Goal: Transaction & Acquisition: Purchase product/service

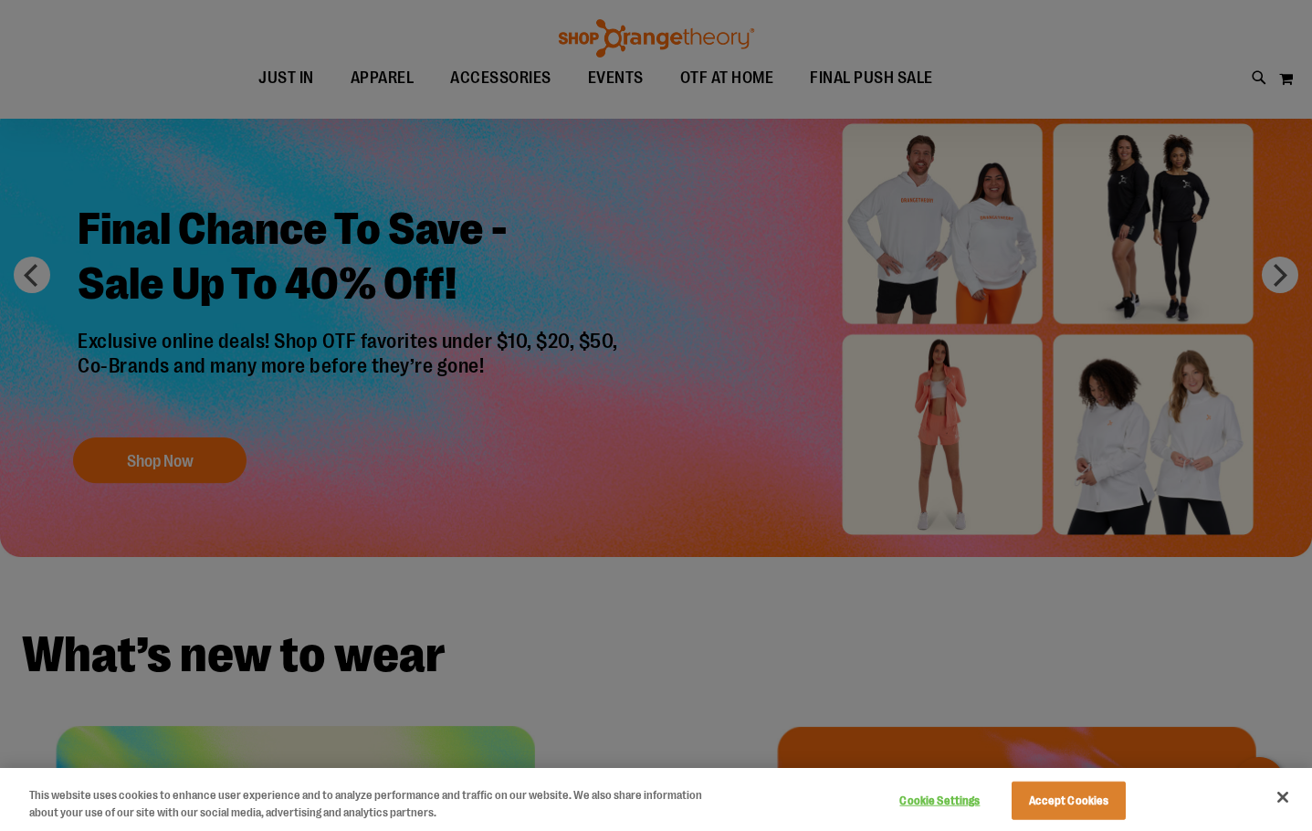
scroll to position [364, 0]
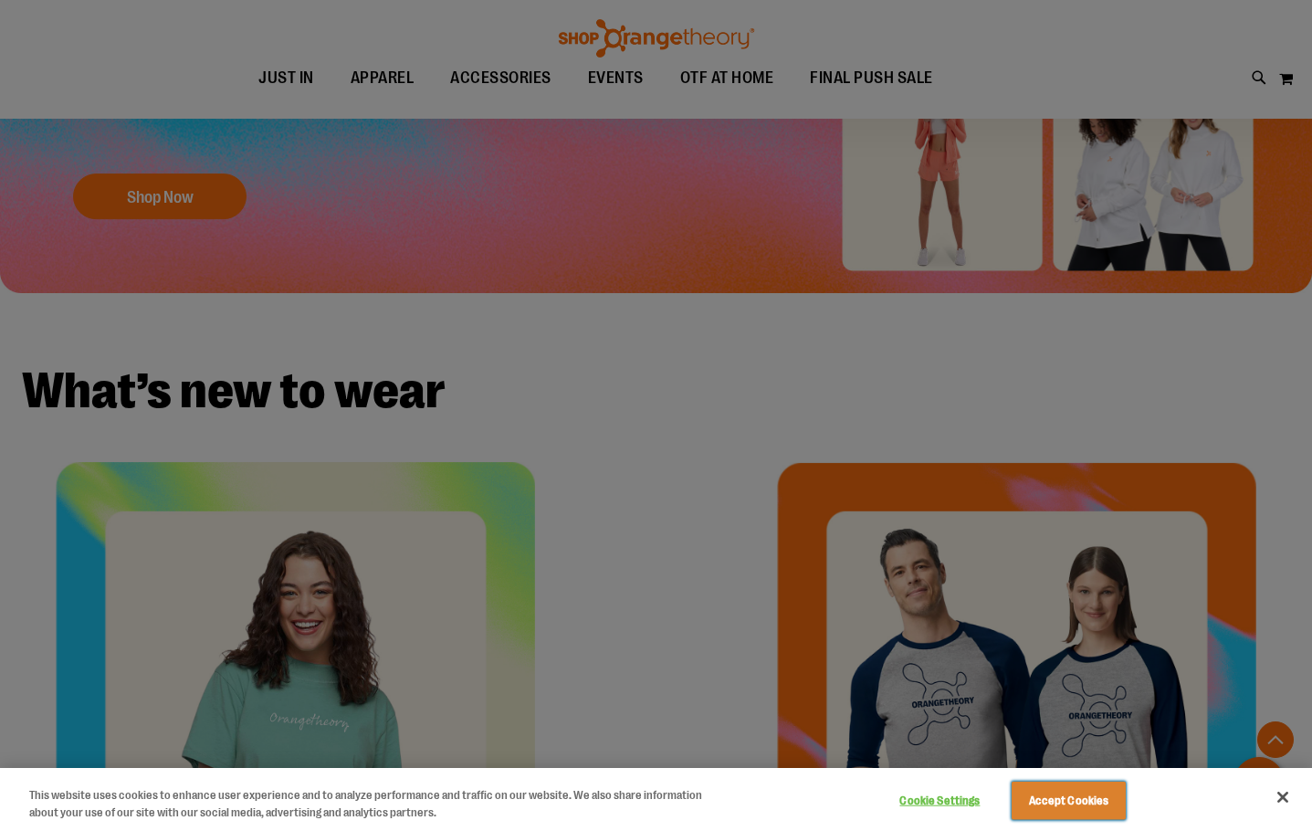
click at [1087, 805] on button "Accept Cookies" at bounding box center [1069, 801] width 114 height 38
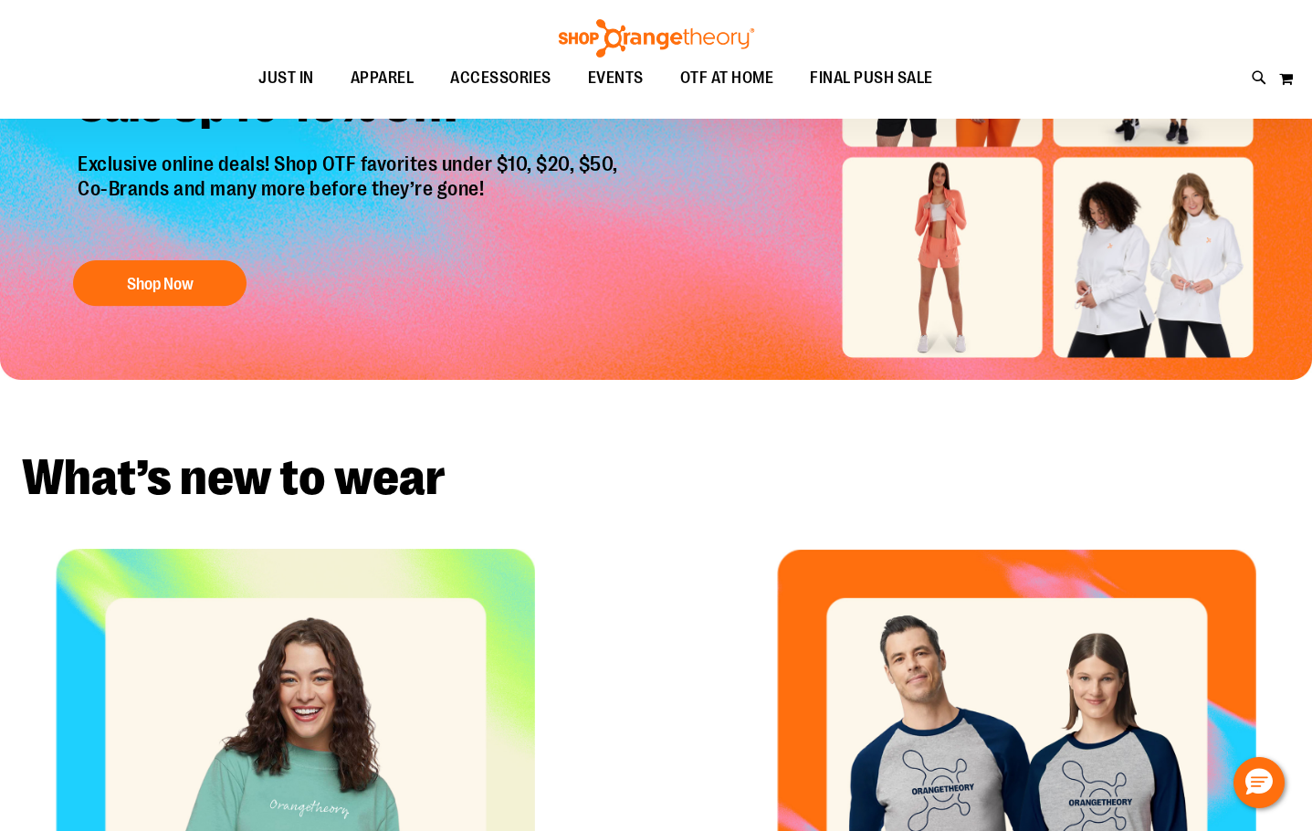
scroll to position [0, 0]
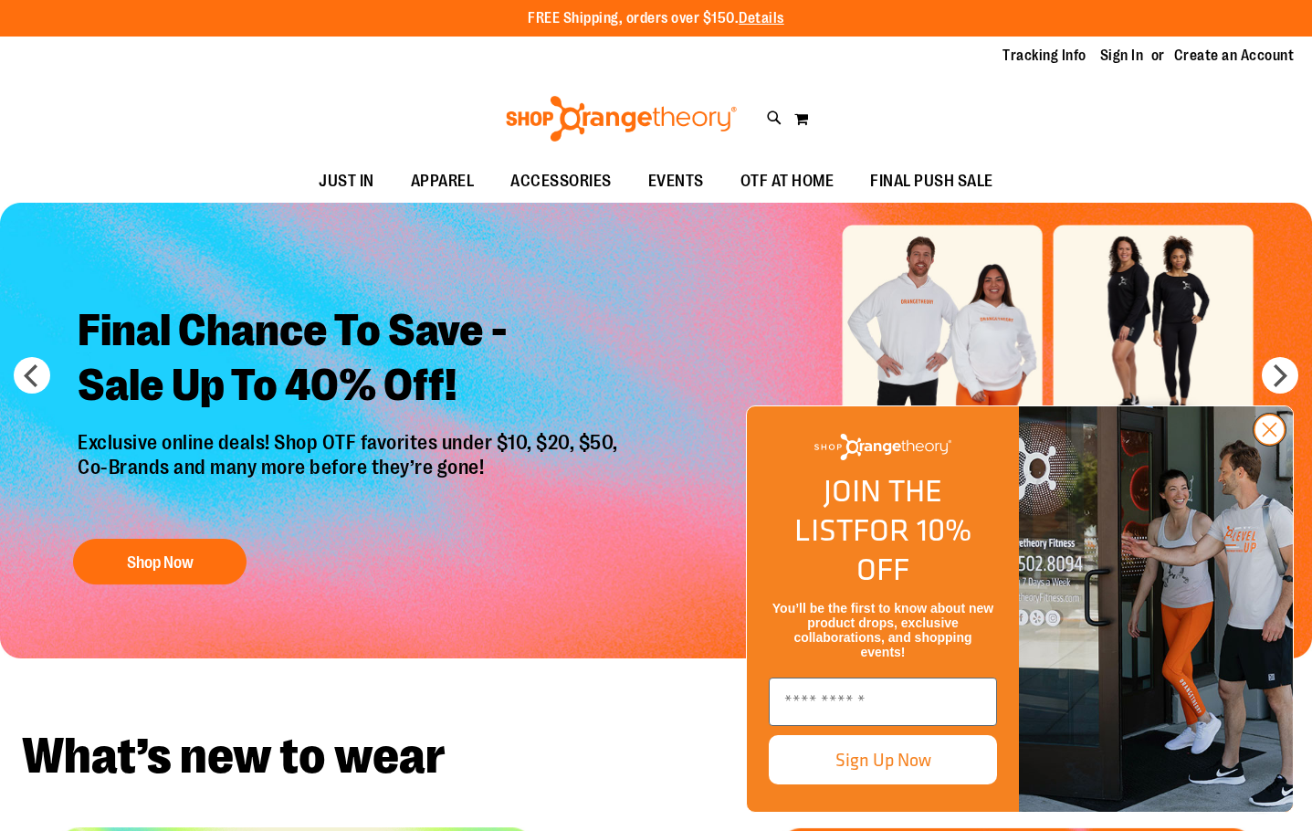
click at [1283, 445] on circle "Close dialog" at bounding box center [1270, 430] width 30 height 30
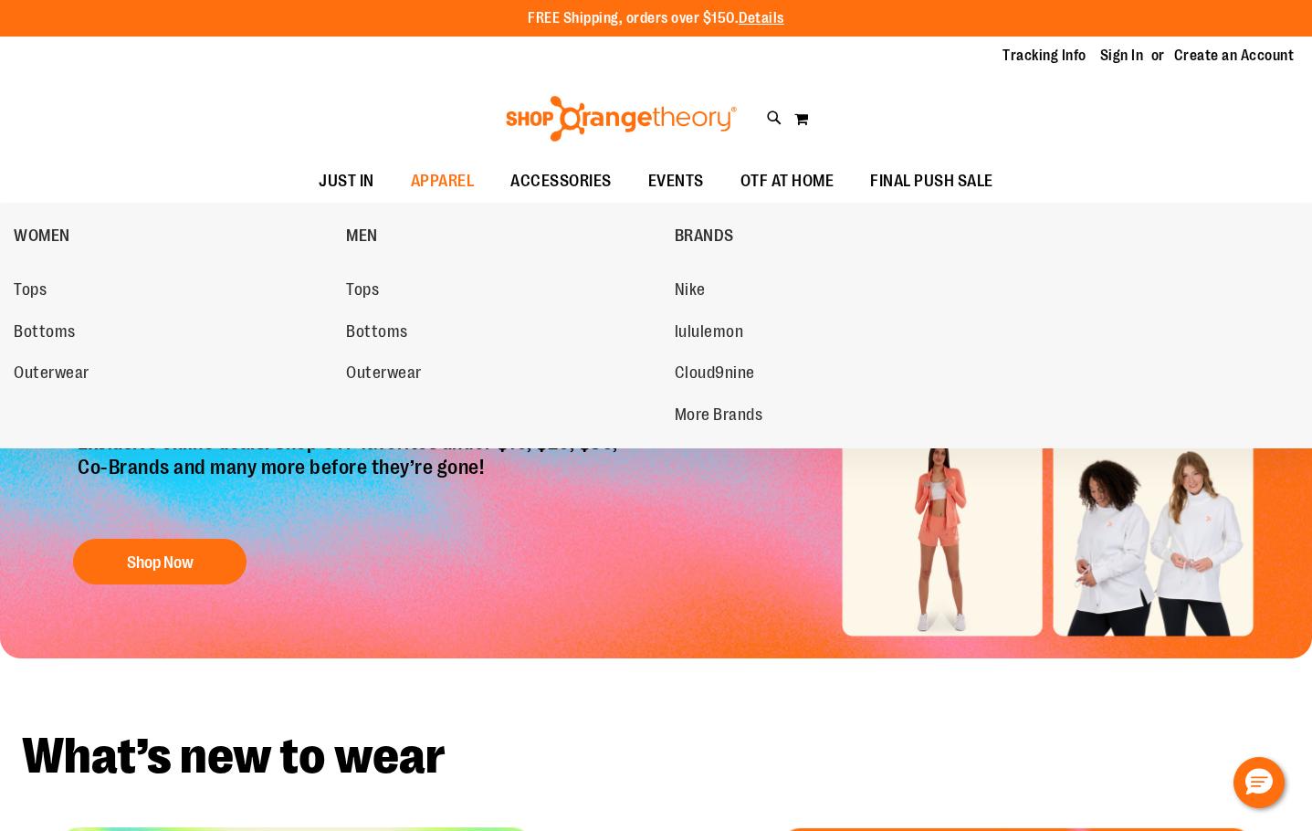
click at [58, 325] on link "Bottoms" at bounding box center [171, 332] width 314 height 33
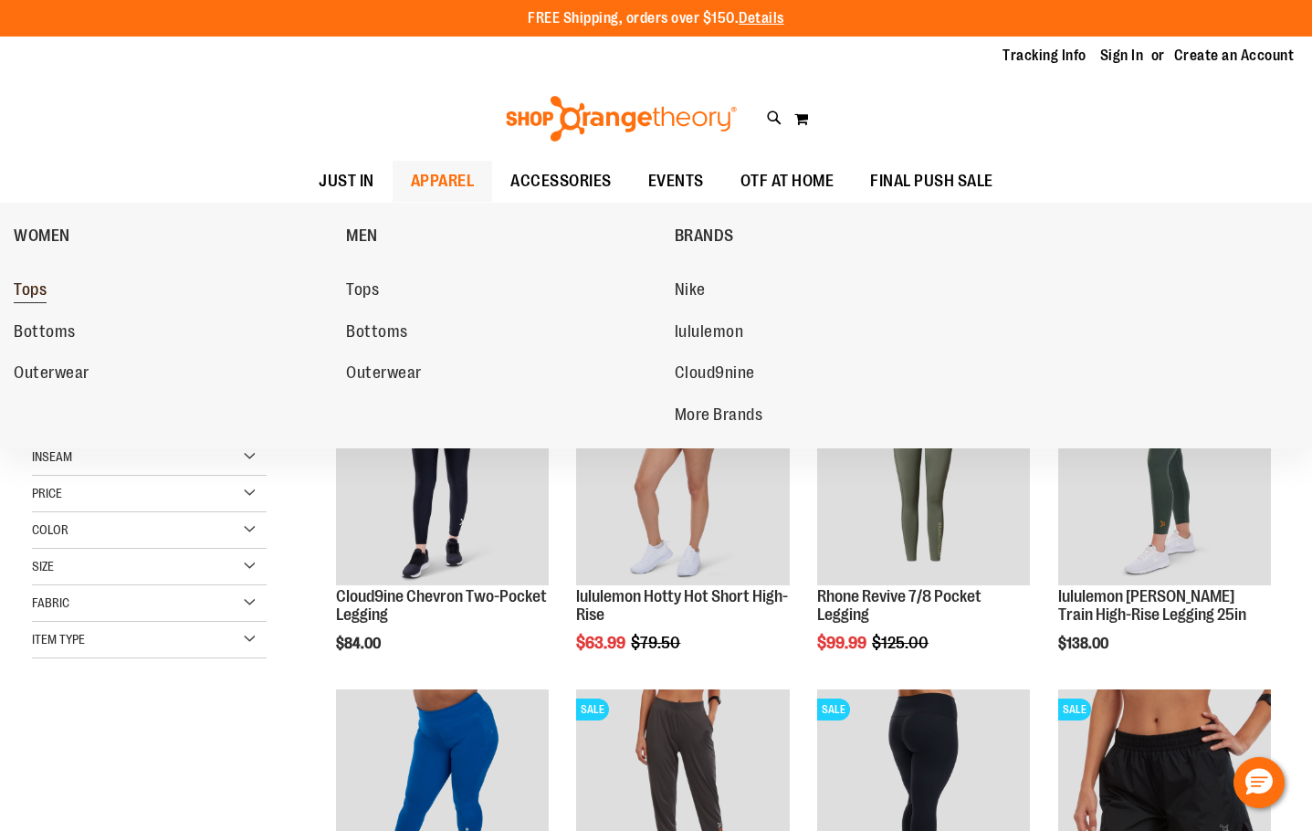
click at [46, 284] on span "Tops" at bounding box center [30, 291] width 33 height 23
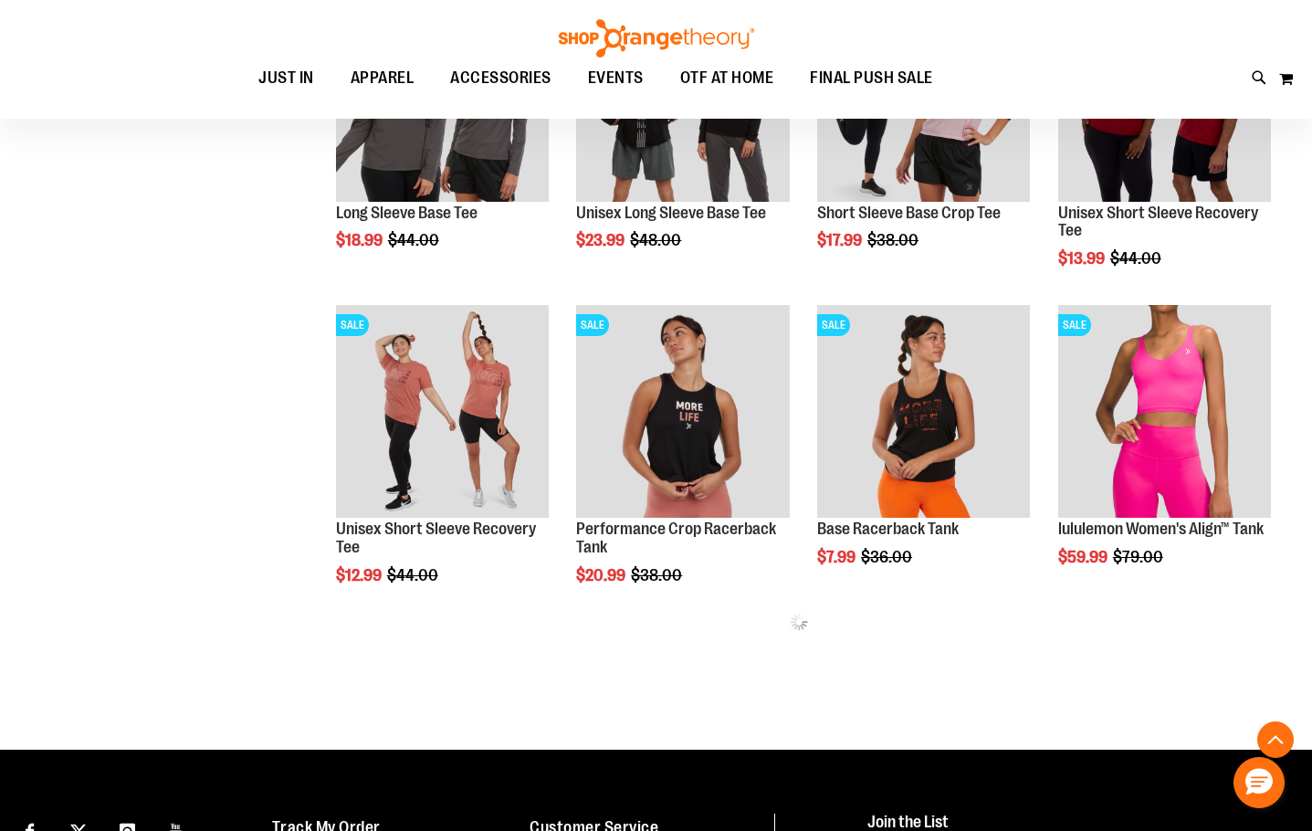
scroll to position [730, 0]
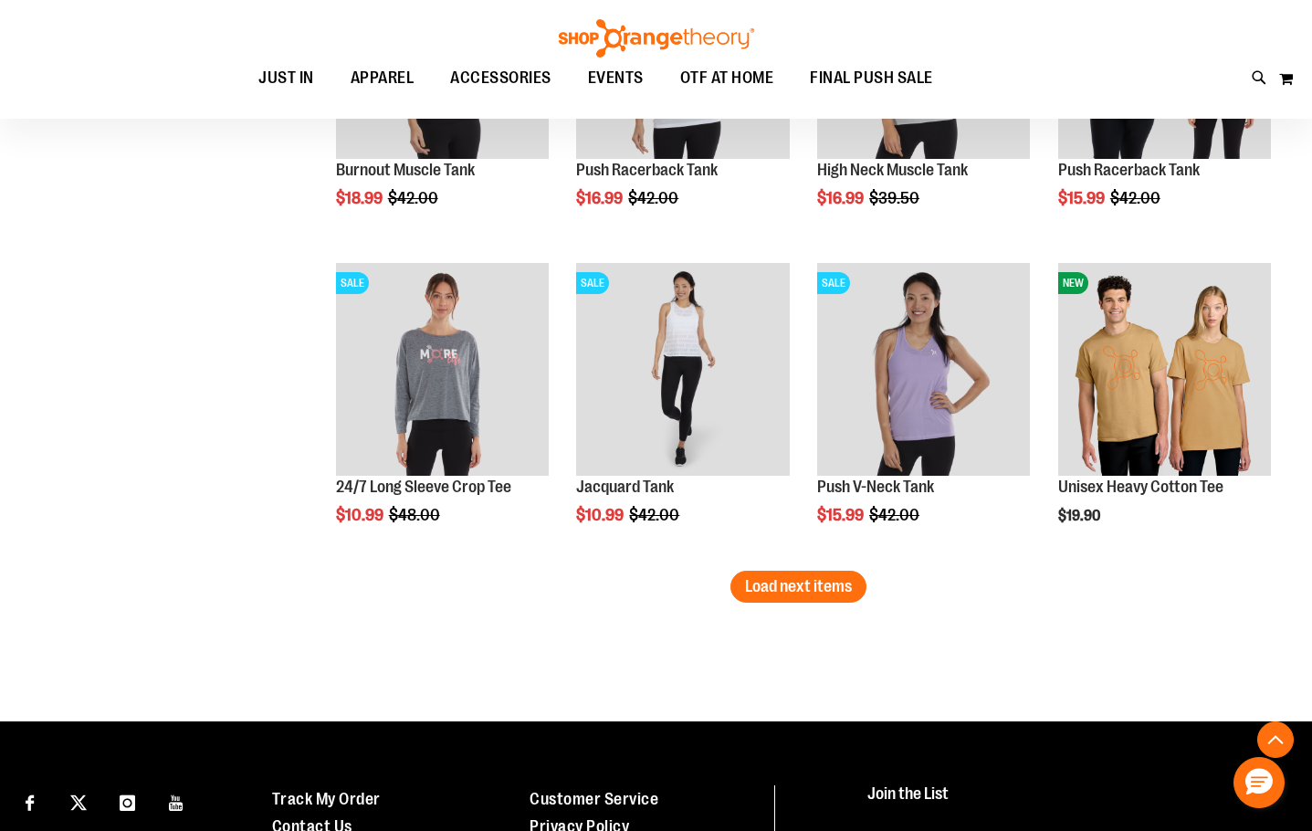
scroll to position [2647, 0]
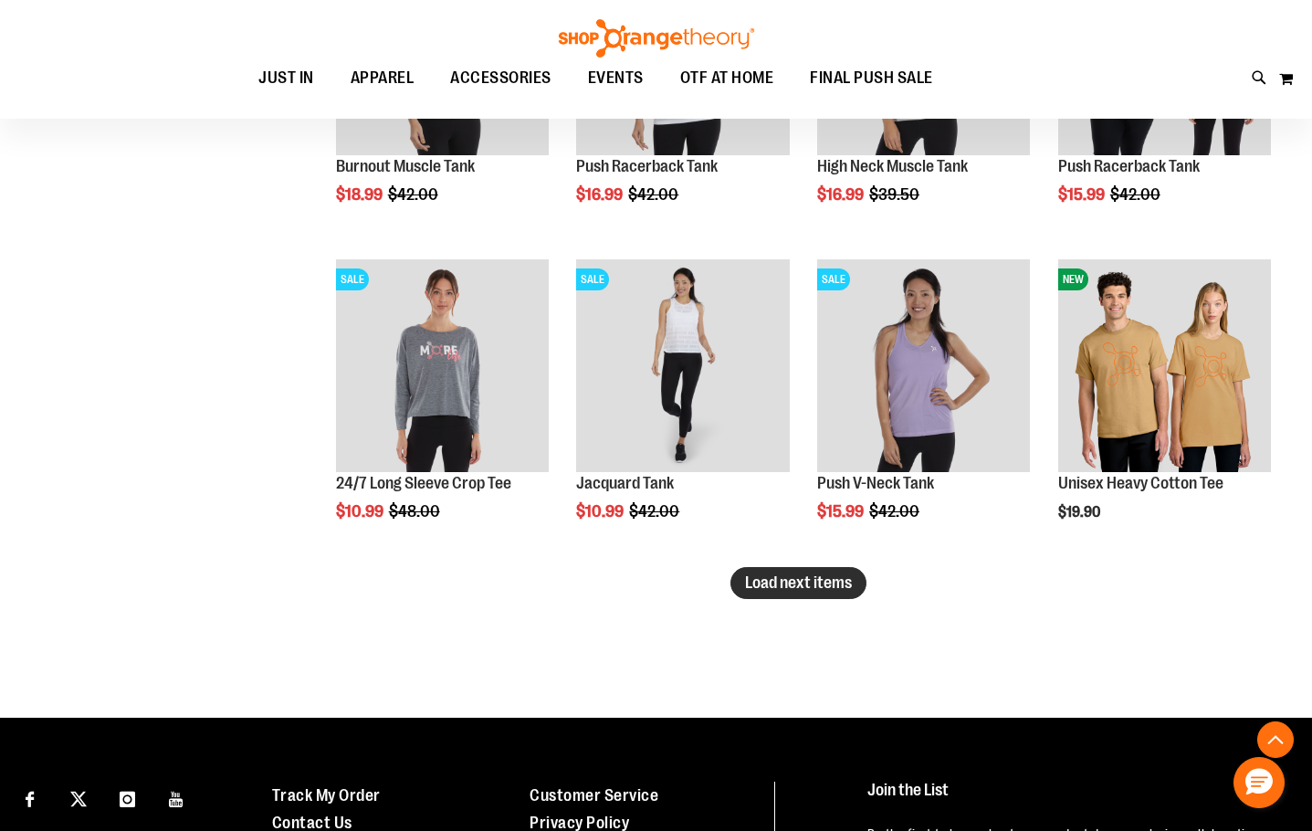
click at [839, 581] on span "Load next items" at bounding box center [798, 582] width 107 height 18
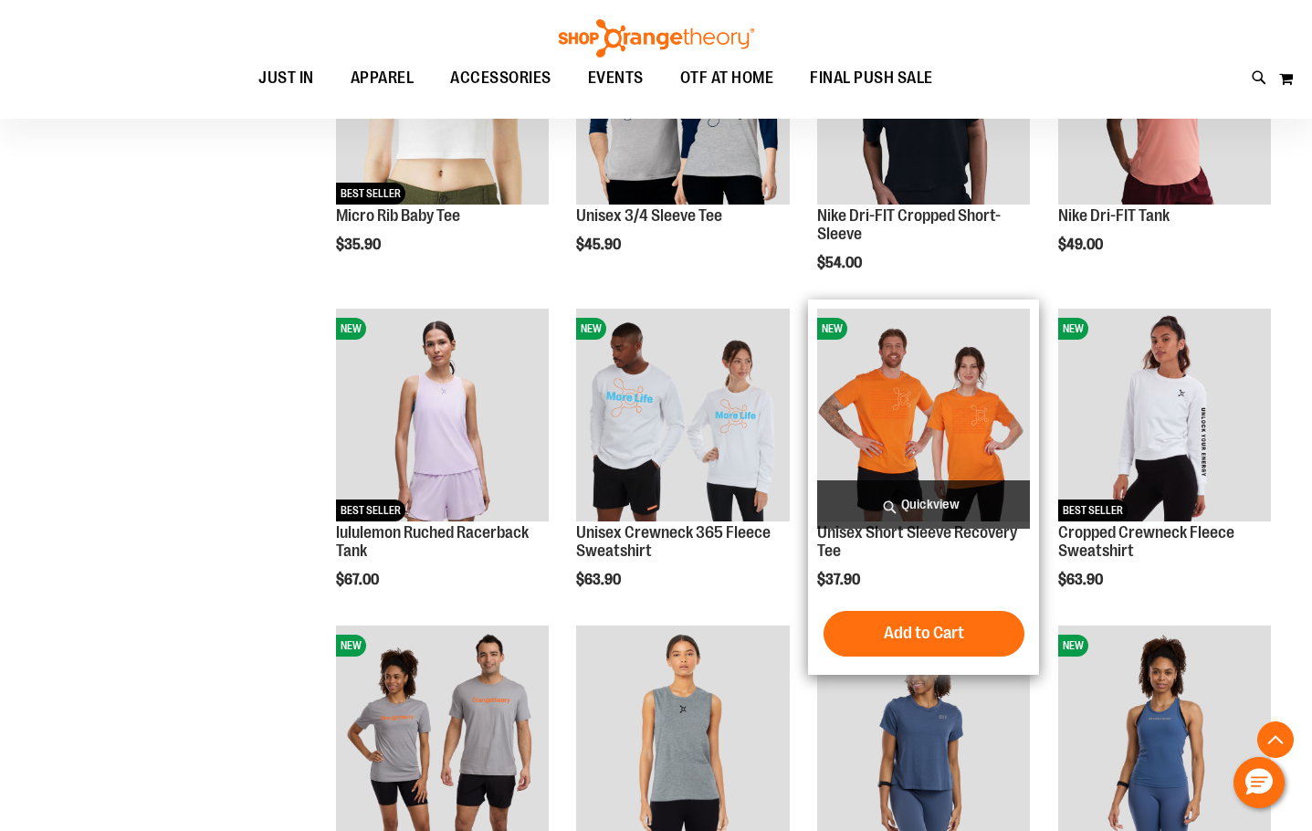
scroll to position [3560, 0]
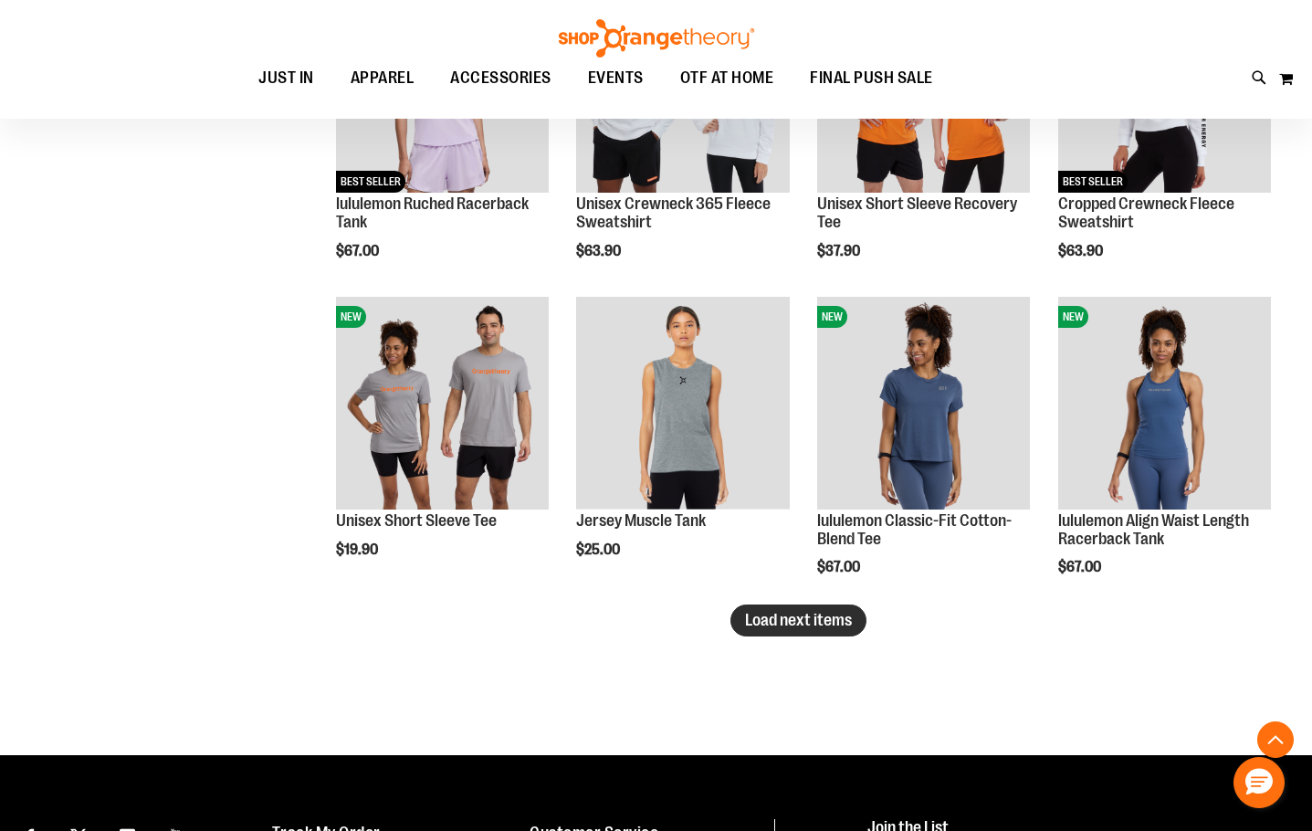
click at [824, 625] on span "Load next items" at bounding box center [798, 620] width 107 height 18
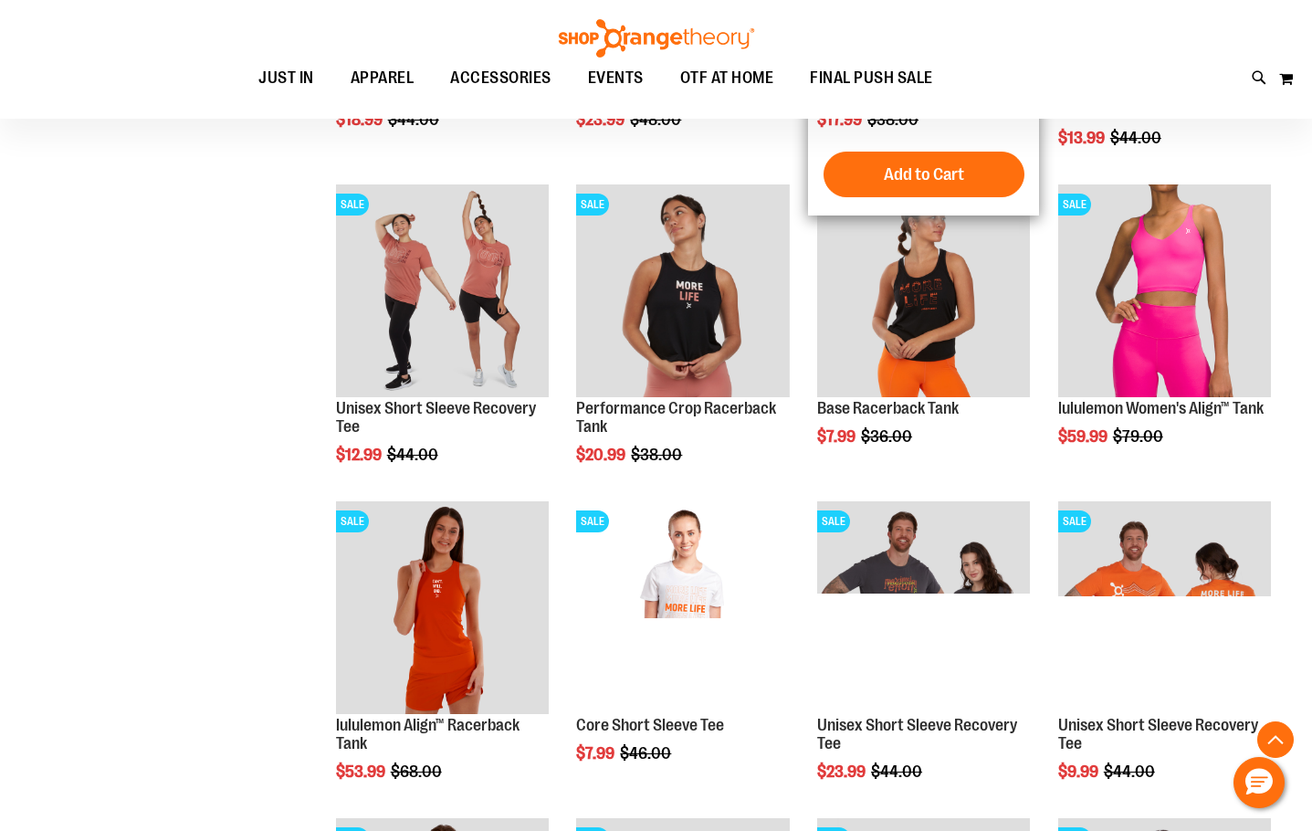
scroll to position [212, 0]
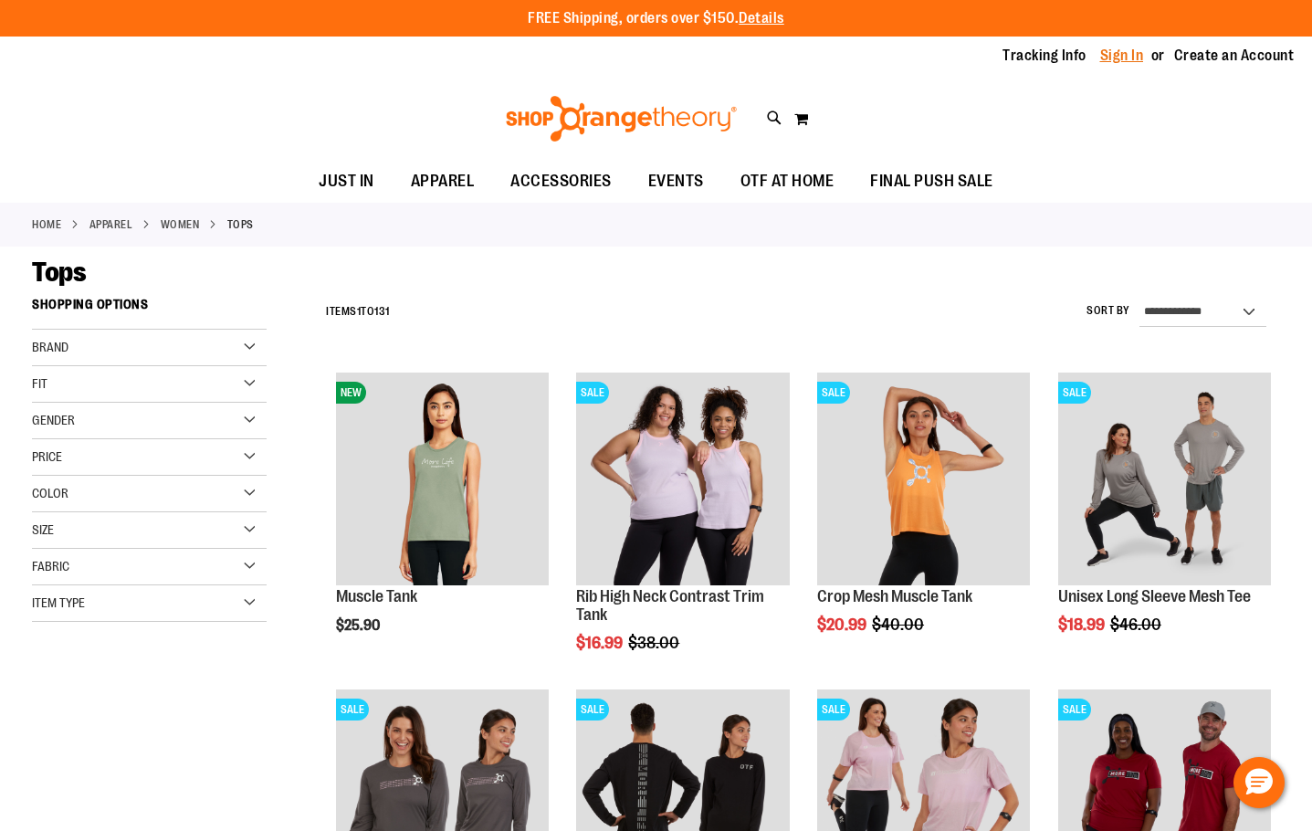
click at [1117, 57] on link "Sign In" at bounding box center [1122, 56] width 44 height 20
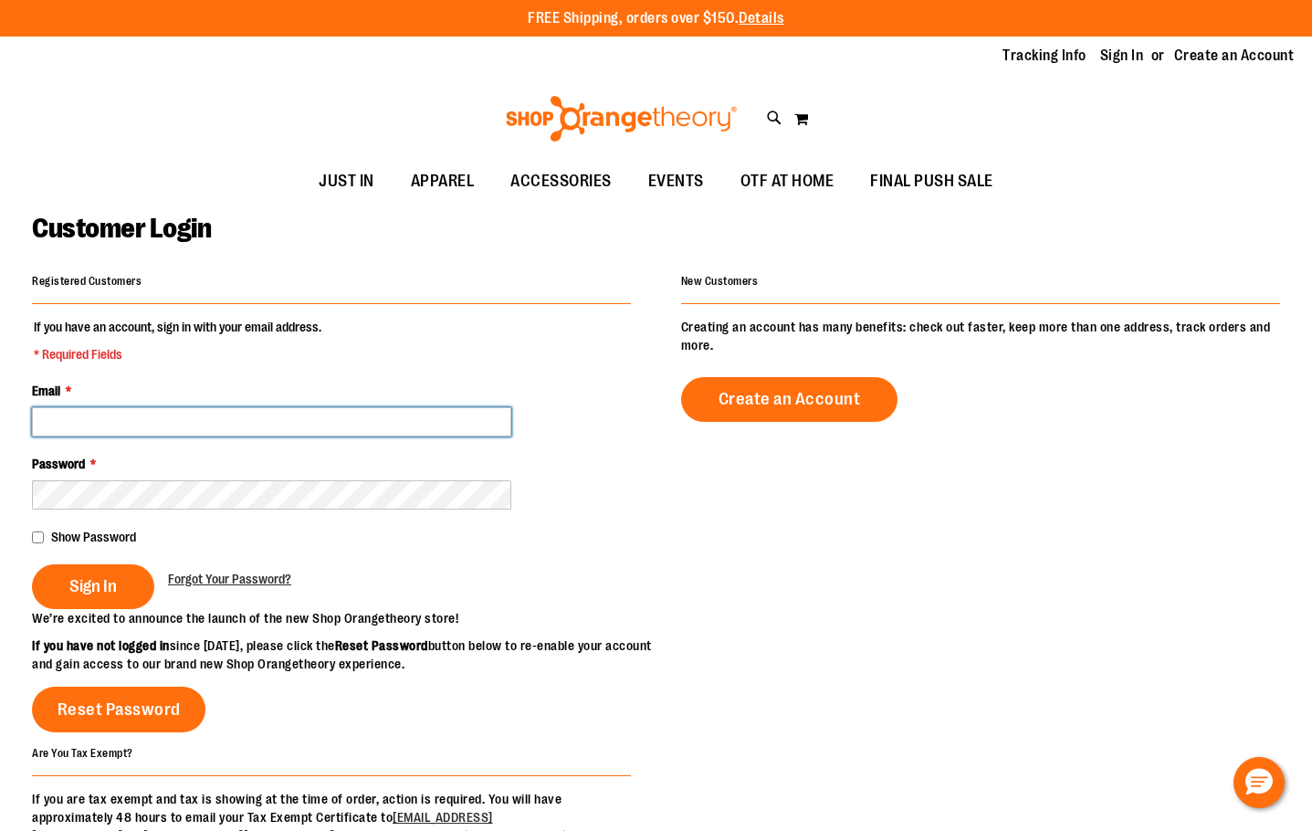
click at [251, 432] on input "Email *" at bounding box center [271, 421] width 479 height 29
type input "**********"
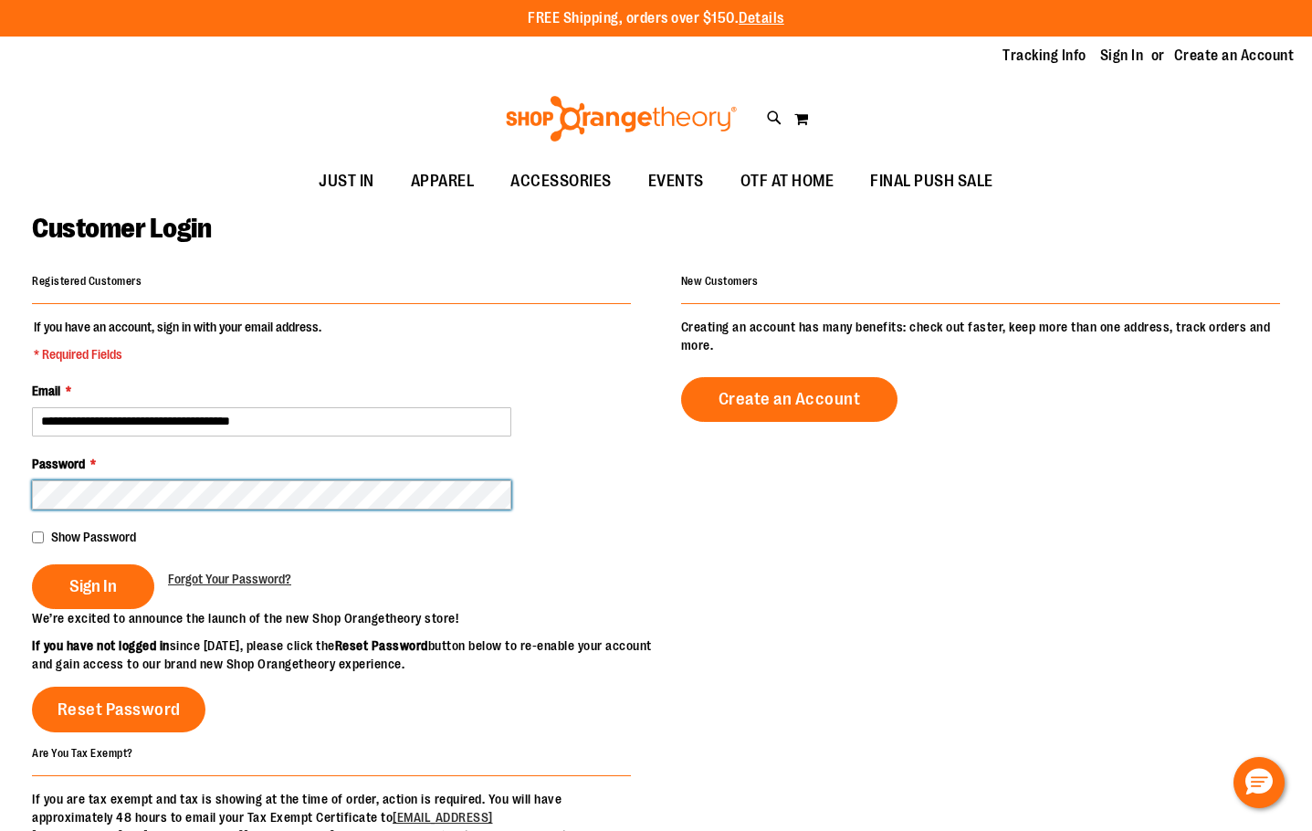
click at [32, 564] on button "Sign In" at bounding box center [93, 586] width 122 height 45
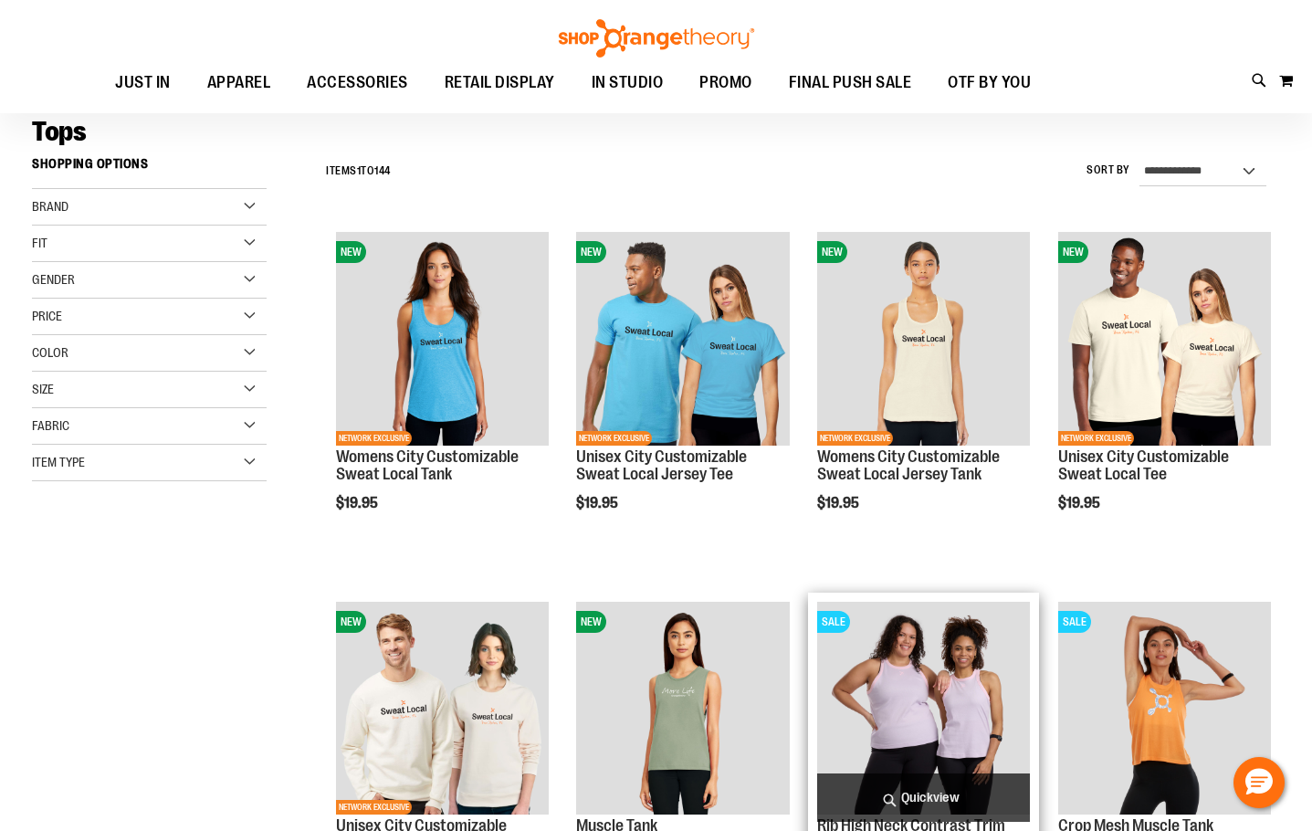
scroll to position [90, 0]
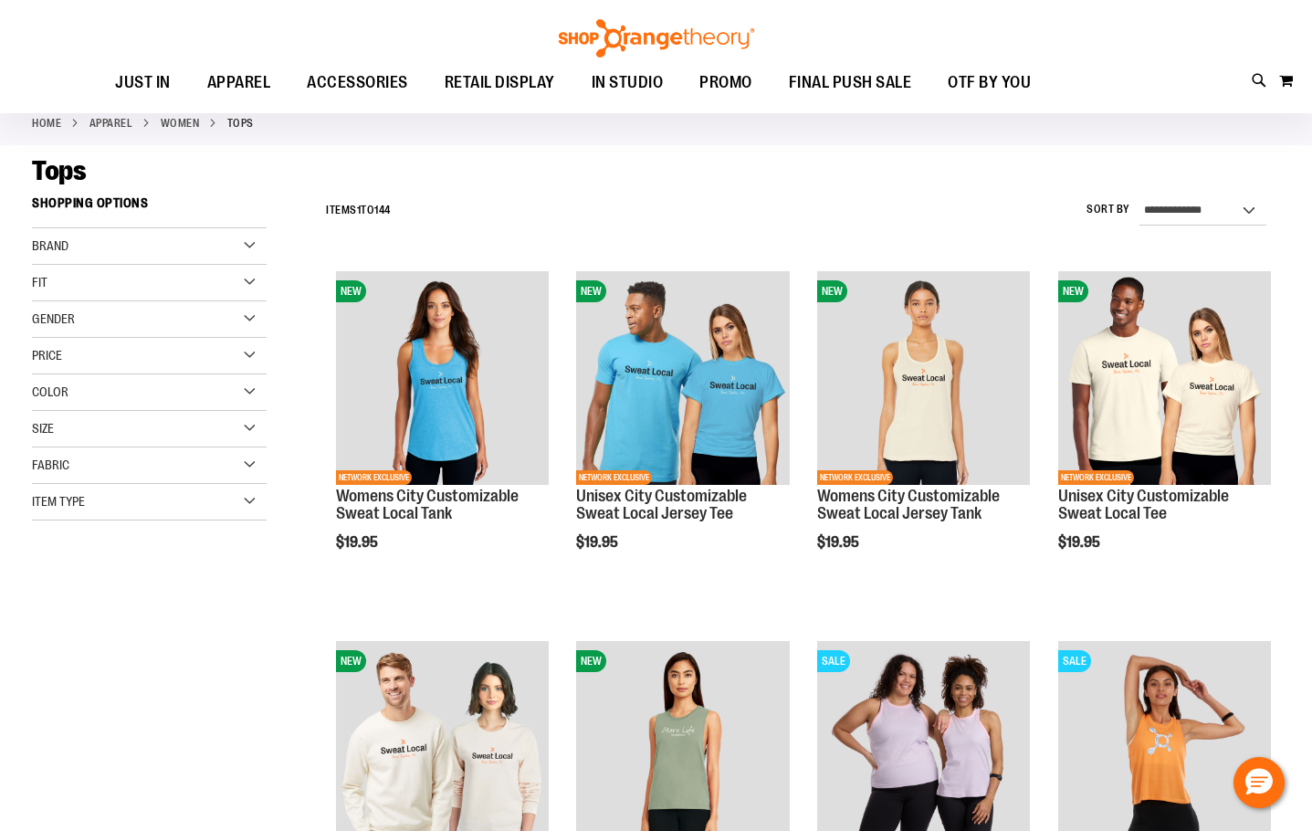
click at [174, 318] on div "Gender" at bounding box center [149, 319] width 235 height 37
click at [118, 508] on div "Size" at bounding box center [149, 499] width 235 height 37
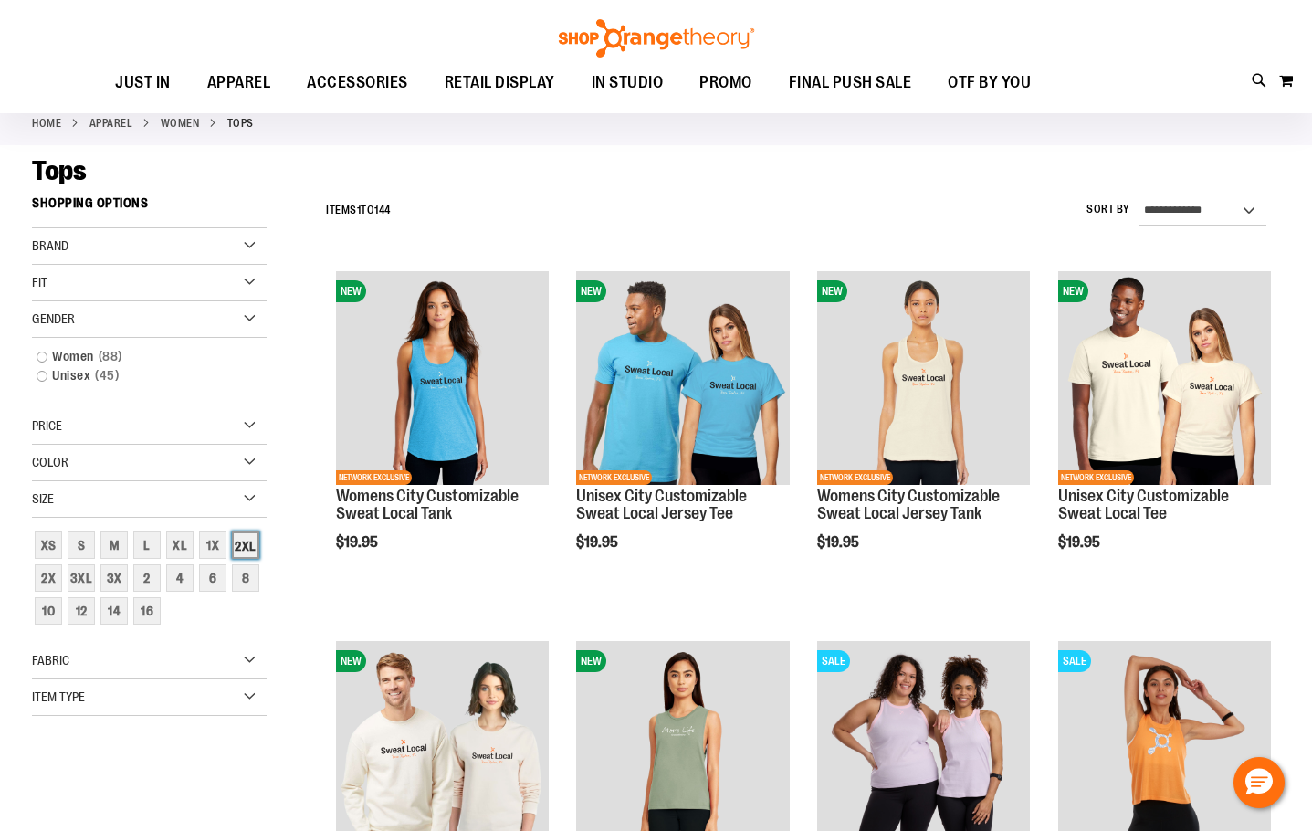
click at [256, 559] on div "2XL" at bounding box center [245, 544] width 27 height 27
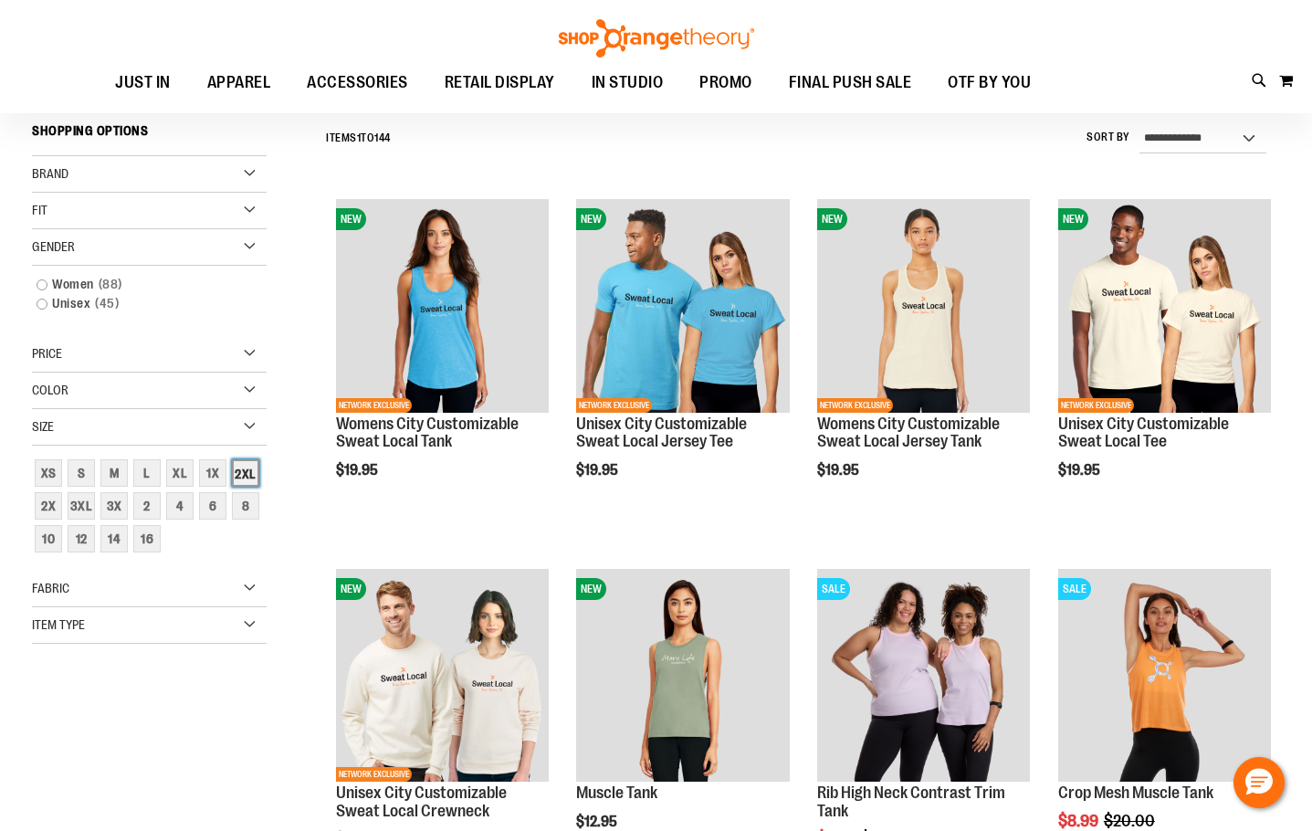
scroll to position [165, 0]
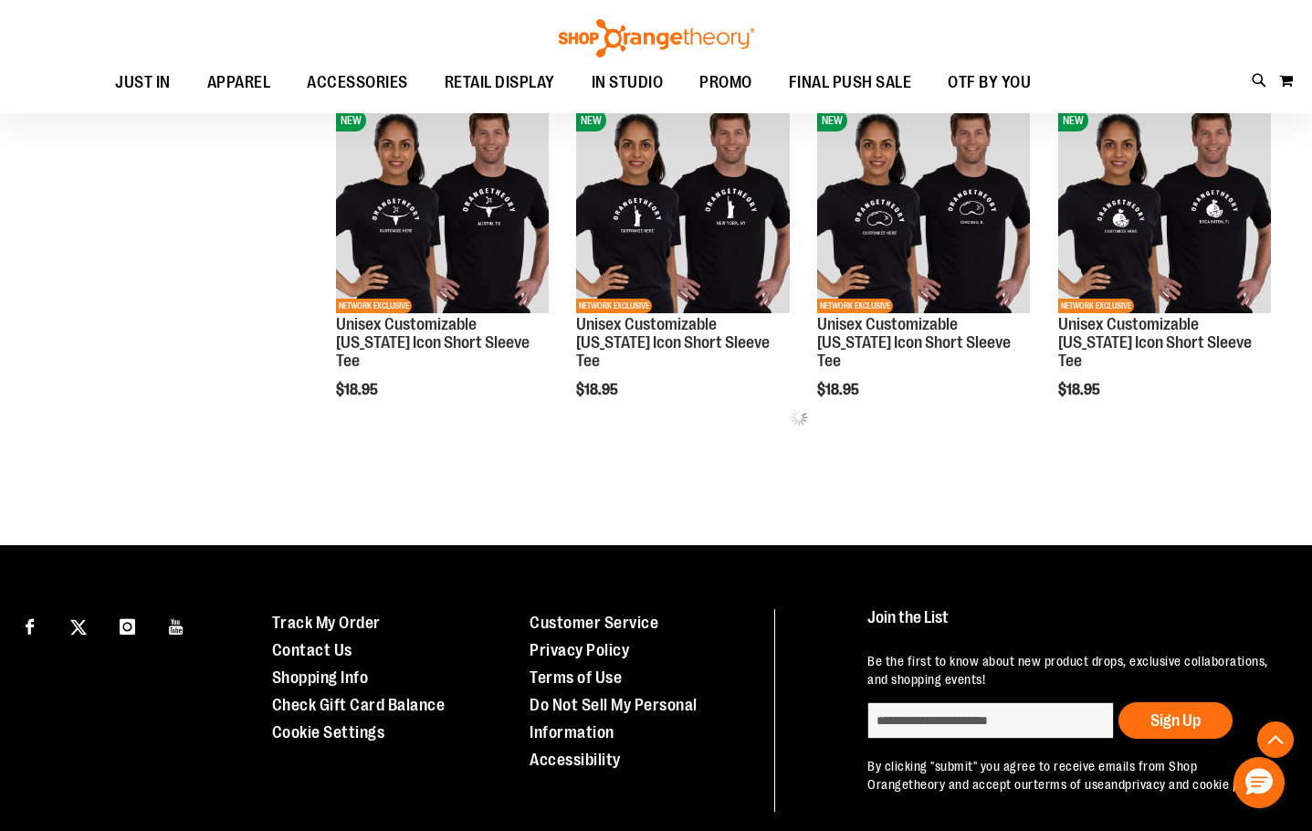
scroll to position [896, 0]
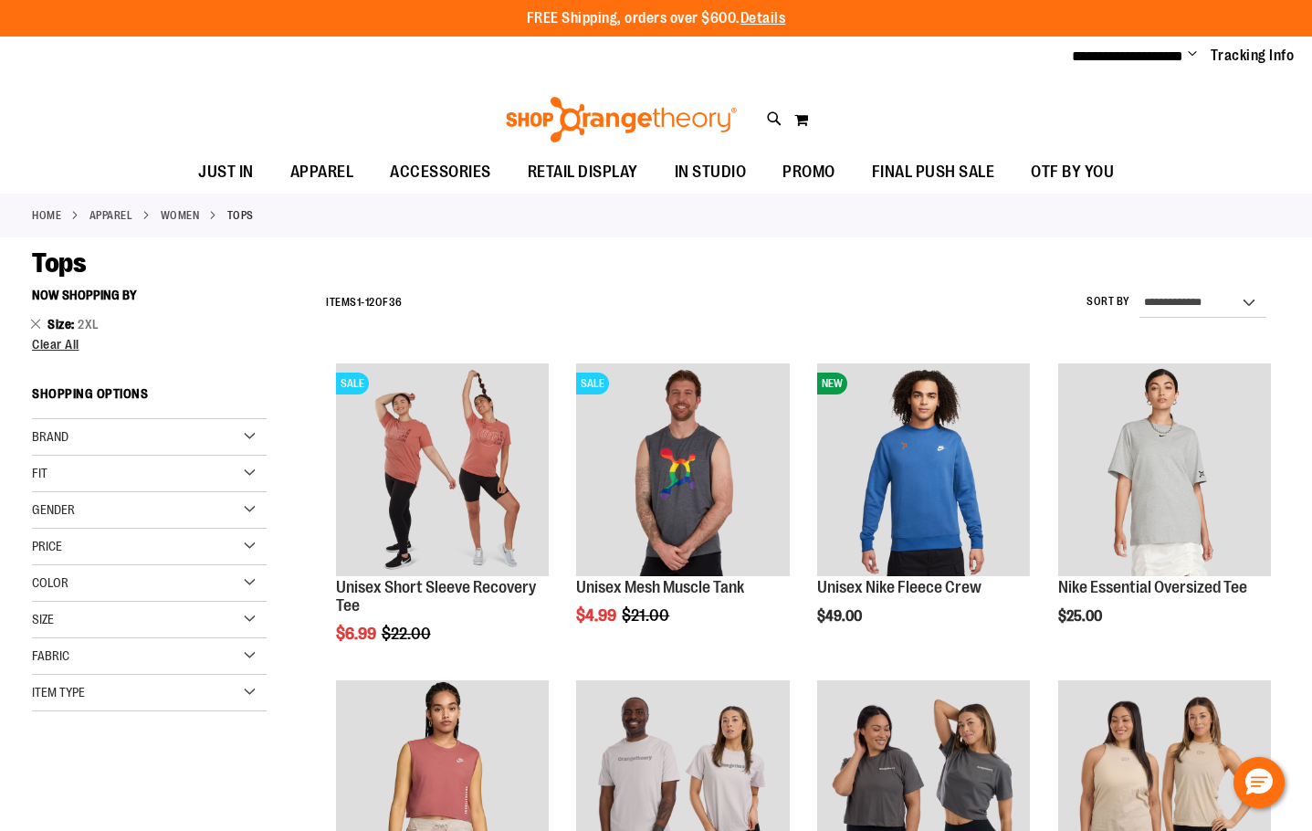
click at [173, 546] on div "Price" at bounding box center [149, 547] width 235 height 37
click at [173, 542] on div "Price" at bounding box center [149, 547] width 235 height 37
click at [181, 587] on div "Color" at bounding box center [149, 583] width 235 height 37
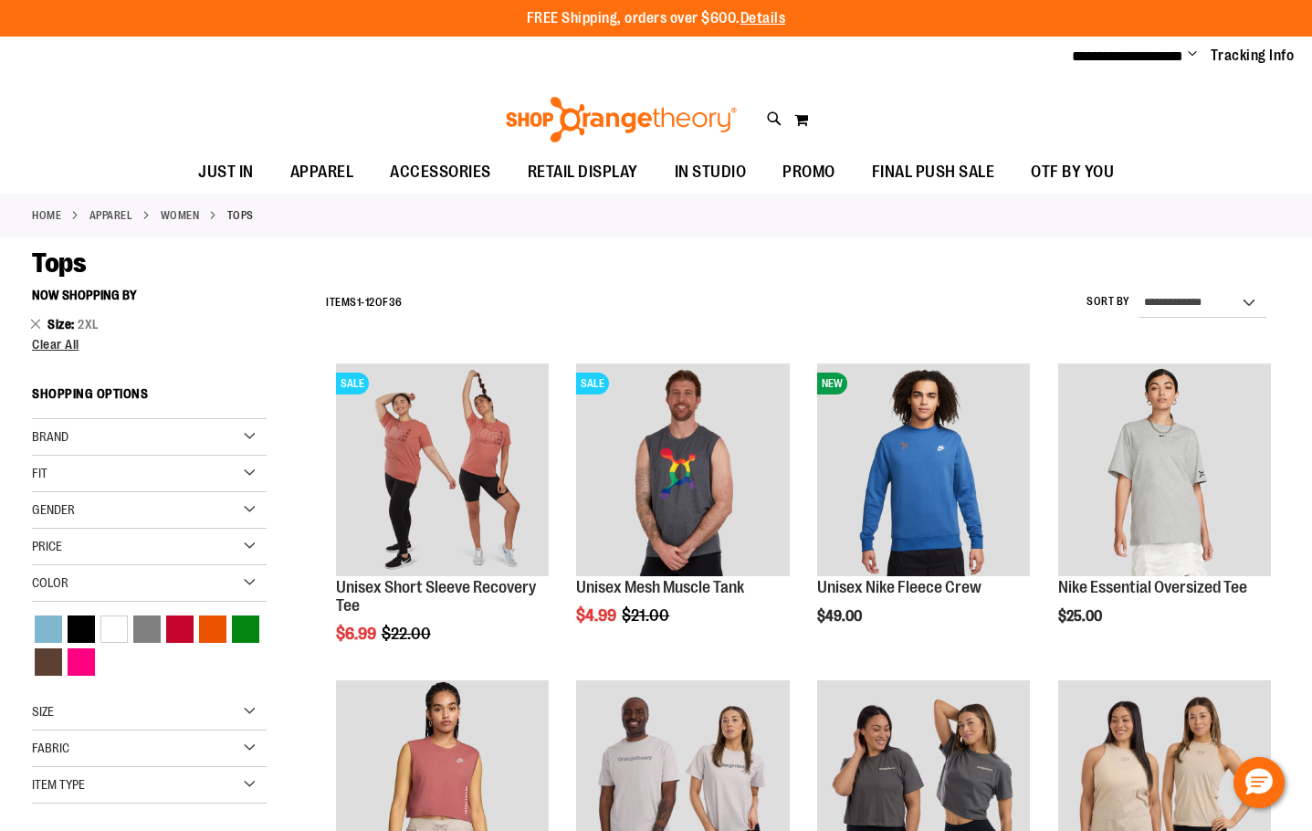
click at [154, 714] on div "Size" at bounding box center [149, 712] width 235 height 37
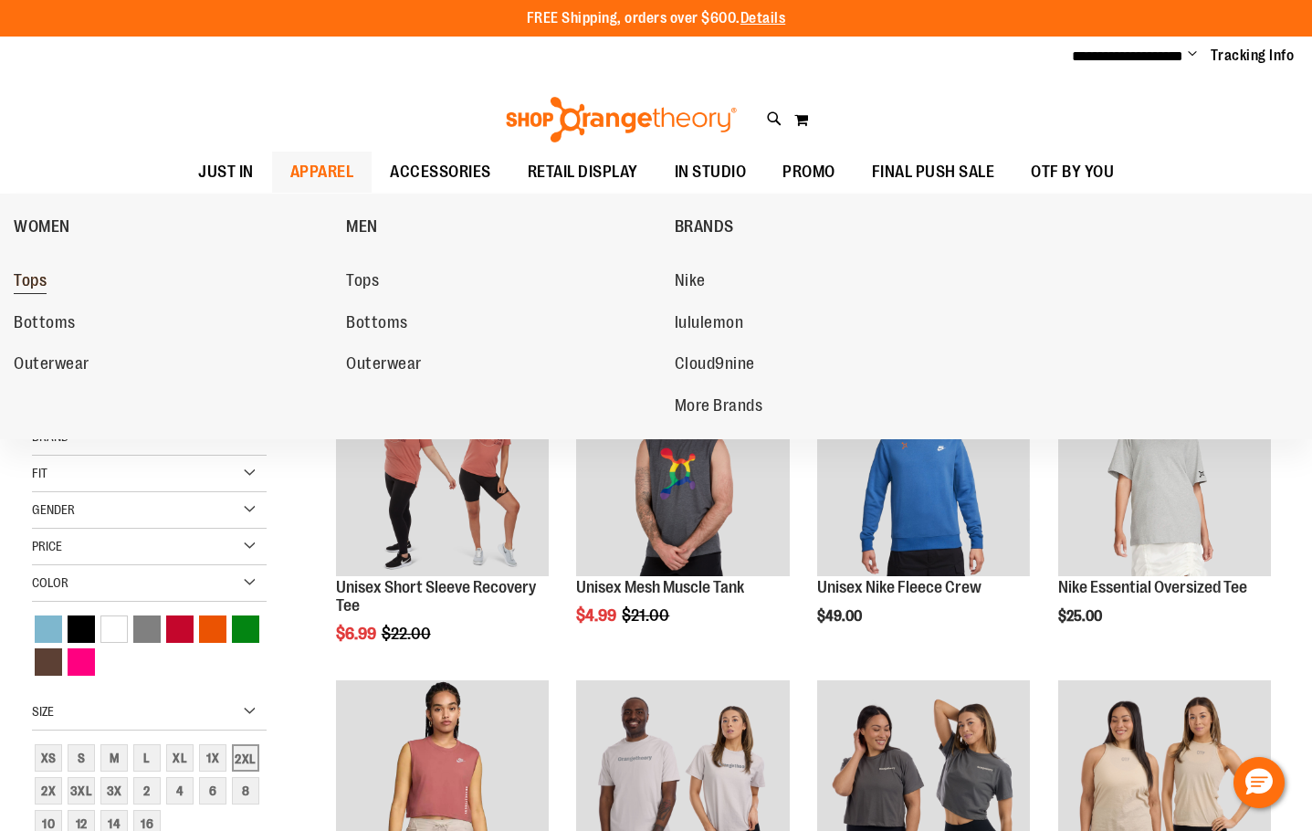
click at [50, 286] on link "Tops" at bounding box center [171, 281] width 314 height 33
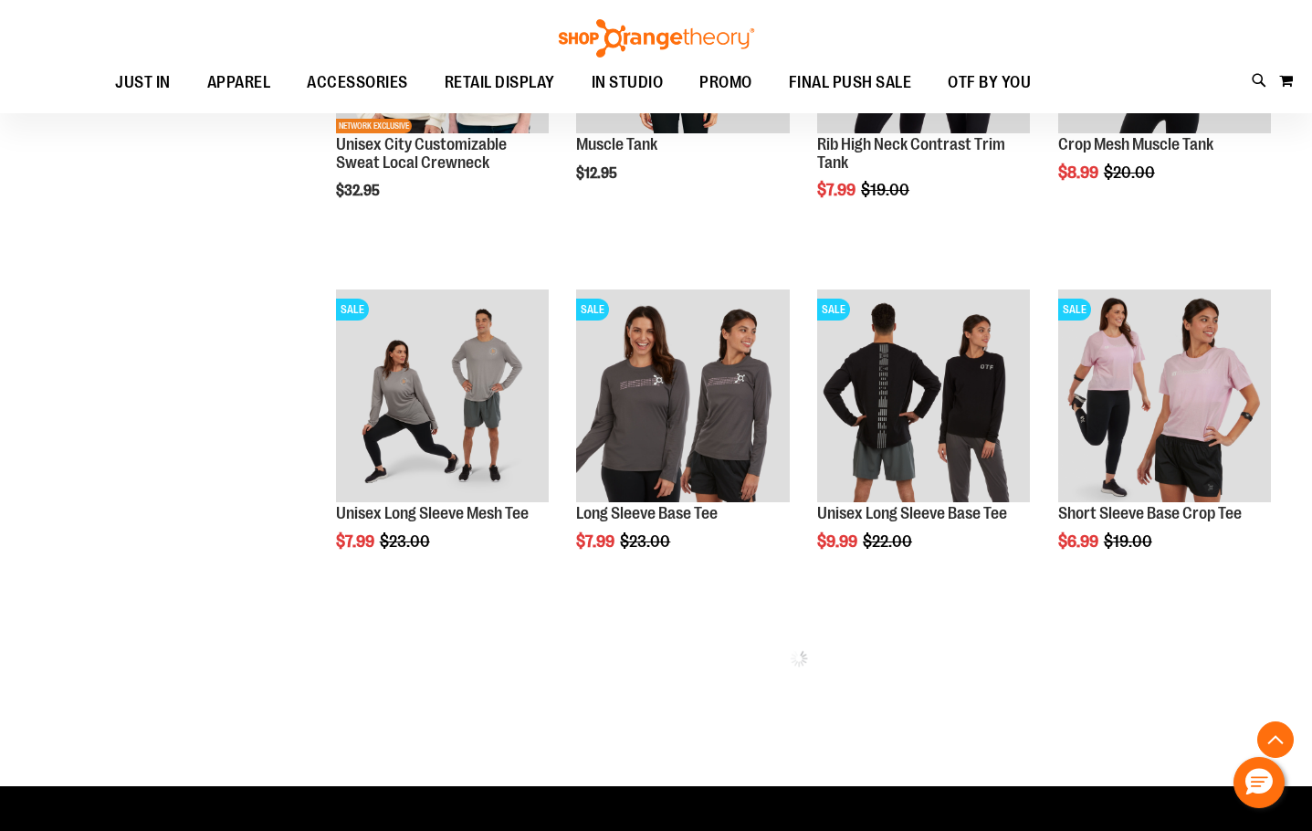
scroll to position [620, 0]
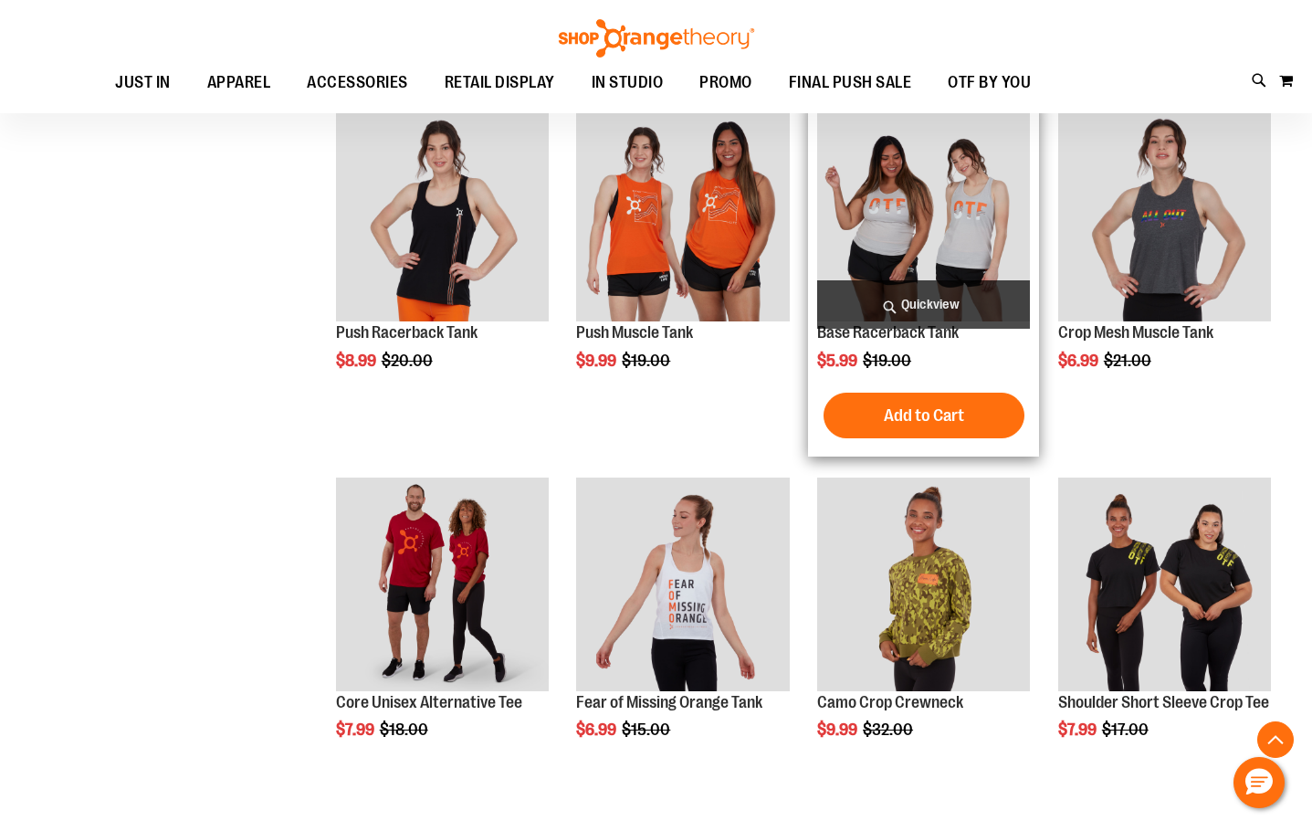
scroll to position [2355, 0]
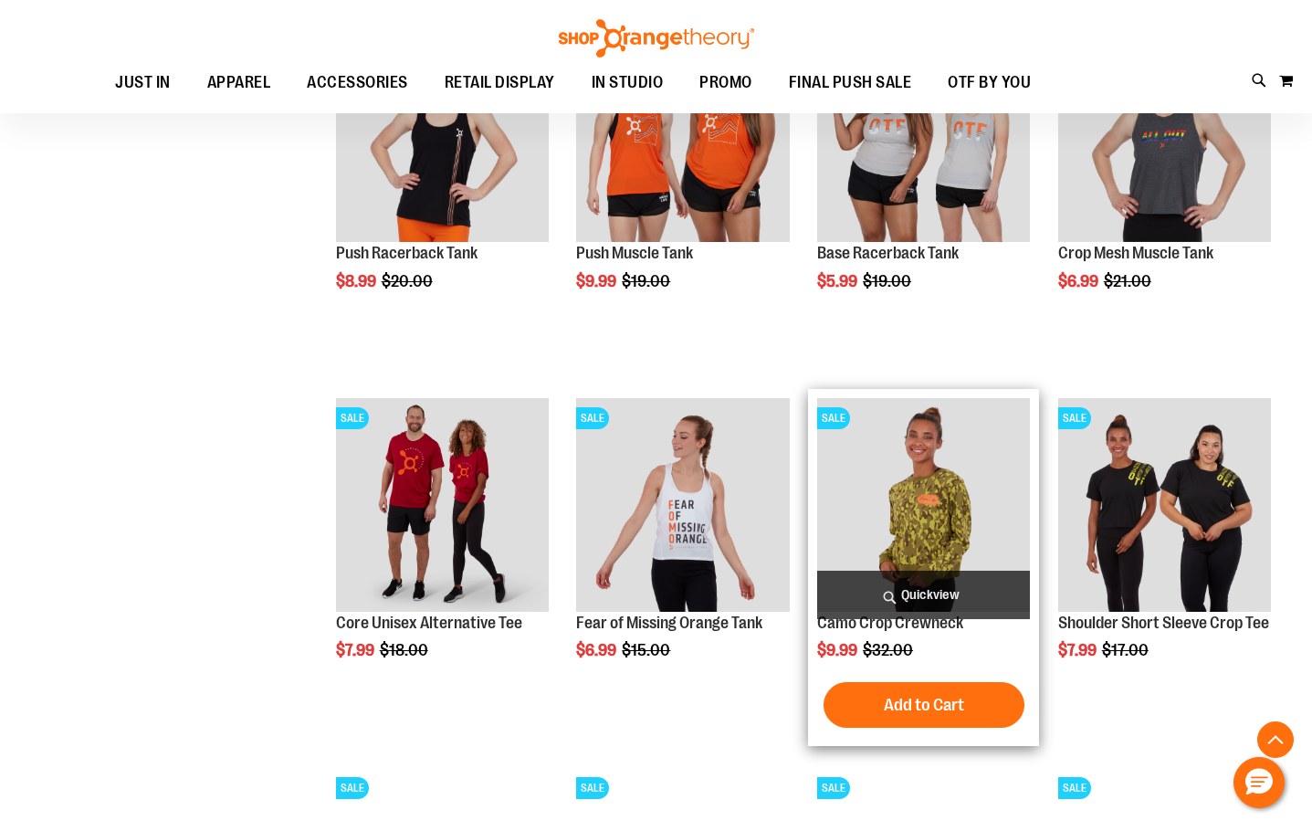
click at [902, 507] on img "product" at bounding box center [923, 504] width 213 height 213
click at [916, 627] on link "Camo Crop Crewneck" at bounding box center [890, 623] width 146 height 18
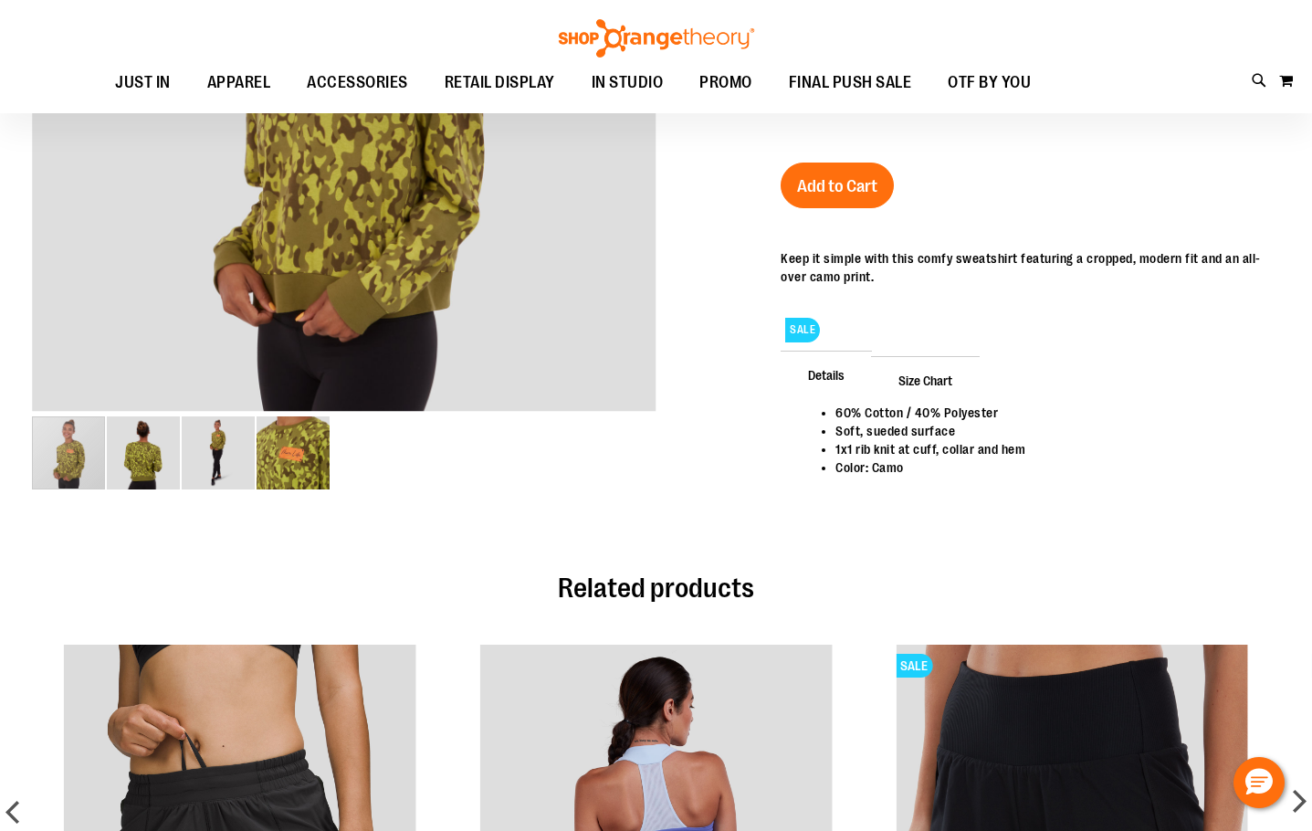
scroll to position [272, 0]
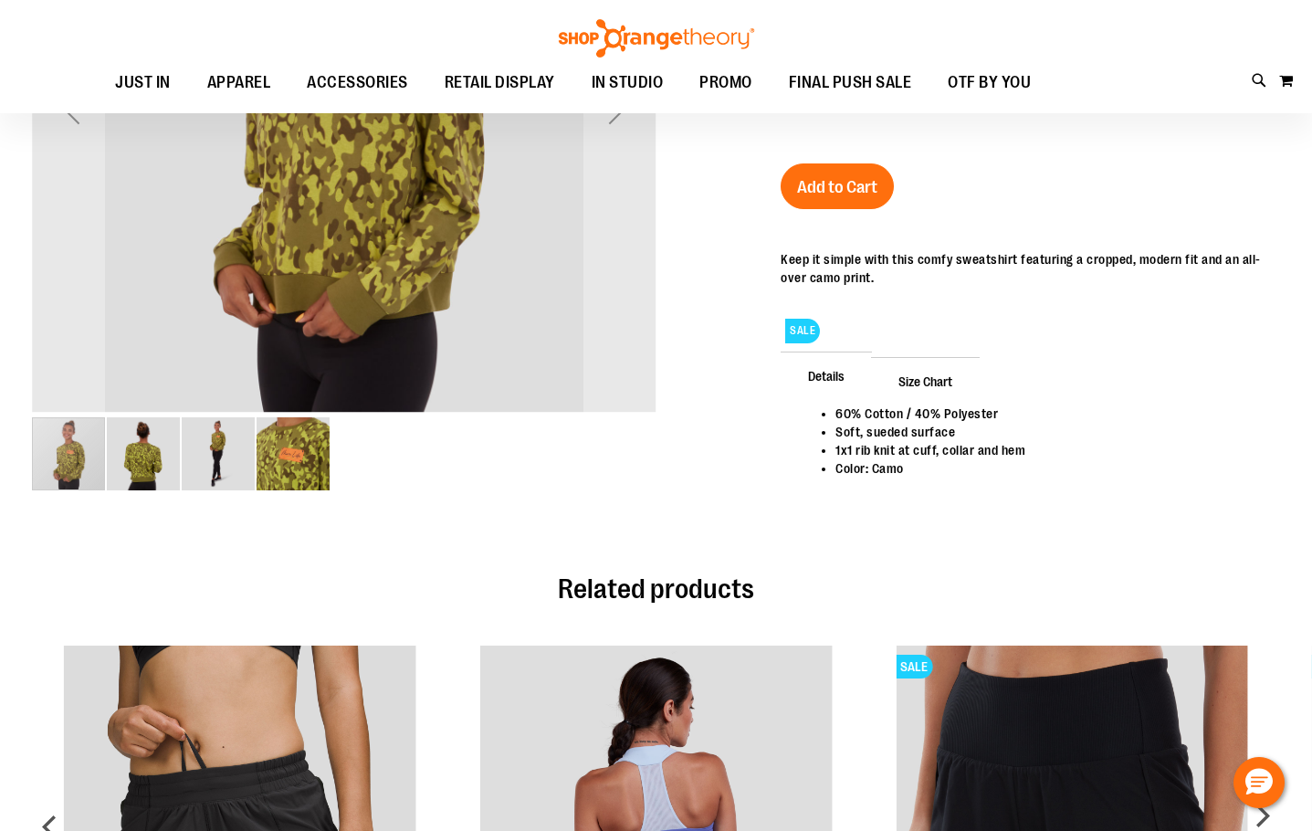
click at [289, 473] on img "image 4 of 4" at bounding box center [293, 453] width 73 height 73
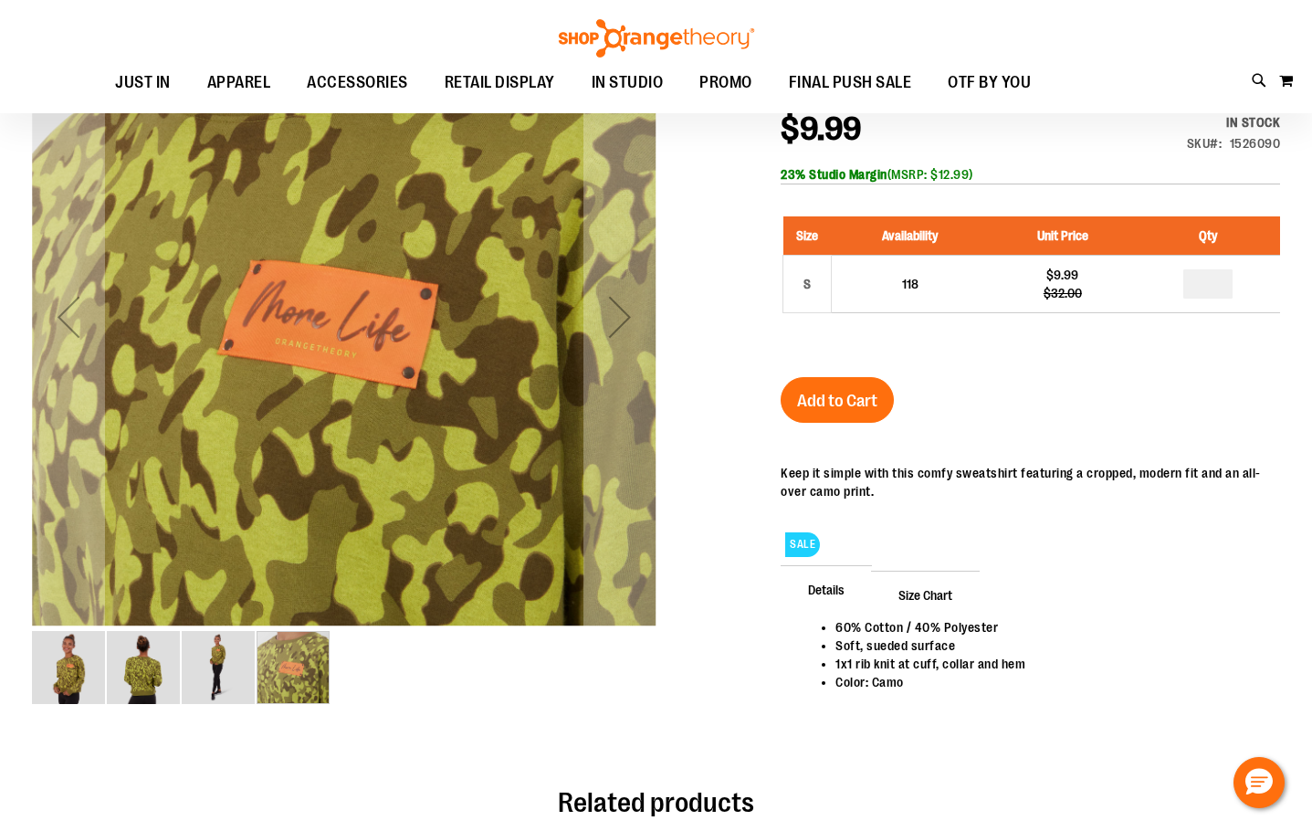
scroll to position [90, 0]
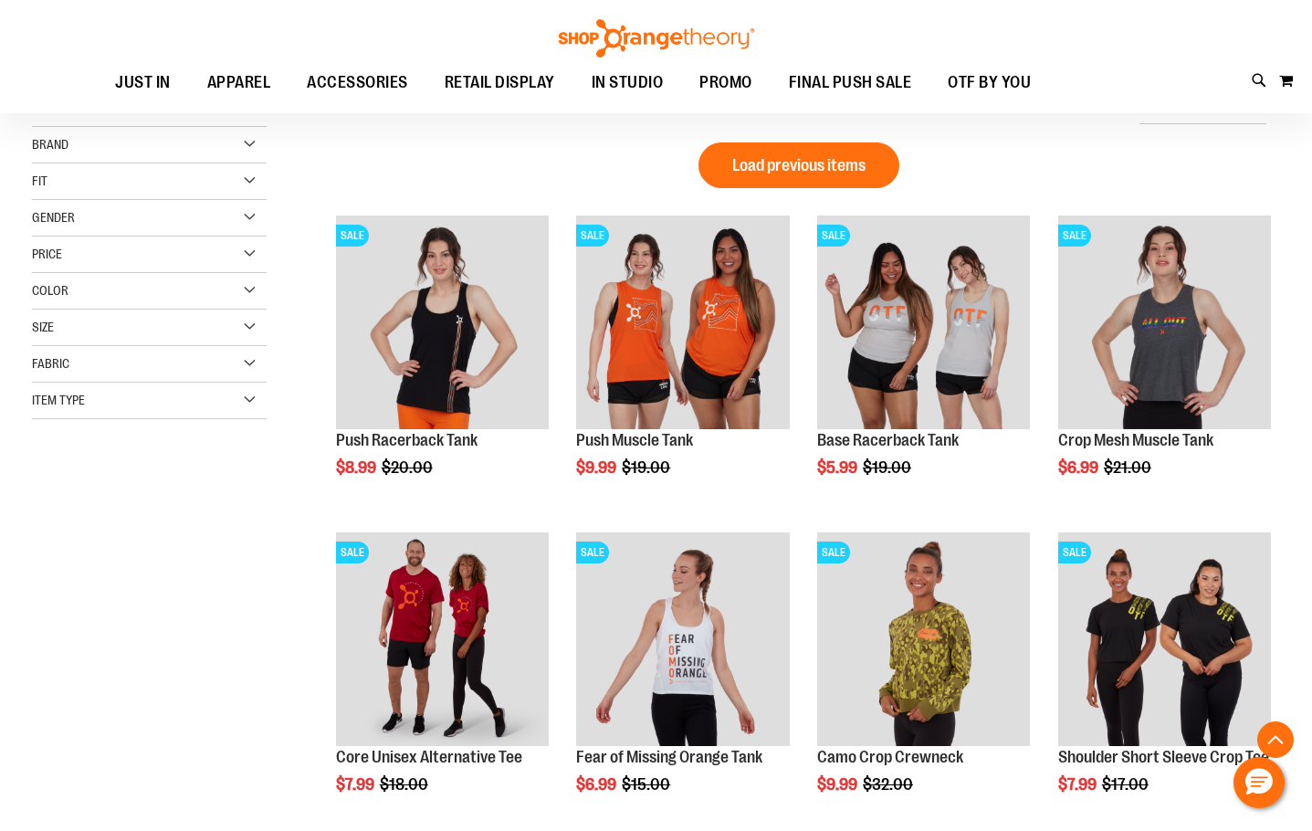
scroll to position [841, 0]
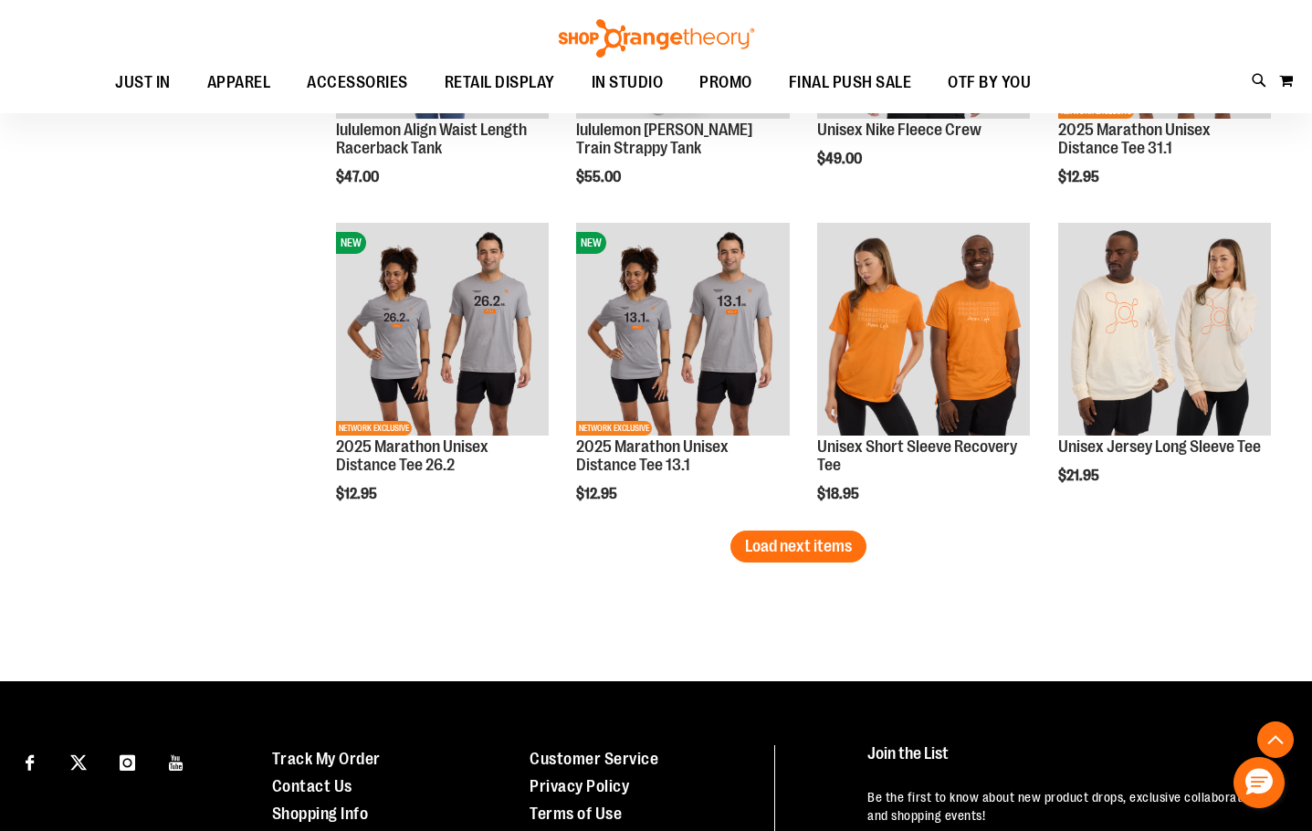
scroll to position [2576, 0]
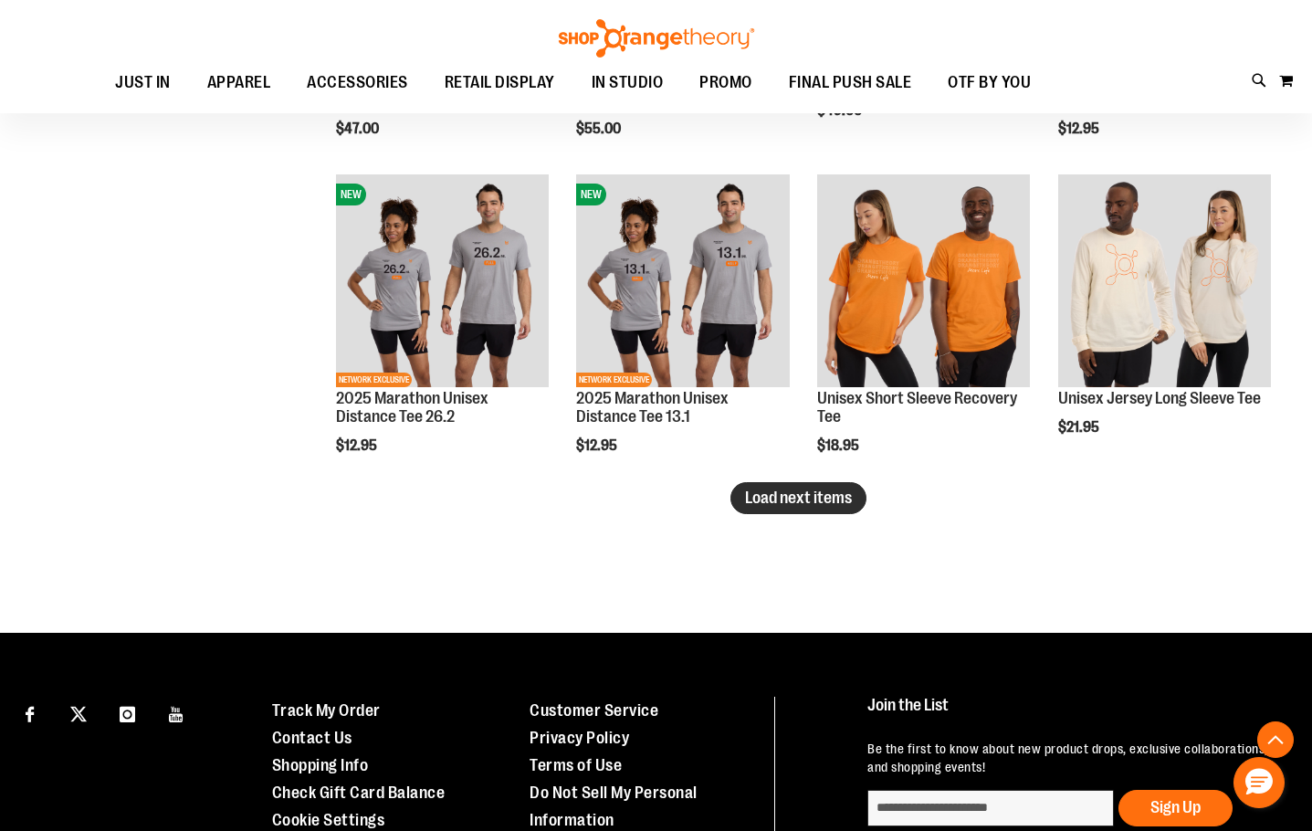
click at [835, 509] on button "Load next items" at bounding box center [799, 498] width 136 height 32
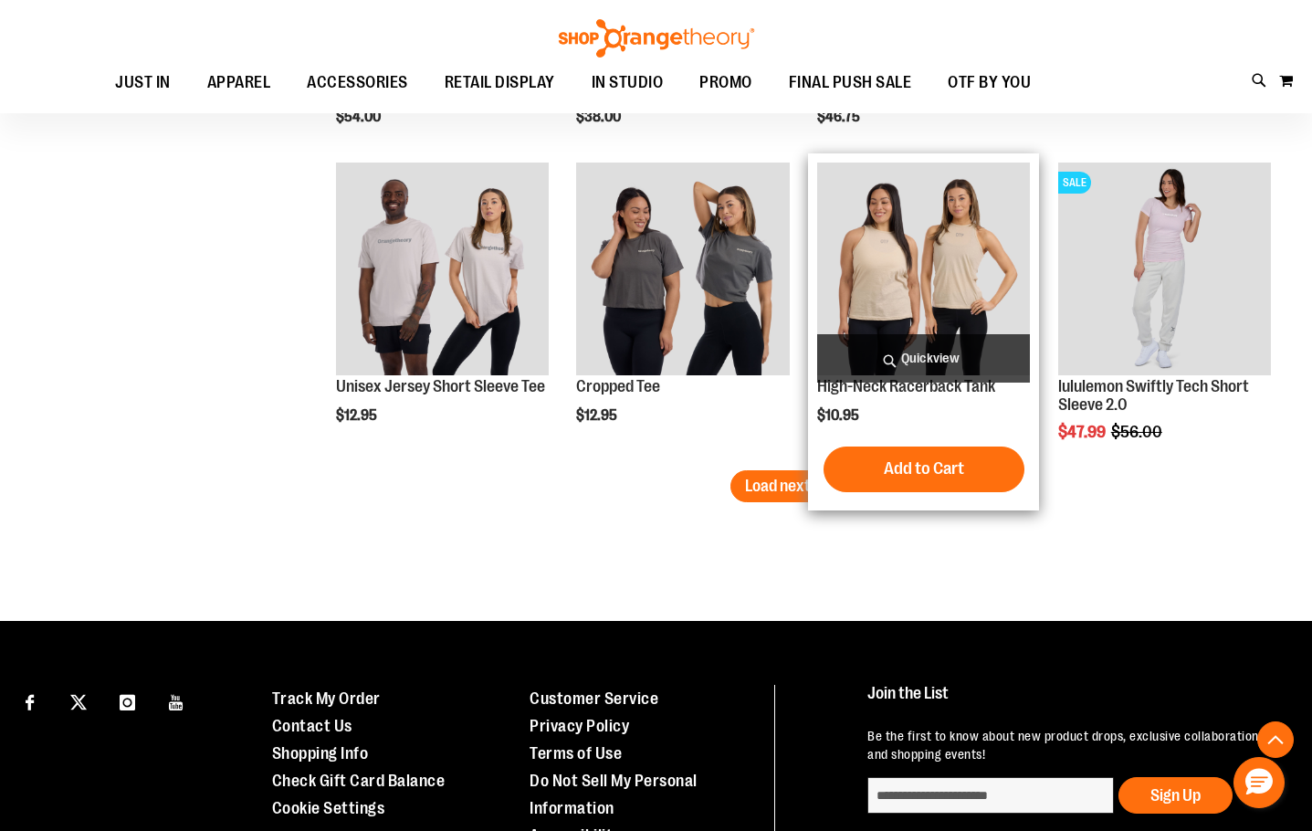
scroll to position [3581, 0]
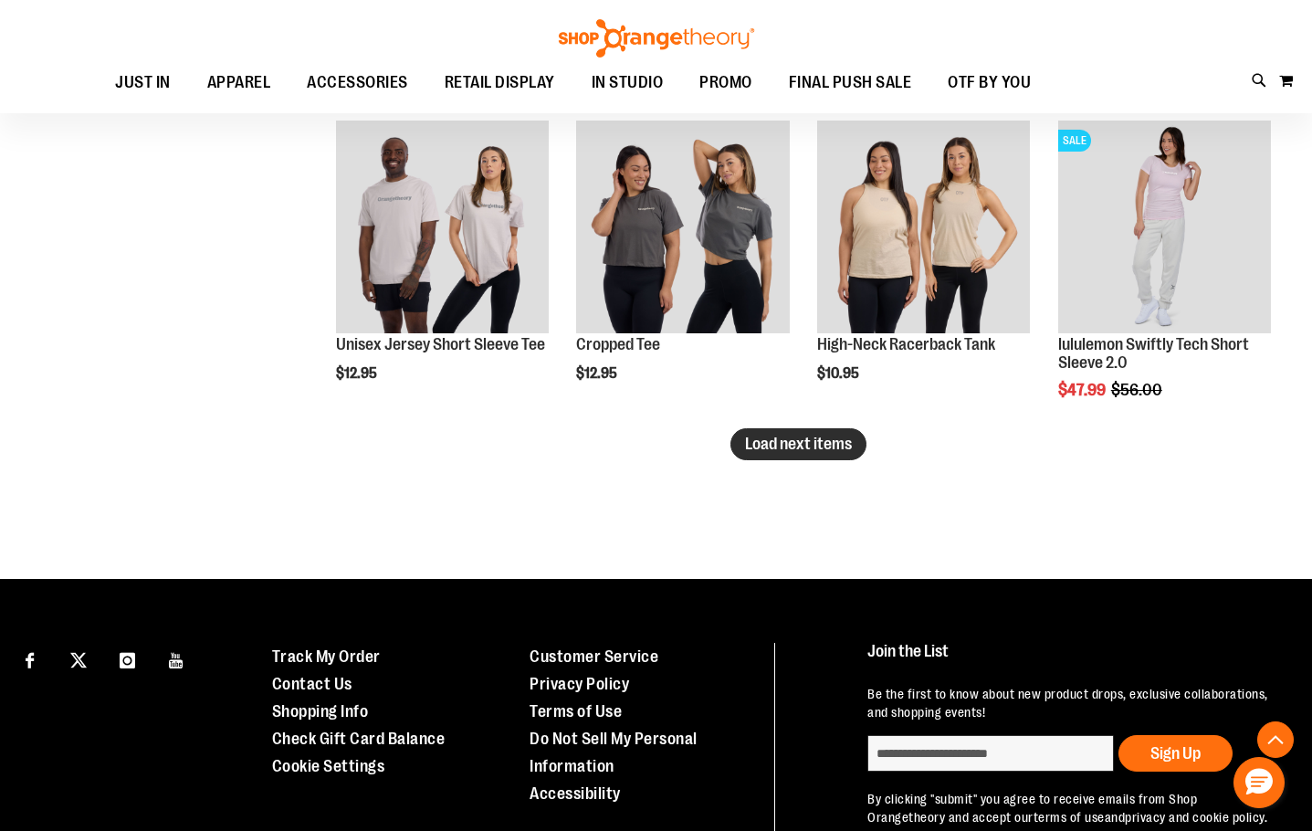
click at [815, 449] on span "Load next items" at bounding box center [798, 444] width 107 height 18
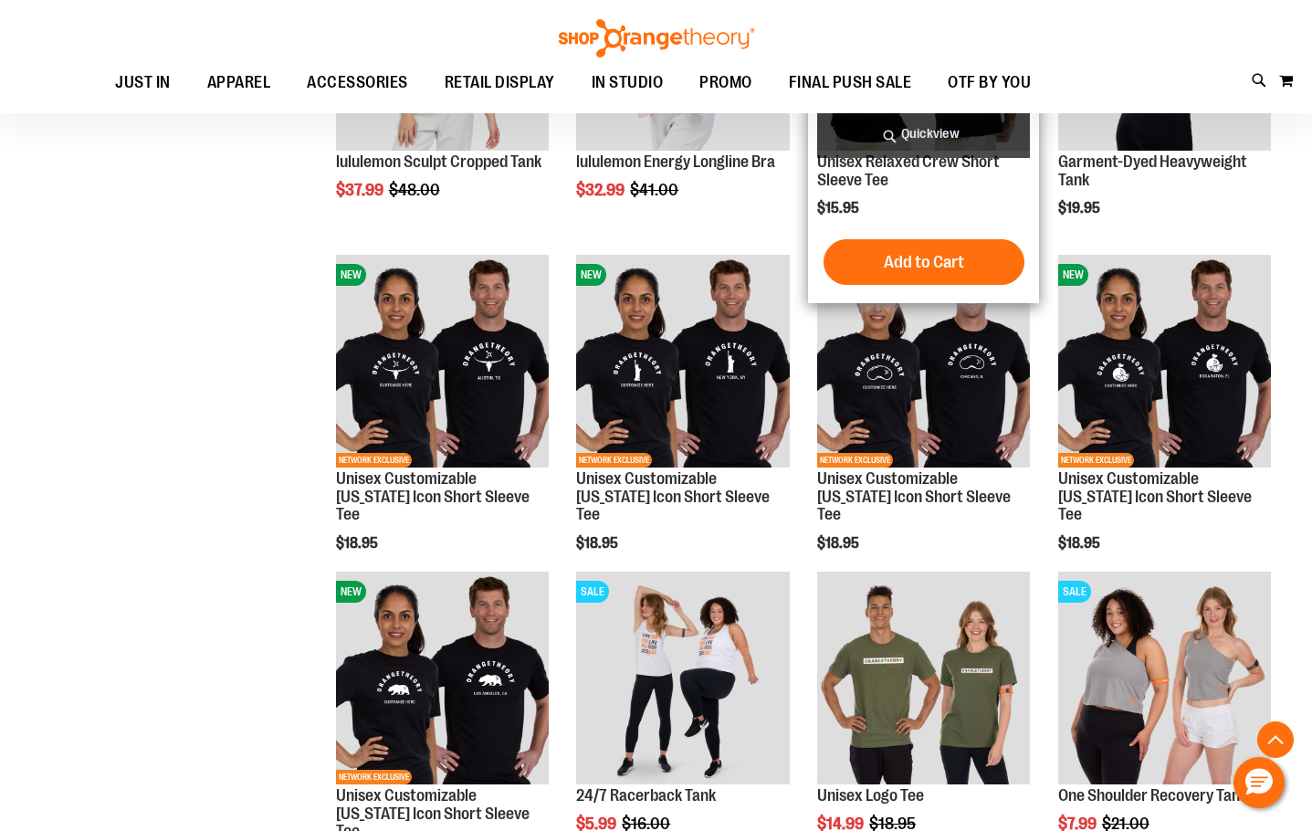
scroll to position [4311, 0]
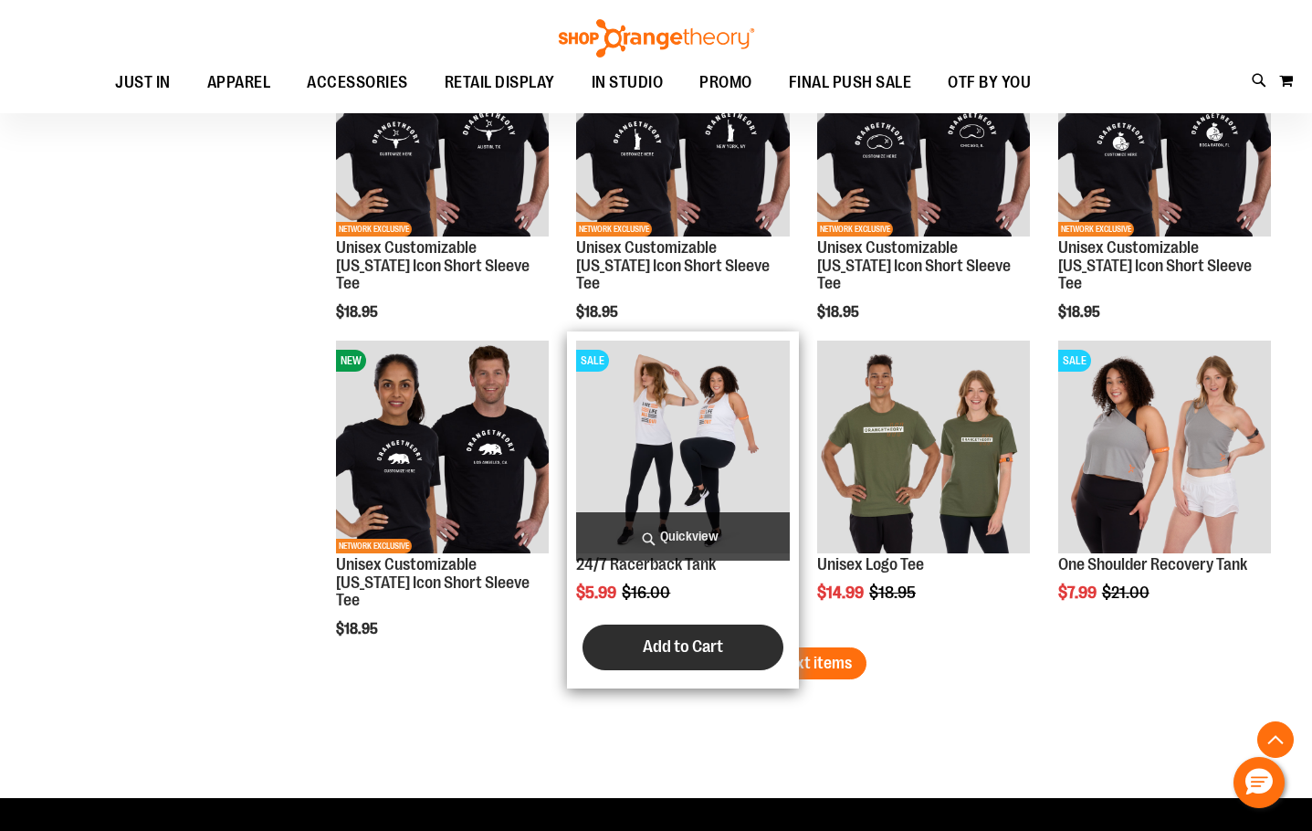
click at [760, 641] on button "Add to Cart" at bounding box center [683, 648] width 201 height 46
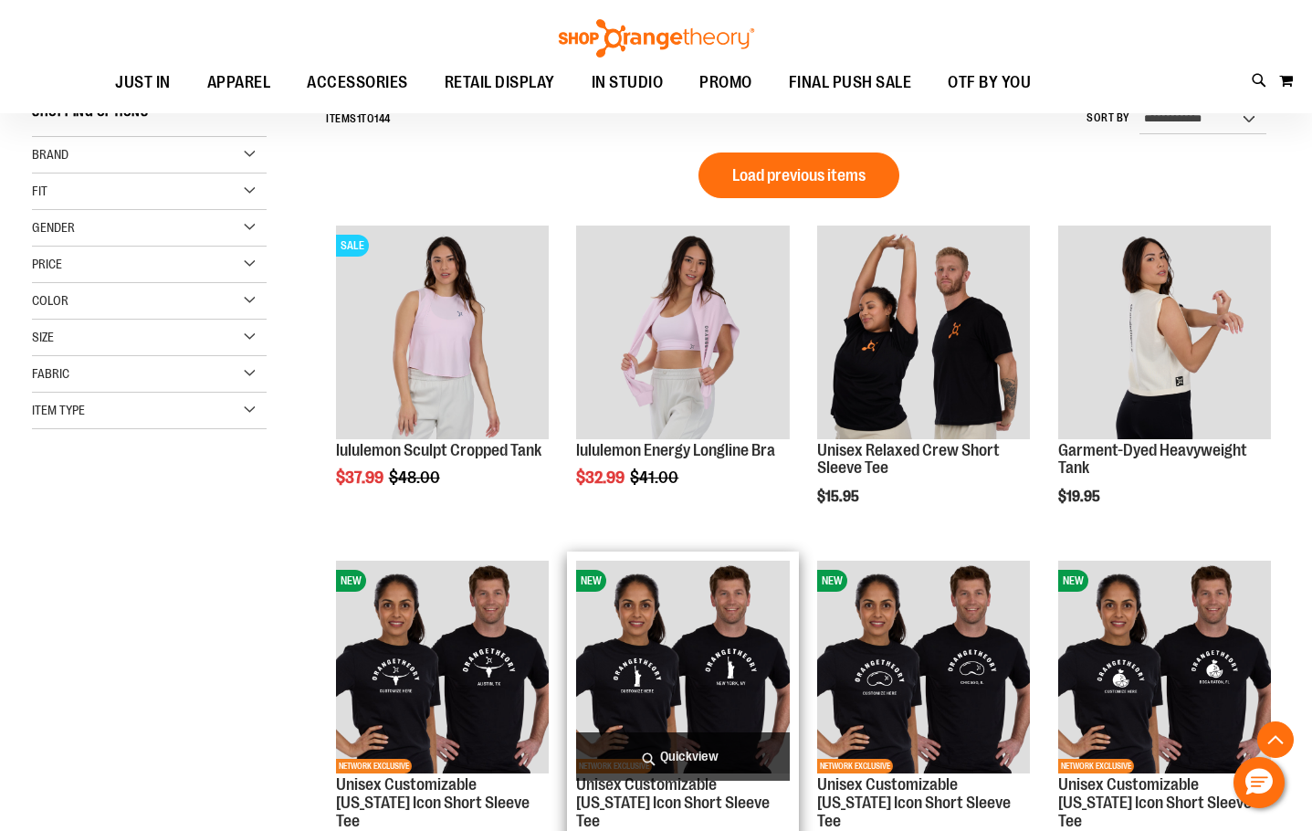
scroll to position [821, 0]
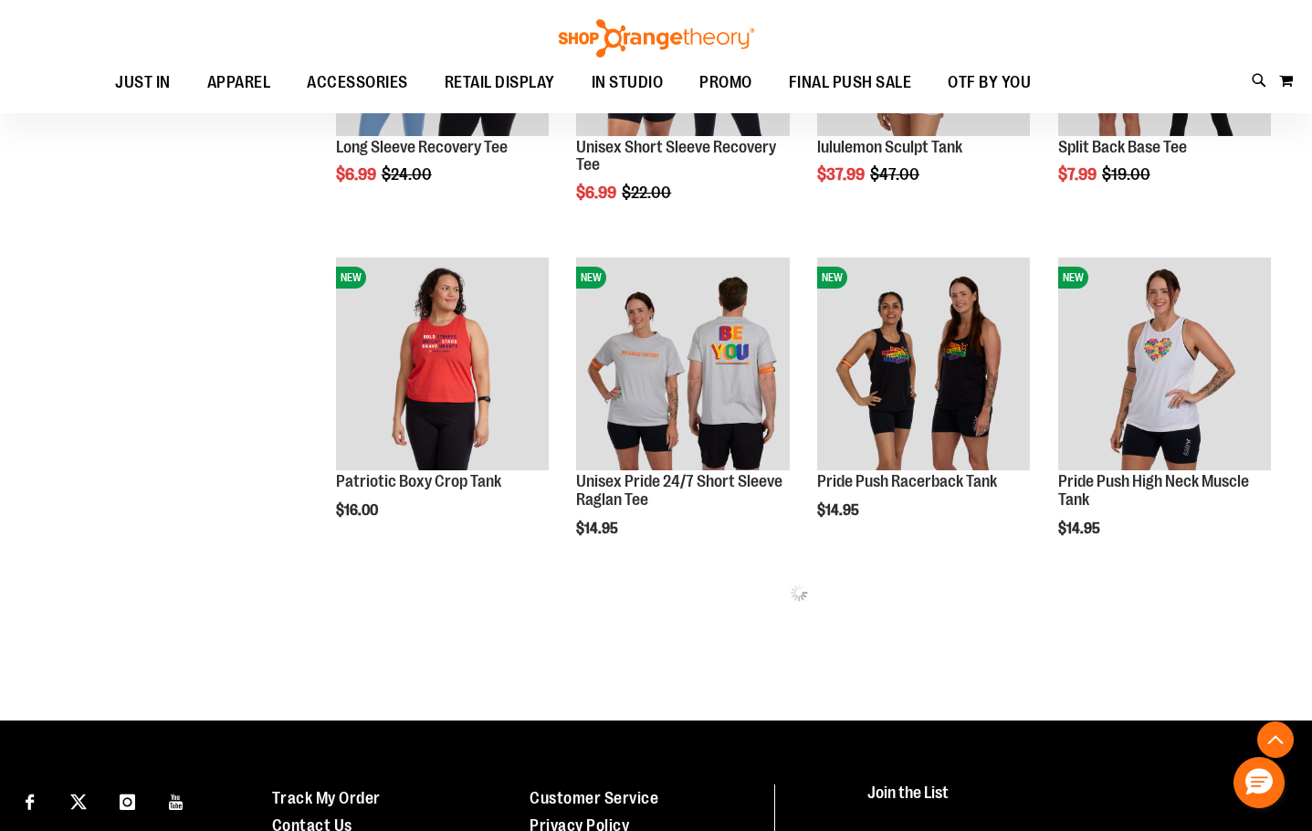
scroll to position [2092, 0]
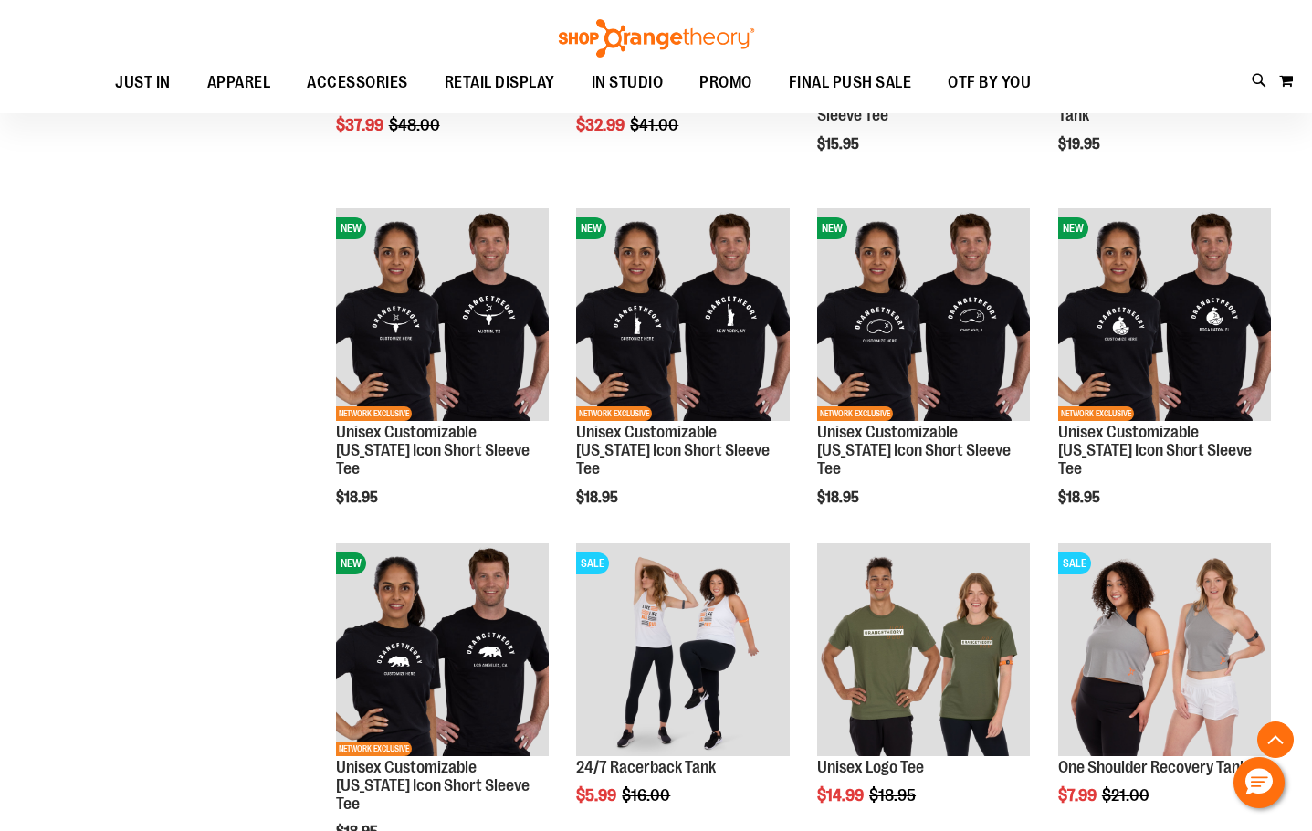
scroll to position [65, 0]
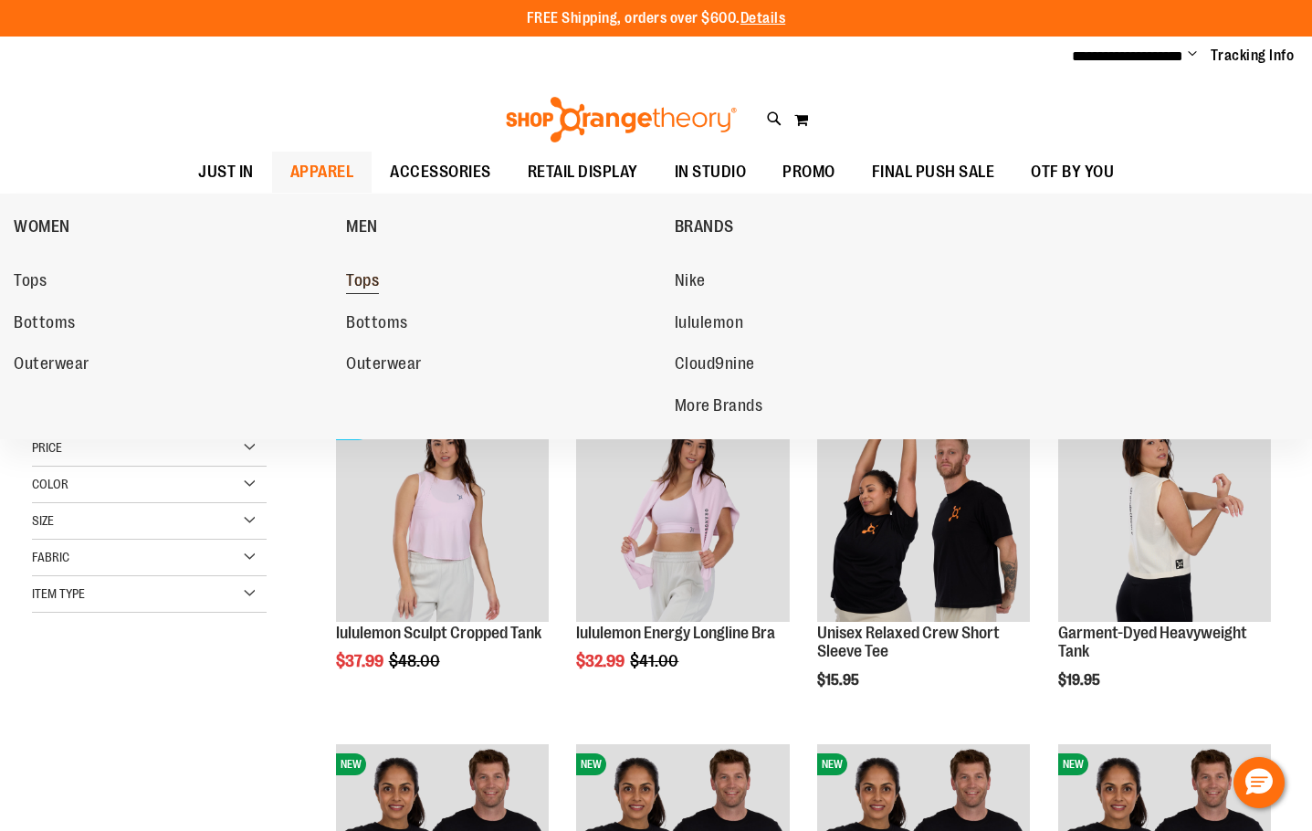
click at [373, 287] on span "Tops" at bounding box center [362, 282] width 33 height 23
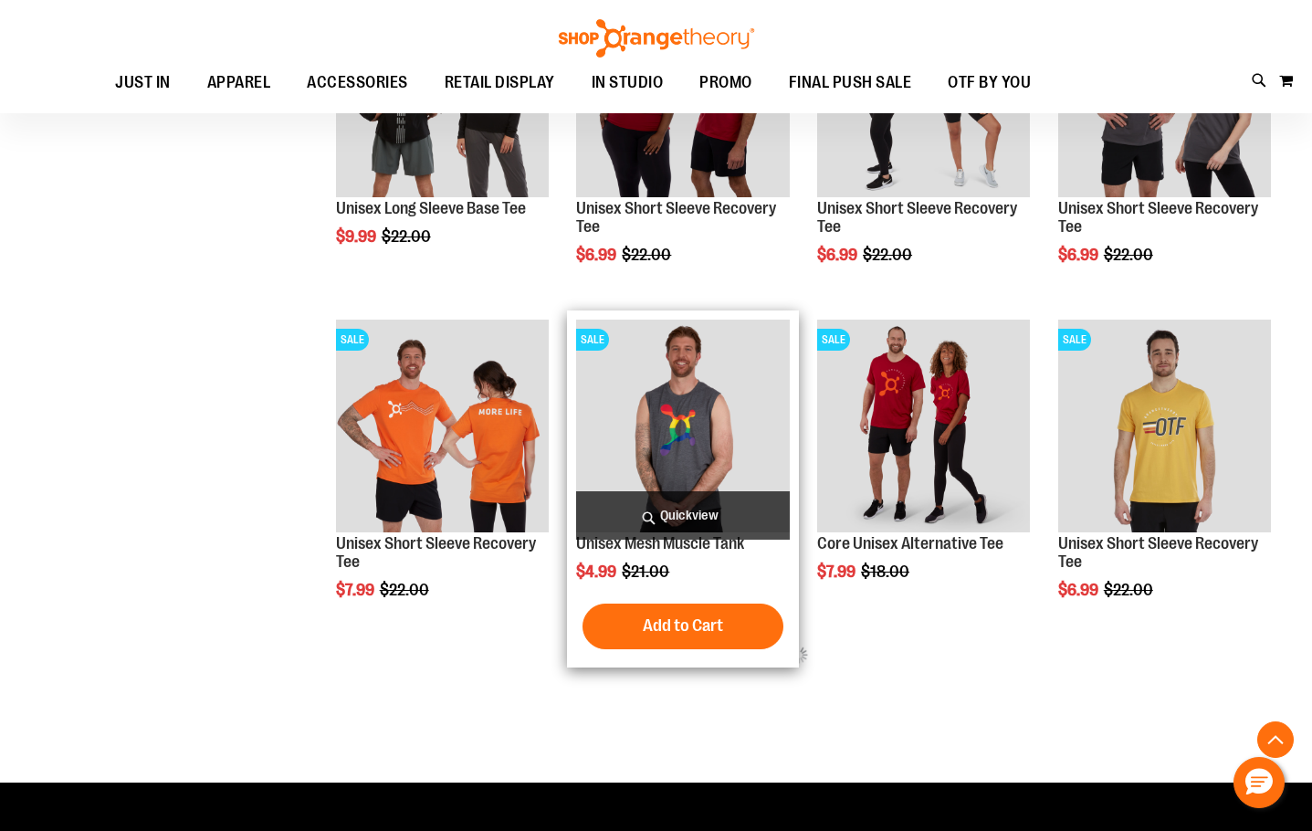
scroll to position [1004, 0]
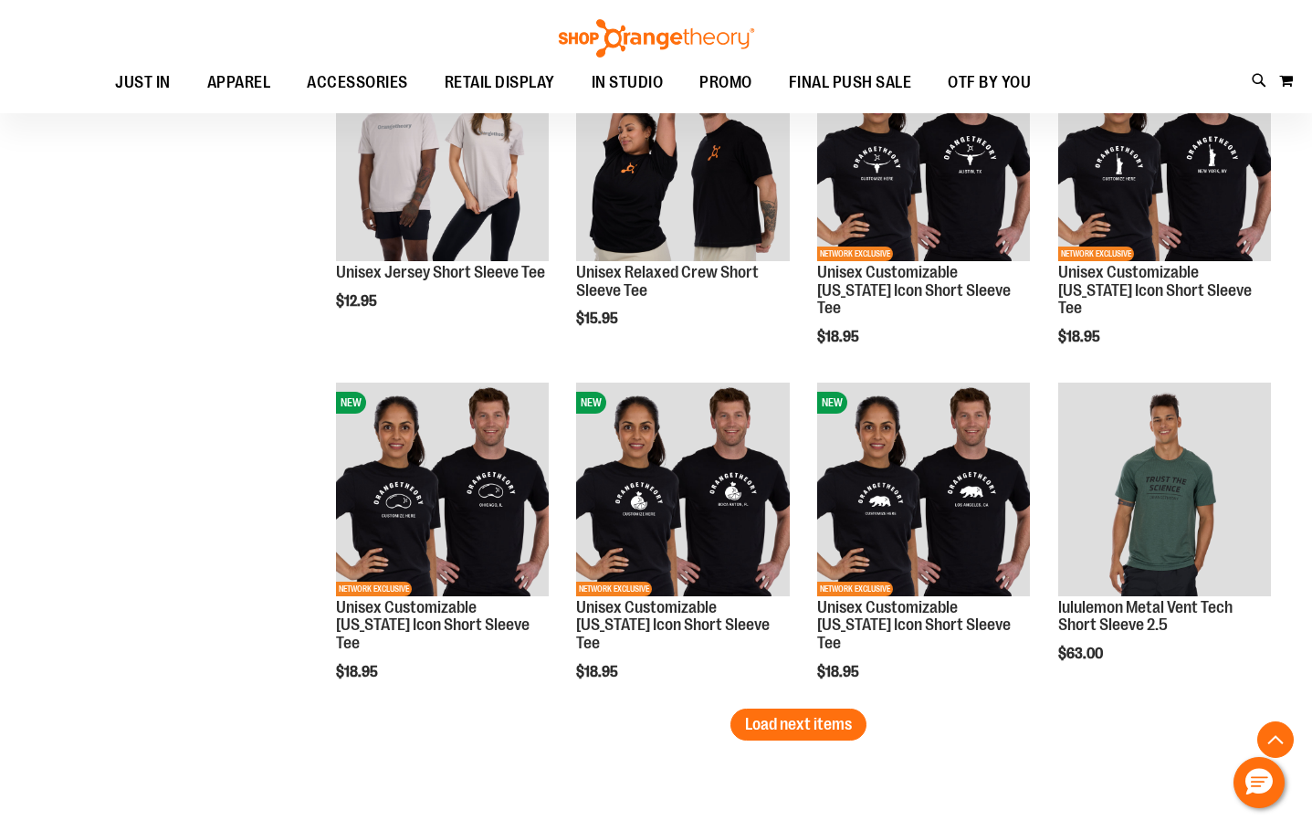
scroll to position [2830, 0]
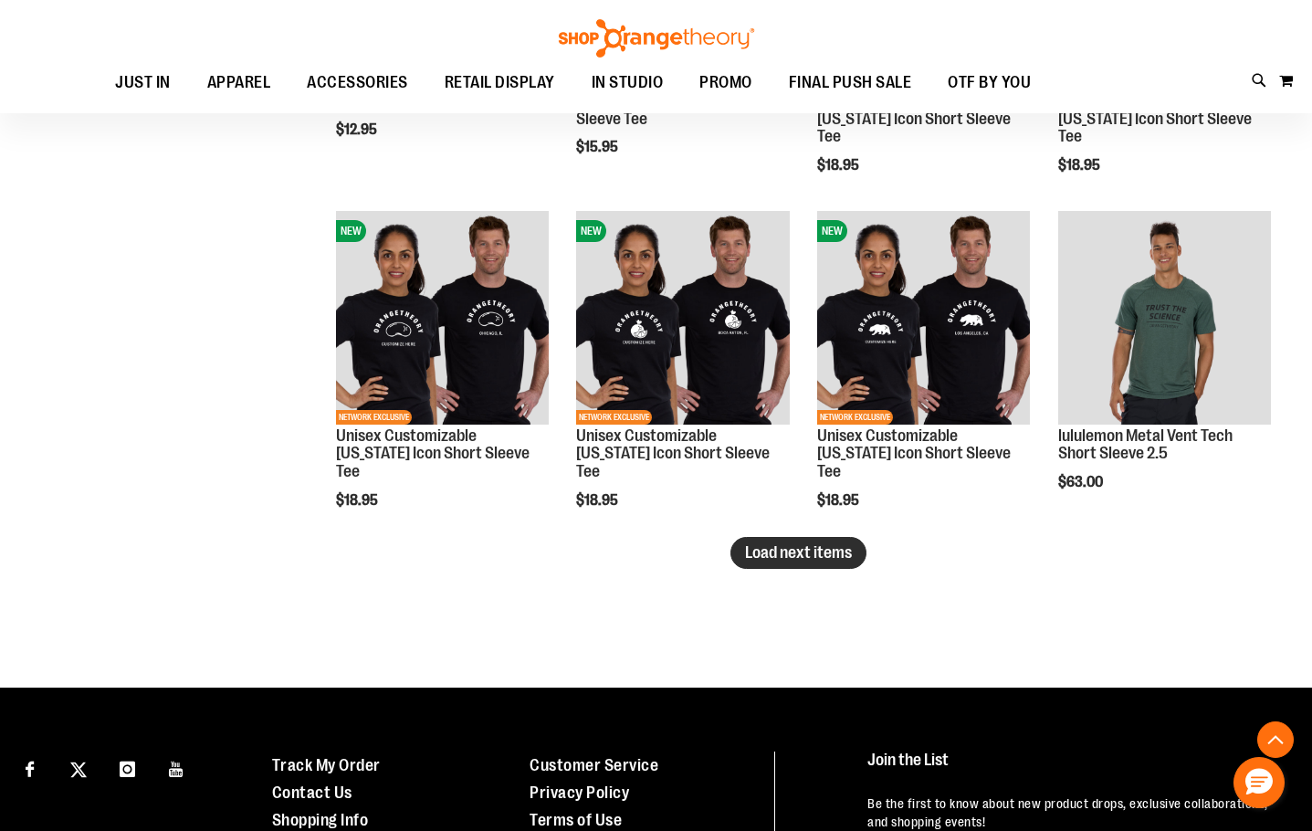
click at [756, 557] on span "Load next items" at bounding box center [798, 552] width 107 height 18
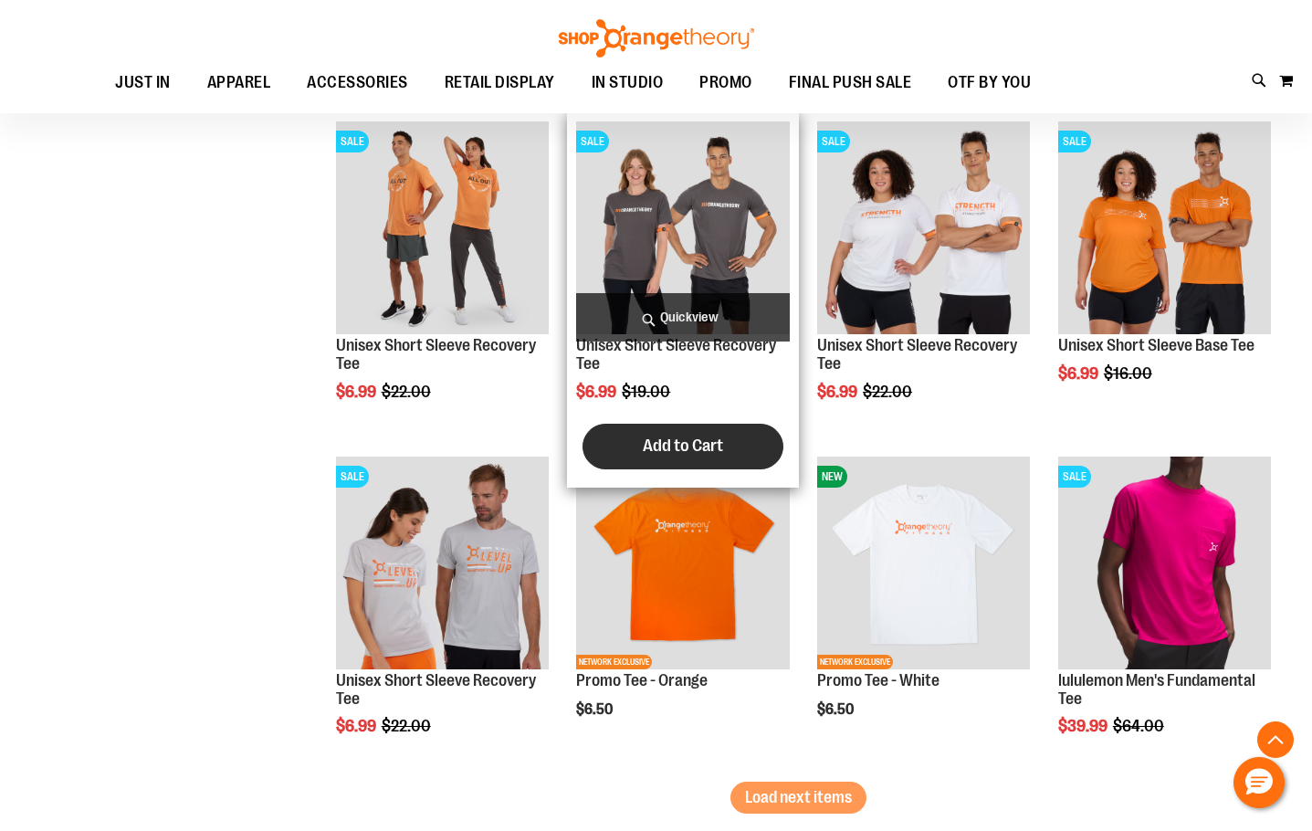
scroll to position [3834, 0]
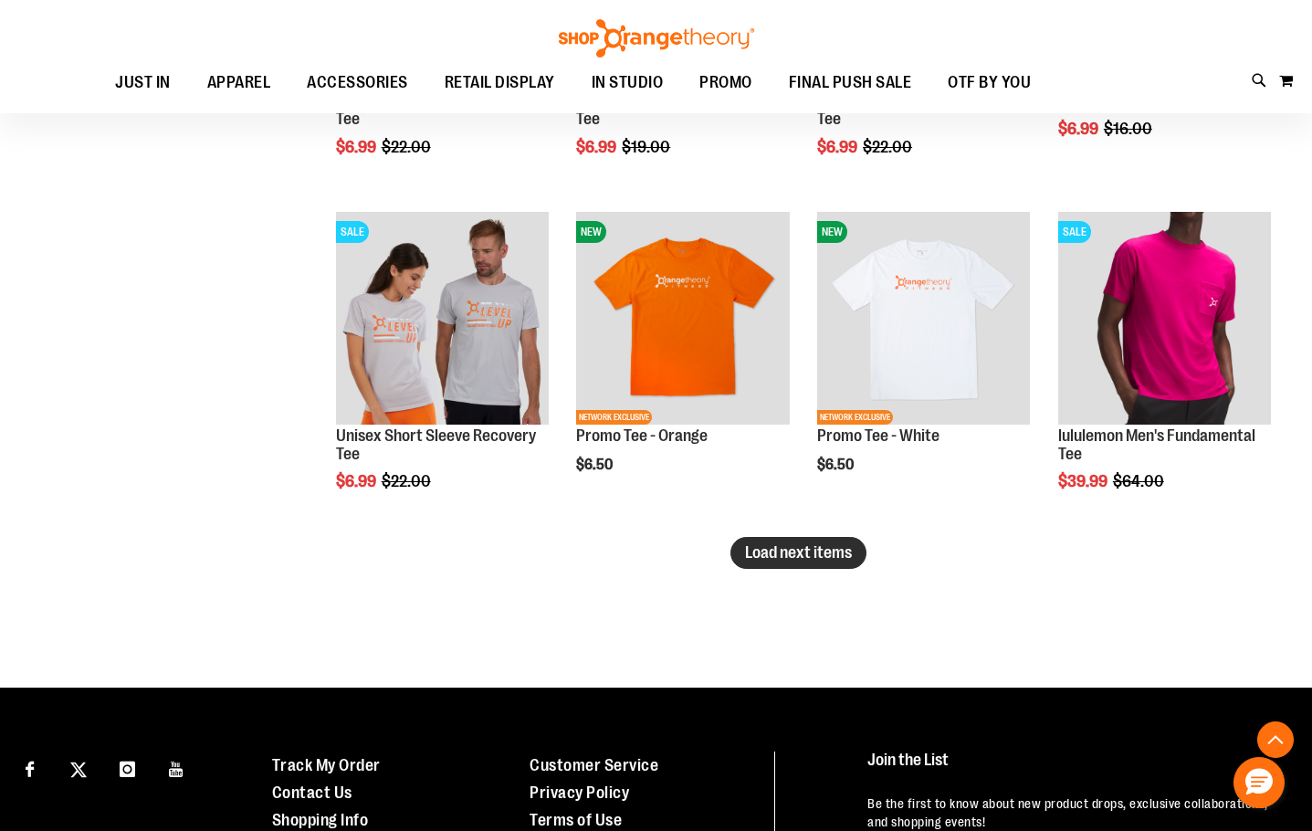
click at [771, 553] on span "Load next items" at bounding box center [798, 552] width 107 height 18
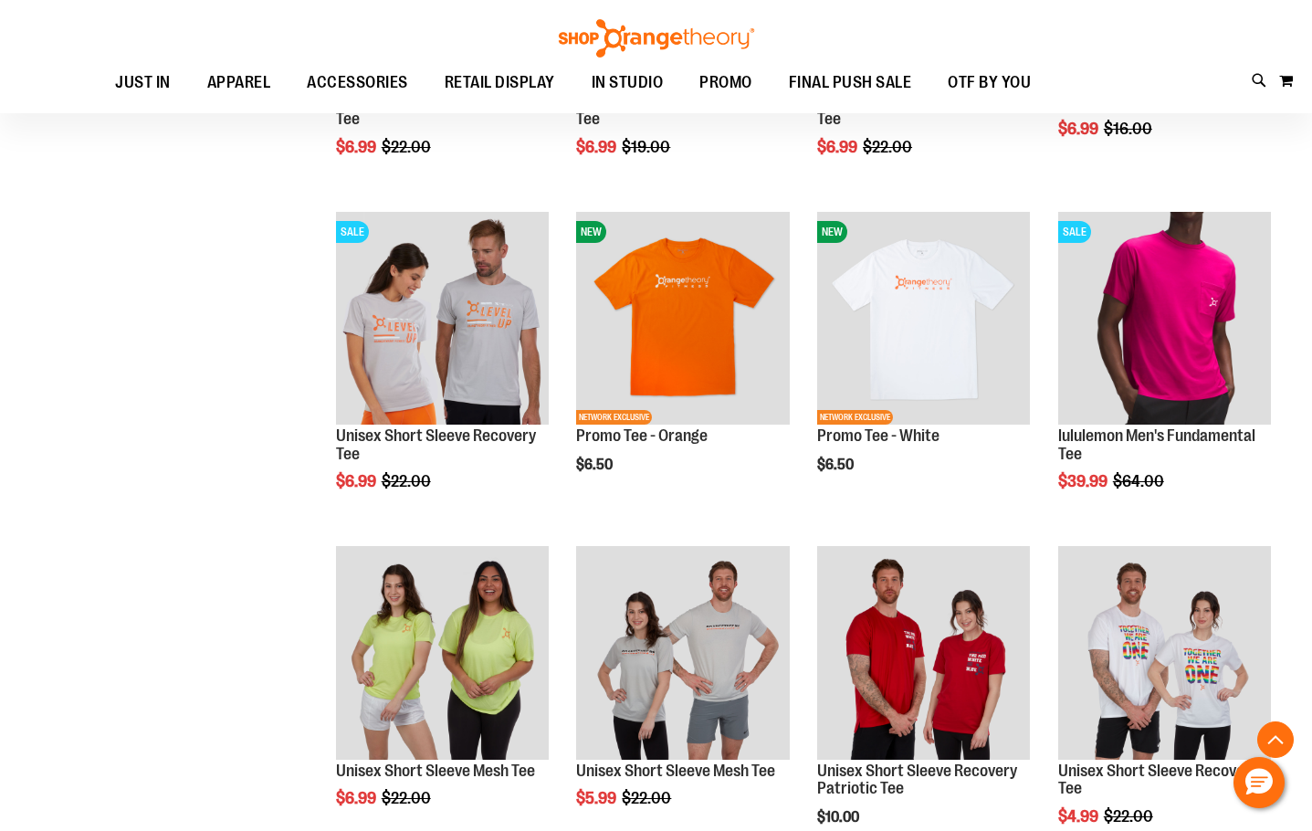
scroll to position [4200, 0]
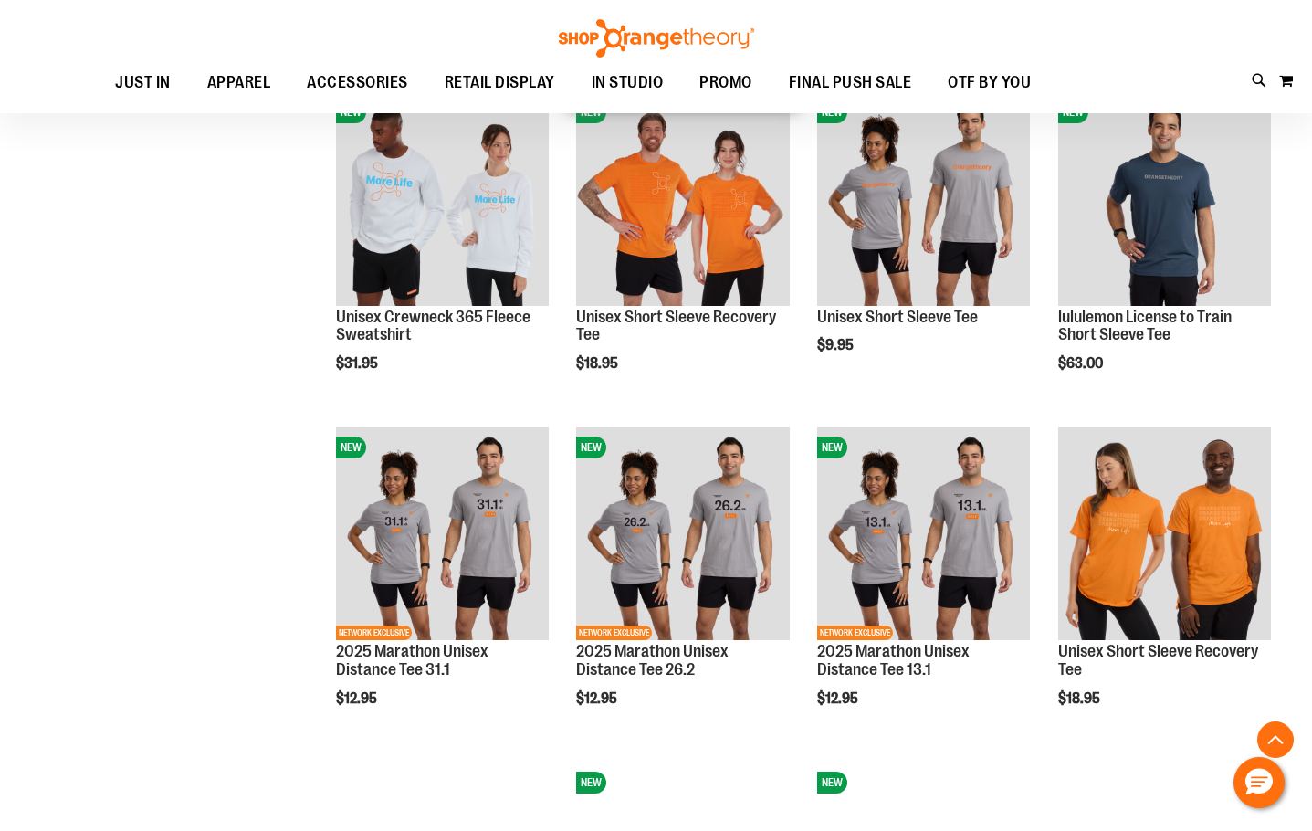
scroll to position [1278, 0]
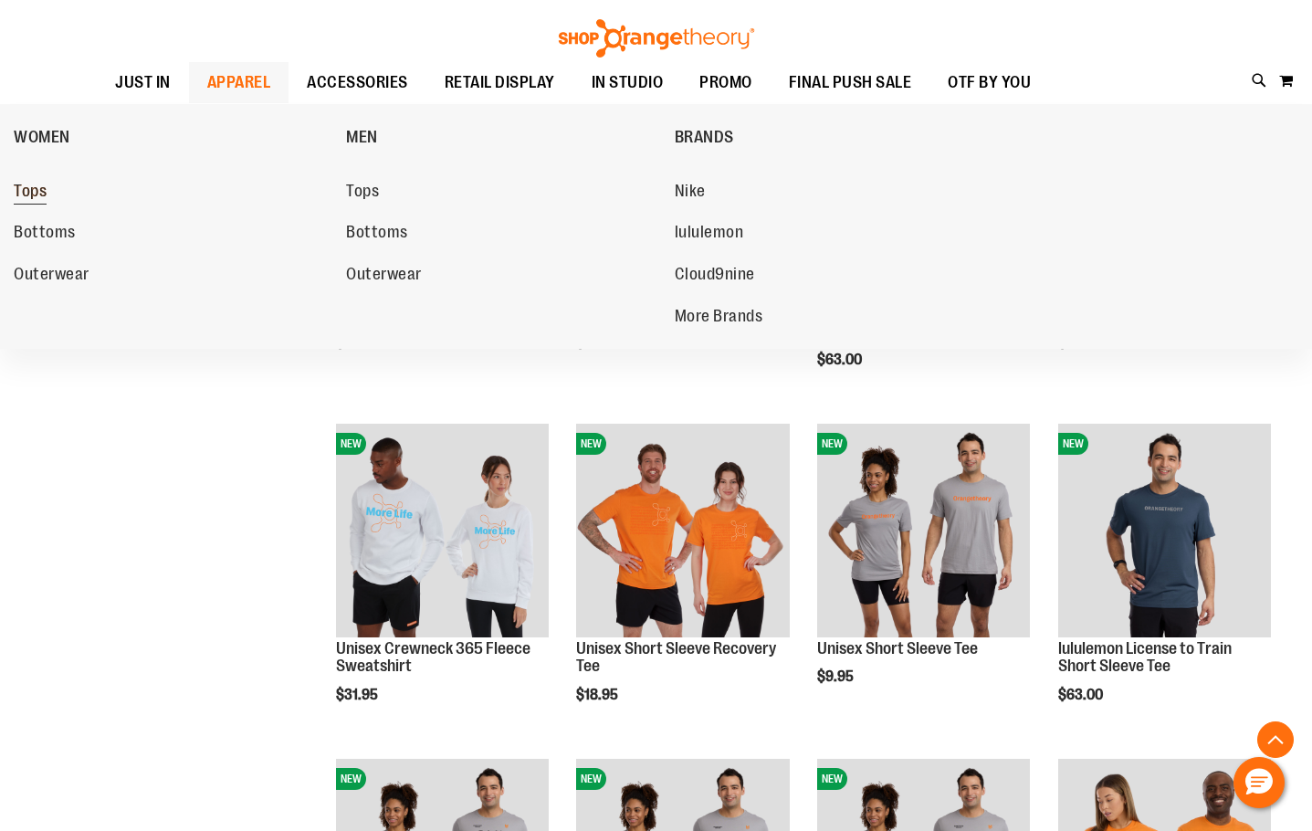
click at [26, 195] on span "Tops" at bounding box center [30, 193] width 33 height 23
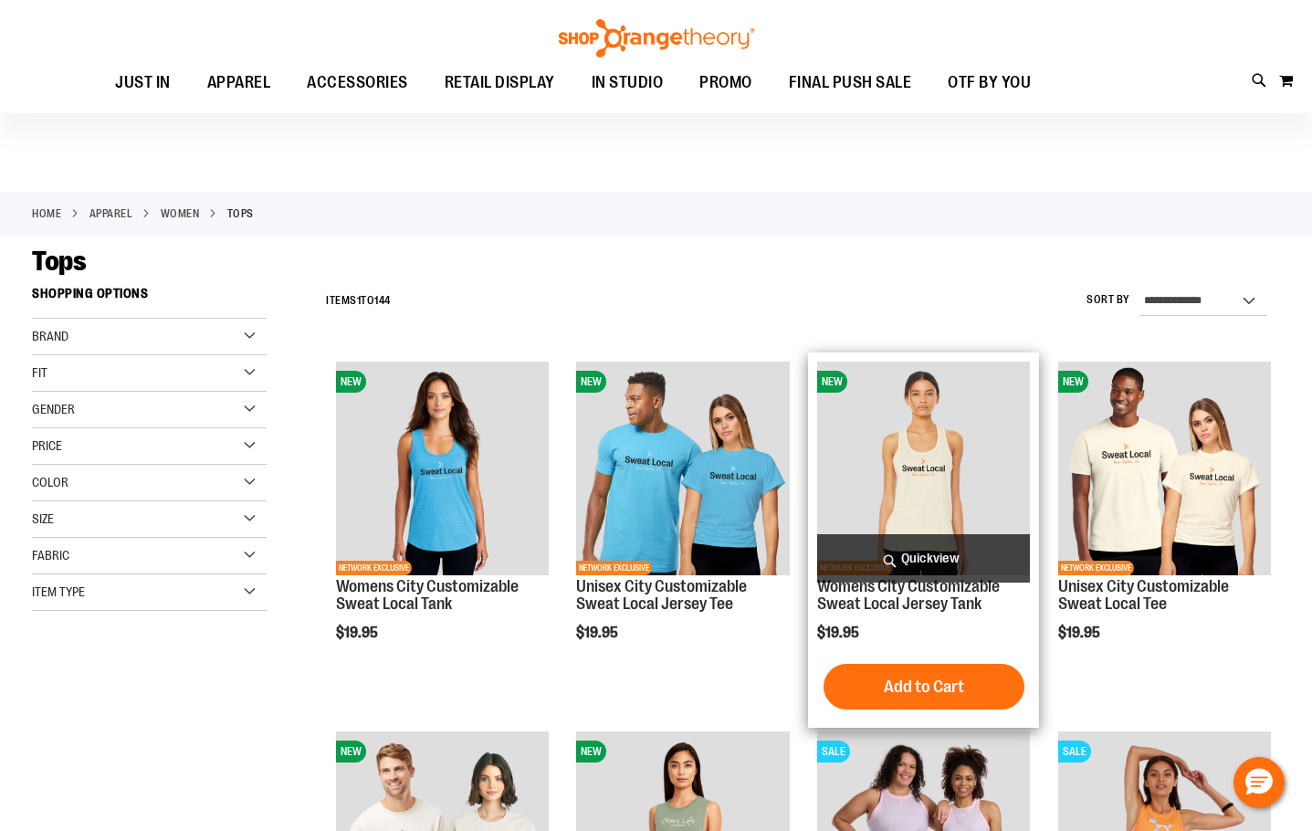
scroll to position [638, 0]
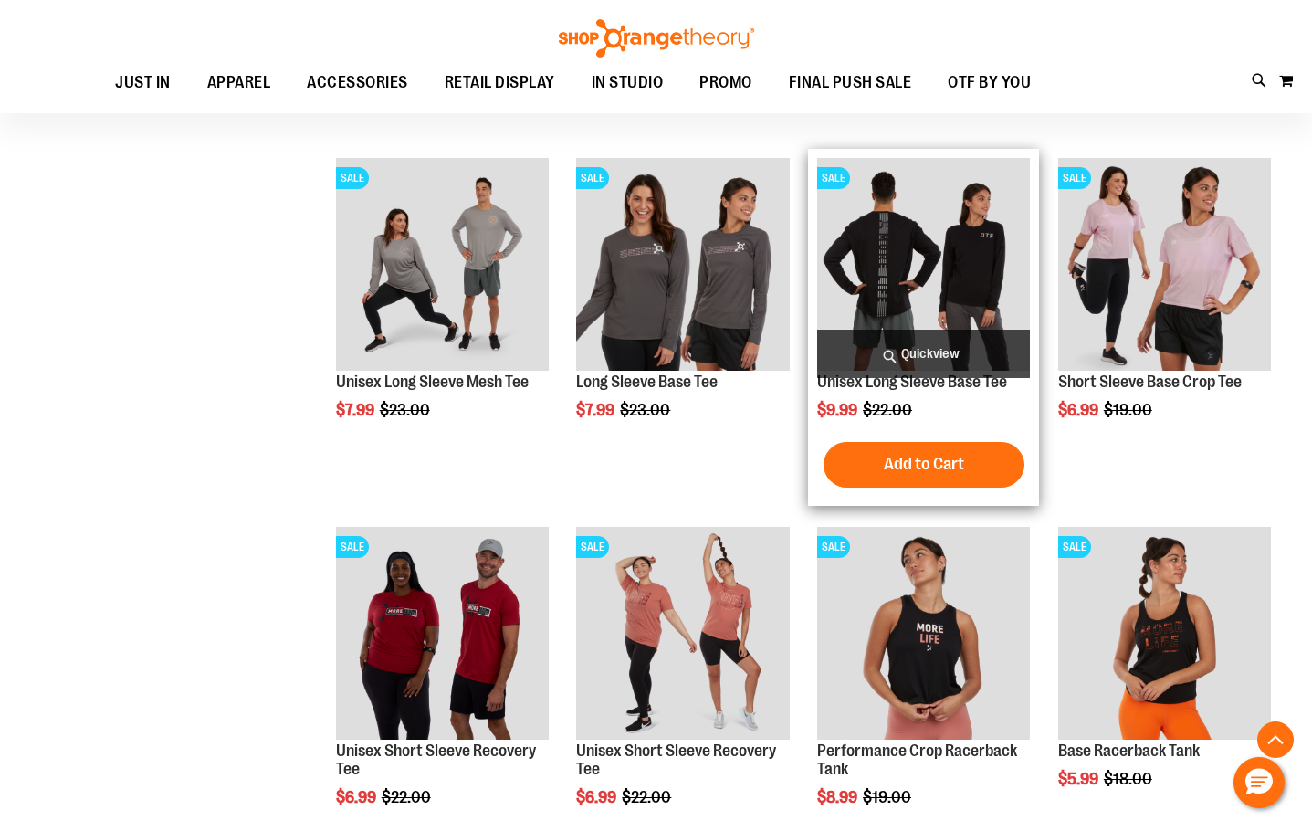
scroll to position [1004, 0]
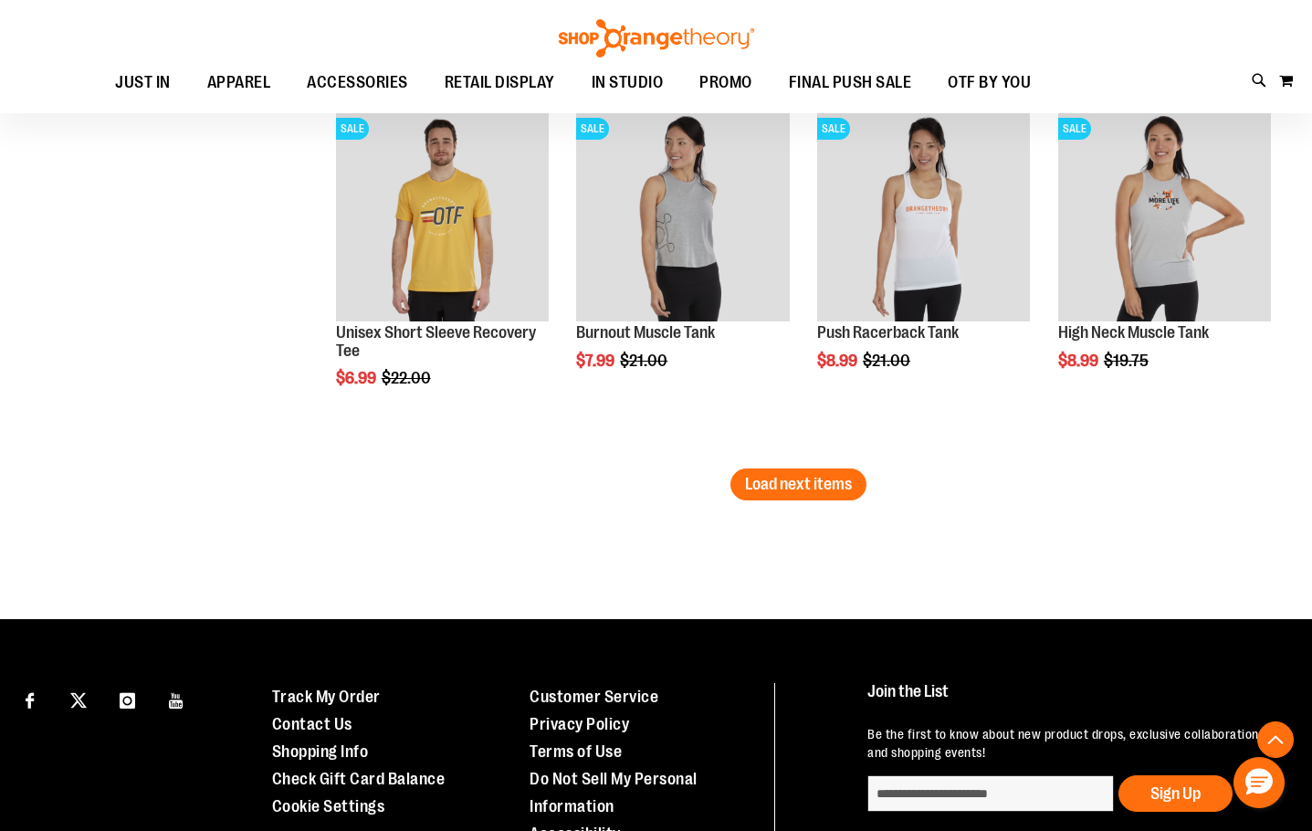
scroll to position [3286, 0]
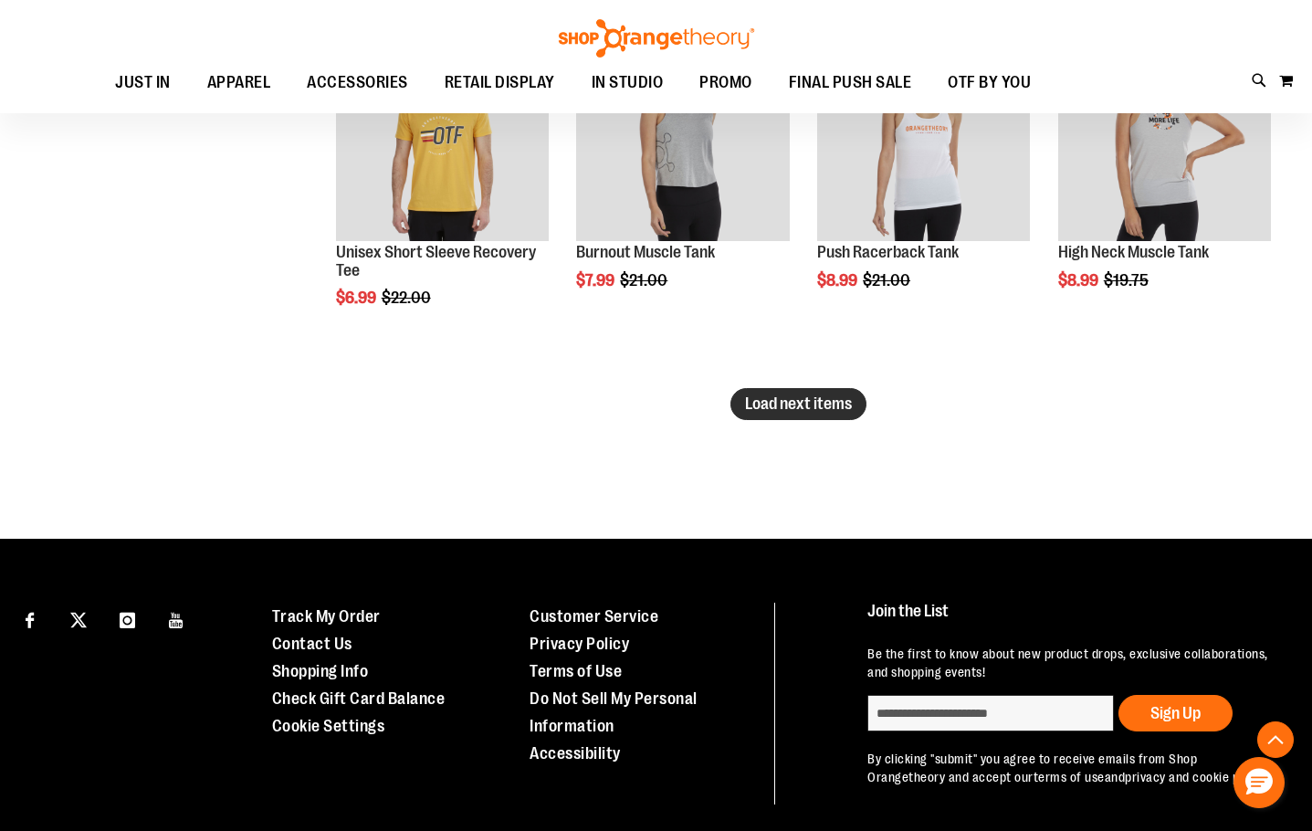
click at [832, 413] on button "Load next items" at bounding box center [799, 404] width 136 height 32
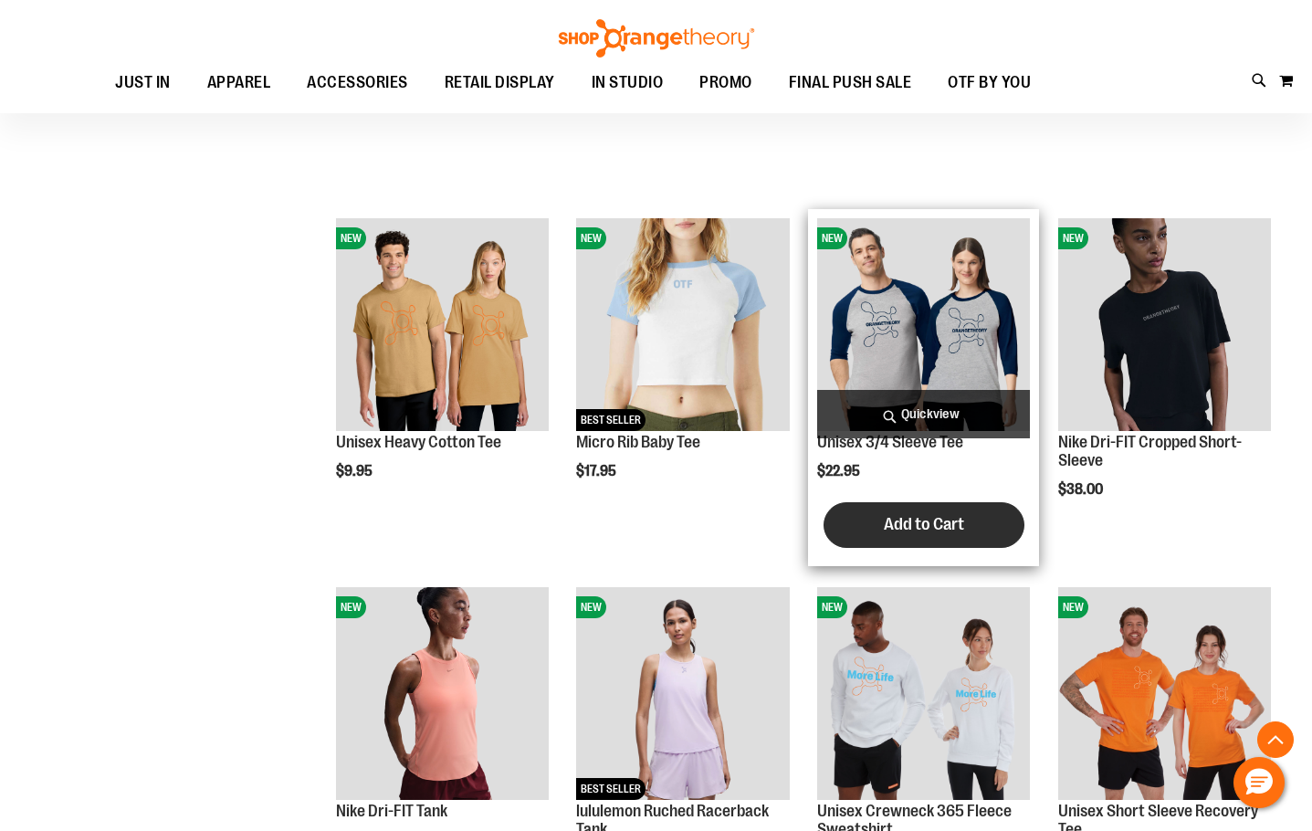
scroll to position [4200, 0]
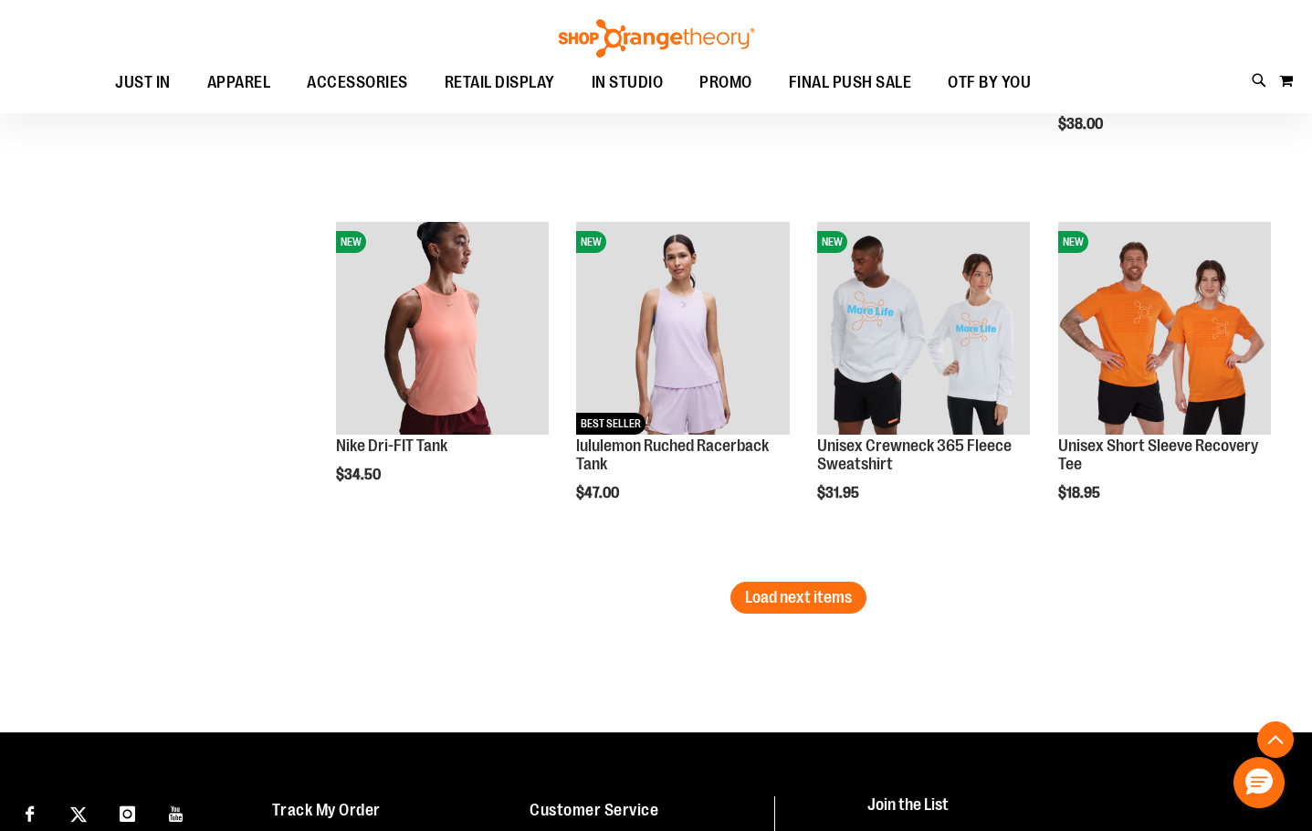
click at [774, 605] on button "Load next items" at bounding box center [799, 598] width 136 height 32
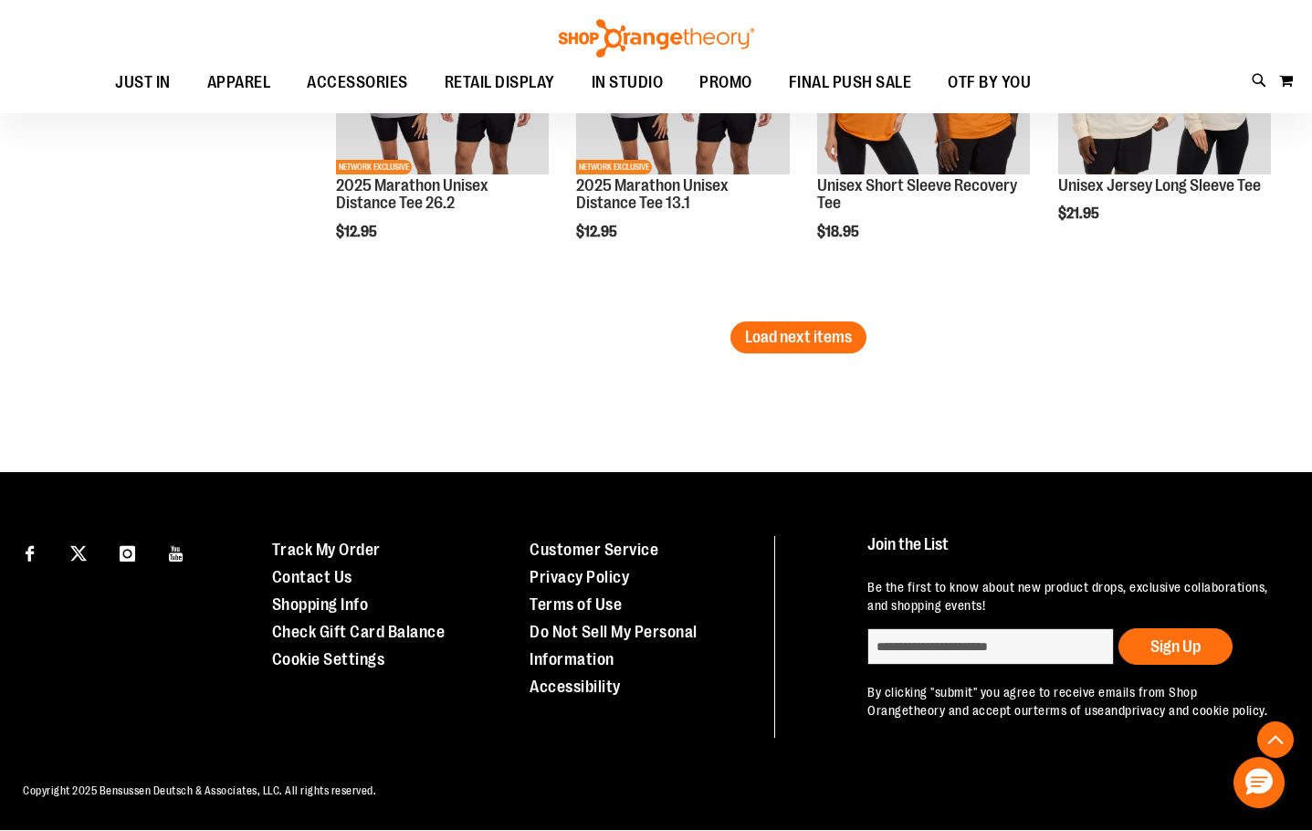
scroll to position [5569, 0]
click at [796, 322] on button "Load next items" at bounding box center [799, 337] width 136 height 32
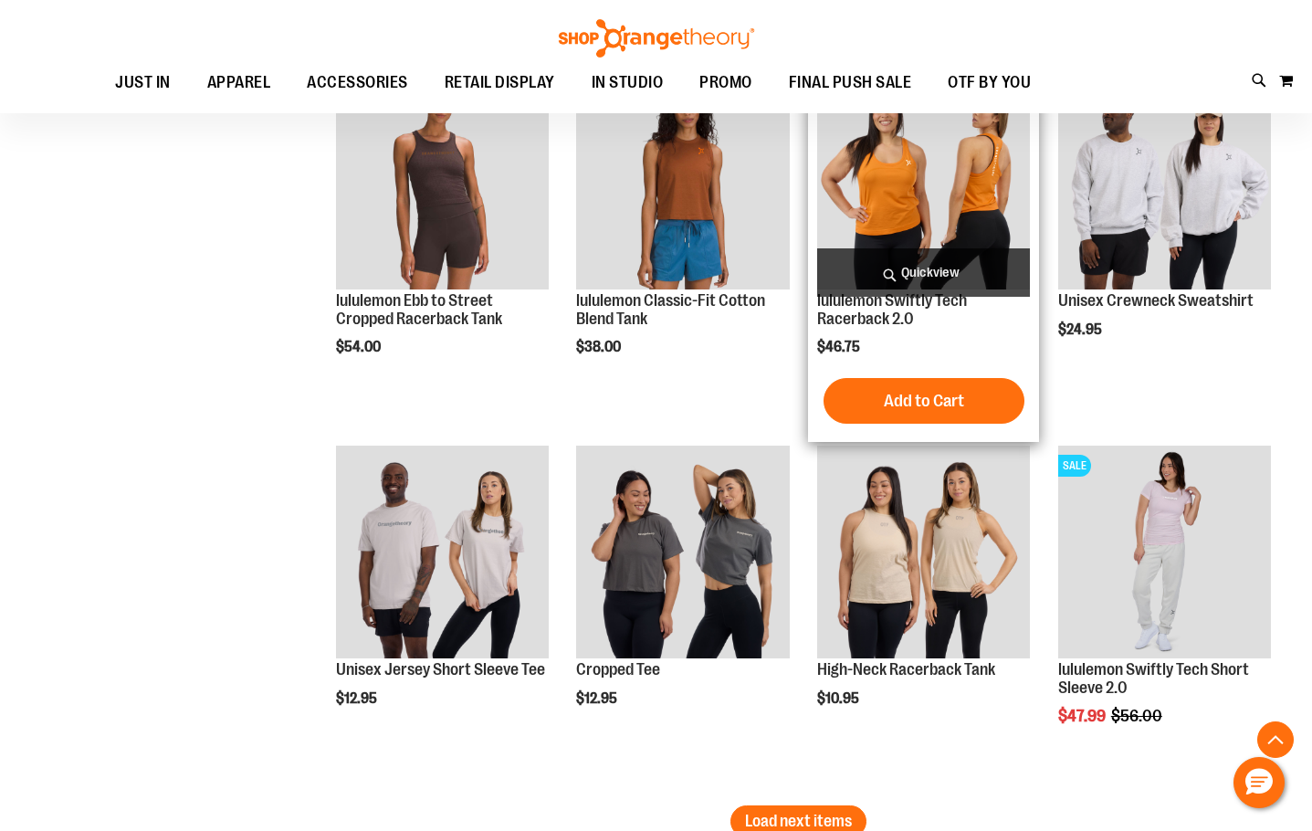
scroll to position [6026, 0]
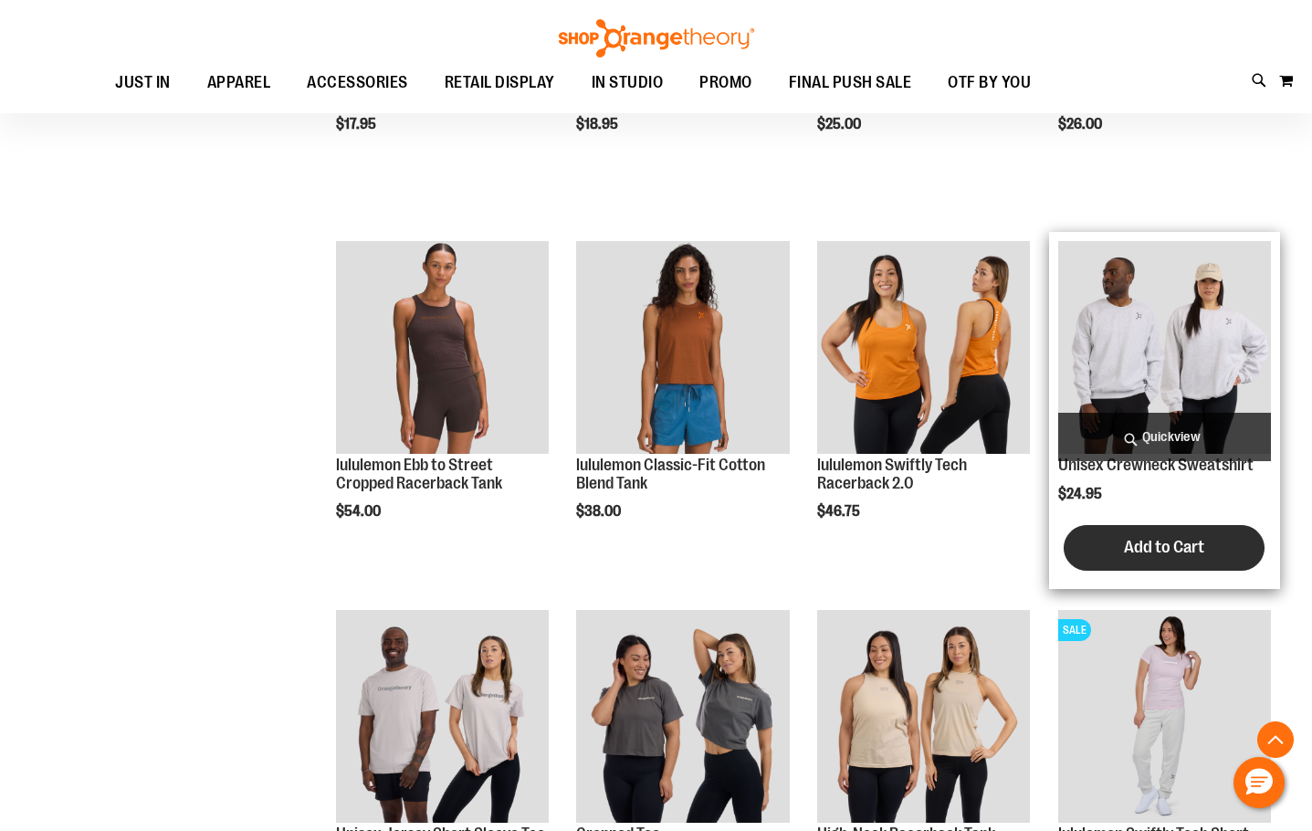
click at [1141, 539] on span "Add to Cart" at bounding box center [1164, 547] width 80 height 20
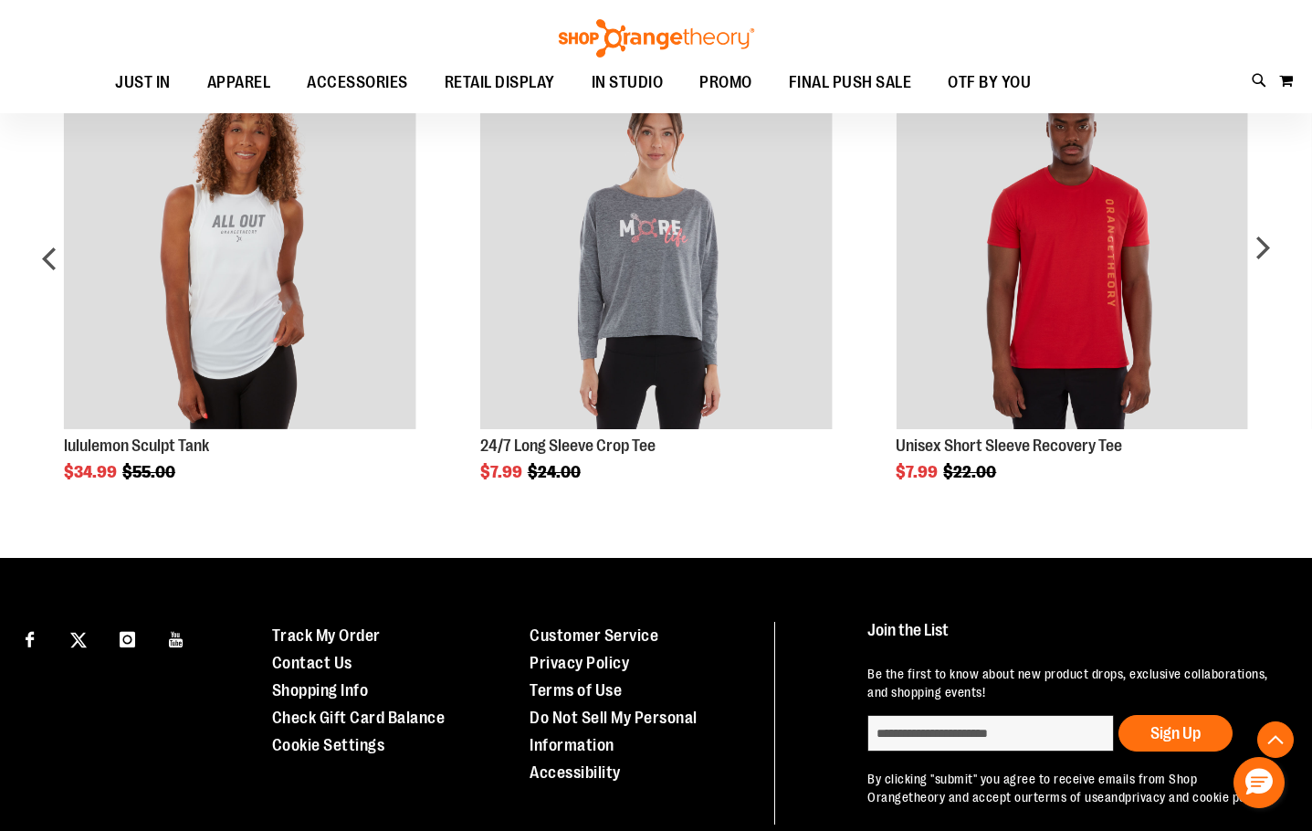
scroll to position [908, 0]
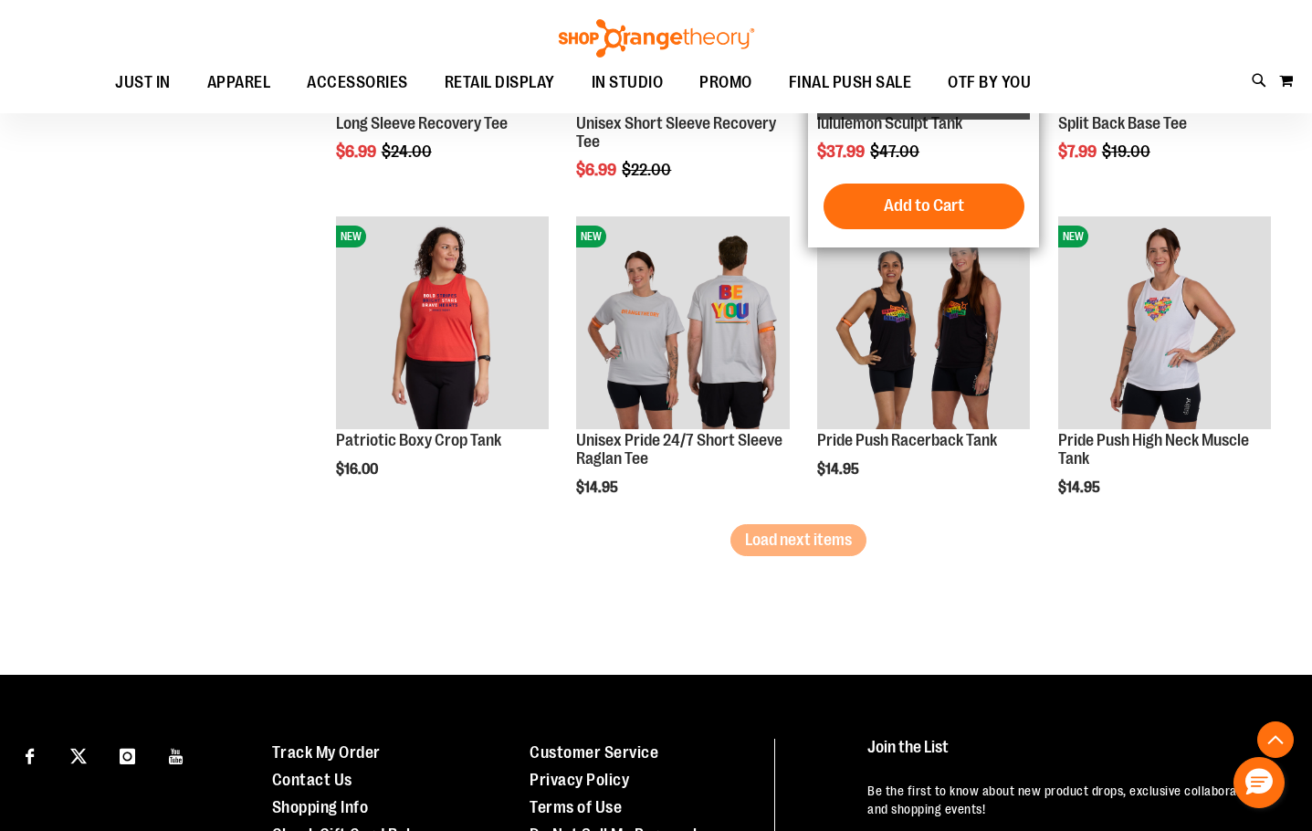
scroll to position [2538, 0]
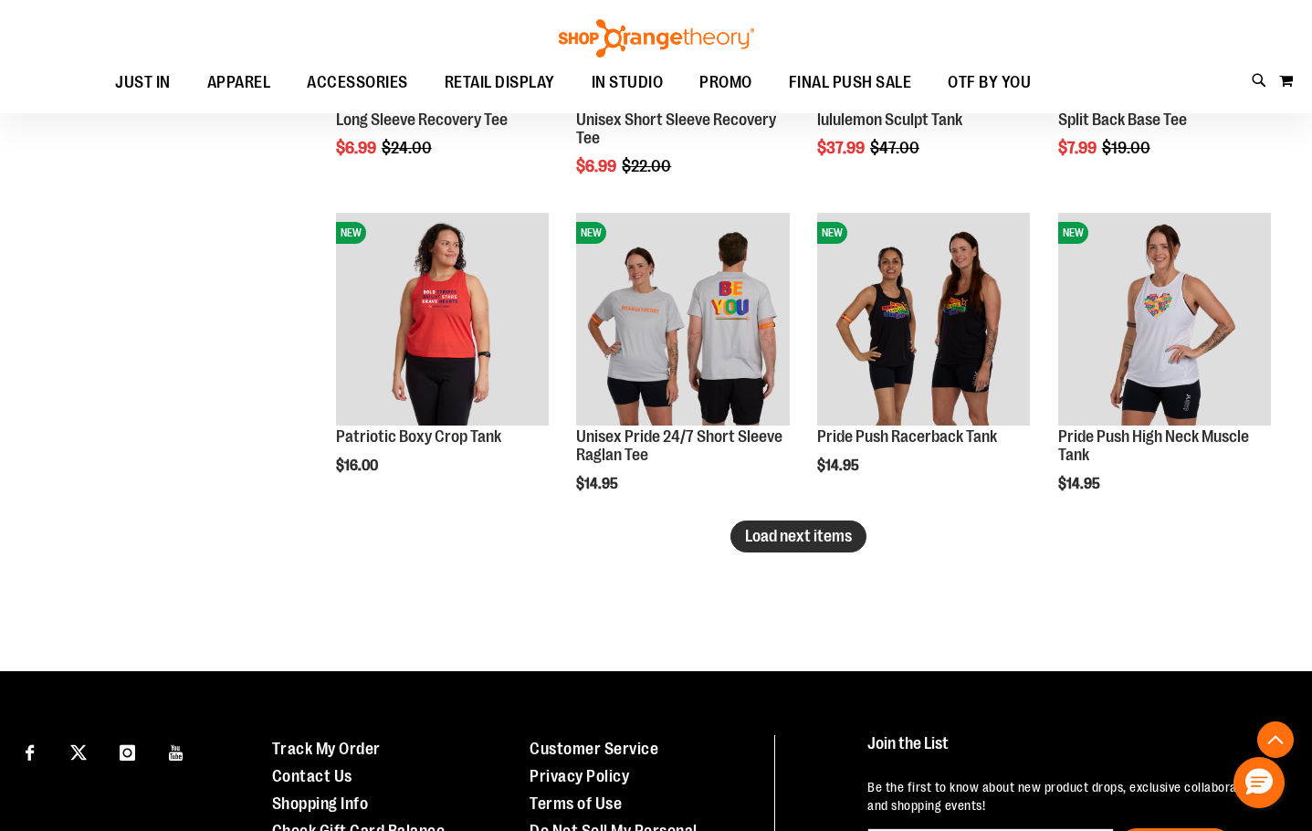
click at [813, 537] on span "Load next items" at bounding box center [798, 536] width 107 height 18
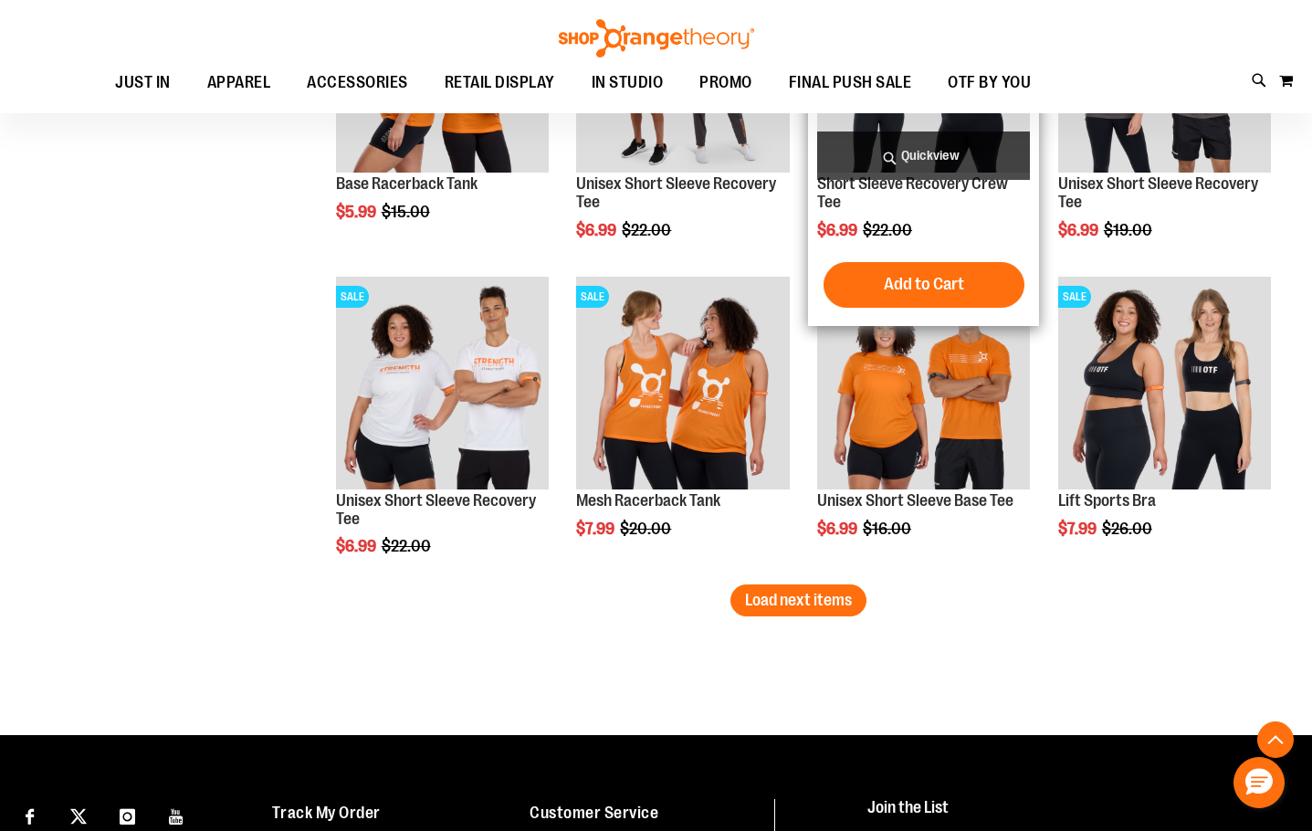
scroll to position [3451, 0]
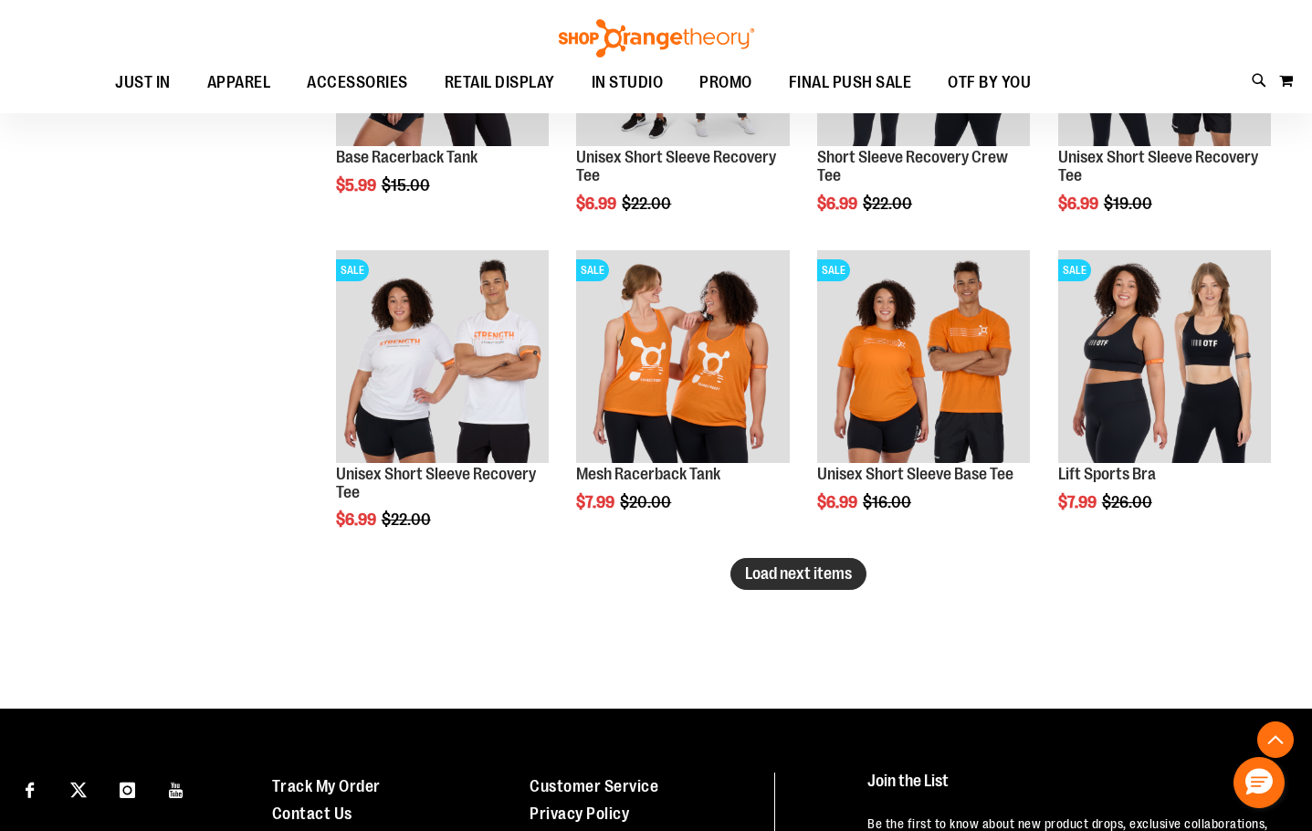
click at [823, 578] on span "Load next items" at bounding box center [798, 573] width 107 height 18
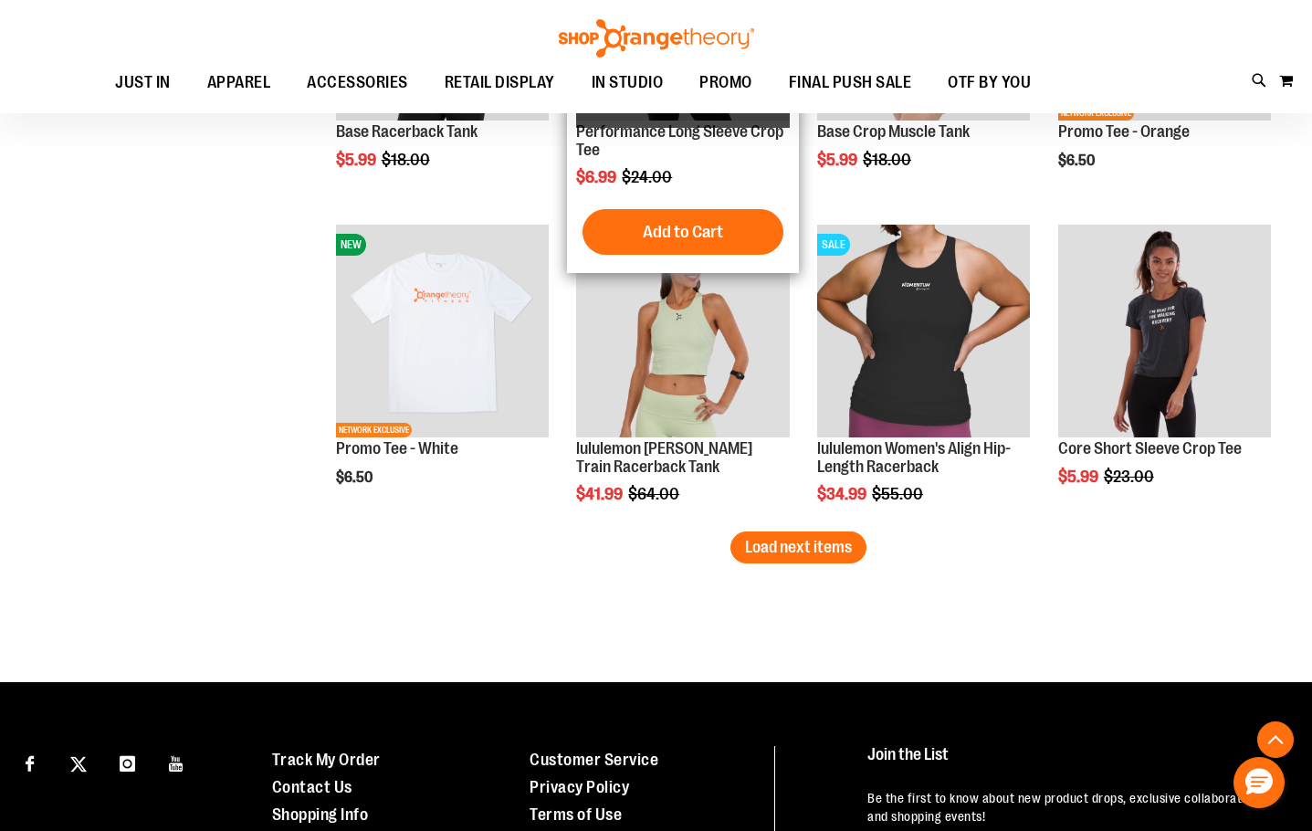
scroll to position [4455, 0]
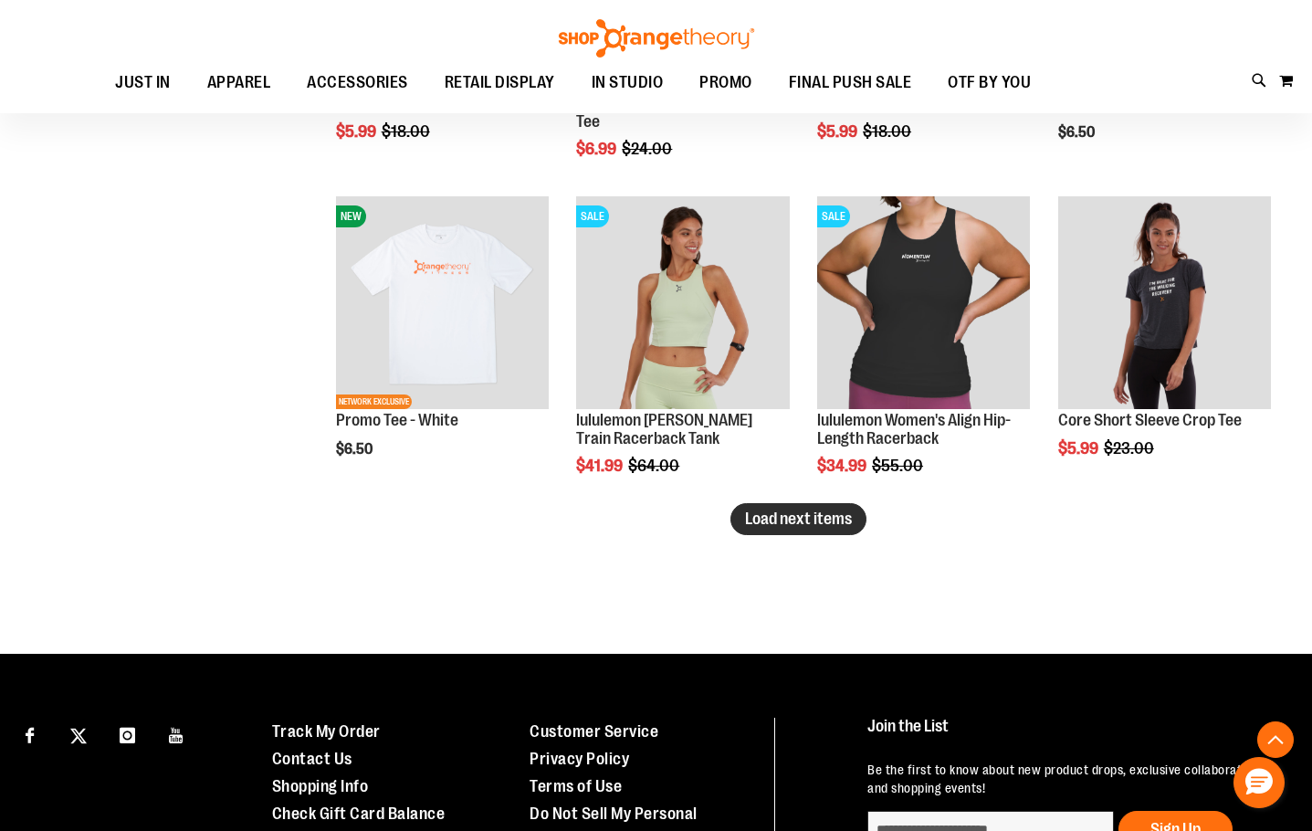
click at [817, 517] on span "Load next items" at bounding box center [798, 519] width 107 height 18
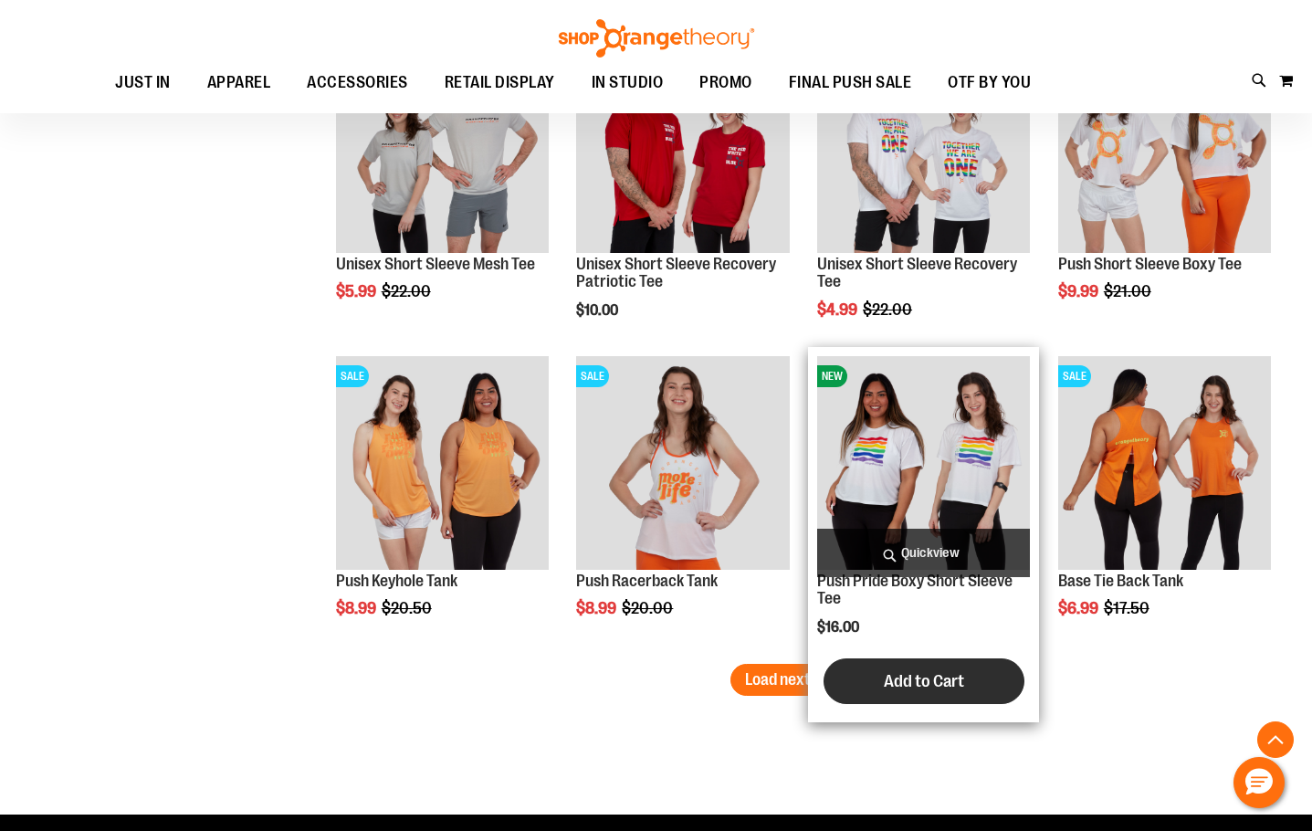
scroll to position [5277, 0]
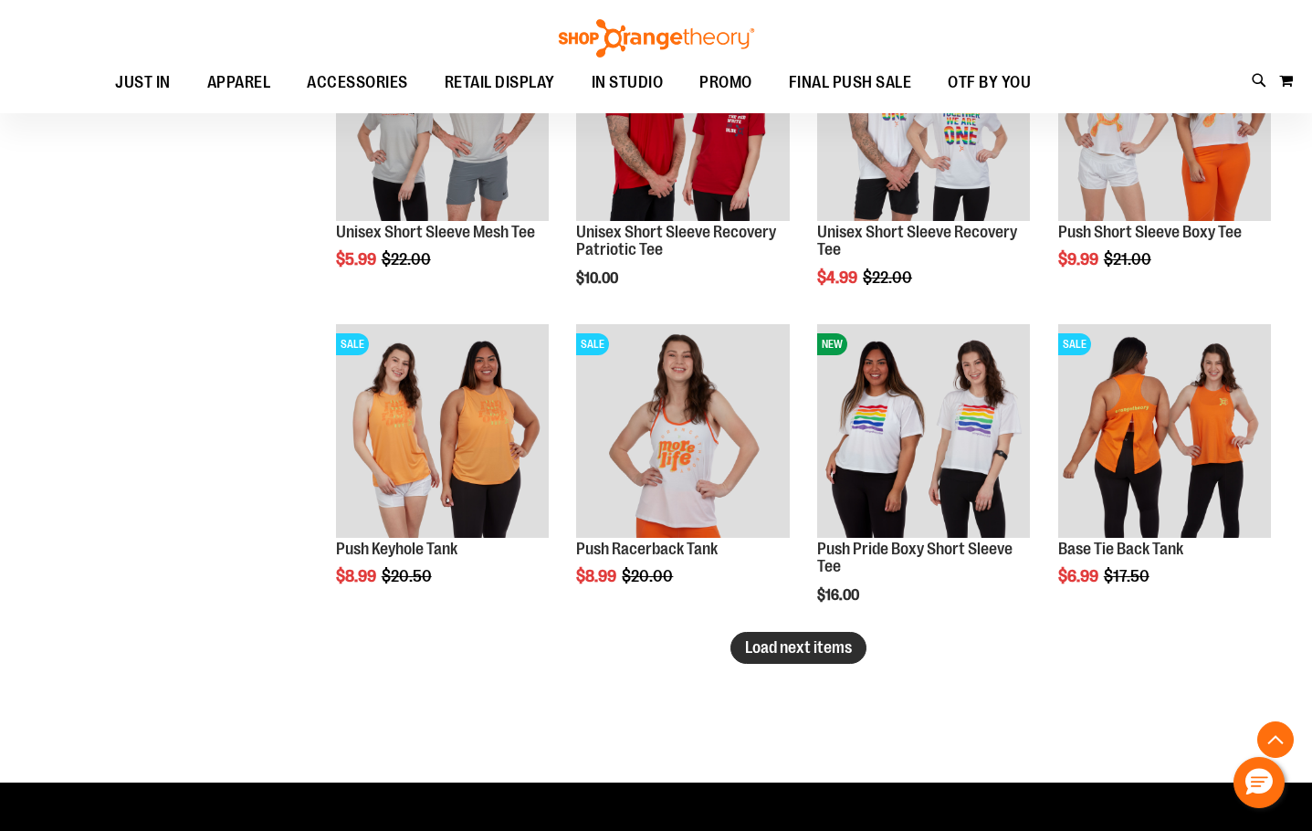
click at [779, 641] on span "Load next items" at bounding box center [798, 647] width 107 height 18
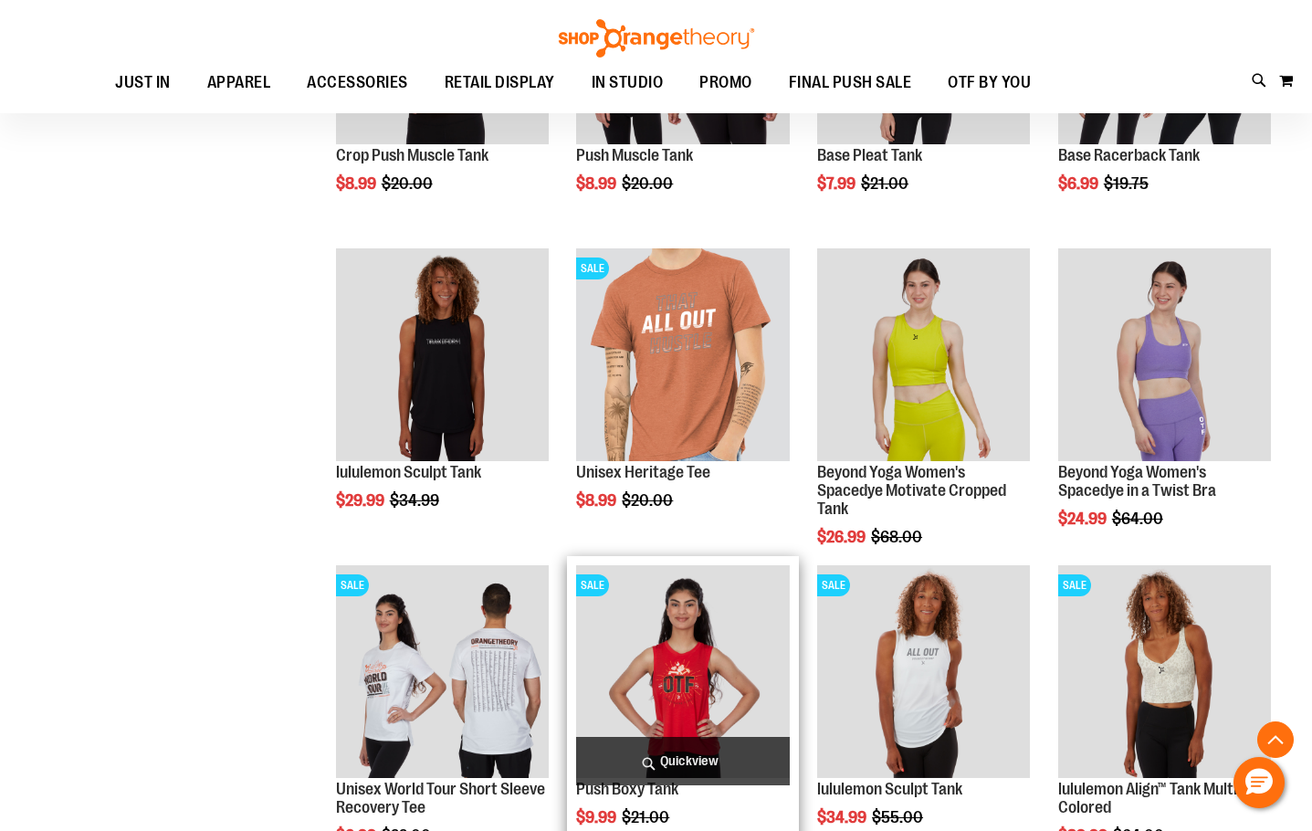
scroll to position [6282, 0]
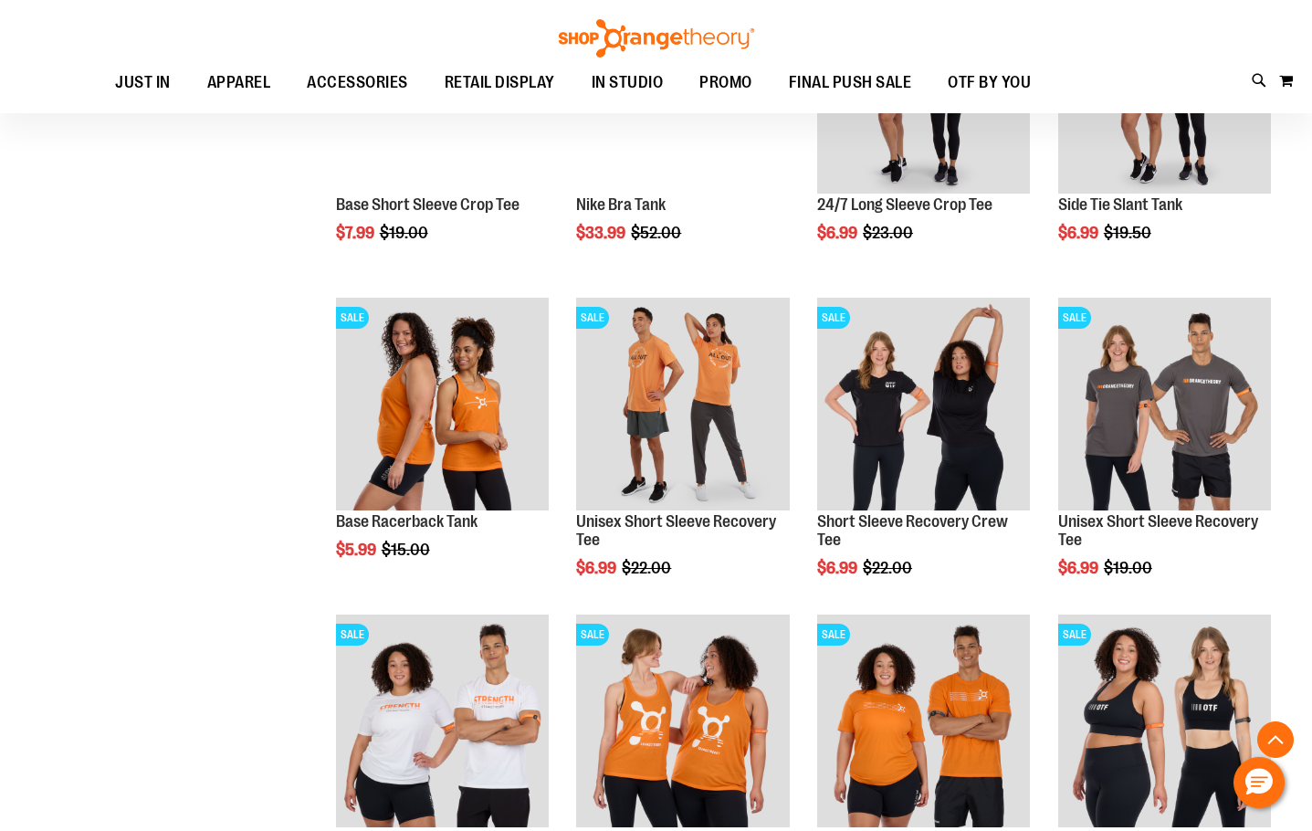
scroll to position [3086, 0]
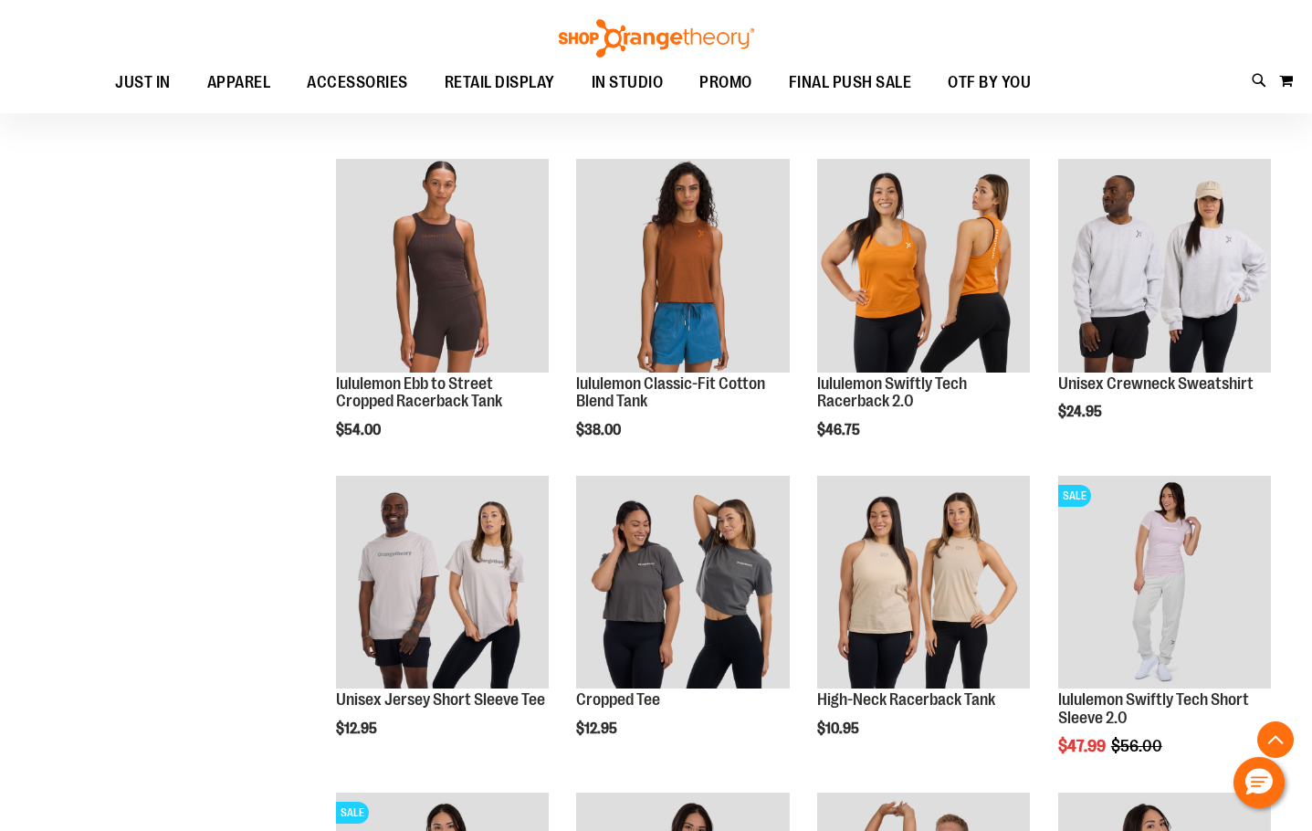
scroll to position [255, 0]
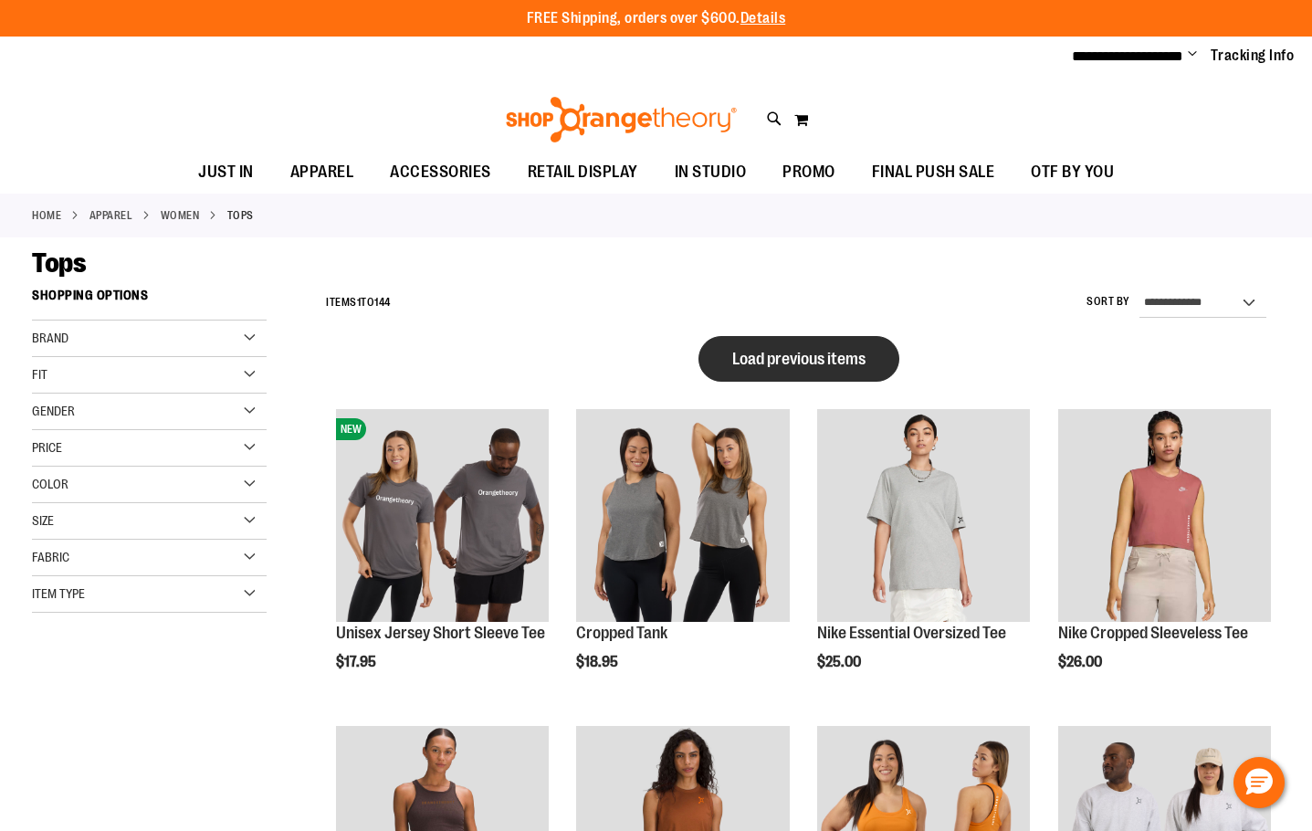
click at [755, 379] on button "Load previous items" at bounding box center [799, 359] width 201 height 46
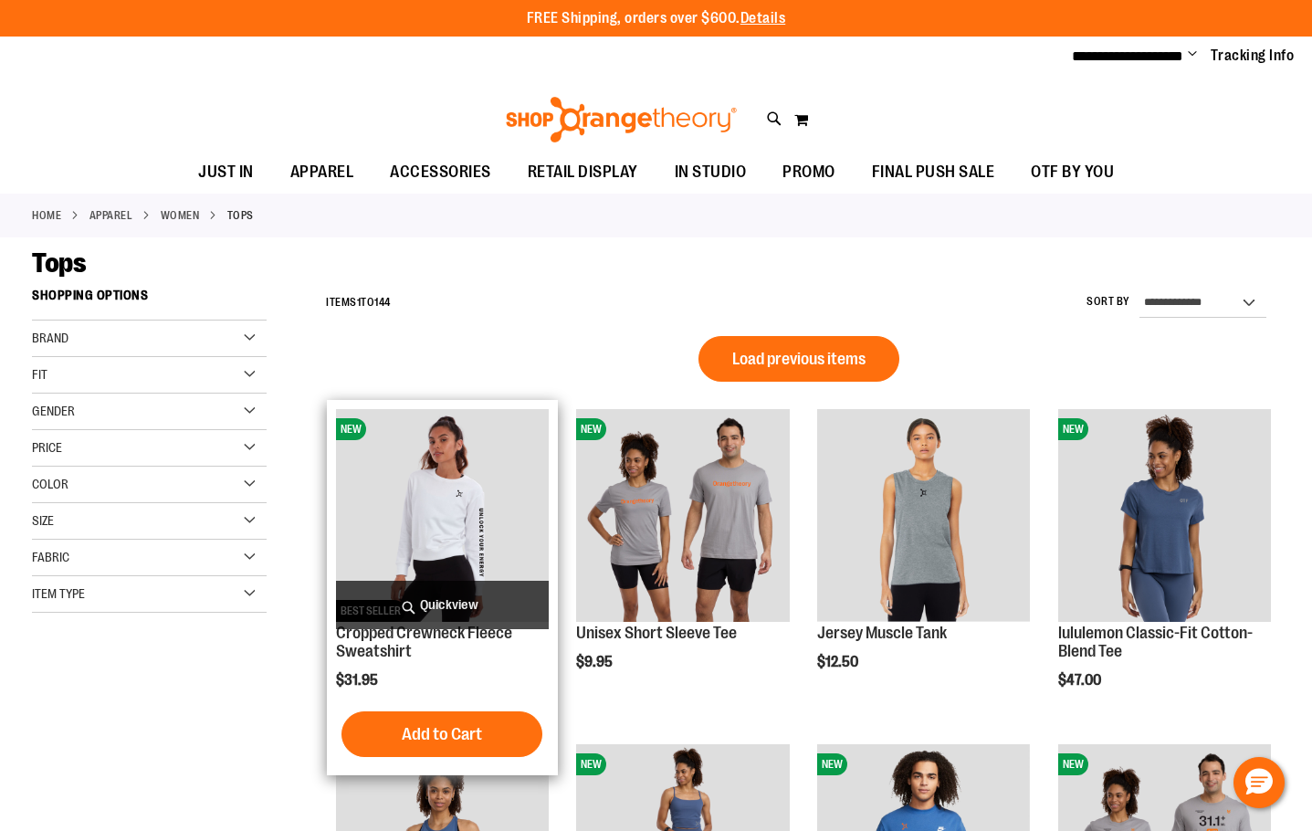
click at [452, 505] on img "product" at bounding box center [442, 515] width 213 height 213
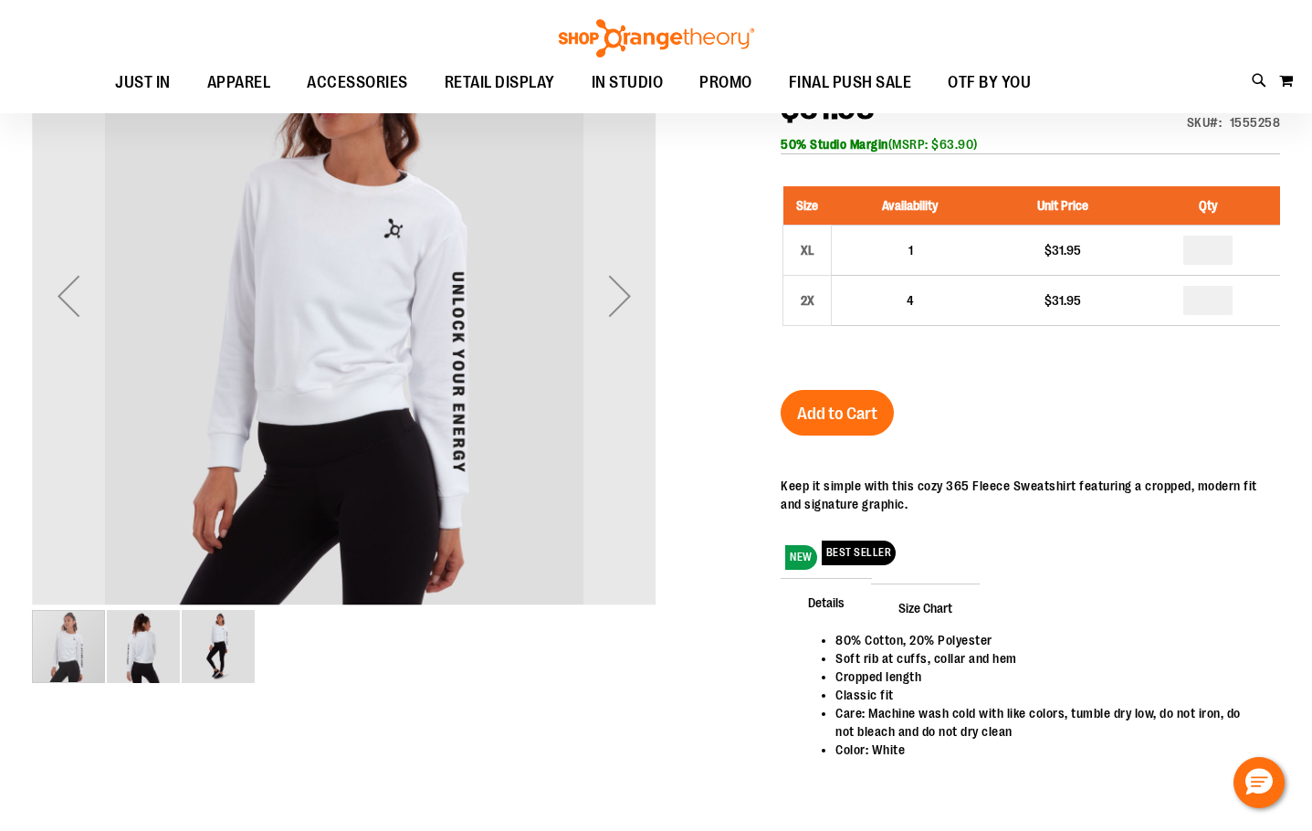
scroll to position [273, 0]
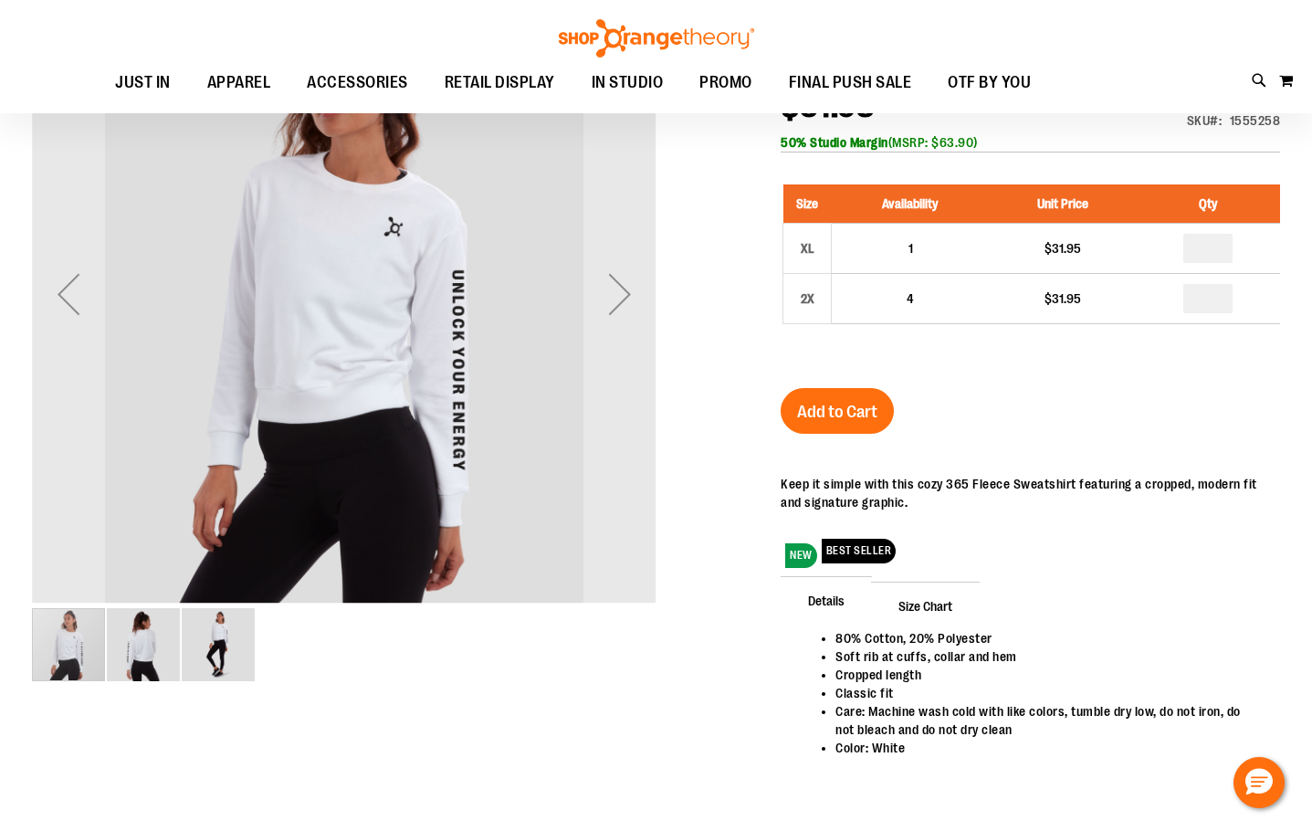
click at [131, 638] on img "image 2 of 3" at bounding box center [143, 644] width 73 height 73
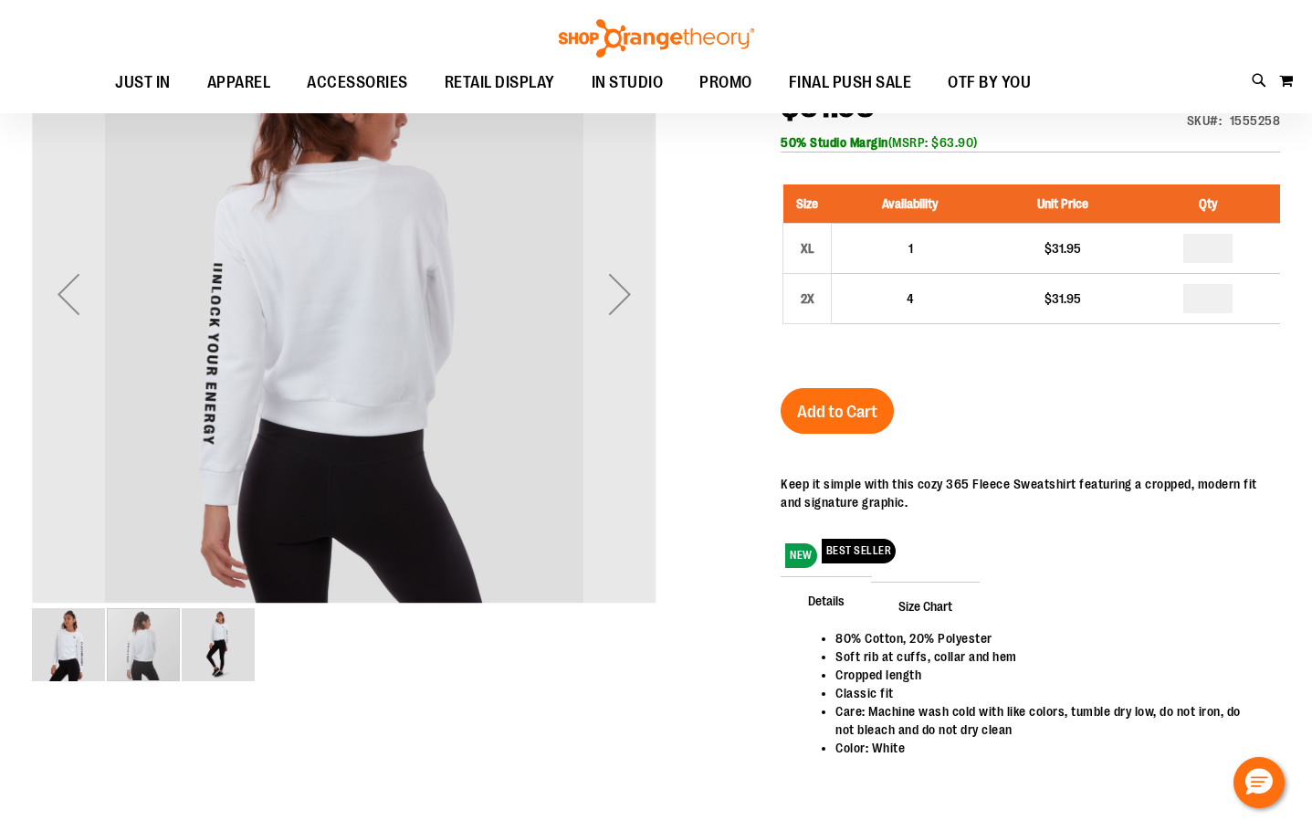
drag, startPoint x: 205, startPoint y: 661, endPoint x: 192, endPoint y: 654, distance: 14.7
click at [204, 660] on img "image 3 of 3" at bounding box center [218, 644] width 73 height 73
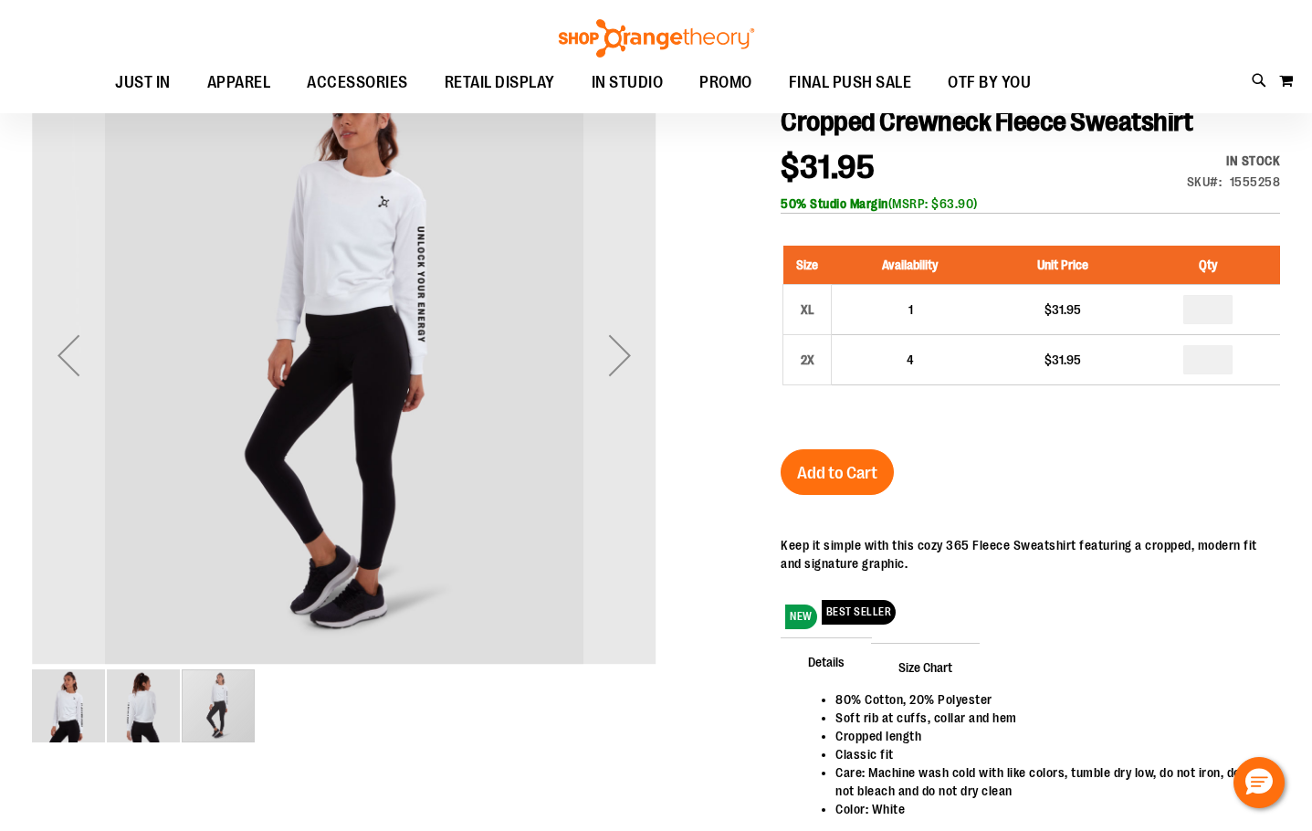
scroll to position [182, 0]
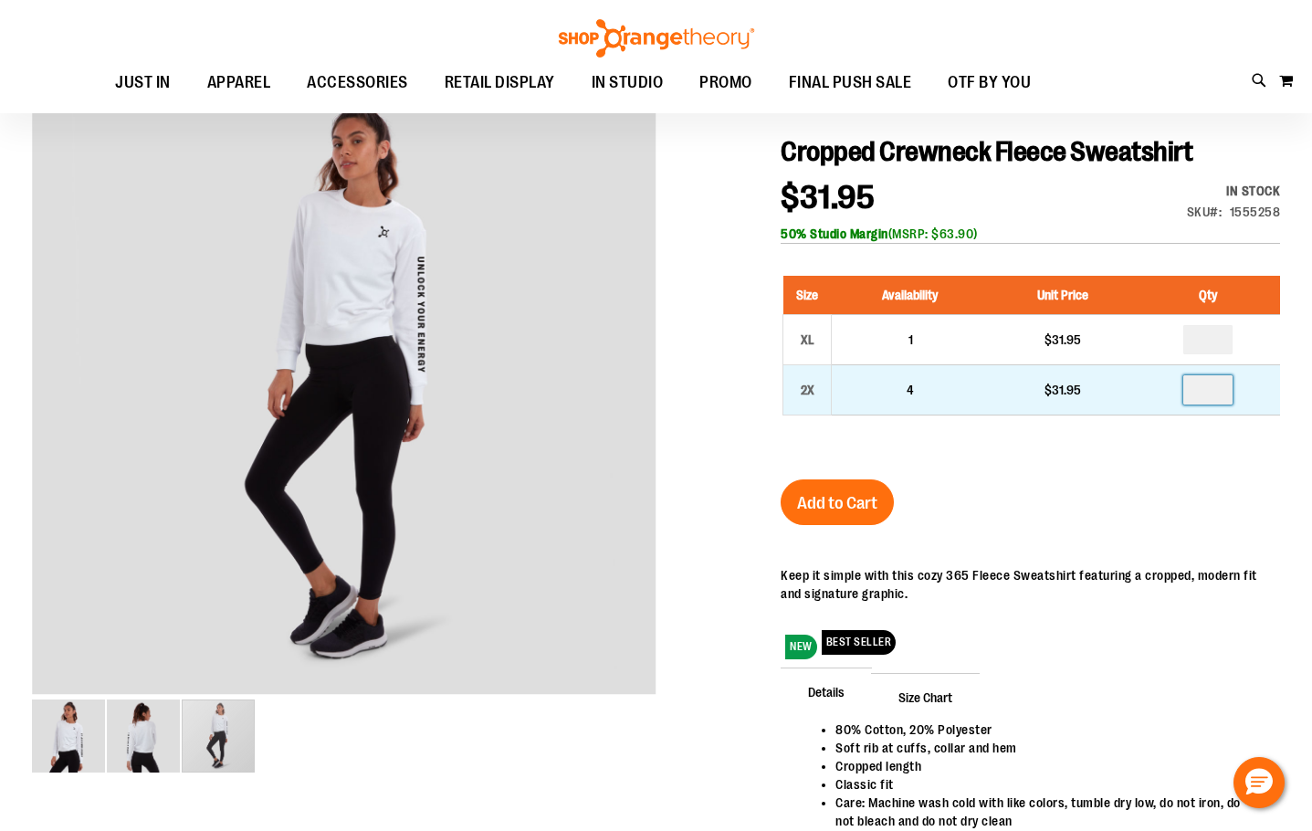
click at [1213, 383] on input "number" at bounding box center [1207, 389] width 49 height 29
type input "*"
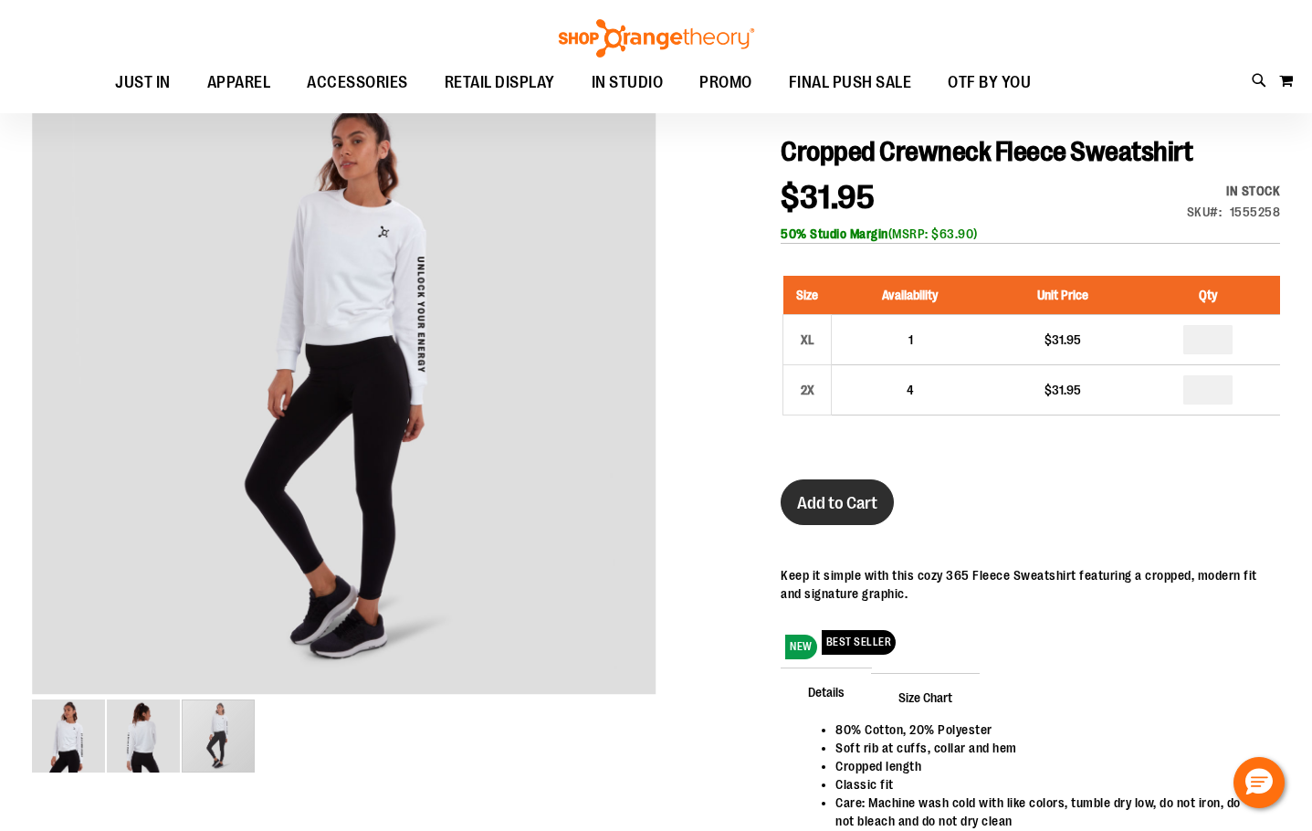
click at [868, 511] on span "Add to Cart" at bounding box center [837, 503] width 80 height 20
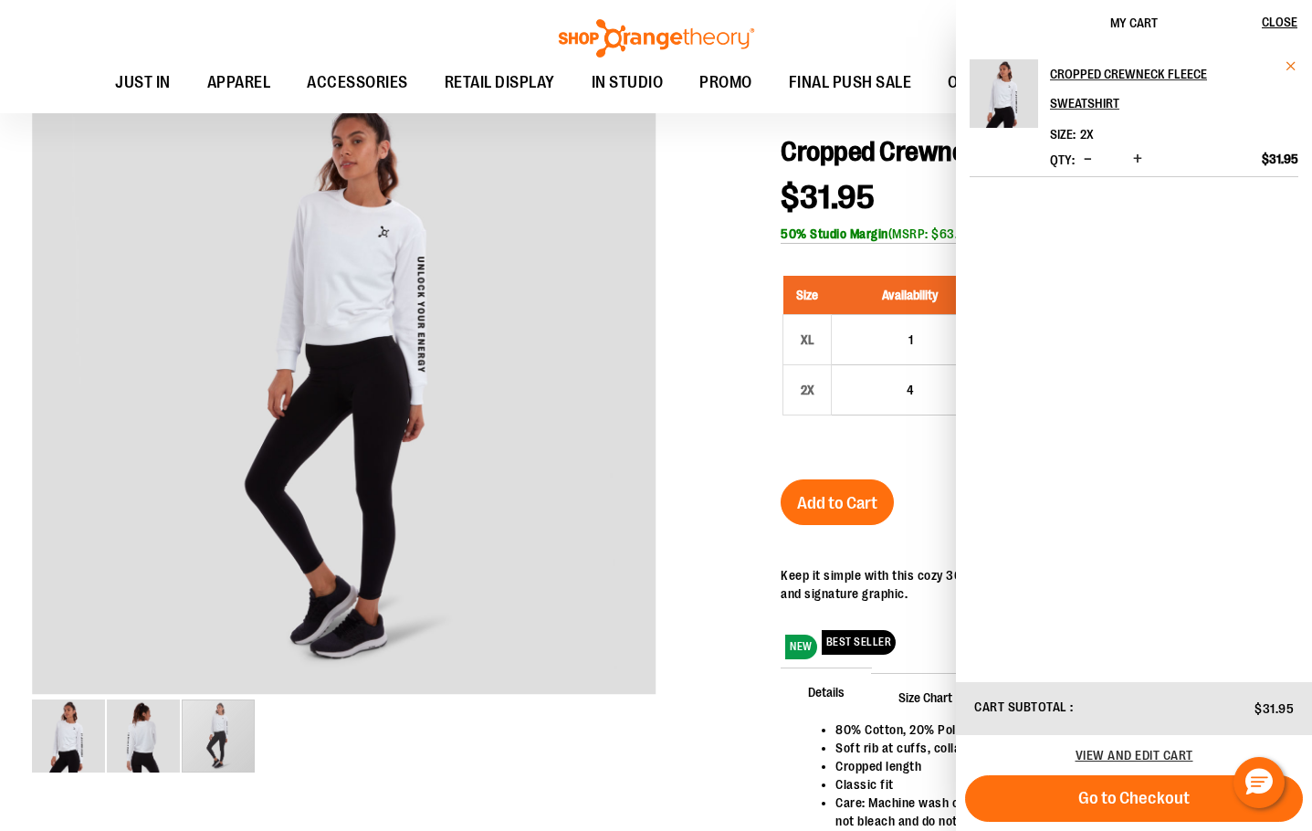
click at [1291, 62] on span "Remove item" at bounding box center [1292, 66] width 14 height 14
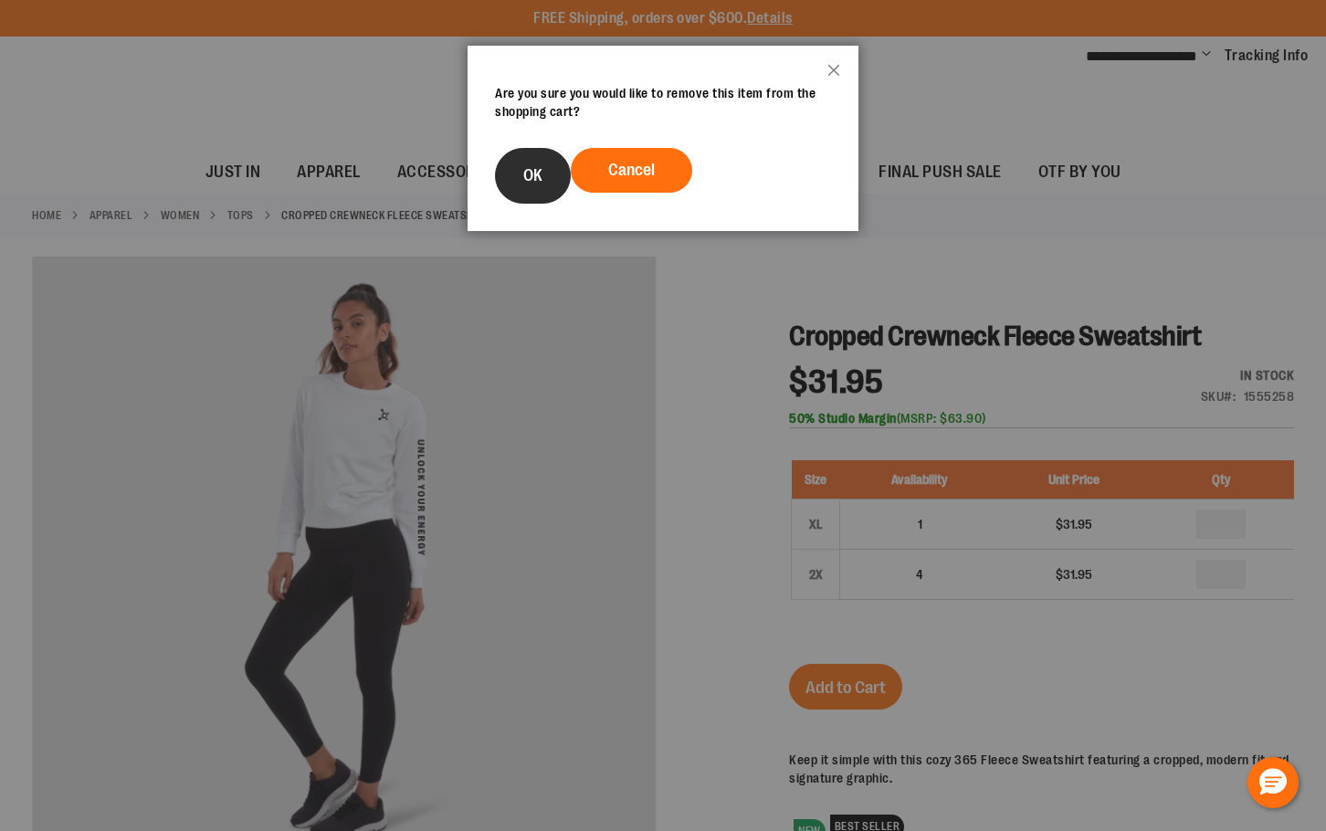
click at [532, 163] on button "OK" at bounding box center [533, 176] width 76 height 56
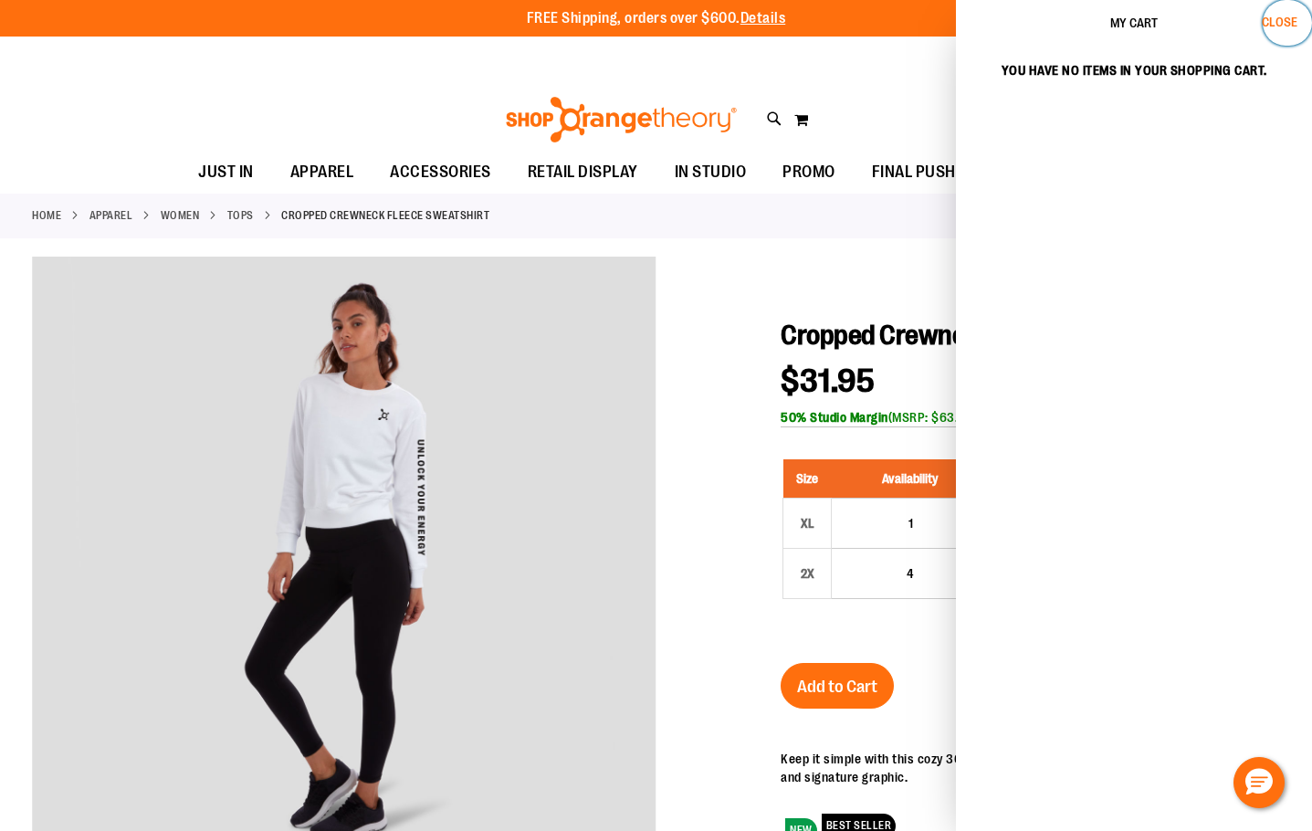
click at [1301, 21] on button "Close" at bounding box center [1287, 23] width 49 height 46
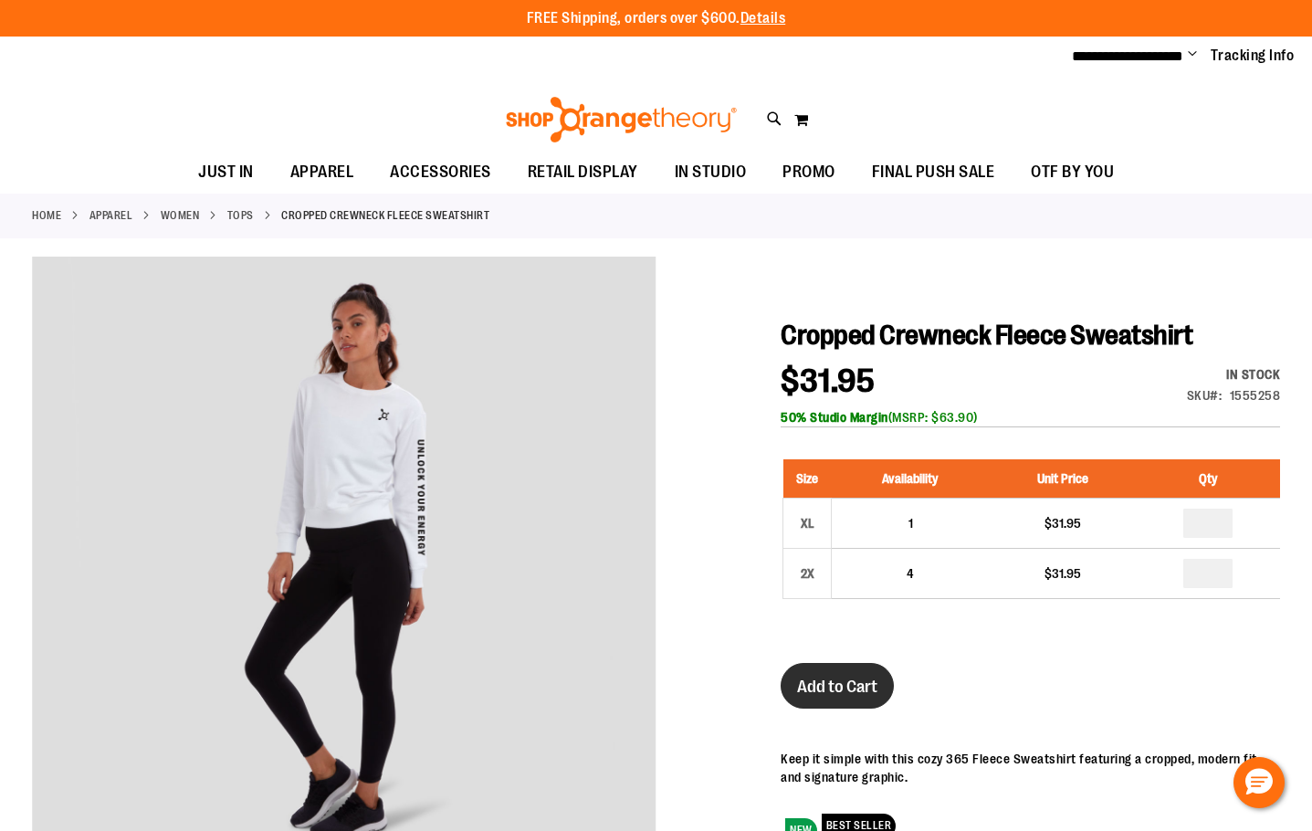
click at [835, 677] on span "Add to Cart" at bounding box center [837, 687] width 80 height 20
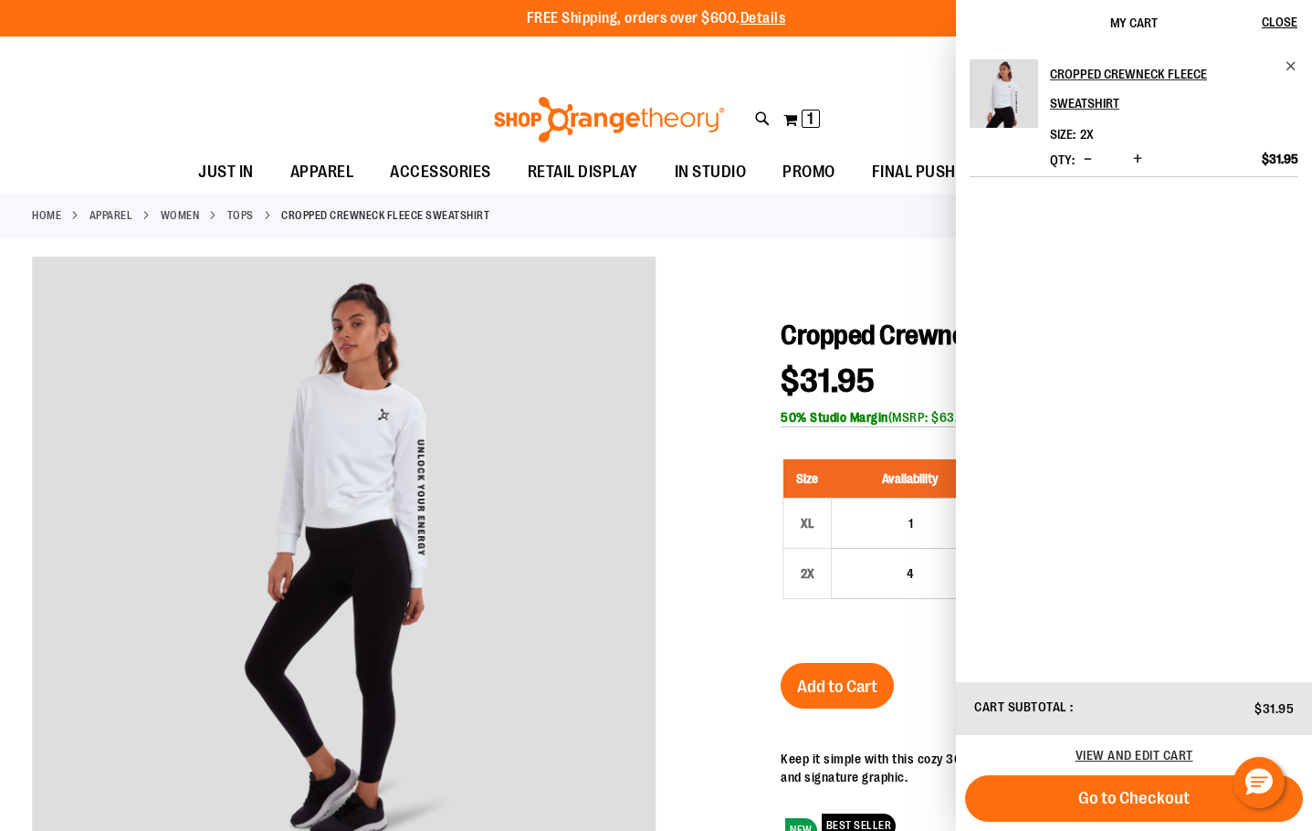
click at [807, 316] on div at bounding box center [656, 681] width 1248 height 849
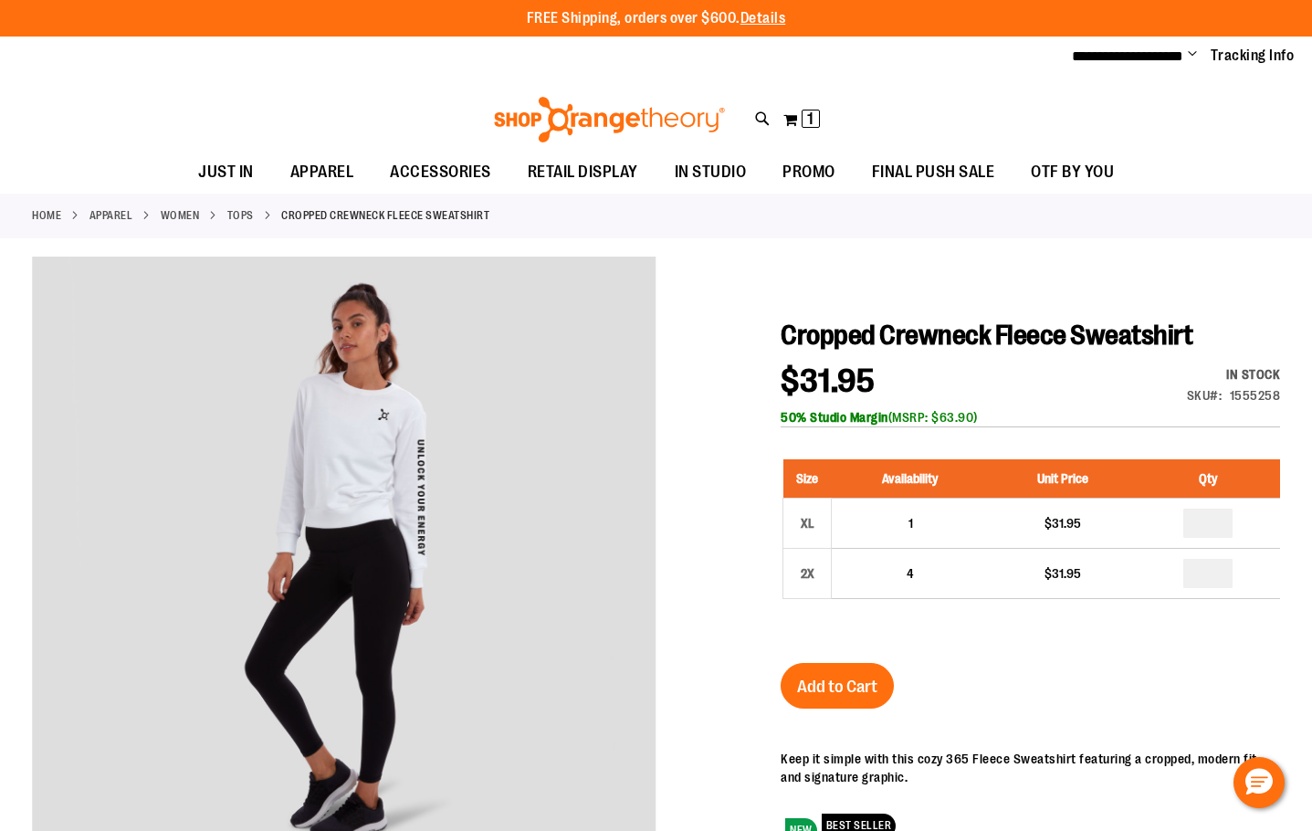
click at [174, 216] on link "WOMEN" at bounding box center [180, 215] width 39 height 16
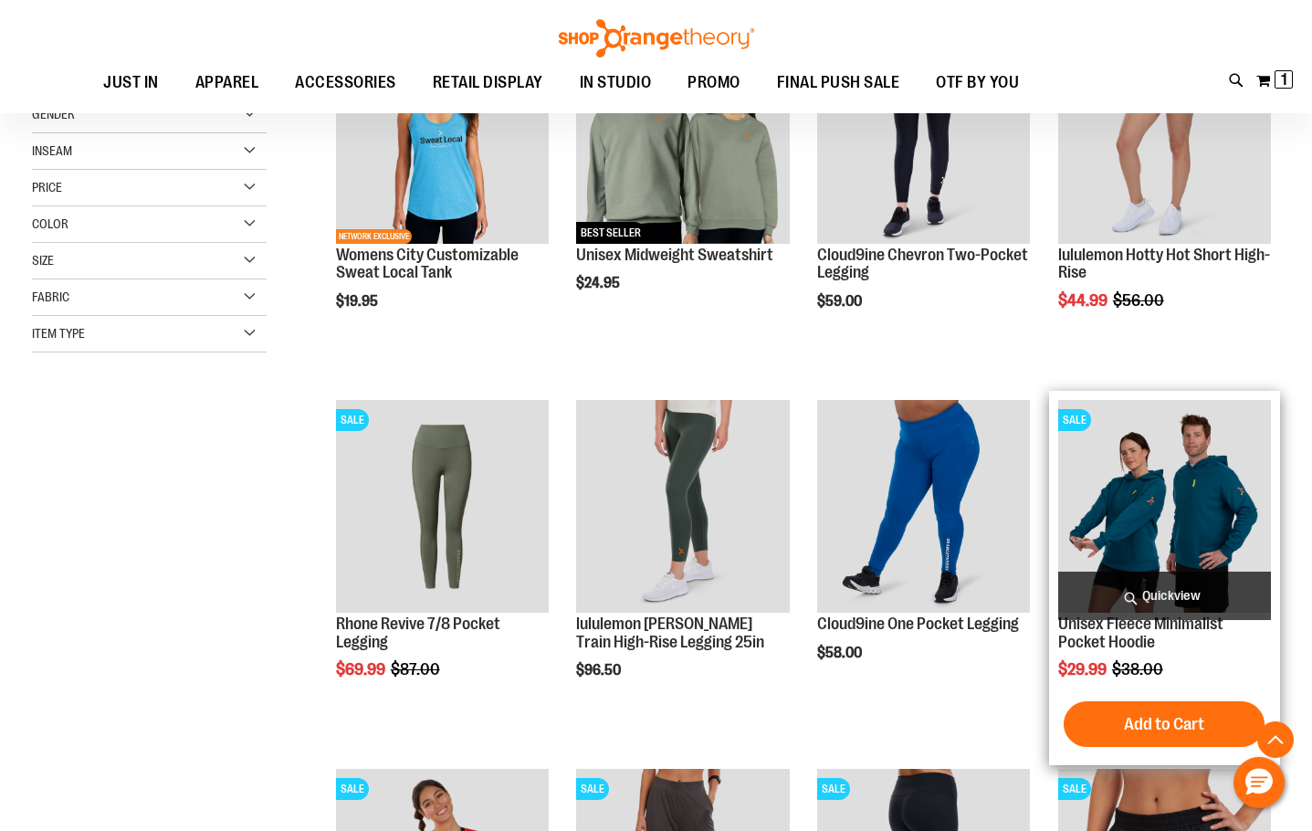
scroll to position [364, 0]
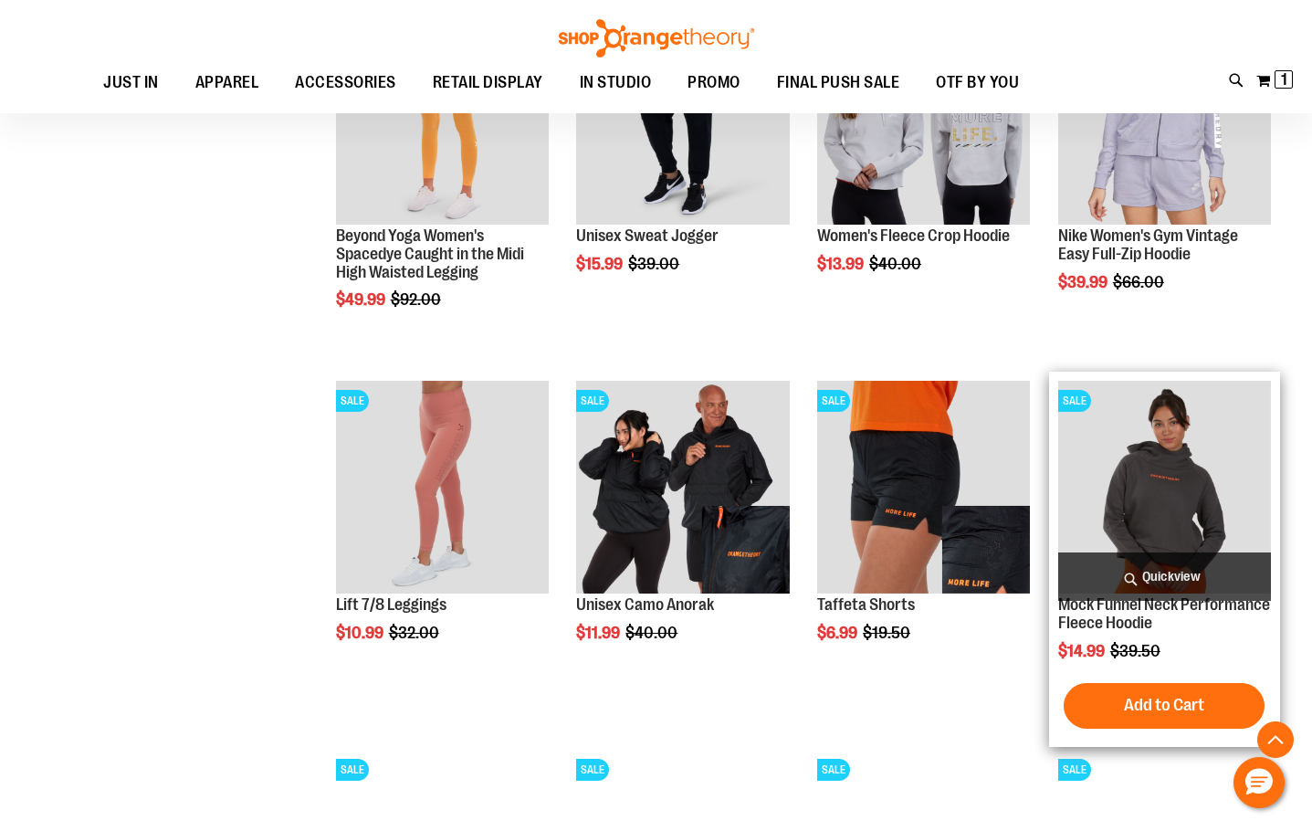
scroll to position [1460, 0]
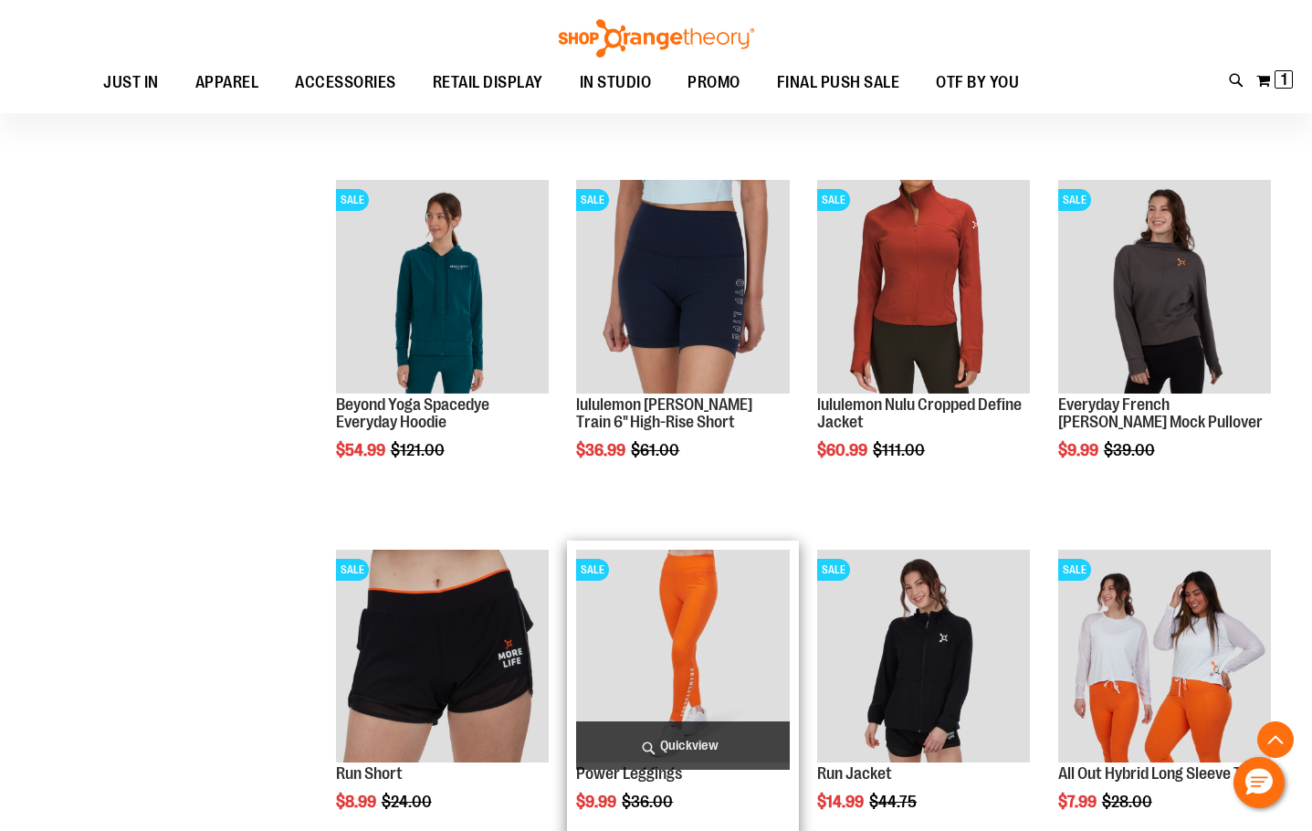
scroll to position [2921, 0]
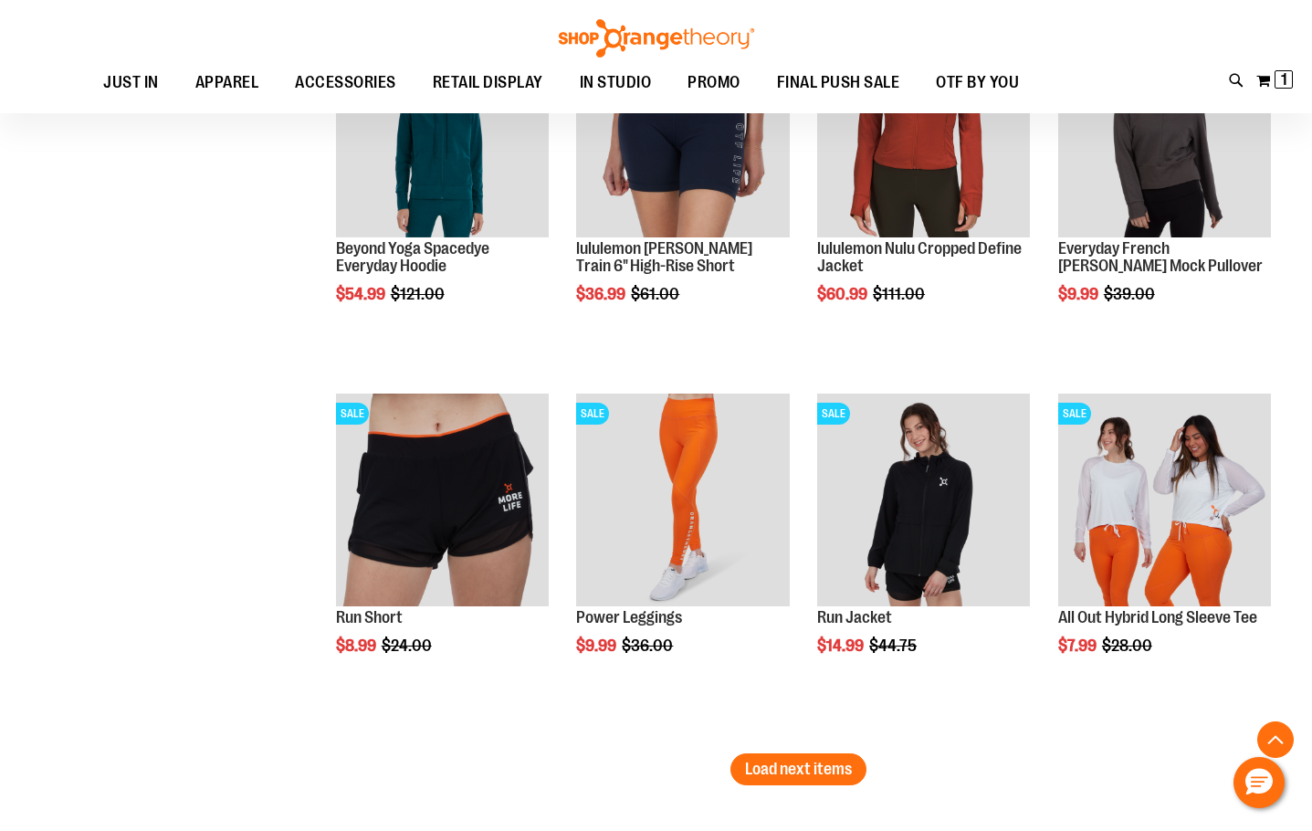
click at [801, 774] on span "Load next items" at bounding box center [798, 769] width 107 height 18
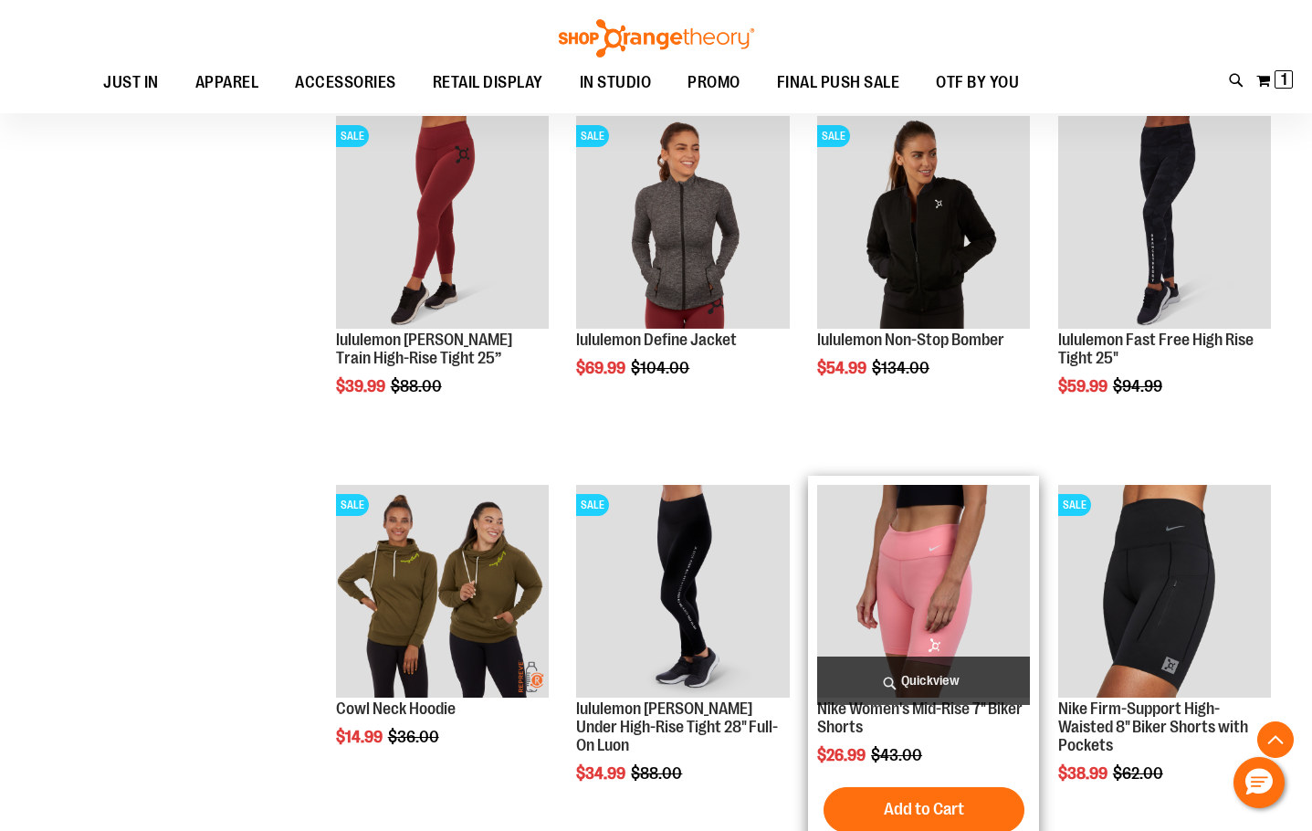
scroll to position [4017, 0]
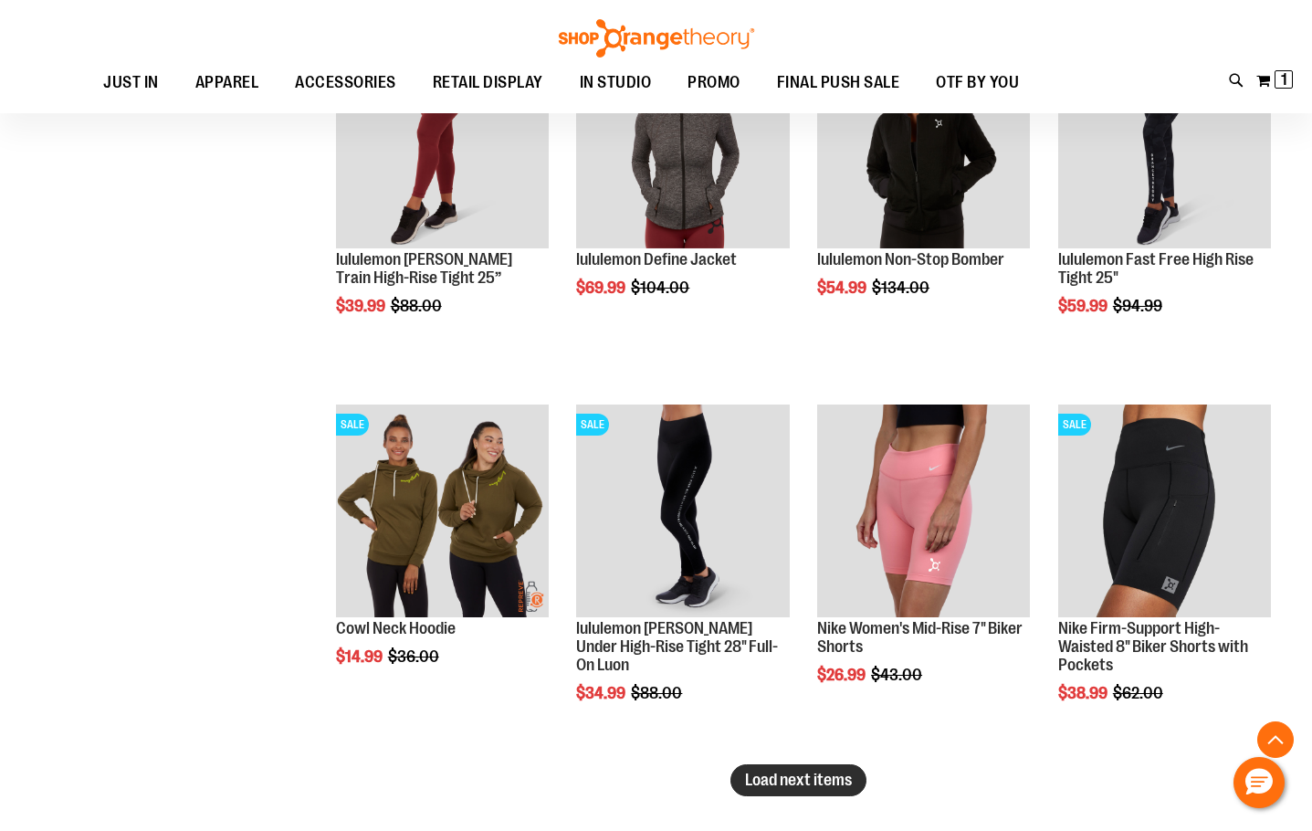
click at [788, 766] on button "Load next items" at bounding box center [799, 780] width 136 height 32
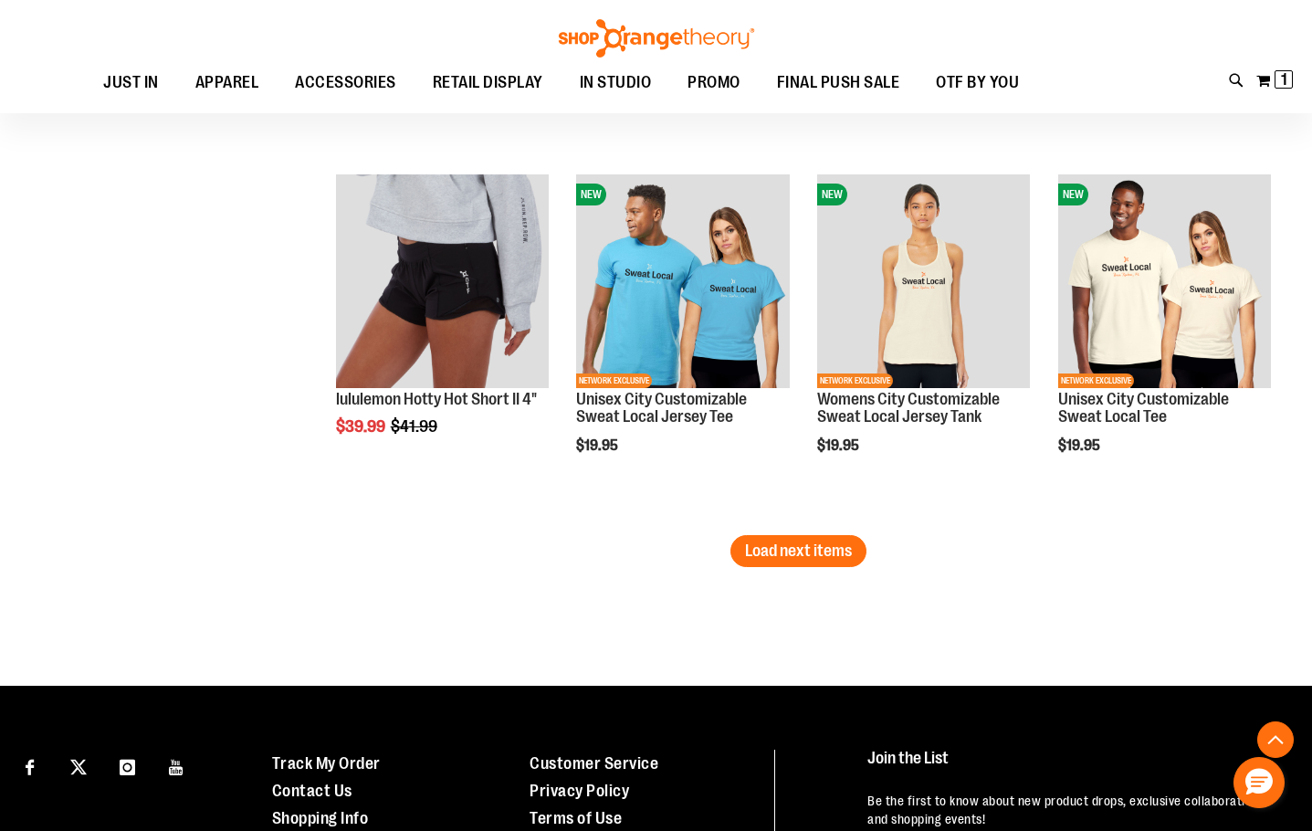
scroll to position [5387, 0]
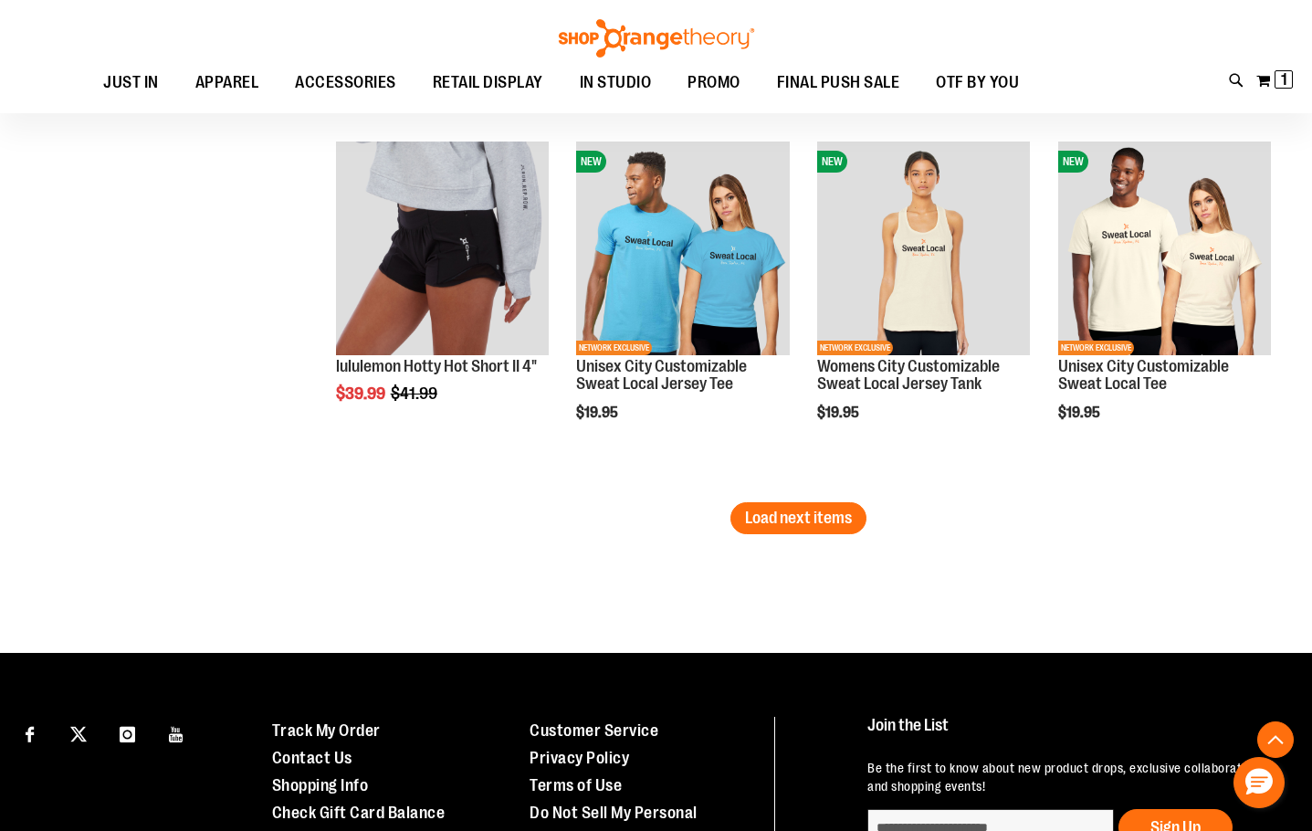
click at [777, 523] on span "Load next items" at bounding box center [798, 518] width 107 height 18
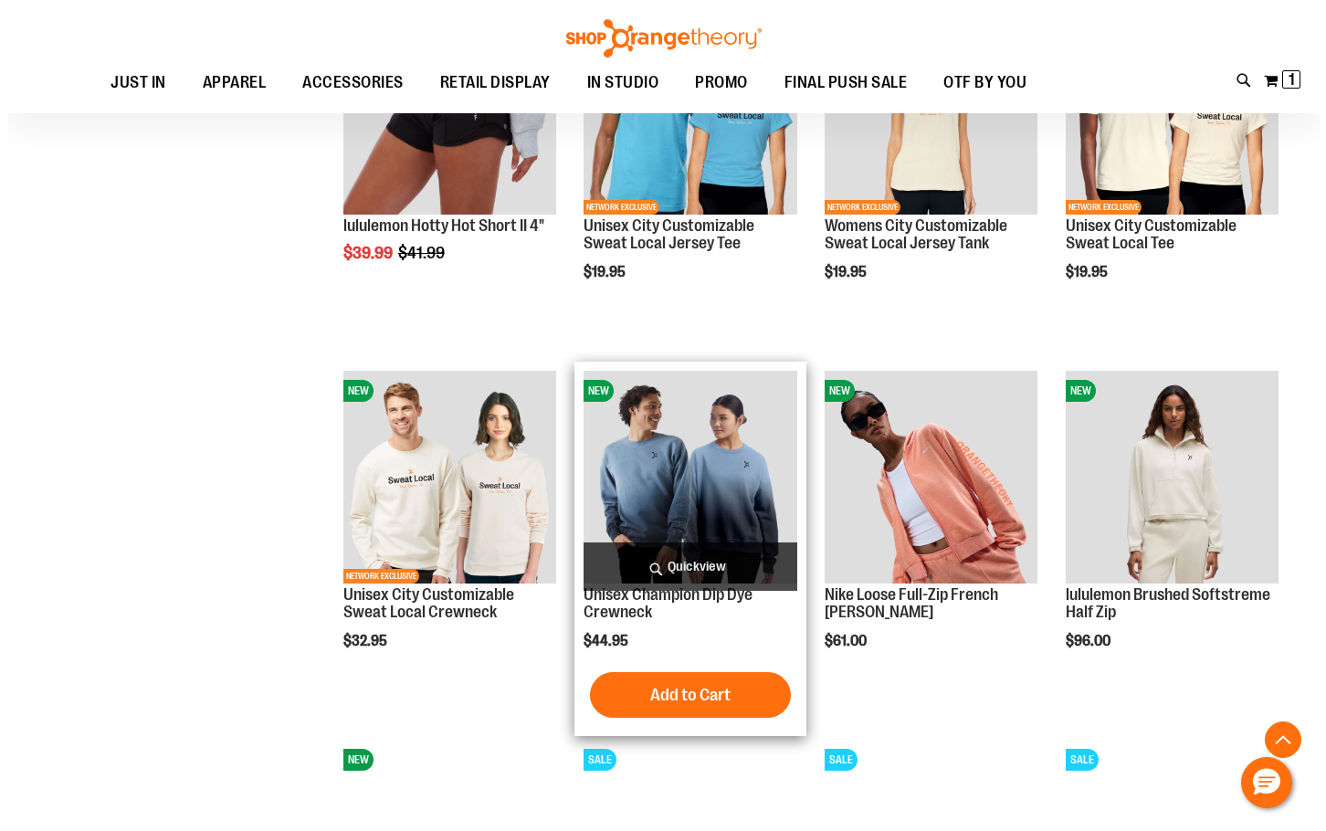
scroll to position [5569, 0]
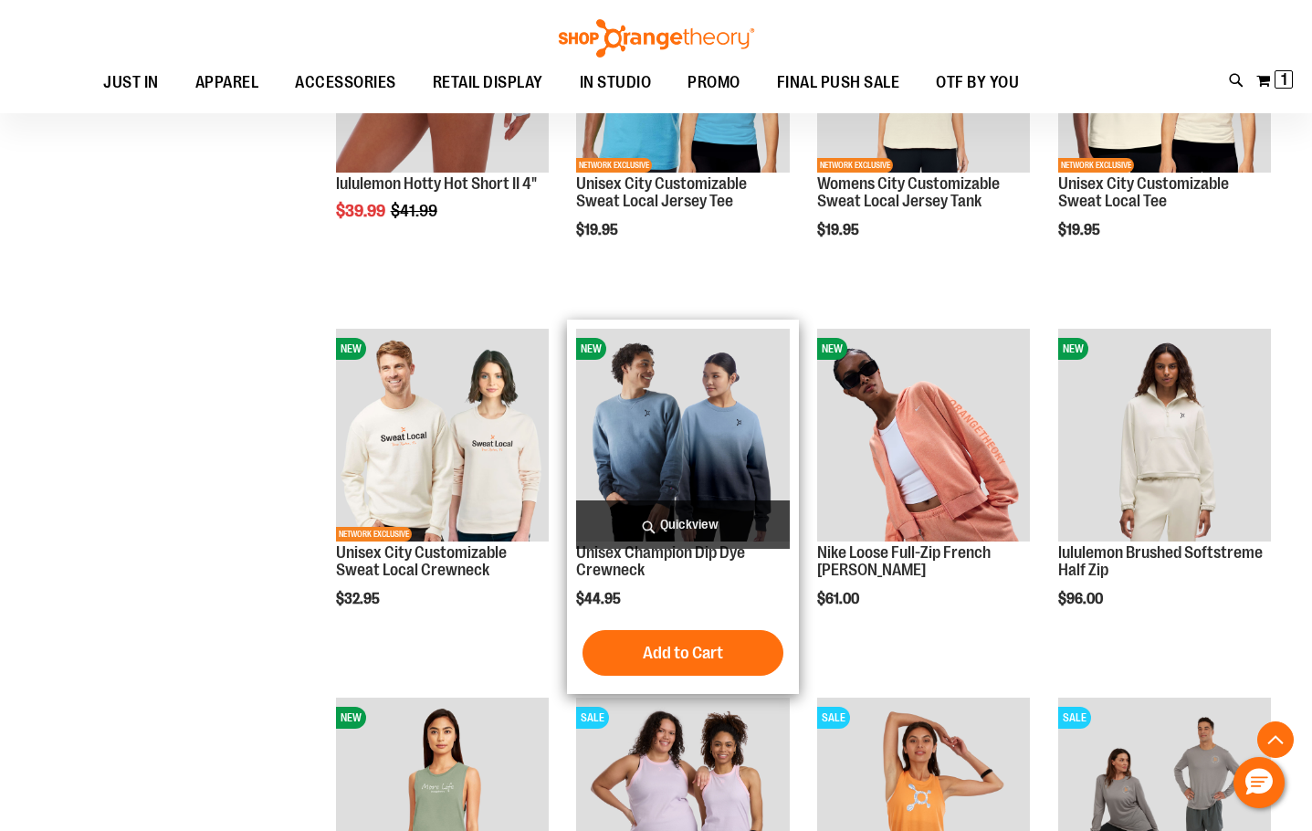
click at [660, 548] on span "Quickview" at bounding box center [682, 524] width 213 height 48
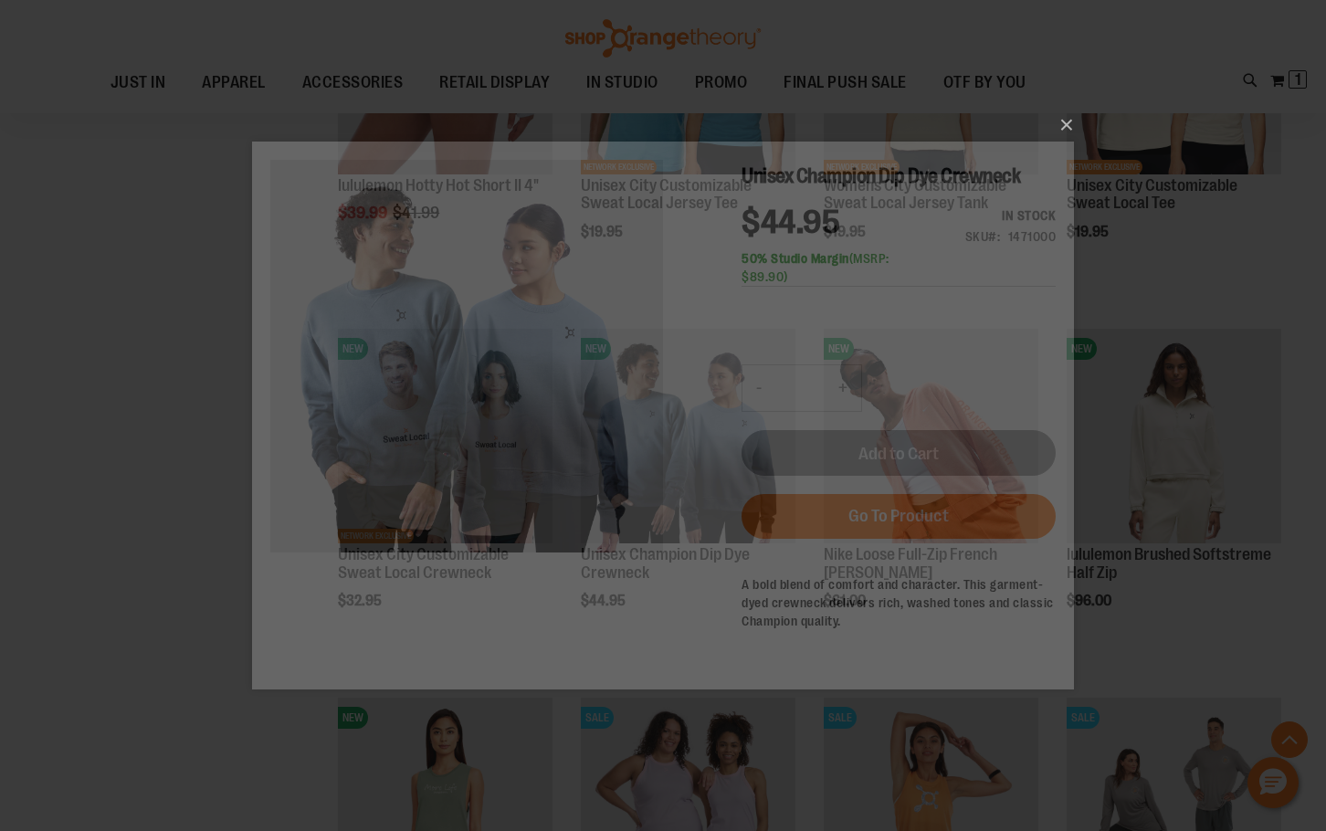
scroll to position [0, 0]
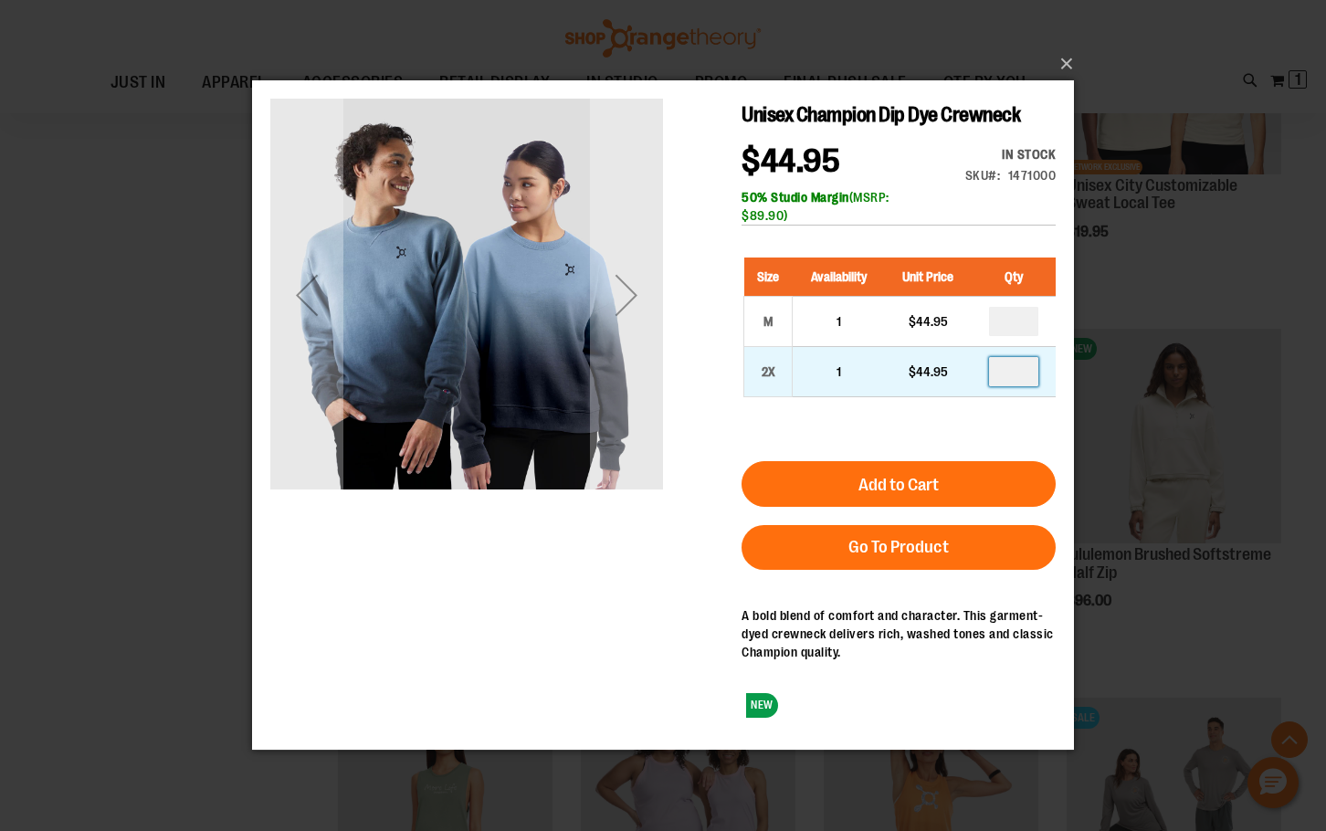
click at [1013, 373] on input "number" at bounding box center [1013, 371] width 49 height 29
type input "*"
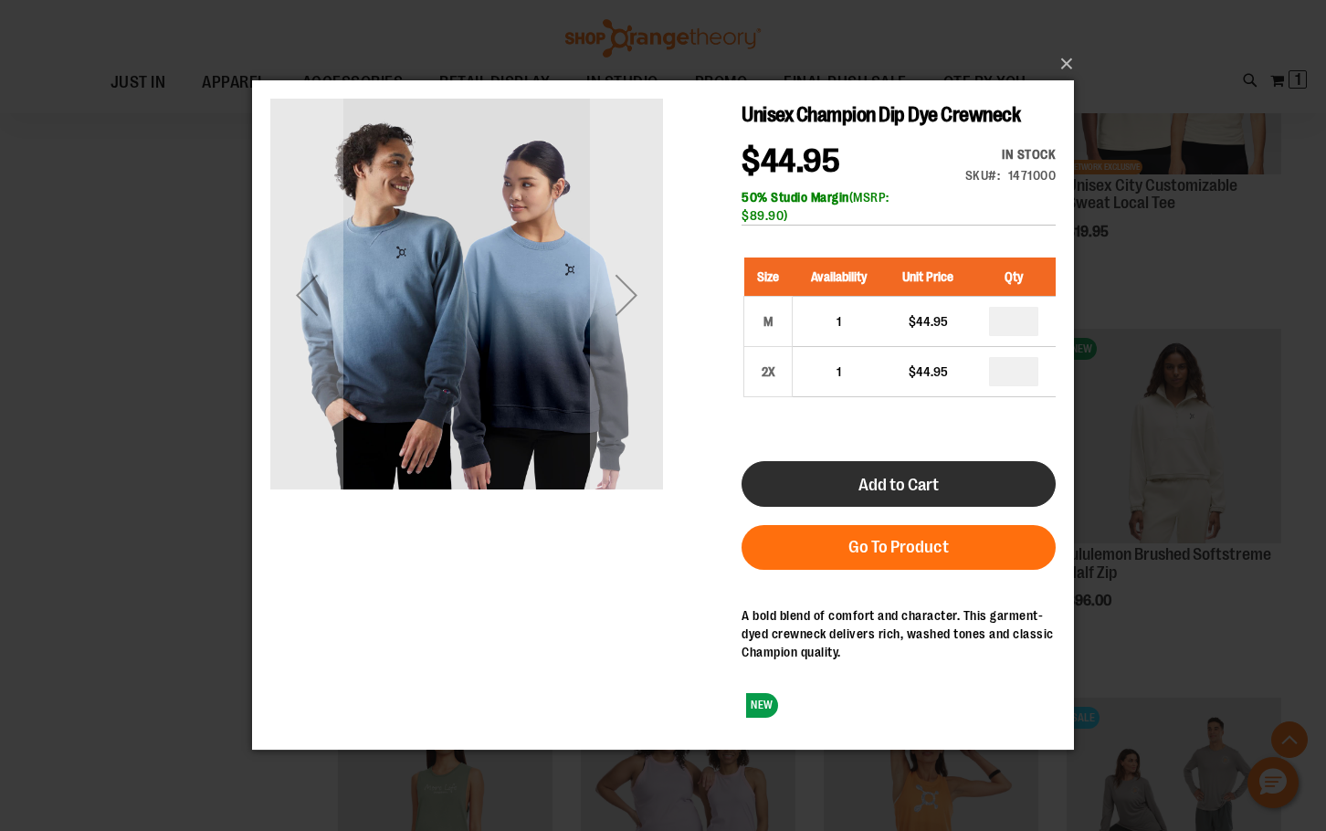
click at [974, 492] on button "Add to Cart" at bounding box center [898, 484] width 314 height 46
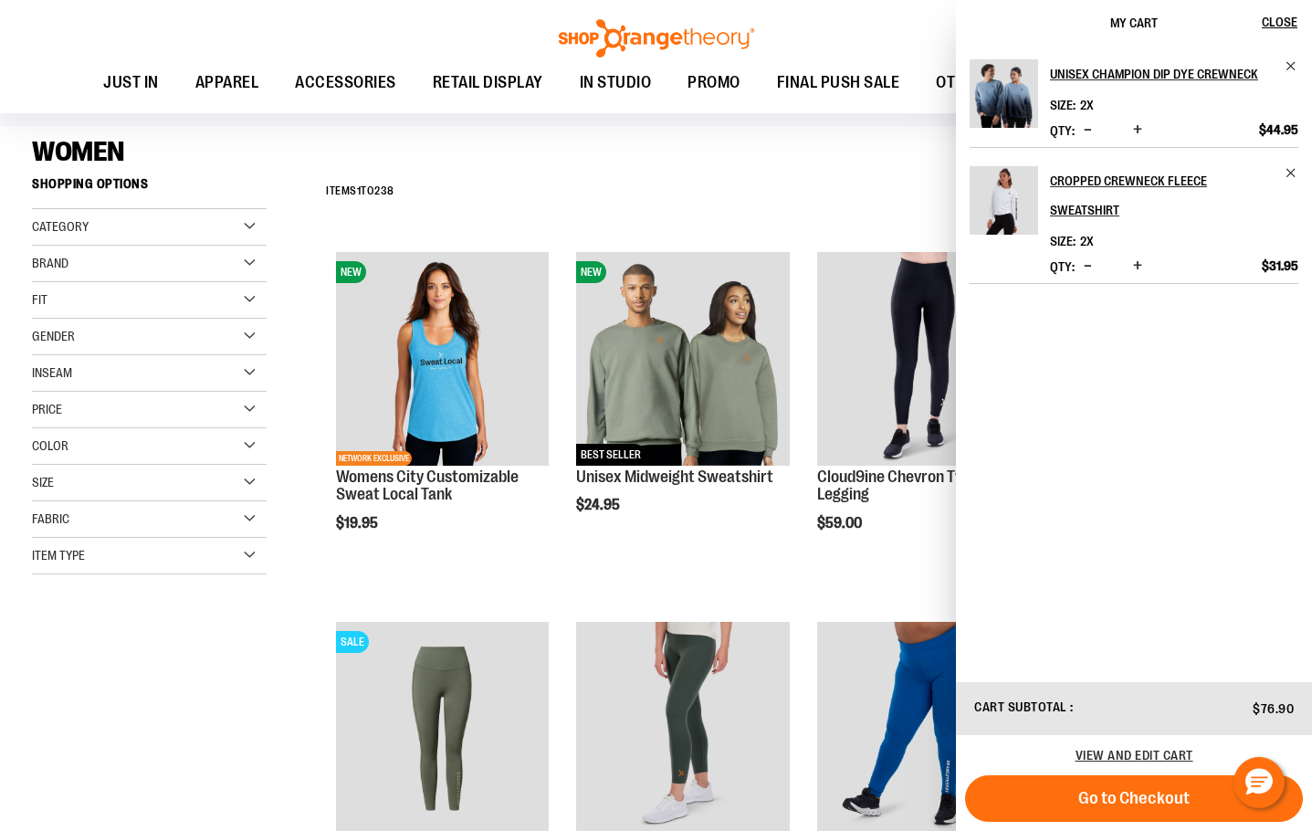
scroll to position [183, 0]
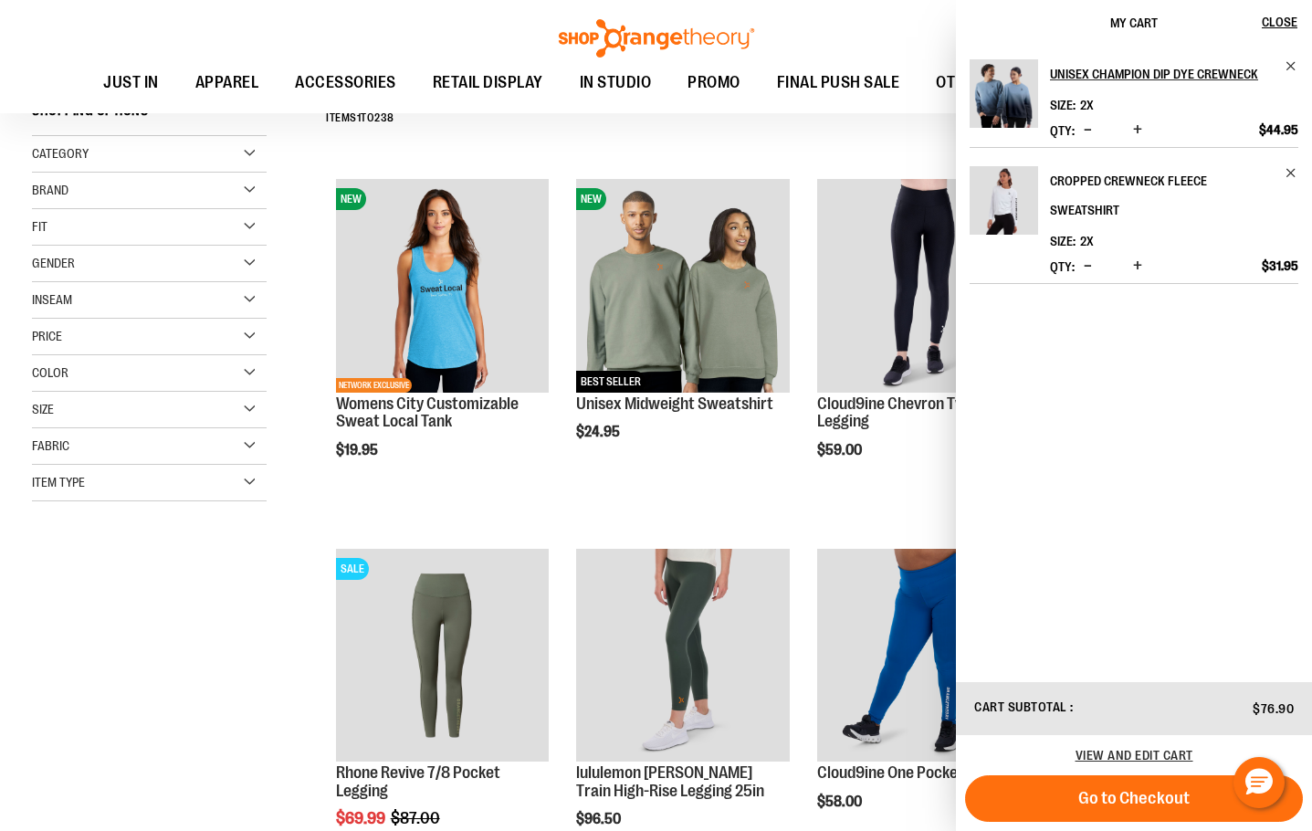
click at [1284, 172] on link "Cropped Crewneck Fleece Sweatshirt" at bounding box center [1174, 195] width 248 height 58
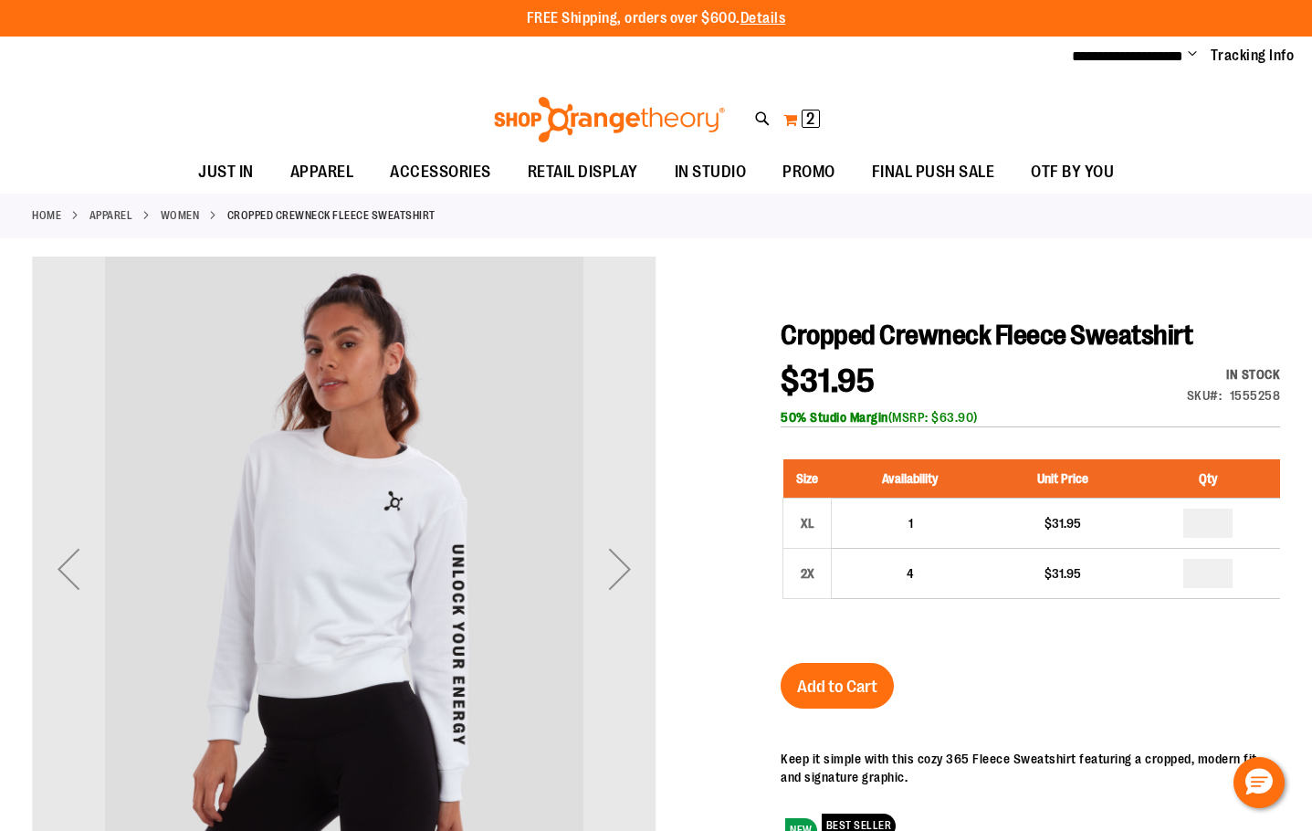
click at [802, 111] on span "2 2 items" at bounding box center [811, 119] width 18 height 18
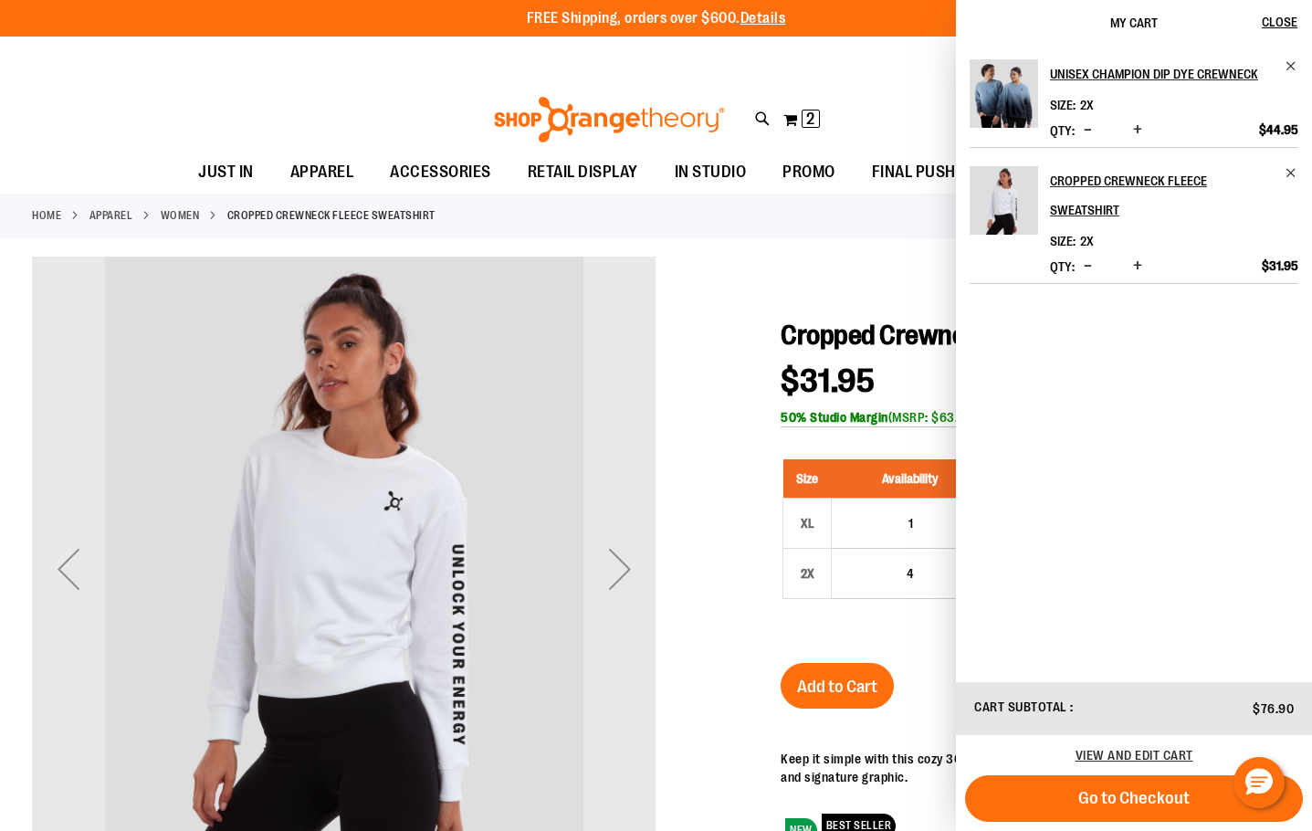
click at [1292, 165] on li "Cropped Crewneck Fleece Sweatshirt Size 2X *" at bounding box center [1134, 215] width 329 height 137
click at [1088, 263] on span "Decrease product quantity" at bounding box center [1088, 266] width 8 height 18
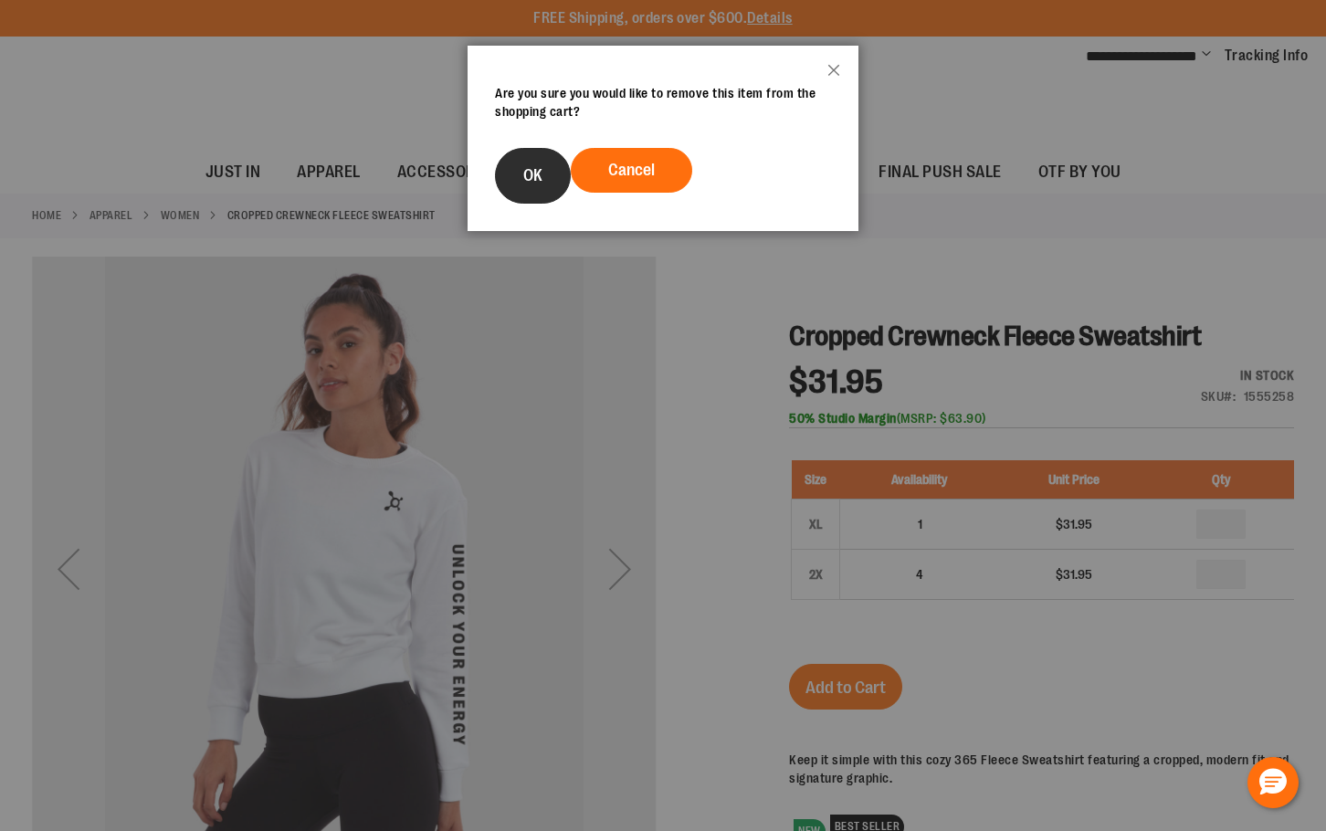
click at [510, 160] on button "OK" at bounding box center [533, 176] width 76 height 56
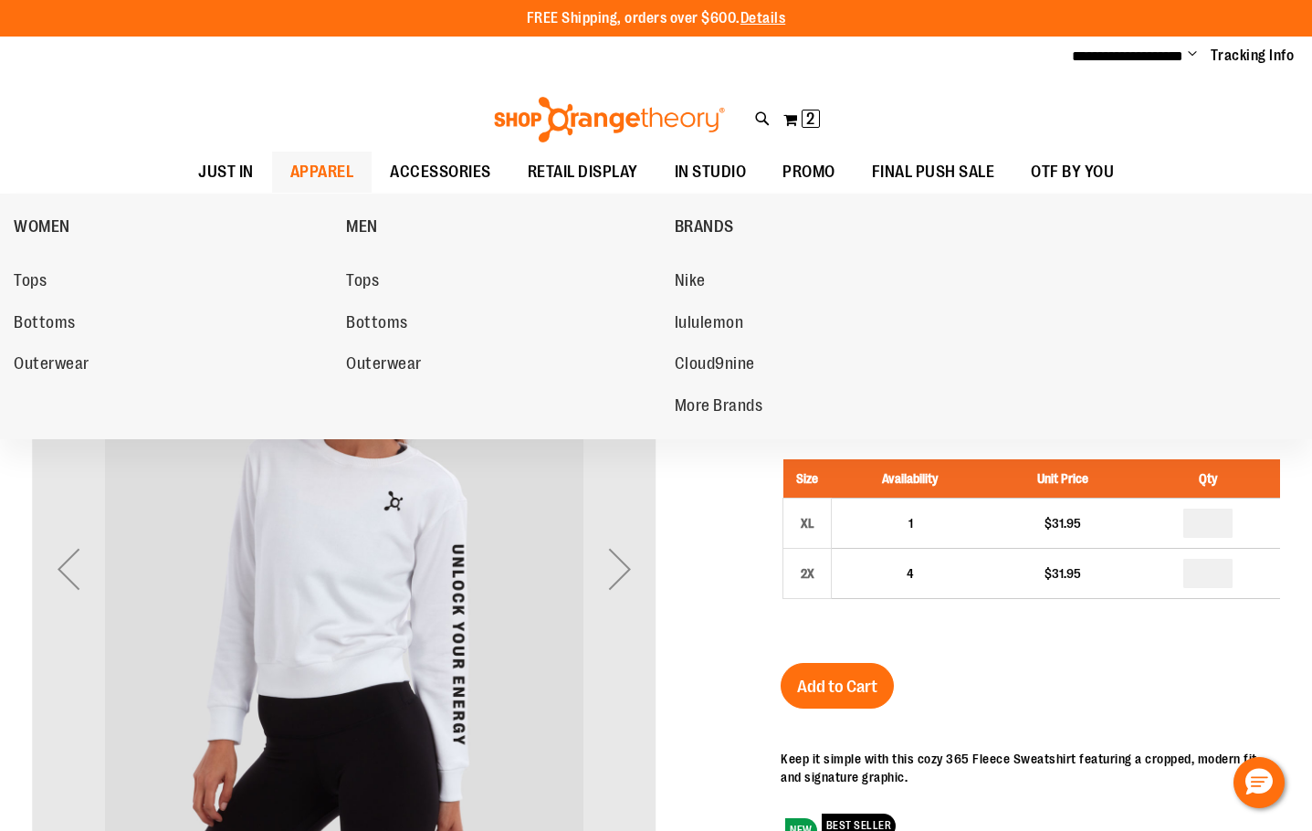
click at [321, 156] on span "APPAREL" at bounding box center [322, 172] width 64 height 41
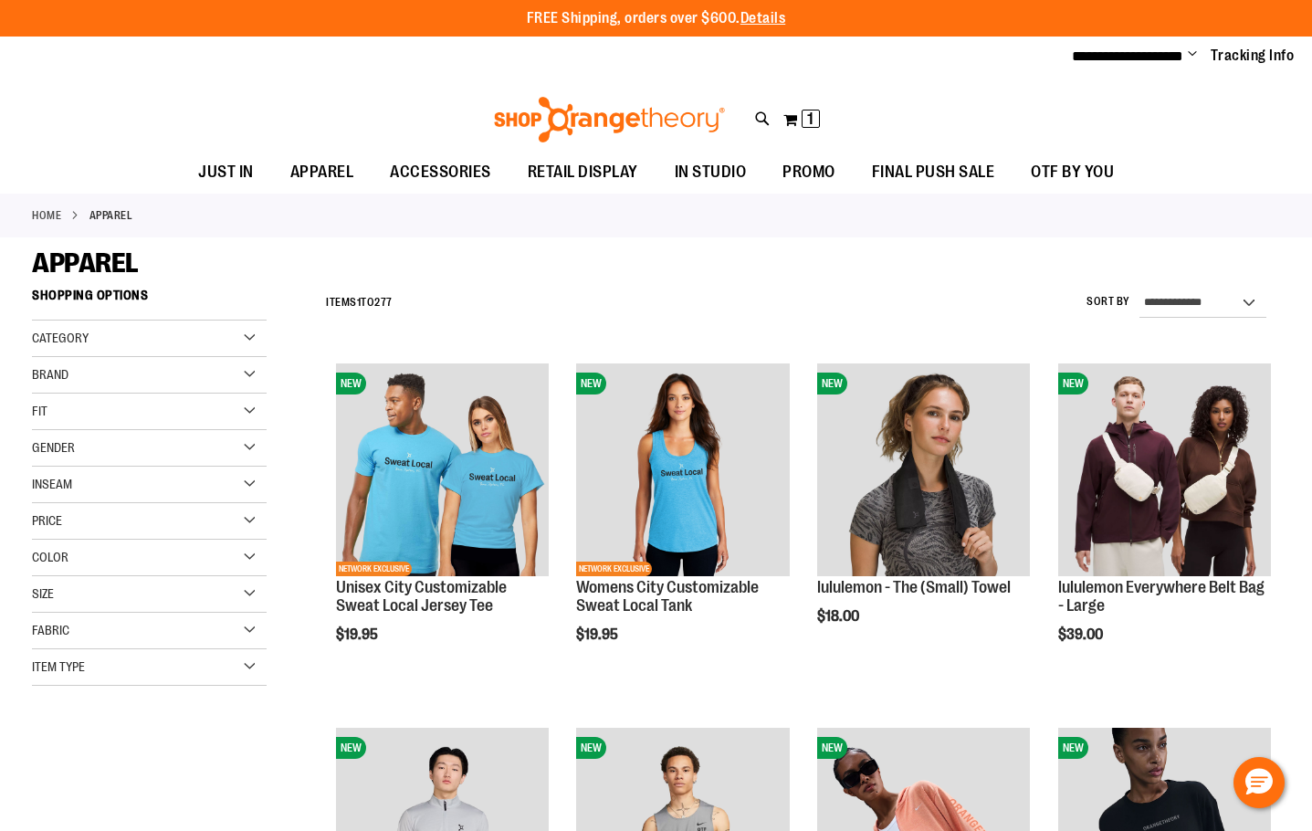
click at [89, 332] on span "Category" at bounding box center [60, 338] width 57 height 15
click at [116, 491] on div "Fit" at bounding box center [149, 501] width 235 height 37
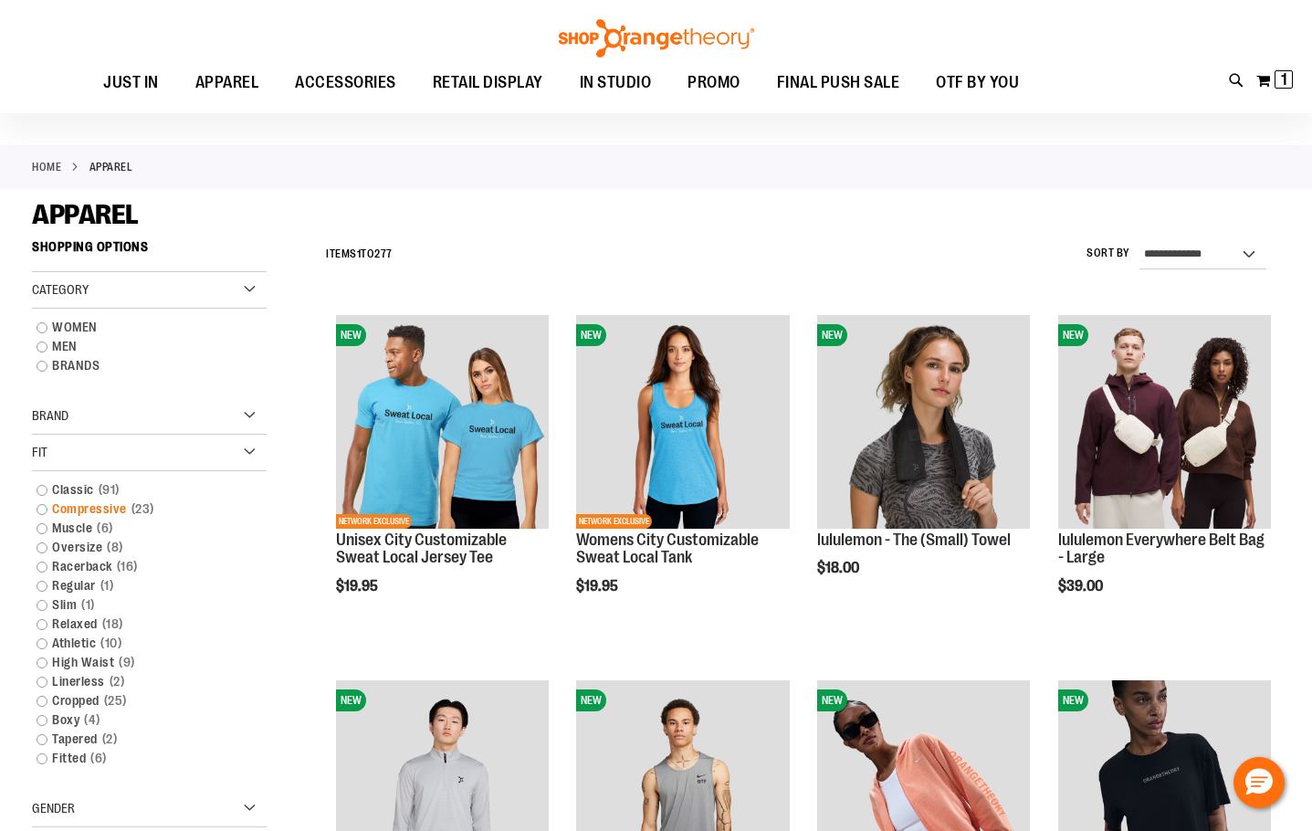
scroll to position [90, 0]
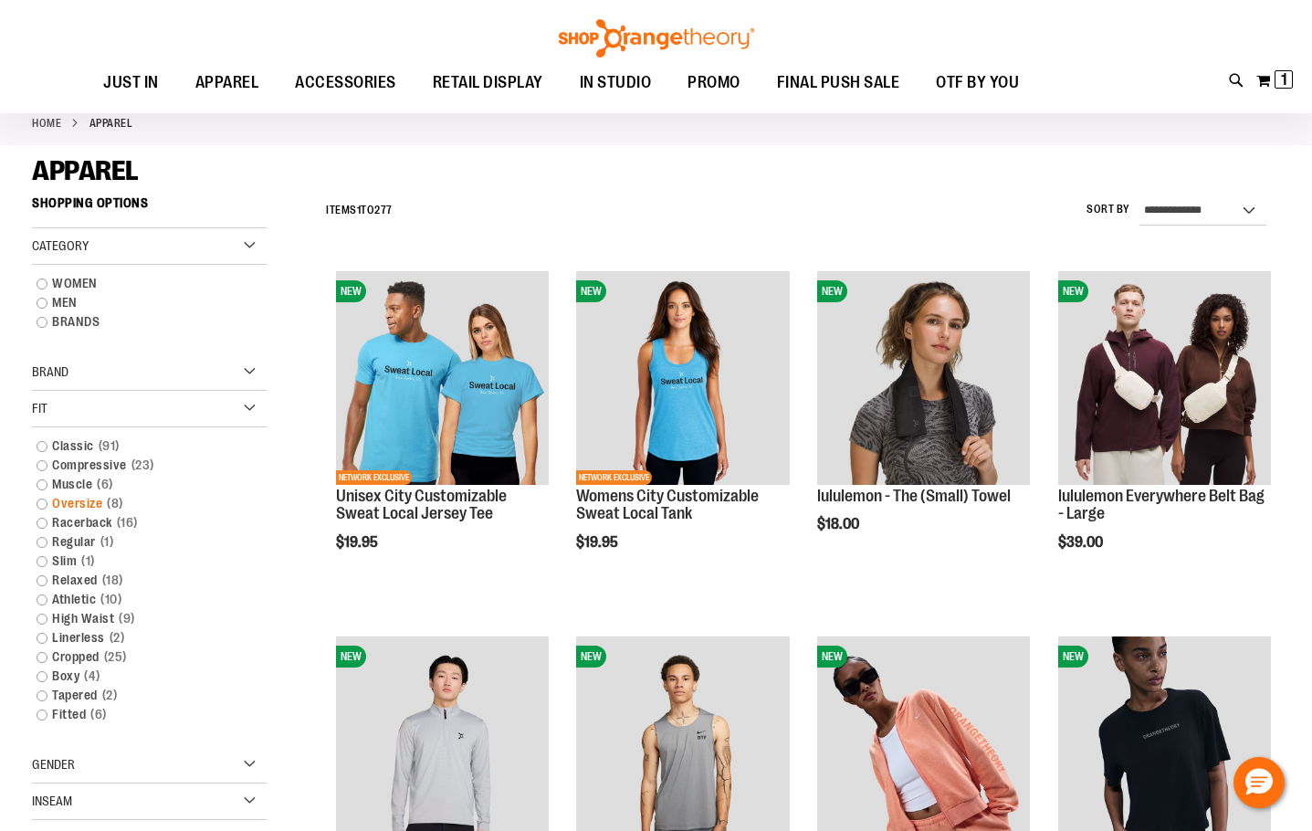
click at [47, 500] on link "Oversize 8 items" at bounding box center [140, 503] width 226 height 19
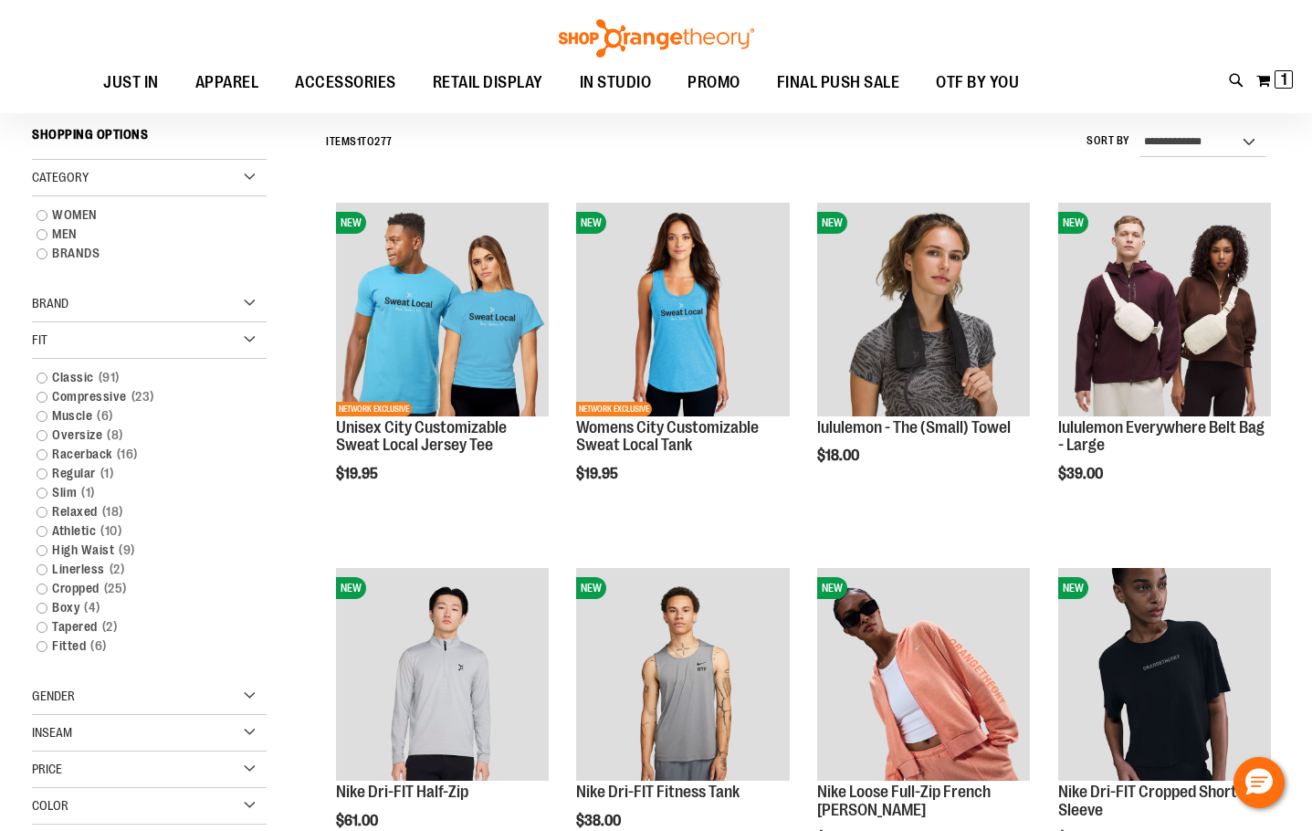
scroll to position [165, 0]
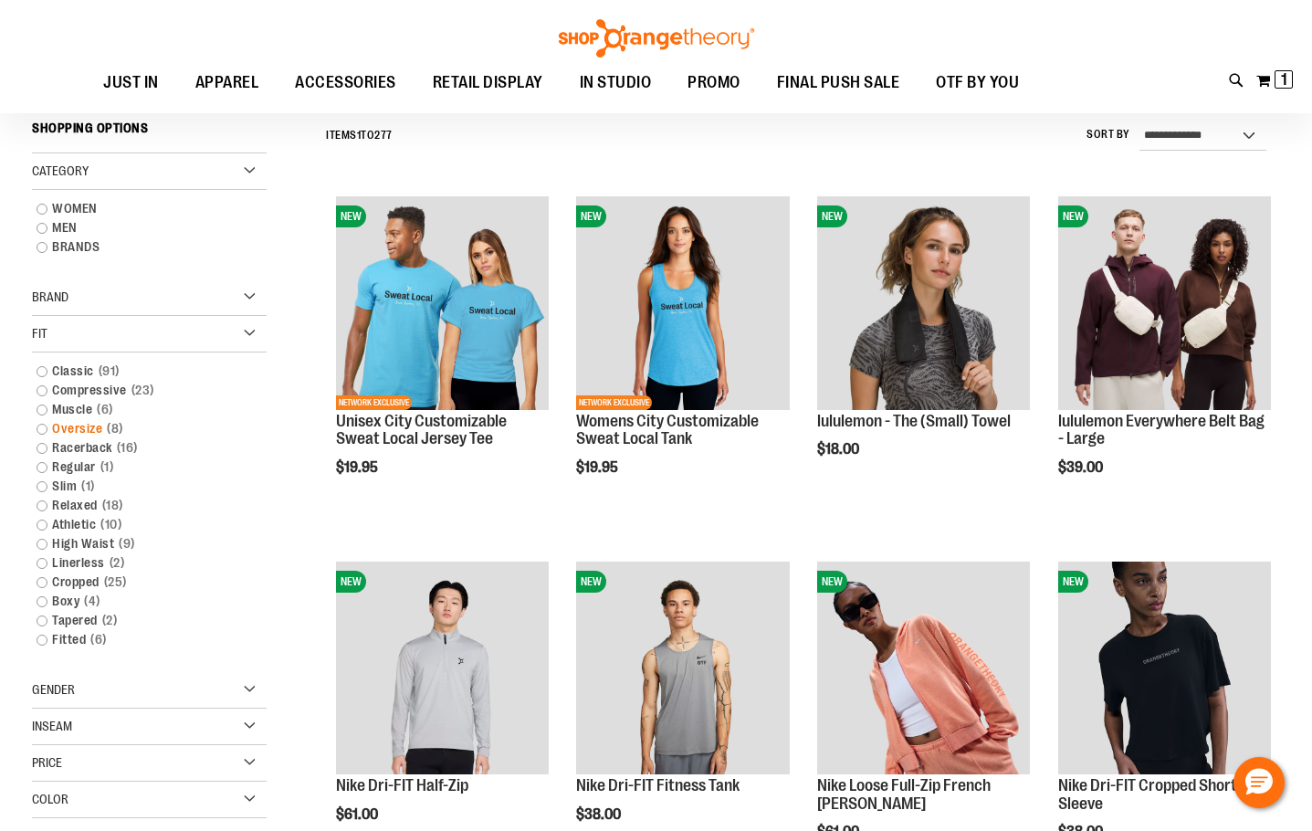
click at [39, 432] on link "Oversize 8 items" at bounding box center [140, 428] width 226 height 19
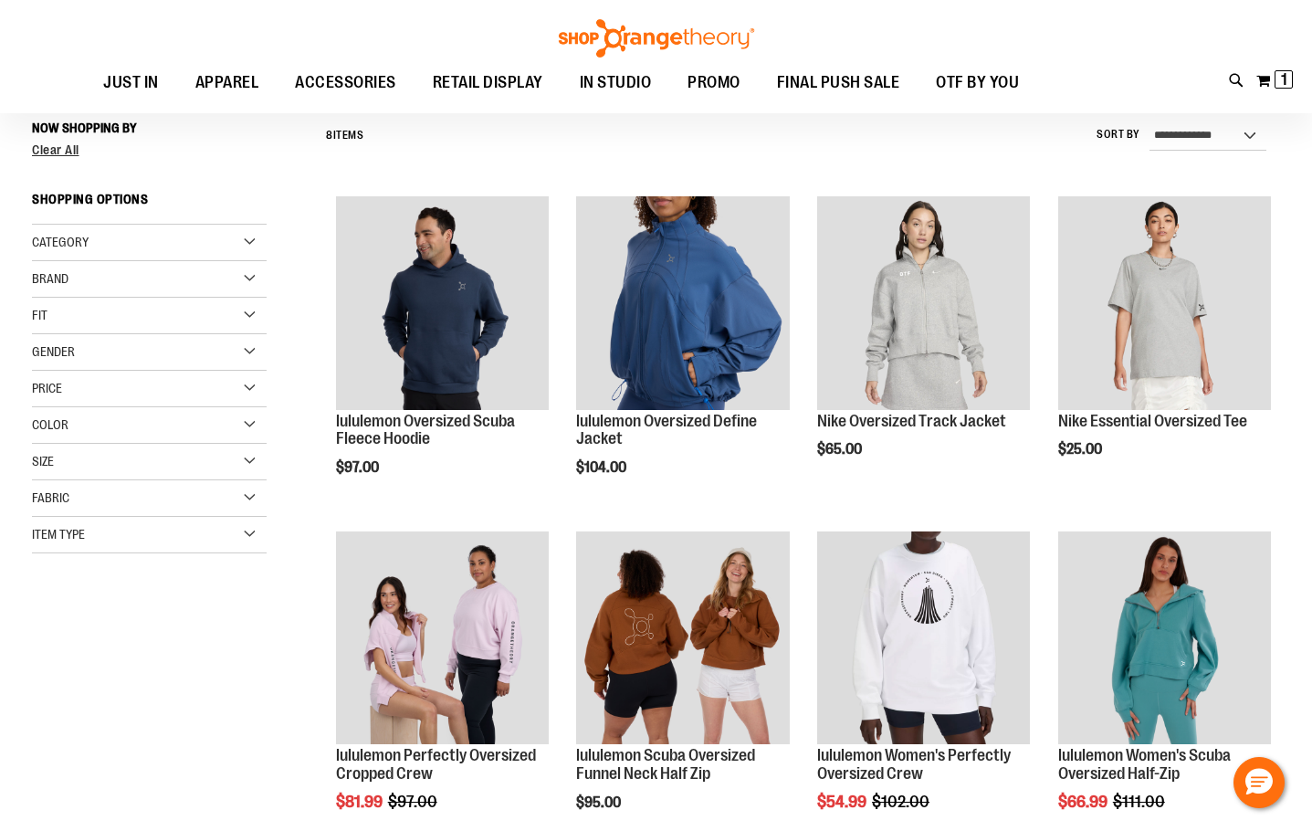
click at [39, 424] on span "Color" at bounding box center [50, 424] width 37 height 15
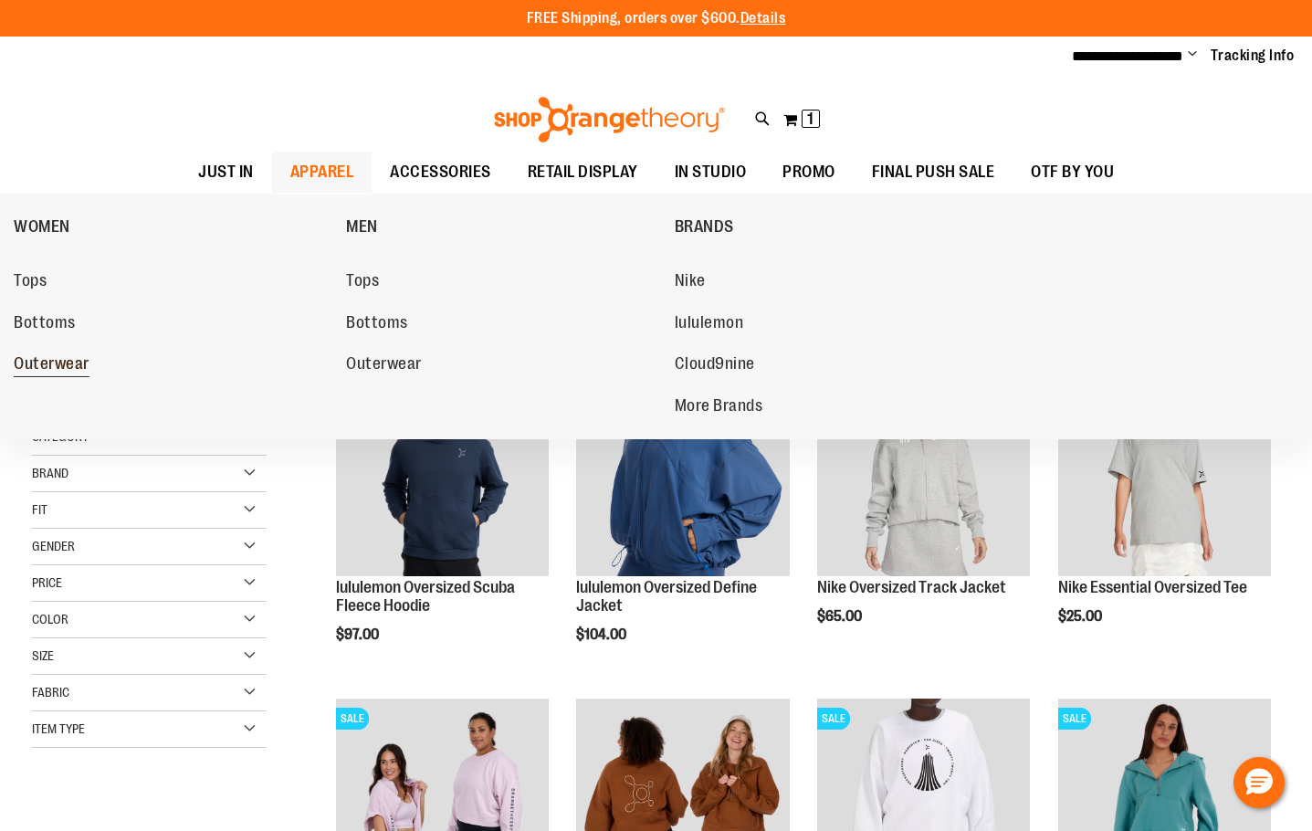
click at [60, 373] on span "Outerwear" at bounding box center [52, 365] width 76 height 23
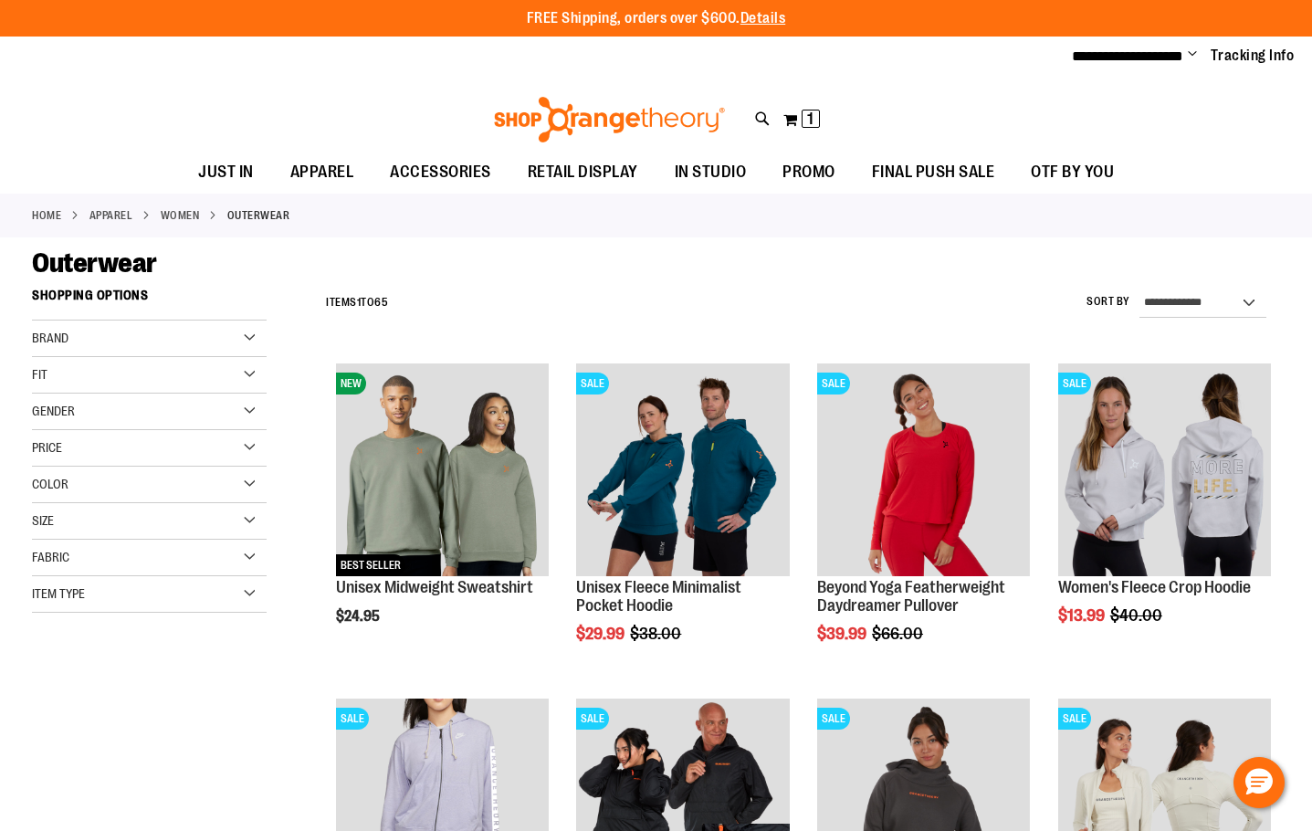
click at [225, 329] on div "Brand" at bounding box center [149, 339] width 235 height 37
click at [38, 411] on link "Orangetheory" at bounding box center [140, 414] width 226 height 19
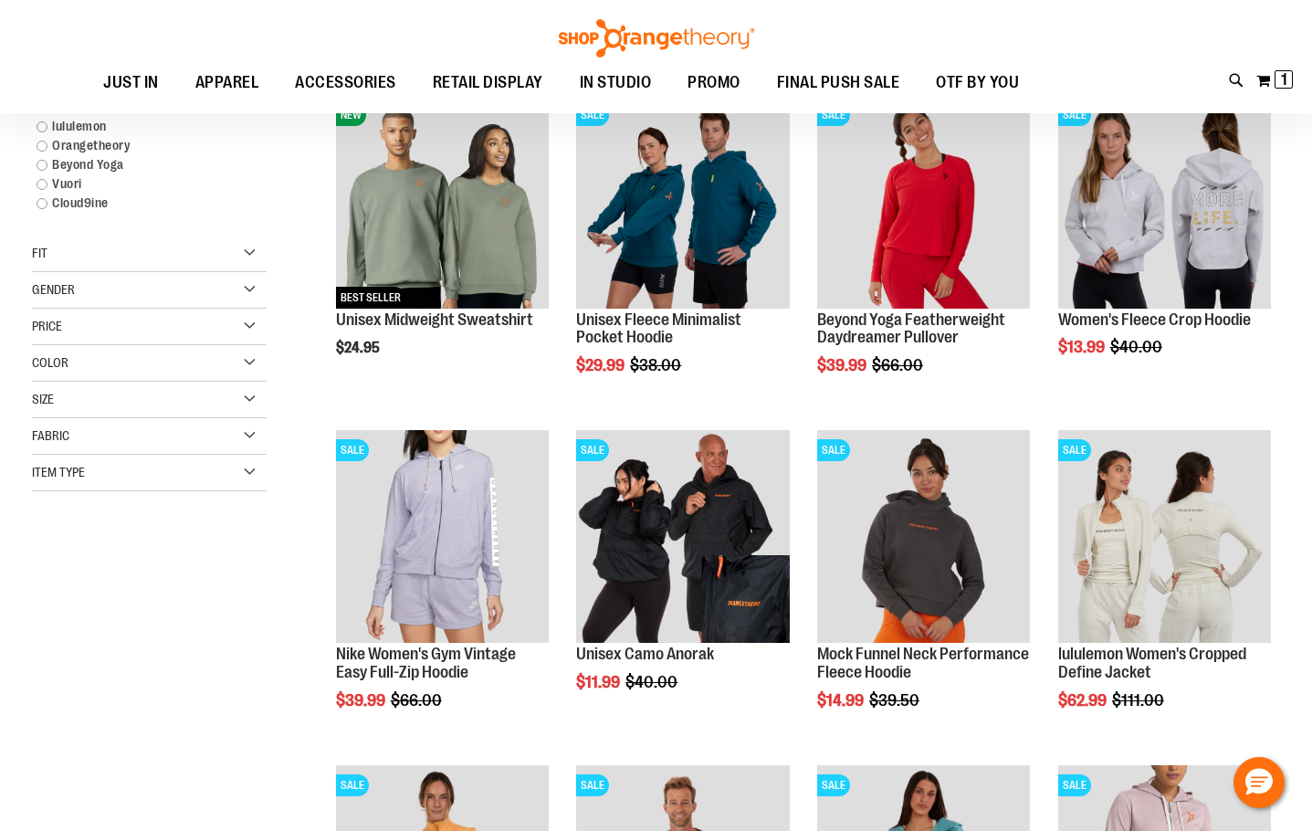
scroll to position [279, 0]
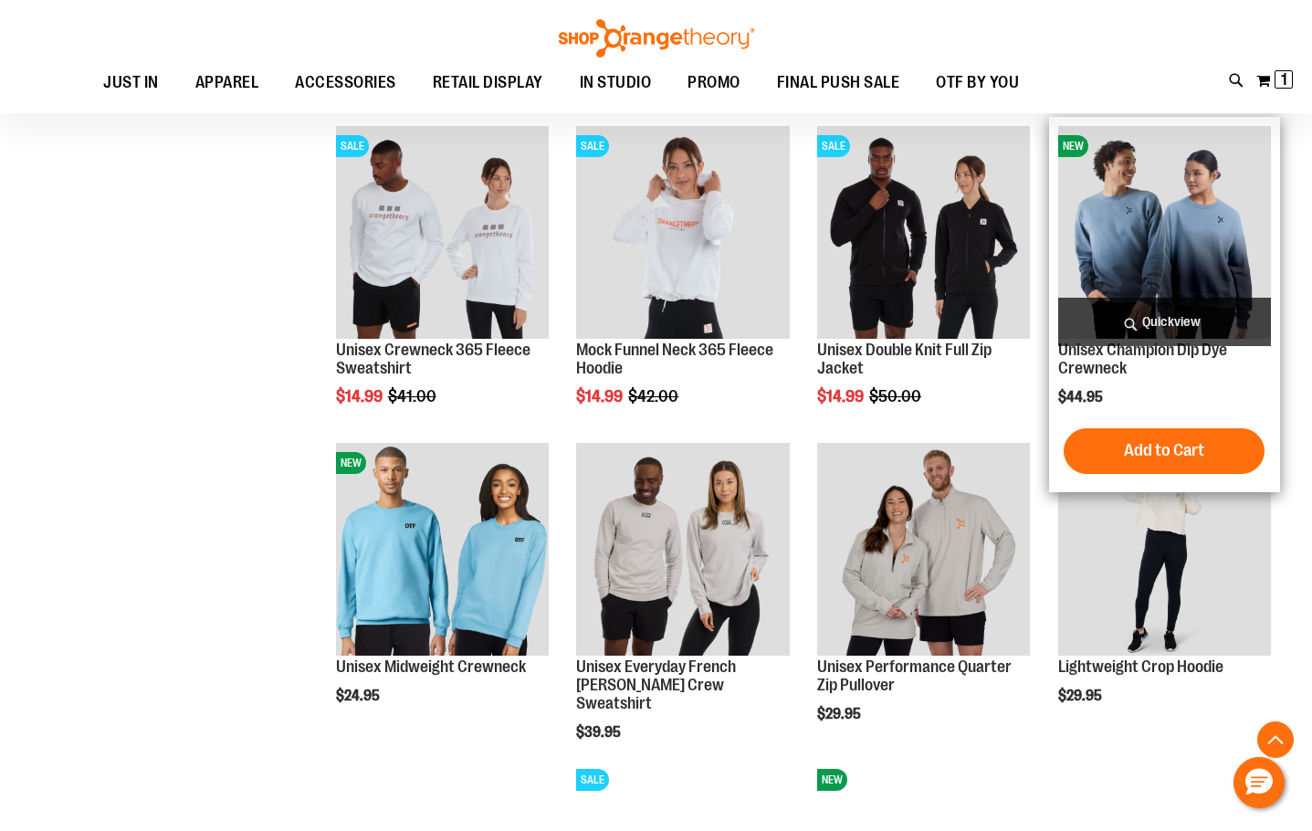
scroll to position [1192, 0]
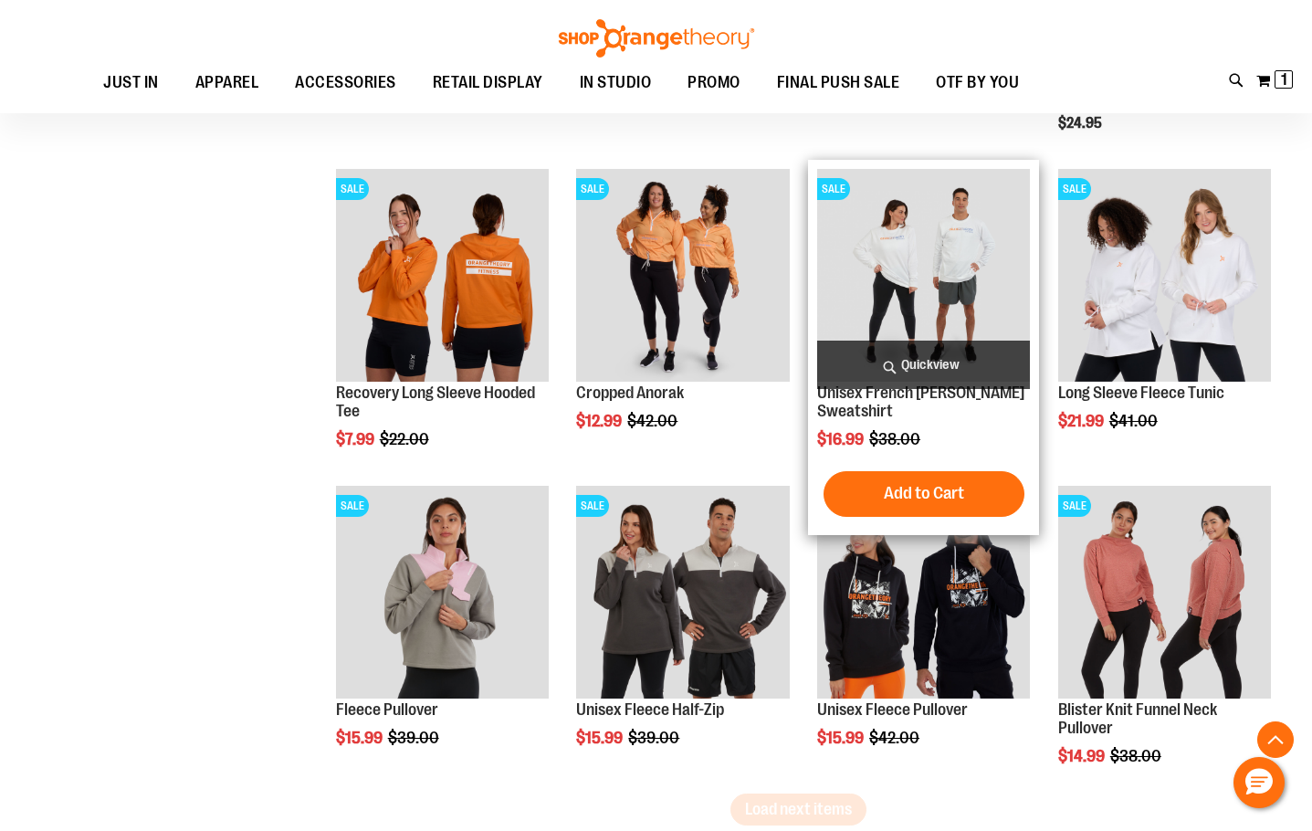
scroll to position [2470, 0]
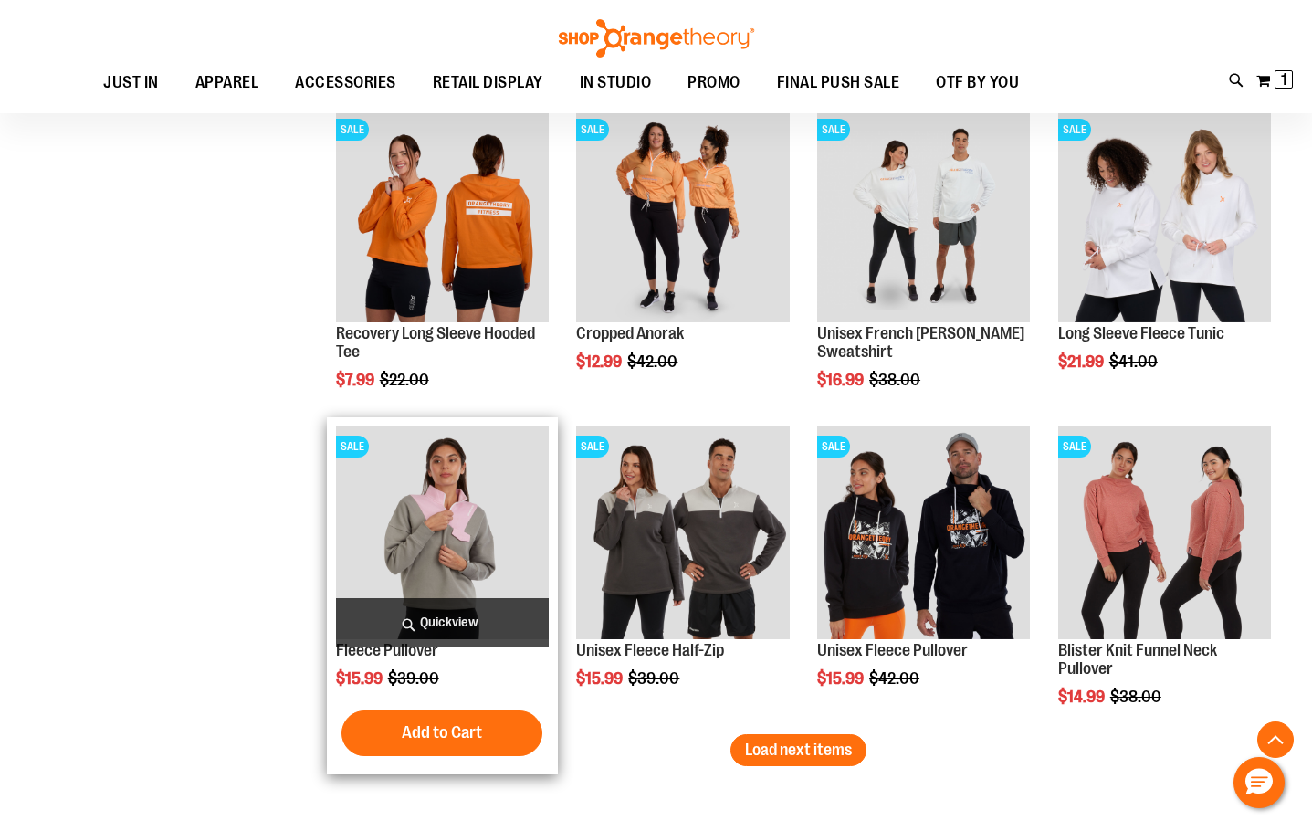
click at [428, 651] on link "Fleece Pullover" at bounding box center [387, 650] width 102 height 18
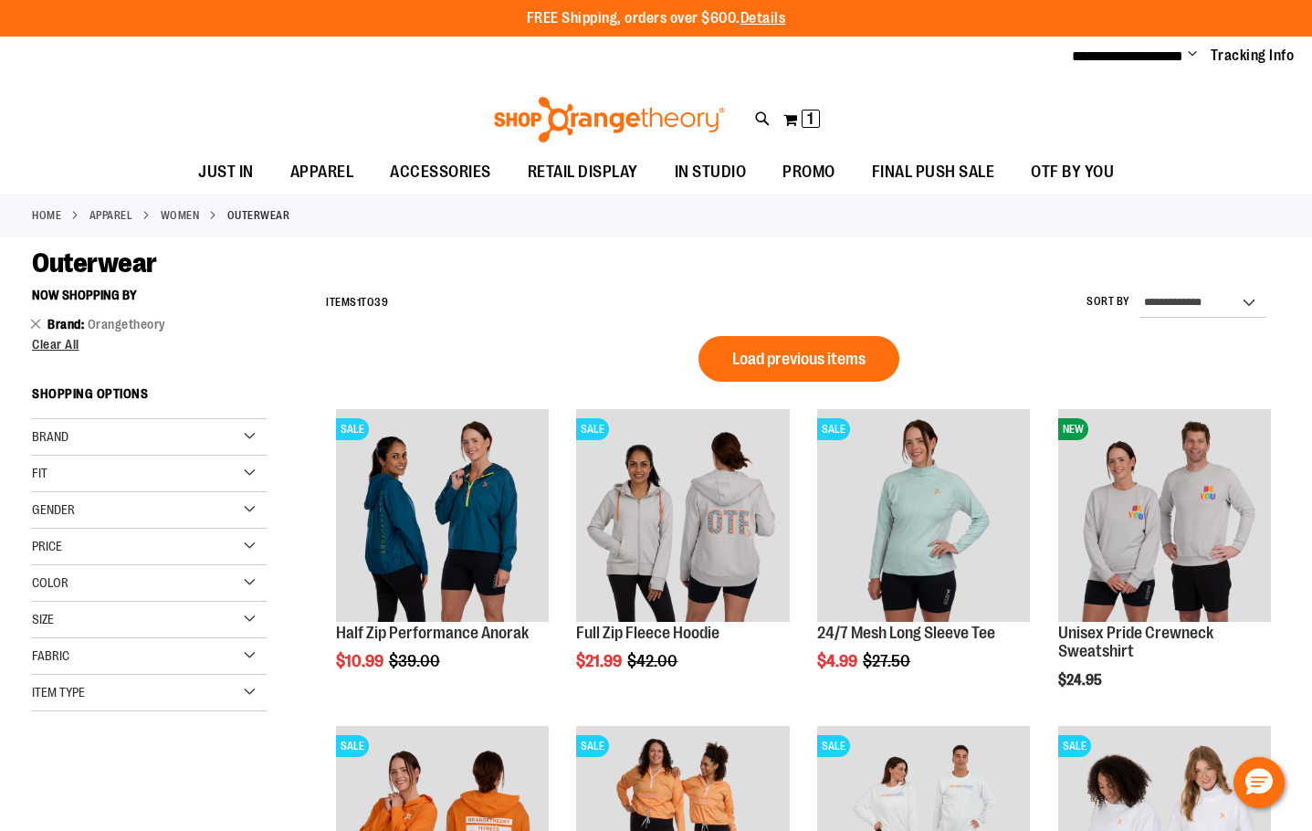
scroll to position [1015, 0]
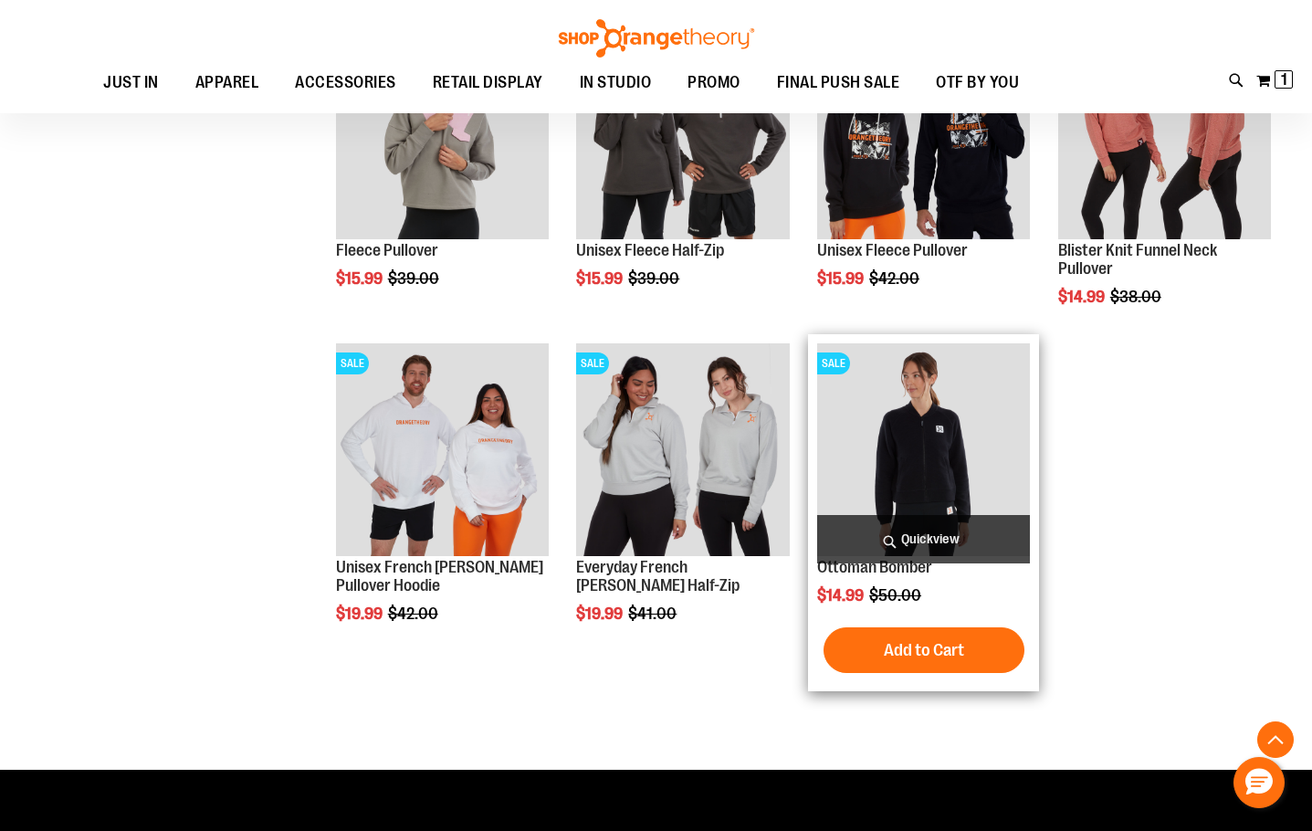
click at [975, 457] on img "product" at bounding box center [923, 449] width 213 height 213
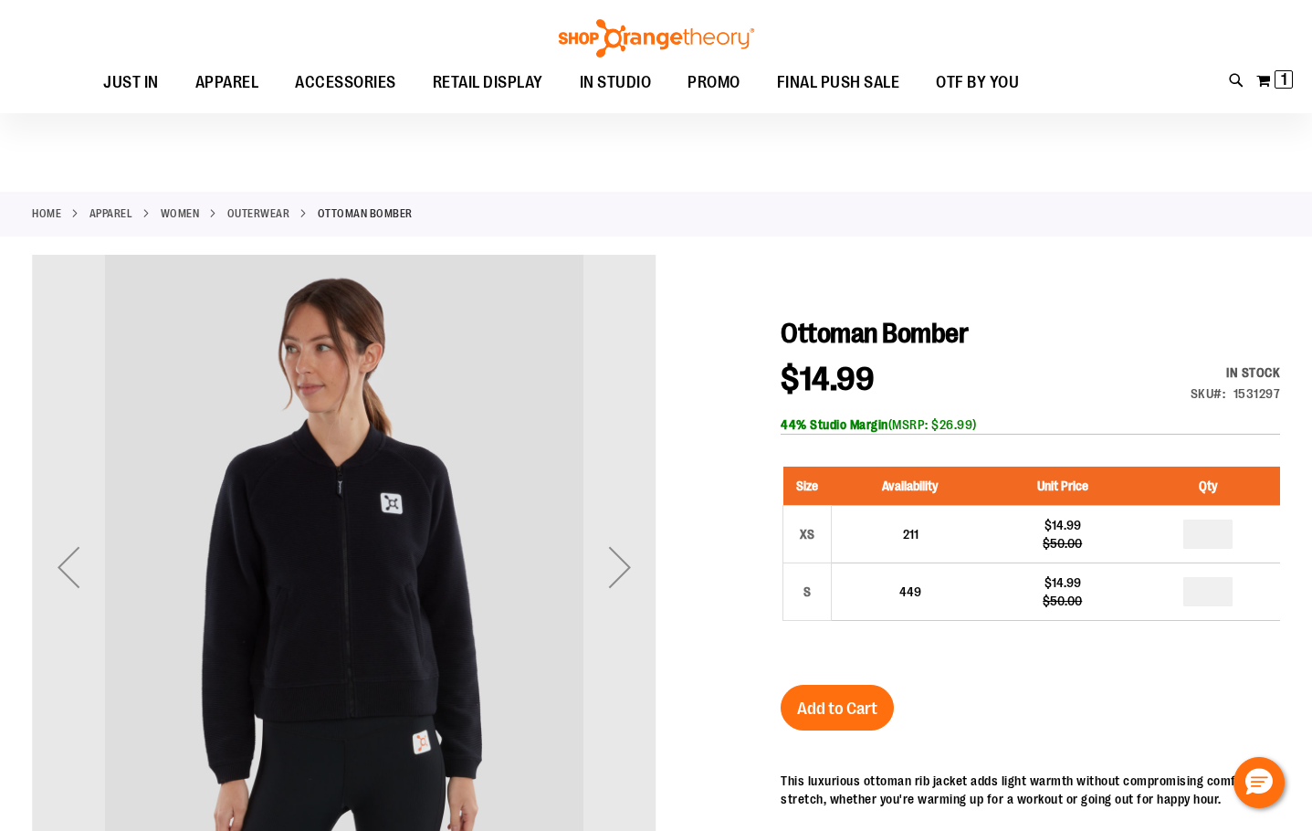
scroll to position [90, 0]
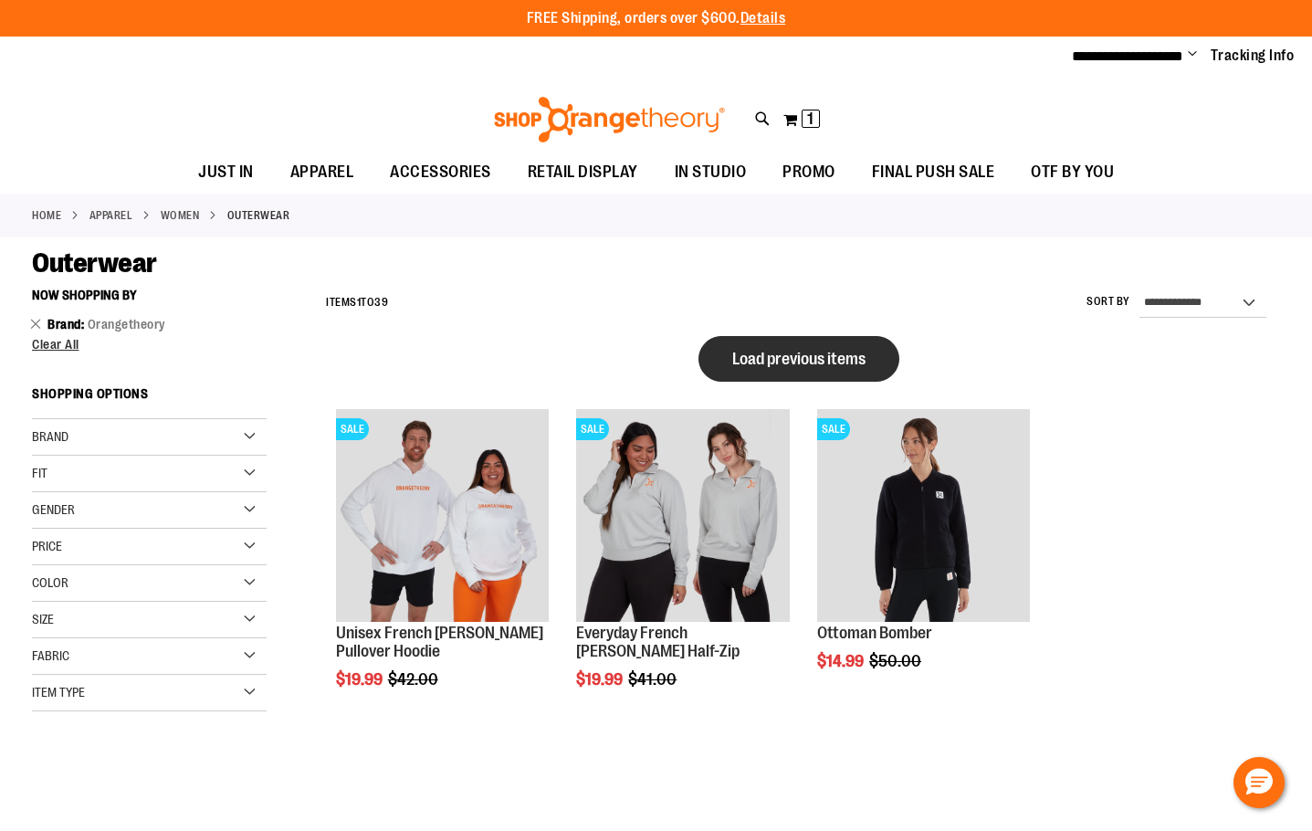
click at [837, 342] on button "Load previous items" at bounding box center [799, 359] width 201 height 46
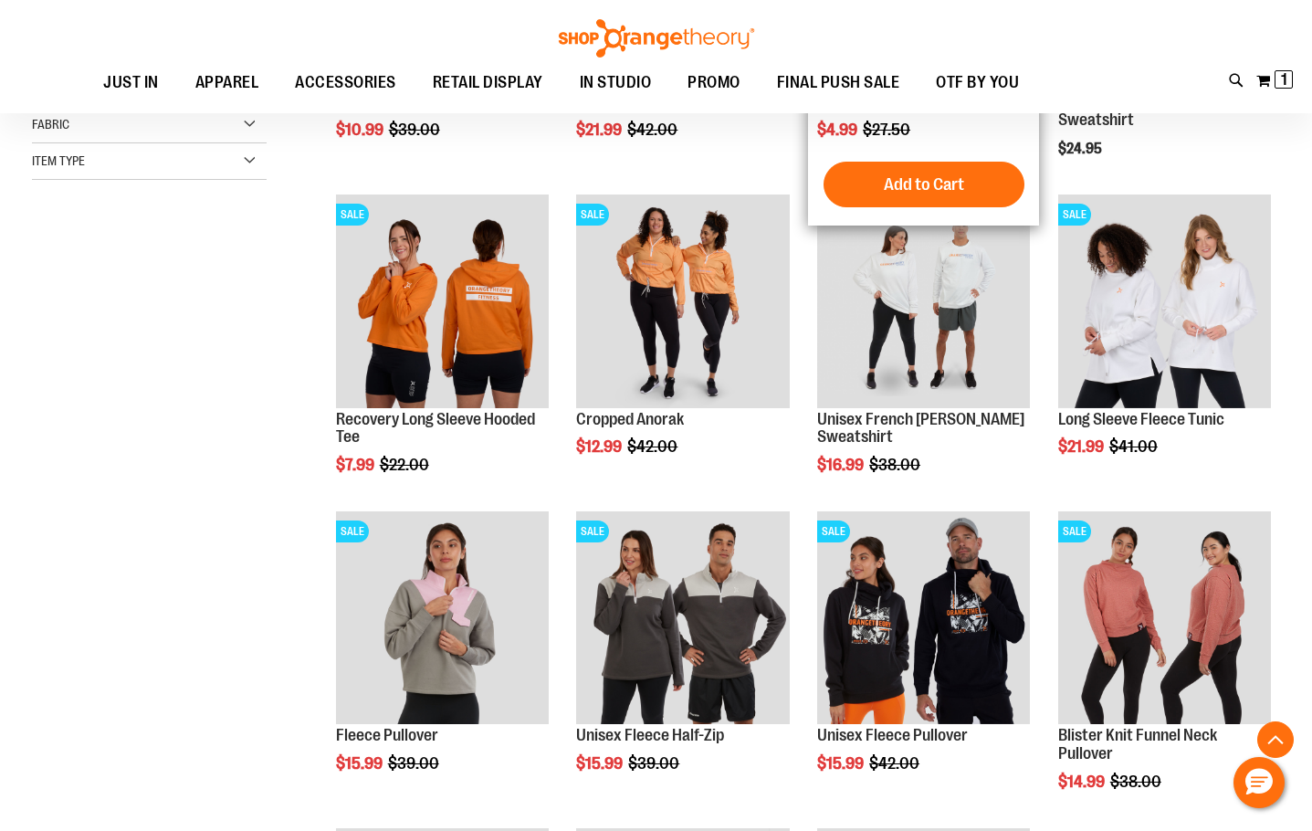
scroll to position [547, 0]
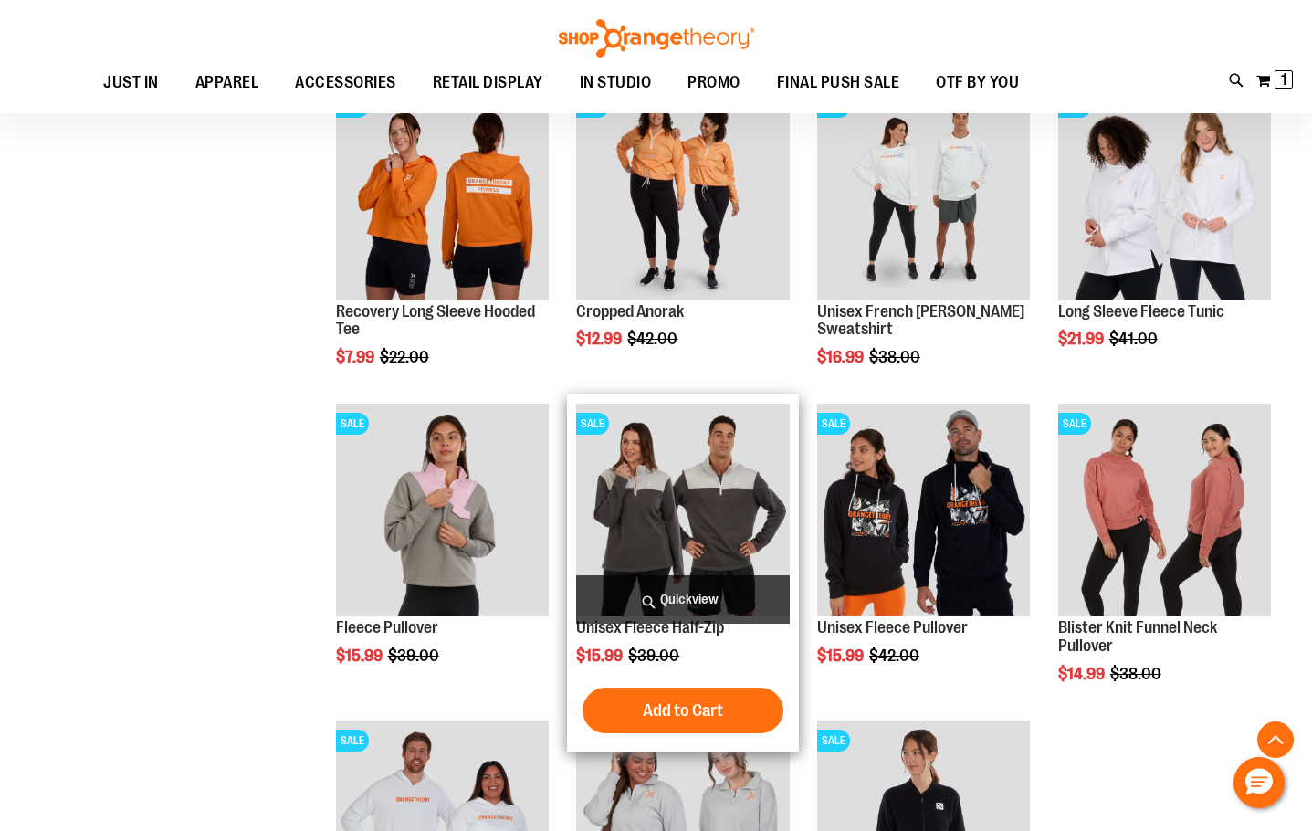
scroll to position [638, 0]
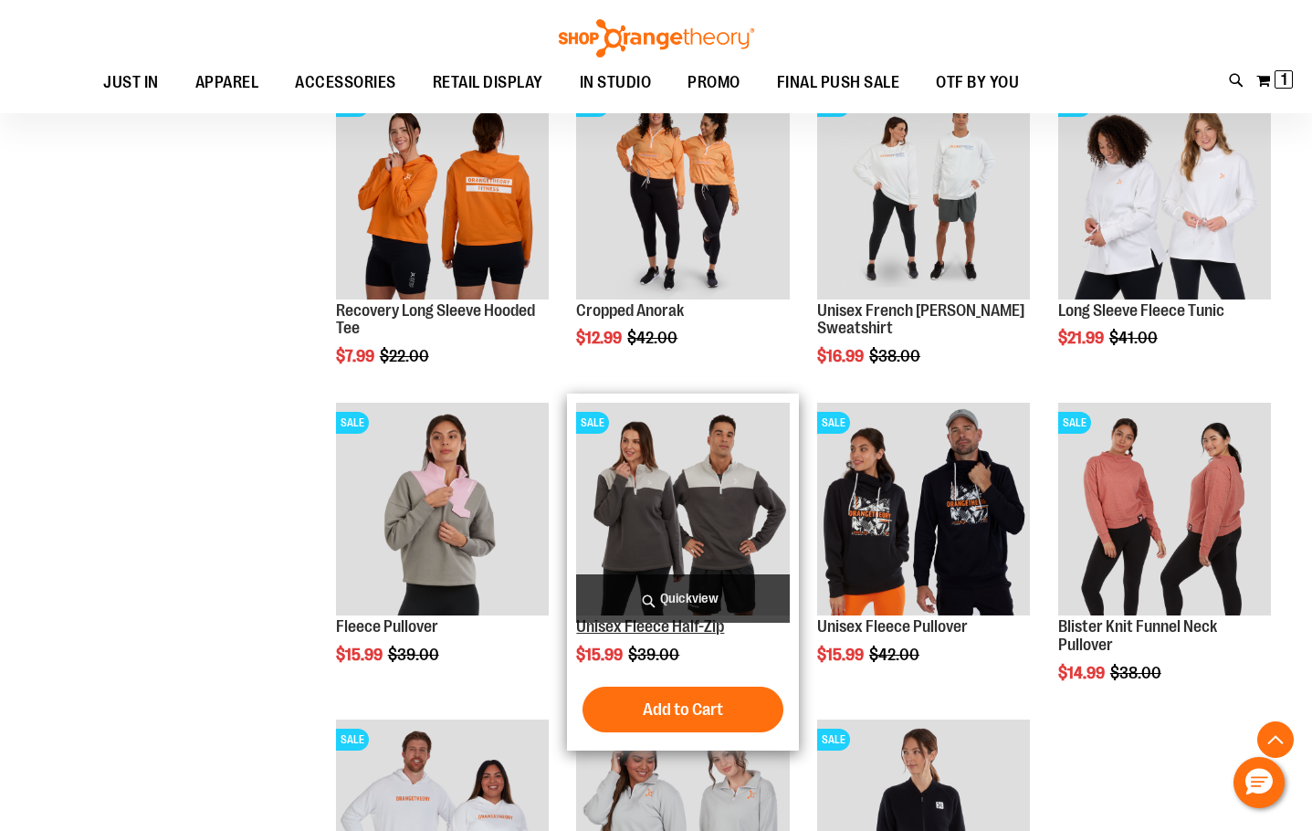
click at [680, 626] on link "Unisex Fleece Half-Zip" at bounding box center [650, 626] width 148 height 18
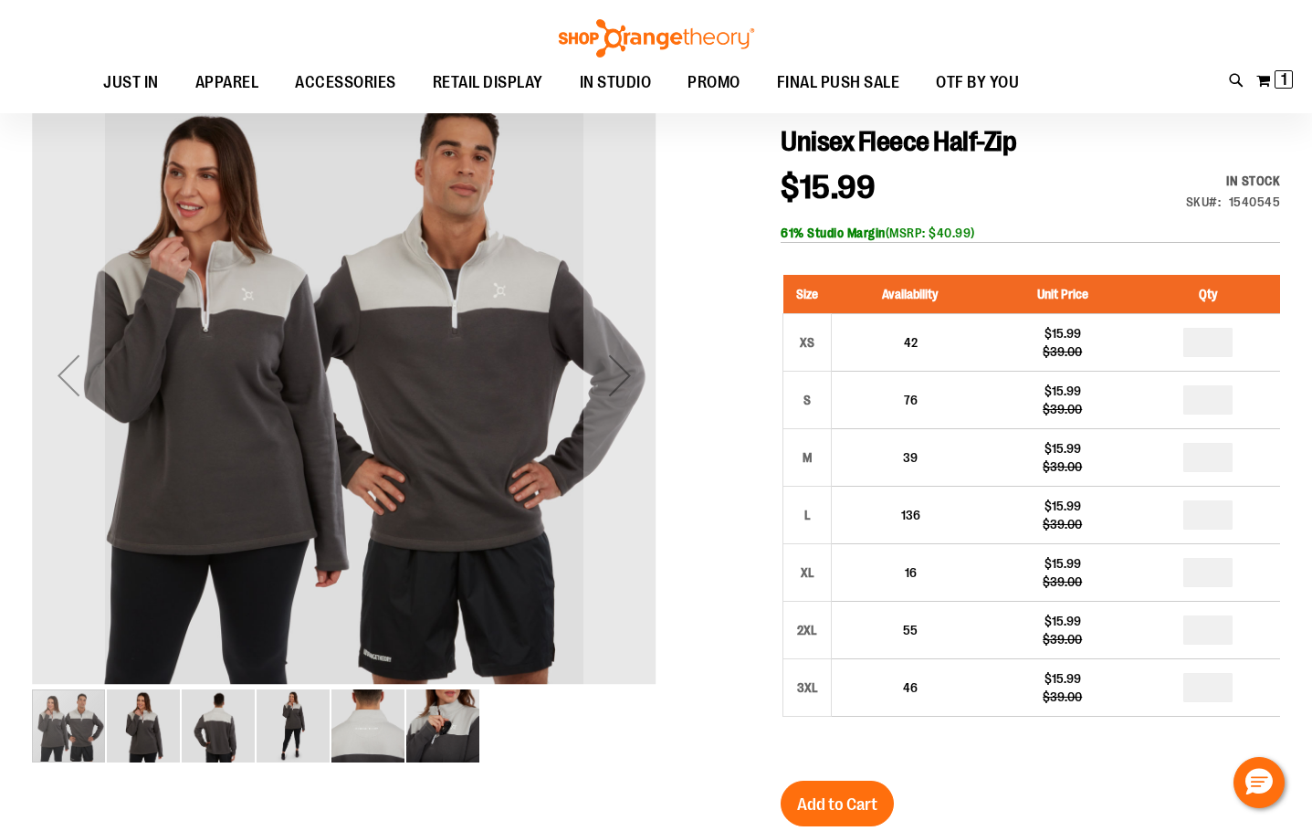
scroll to position [181, 0]
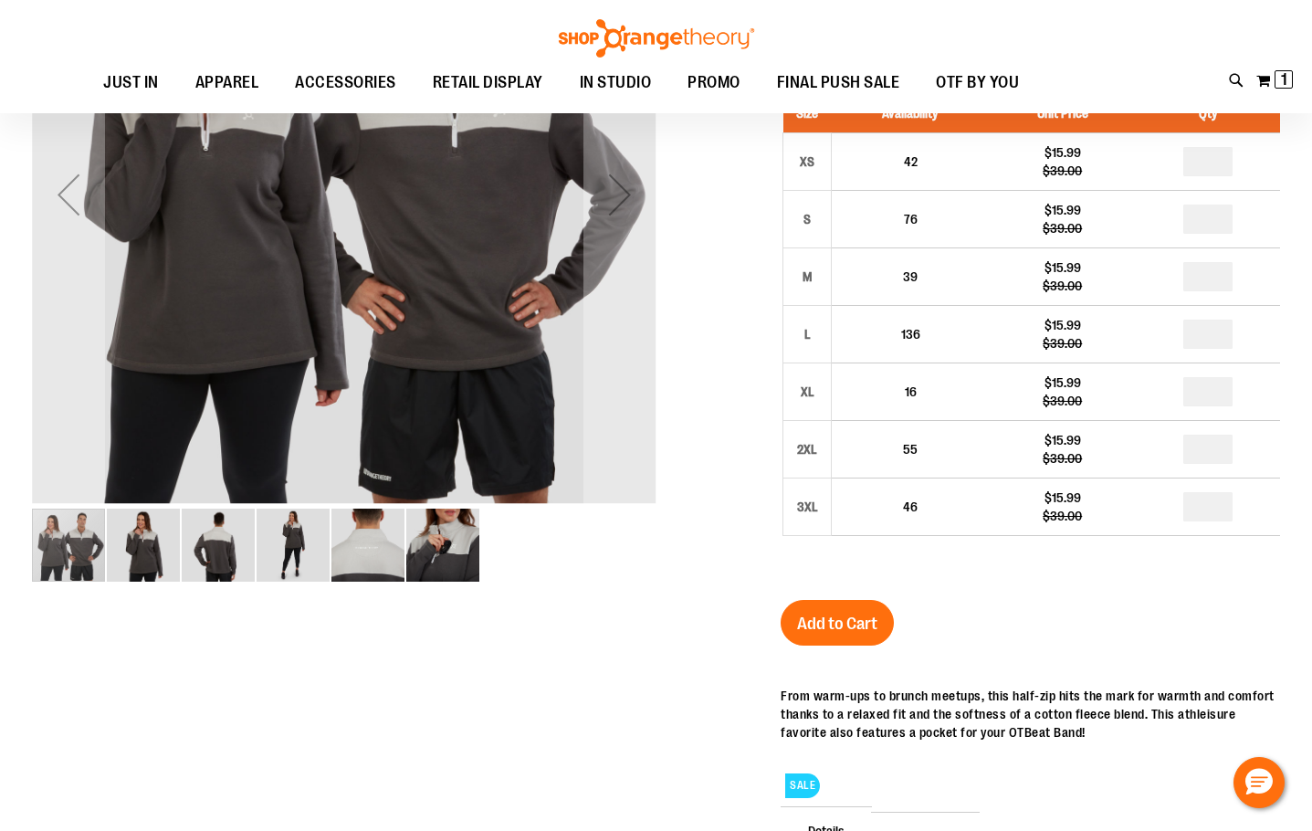
click at [246, 551] on img "image 3 of 6" at bounding box center [218, 545] width 73 height 73
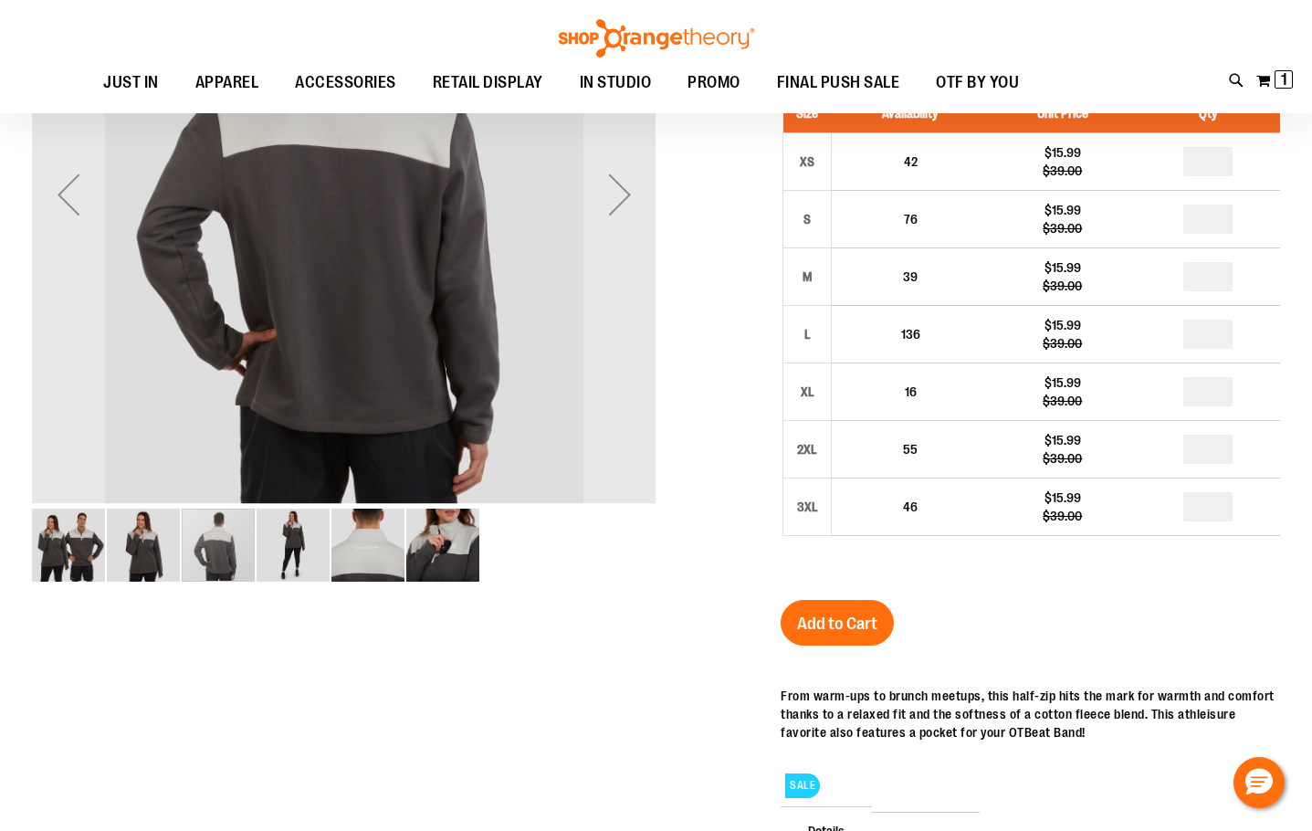
click at [294, 561] on img "image 4 of 6" at bounding box center [293, 545] width 73 height 73
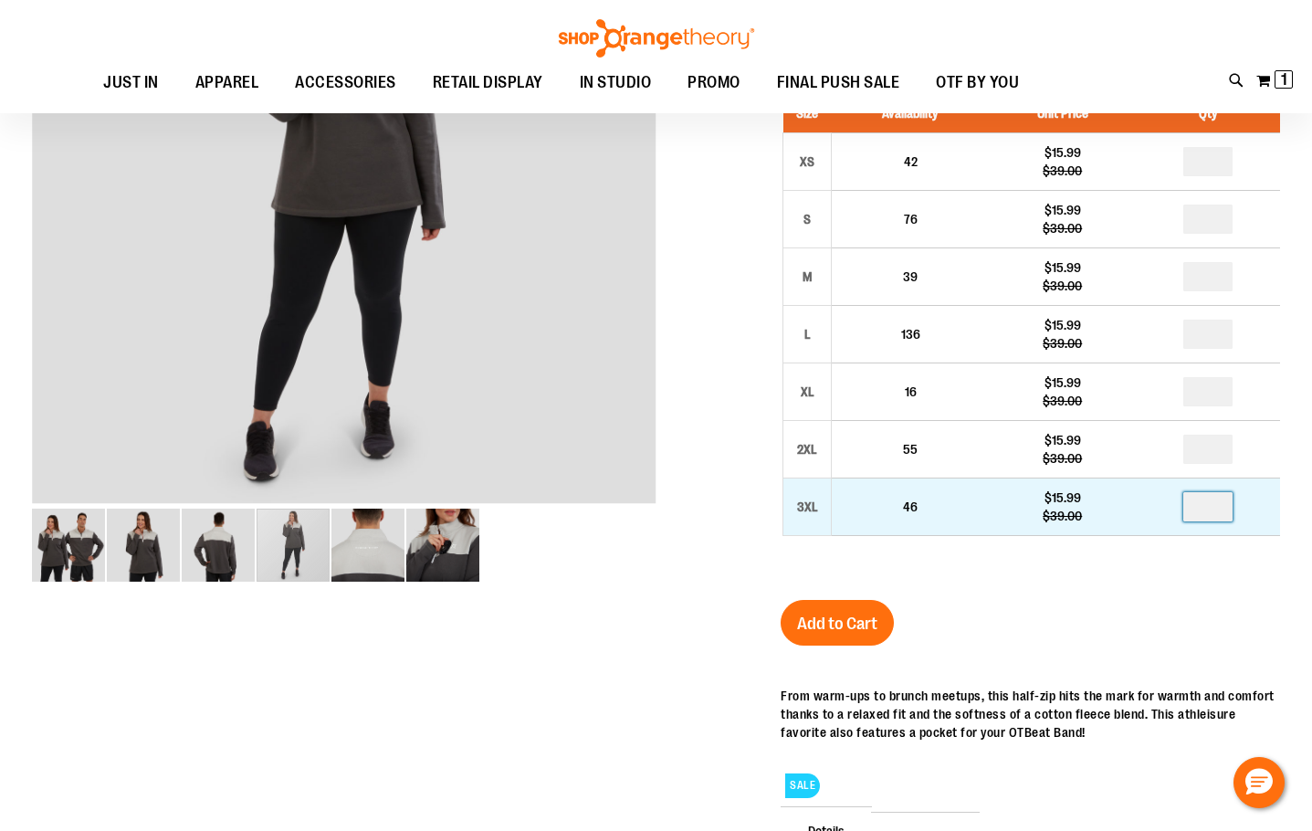
click at [1228, 516] on input "number" at bounding box center [1207, 506] width 49 height 29
type input "*"
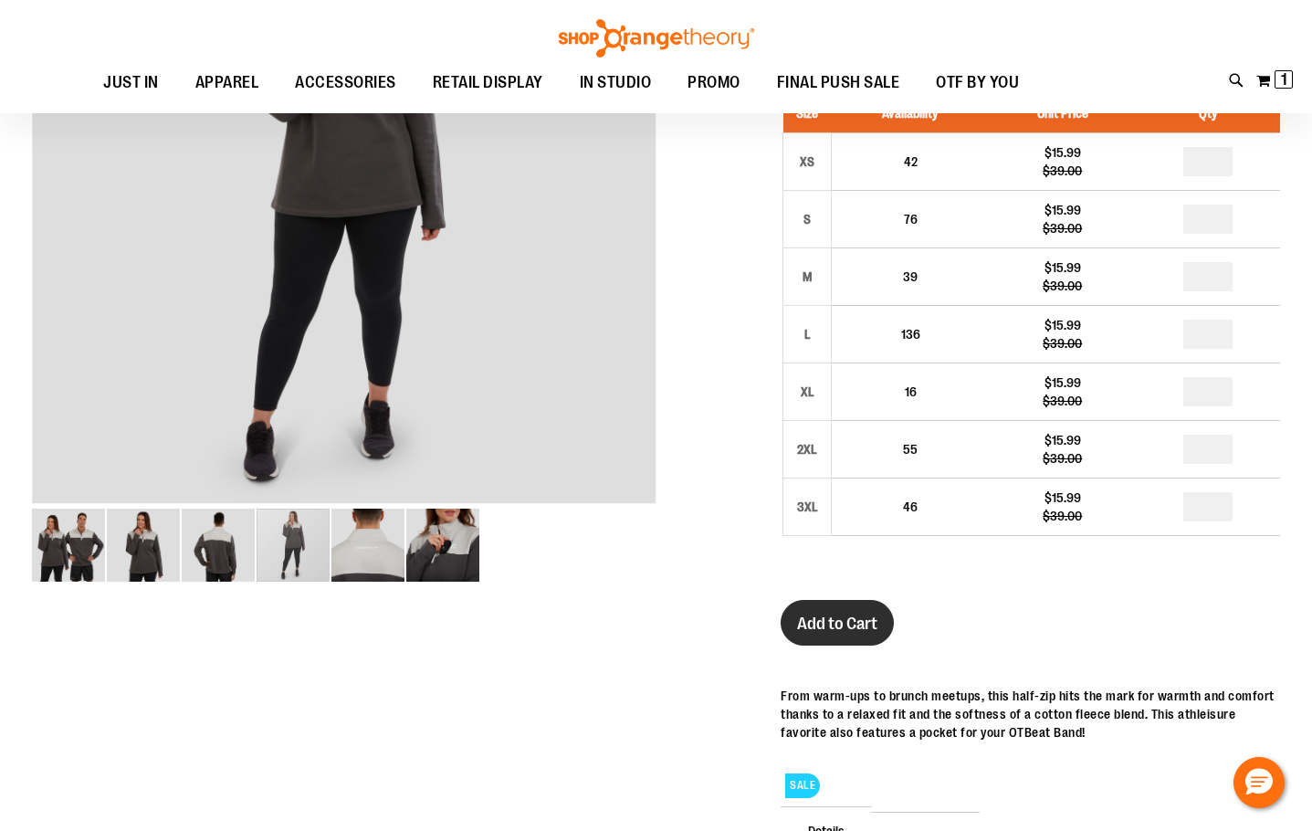
click at [836, 626] on span "Add to Cart" at bounding box center [837, 624] width 80 height 20
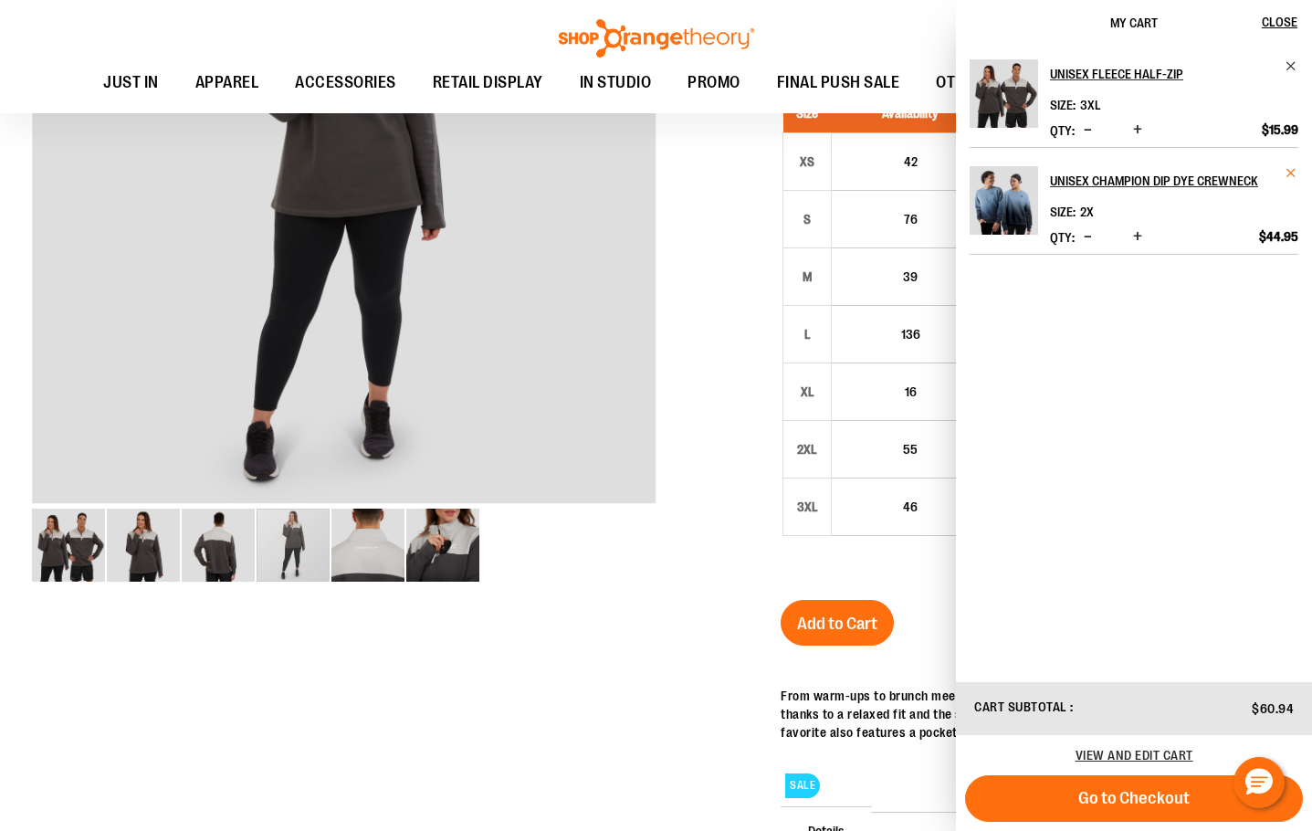
click at [1298, 174] on span "Remove item" at bounding box center [1292, 173] width 14 height 14
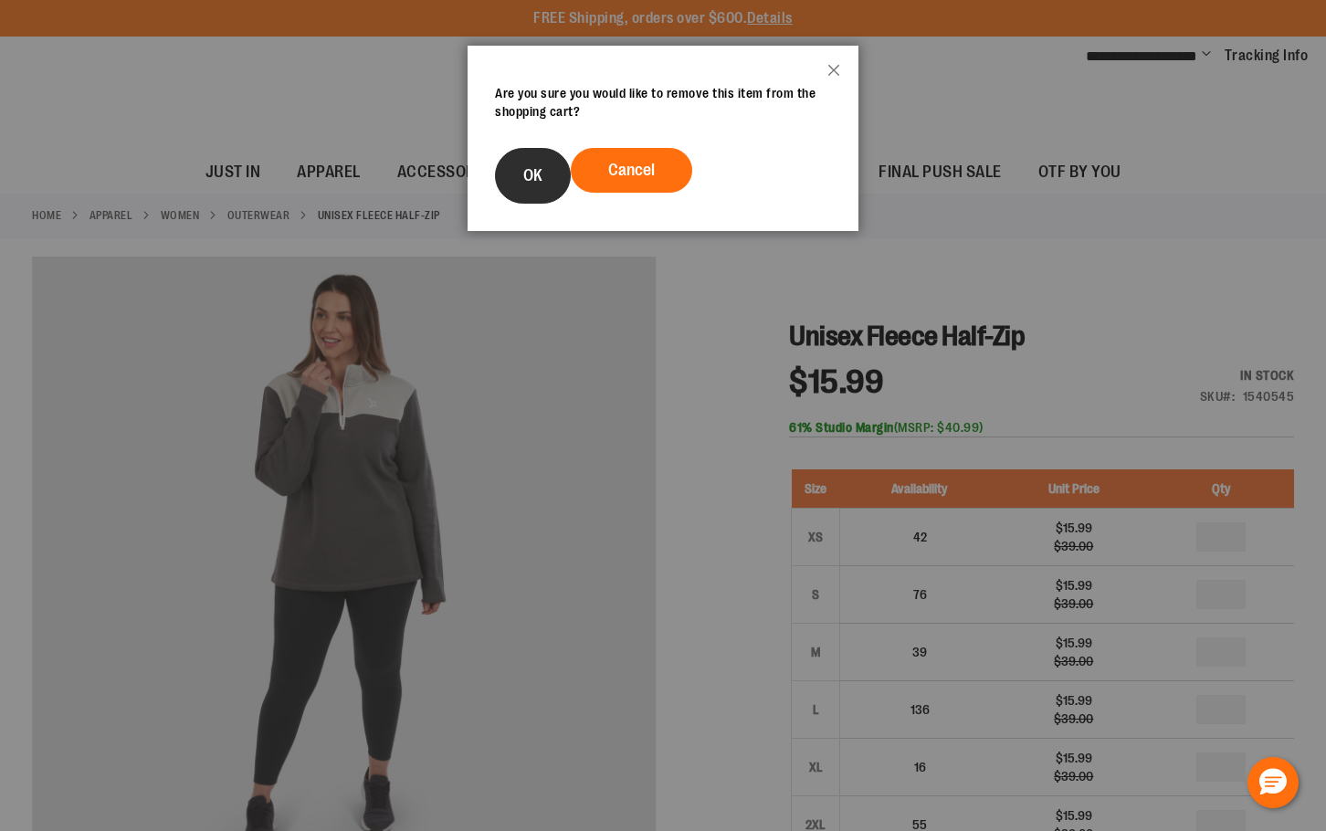
click at [534, 174] on span "OK" at bounding box center [532, 175] width 19 height 18
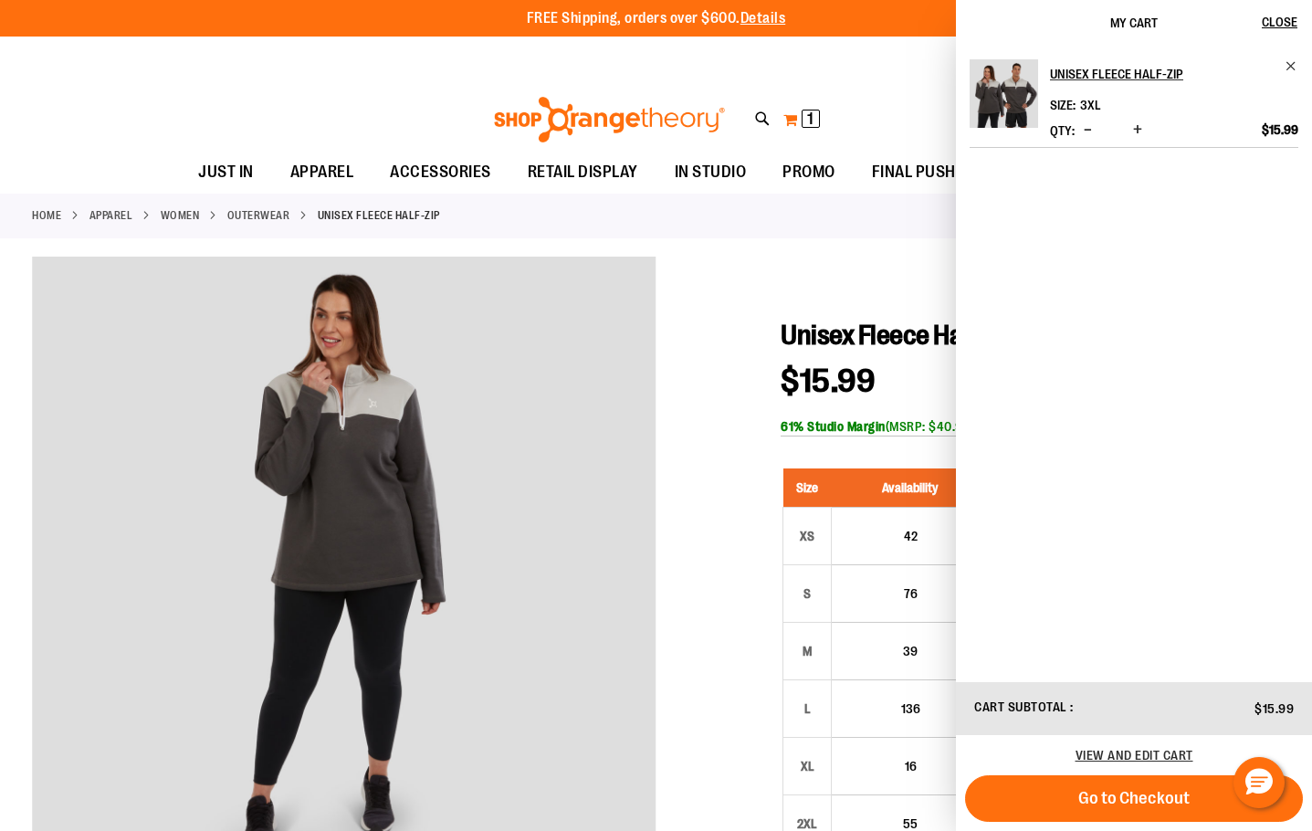
drag, startPoint x: 866, startPoint y: 103, endPoint x: 815, endPoint y: 129, distance: 56.4
click at [866, 100] on div "Toggle Nav Search Popular Suggestions Advanced Search" at bounding box center [656, 115] width 1312 height 74
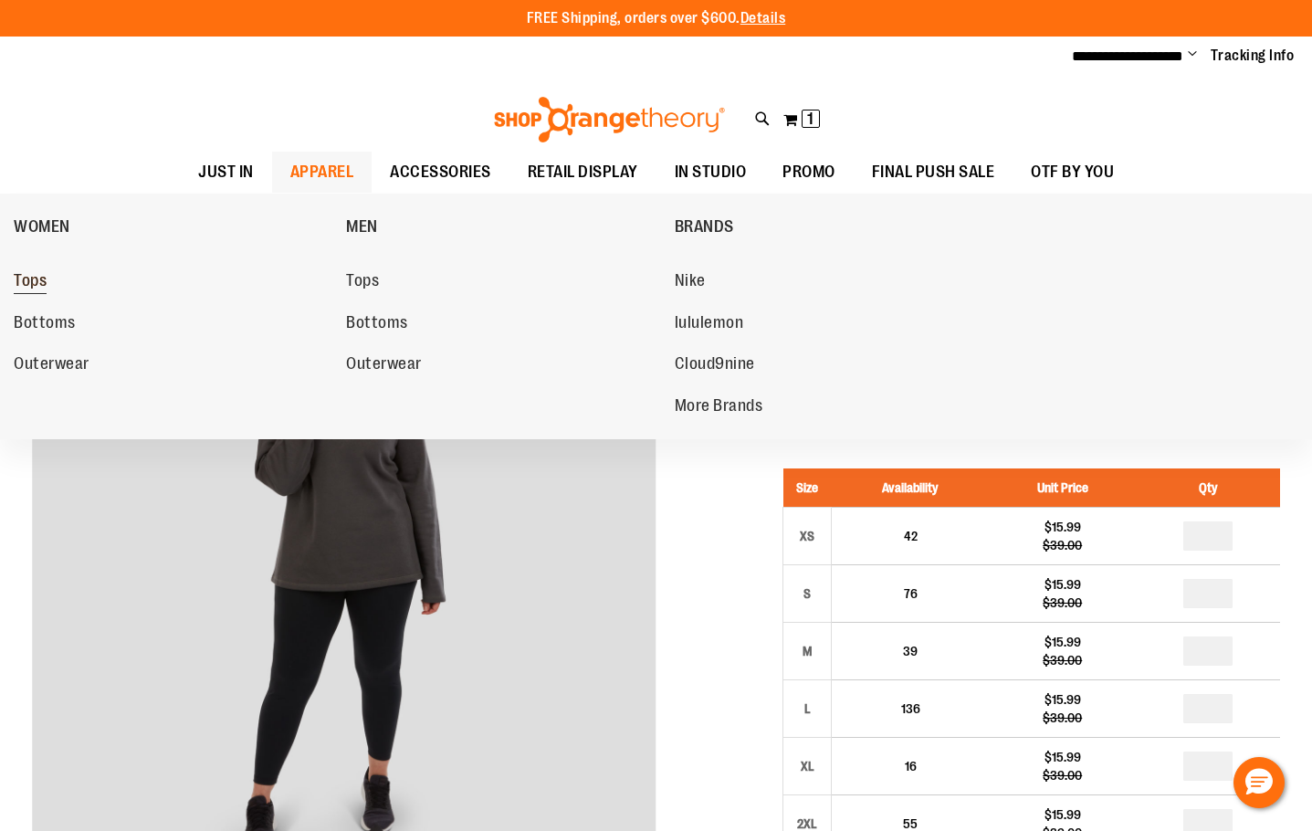
click at [36, 279] on span "Tops" at bounding box center [30, 282] width 33 height 23
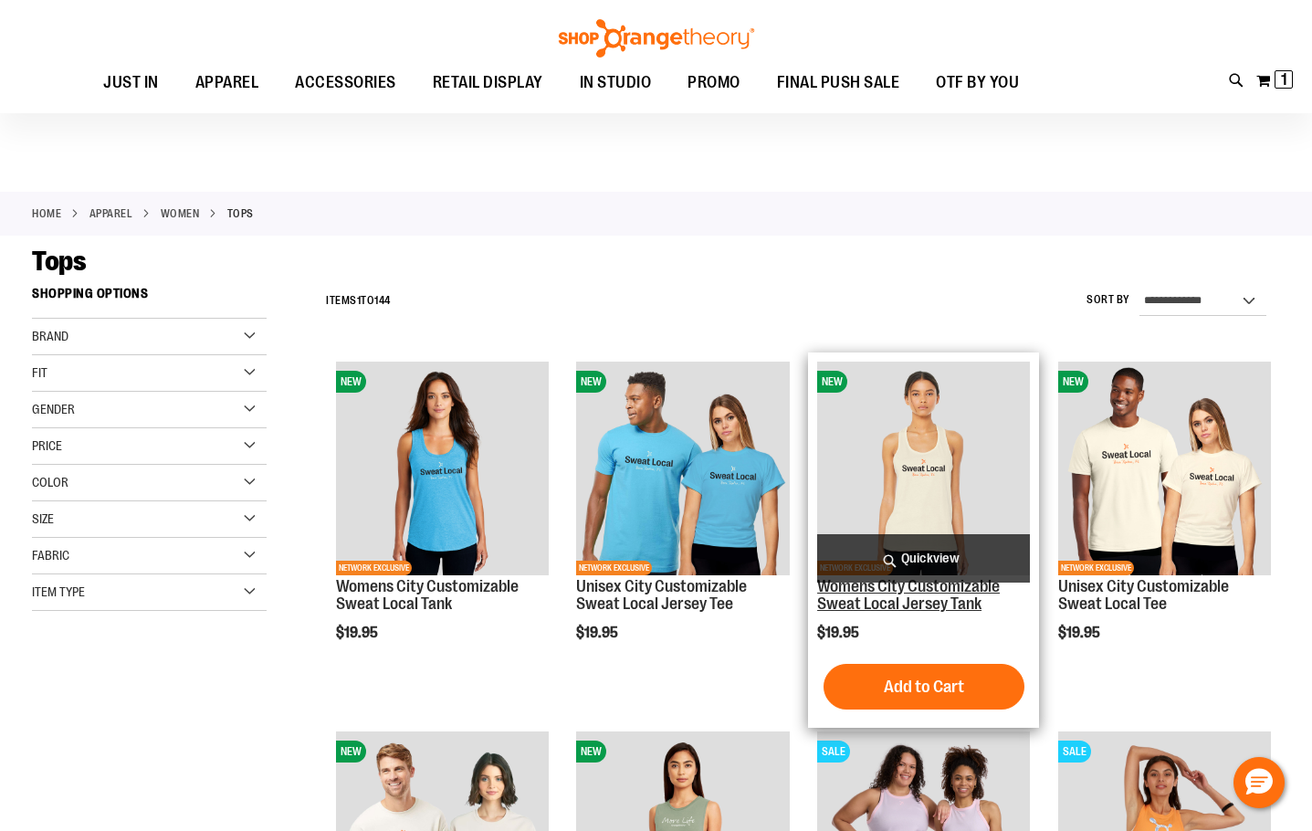
scroll to position [638, 0]
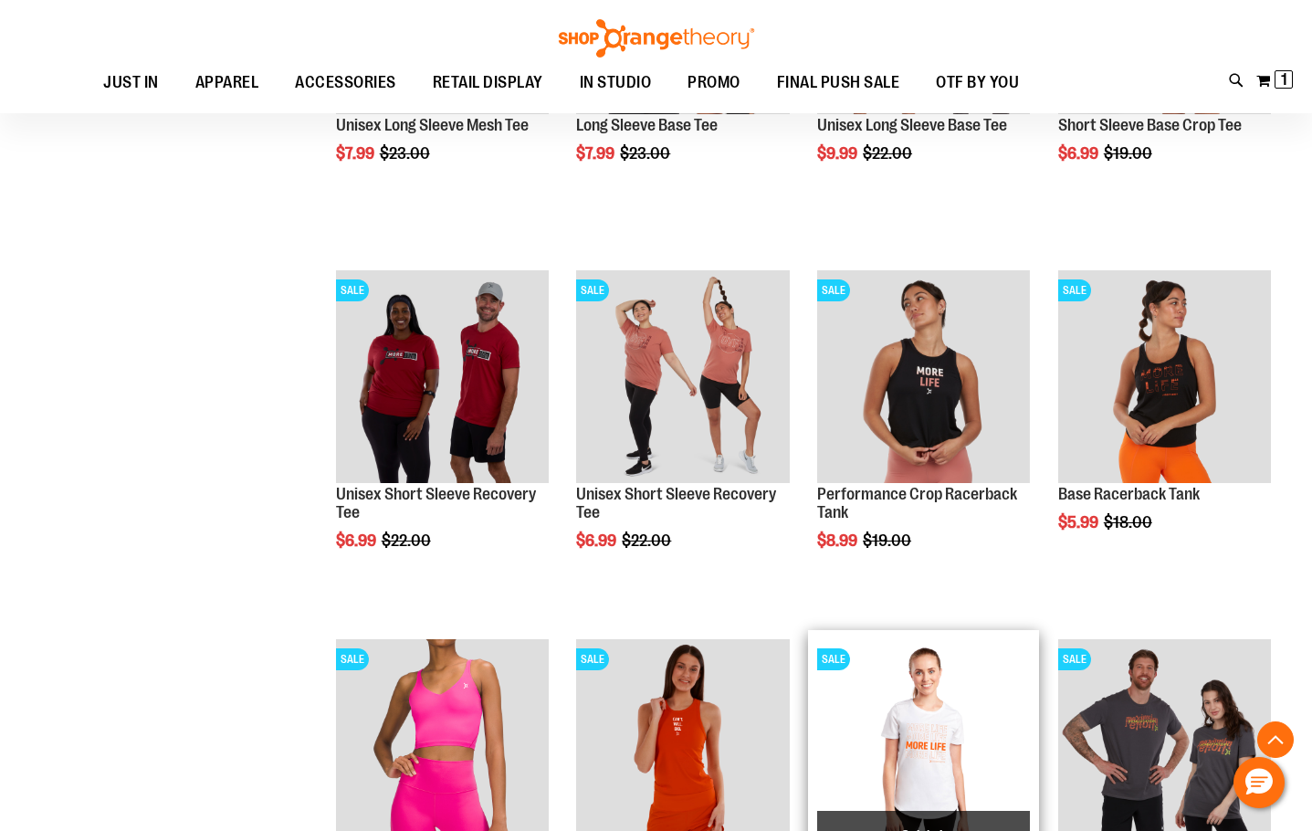
scroll to position [1278, 0]
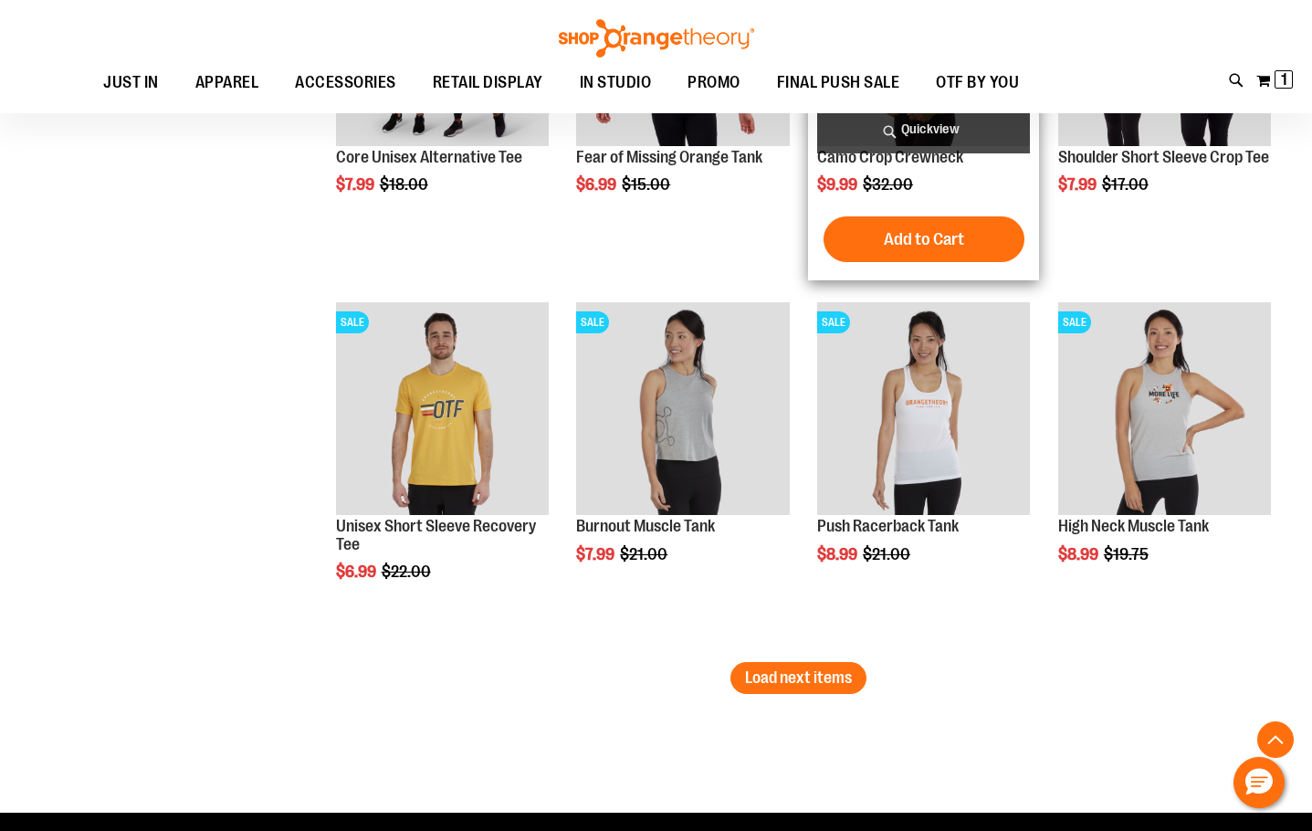
scroll to position [3104, 0]
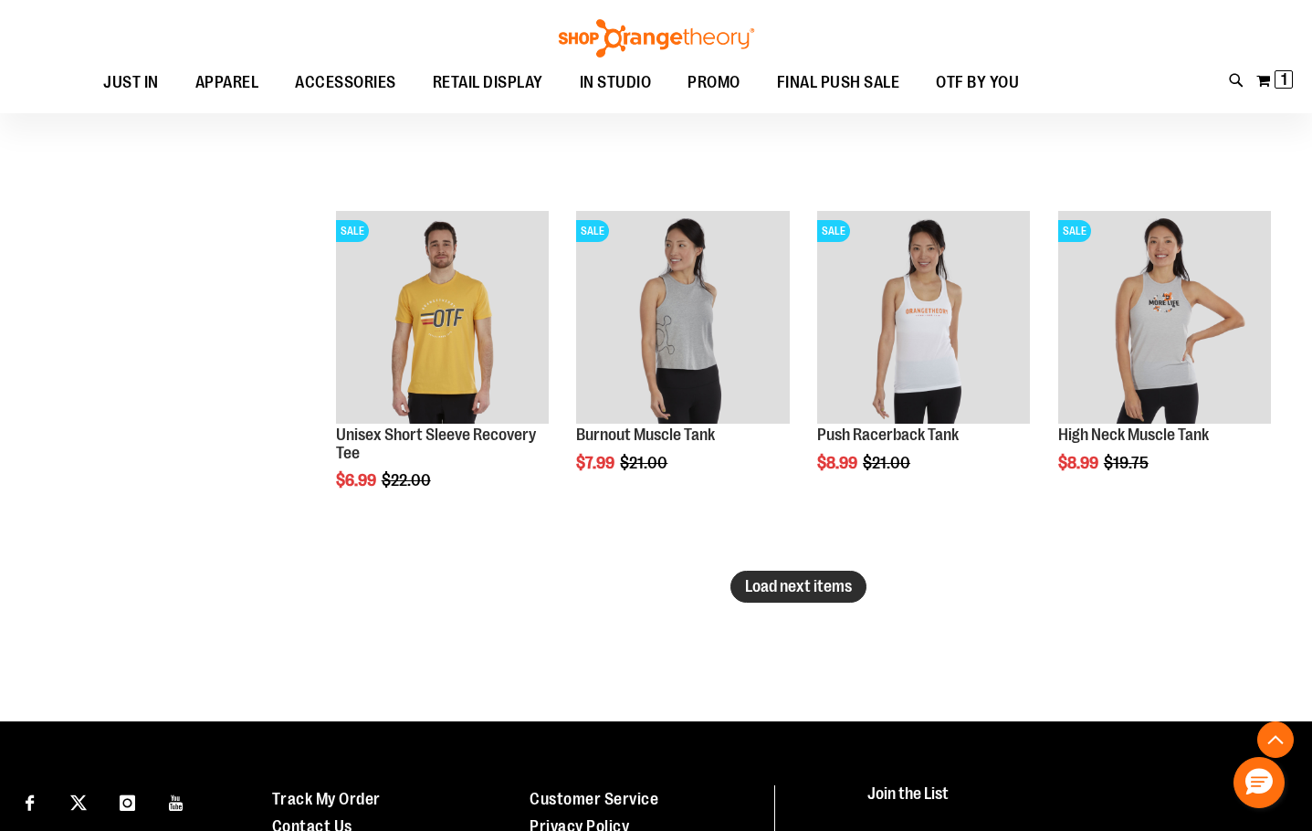
click at [754, 584] on span "Load next items" at bounding box center [798, 586] width 107 height 18
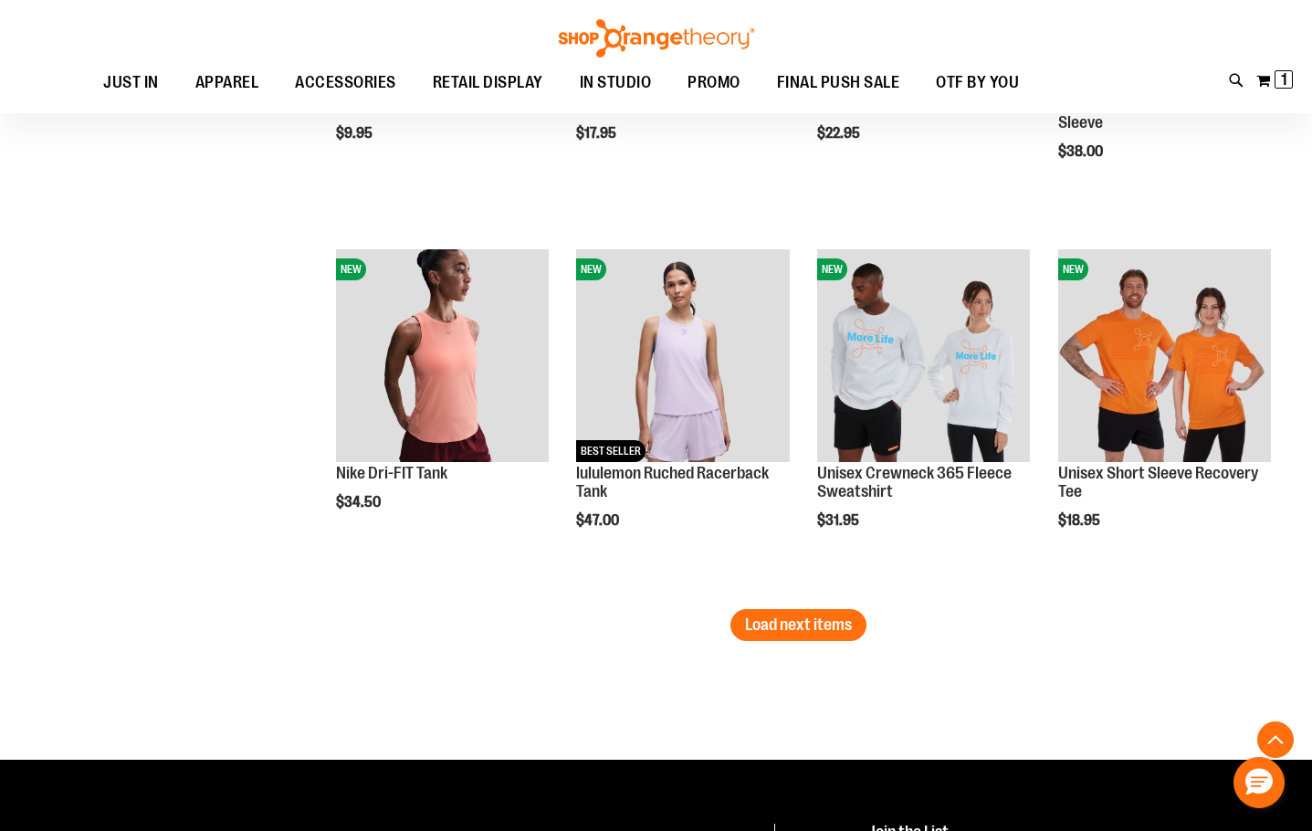
scroll to position [4200, 0]
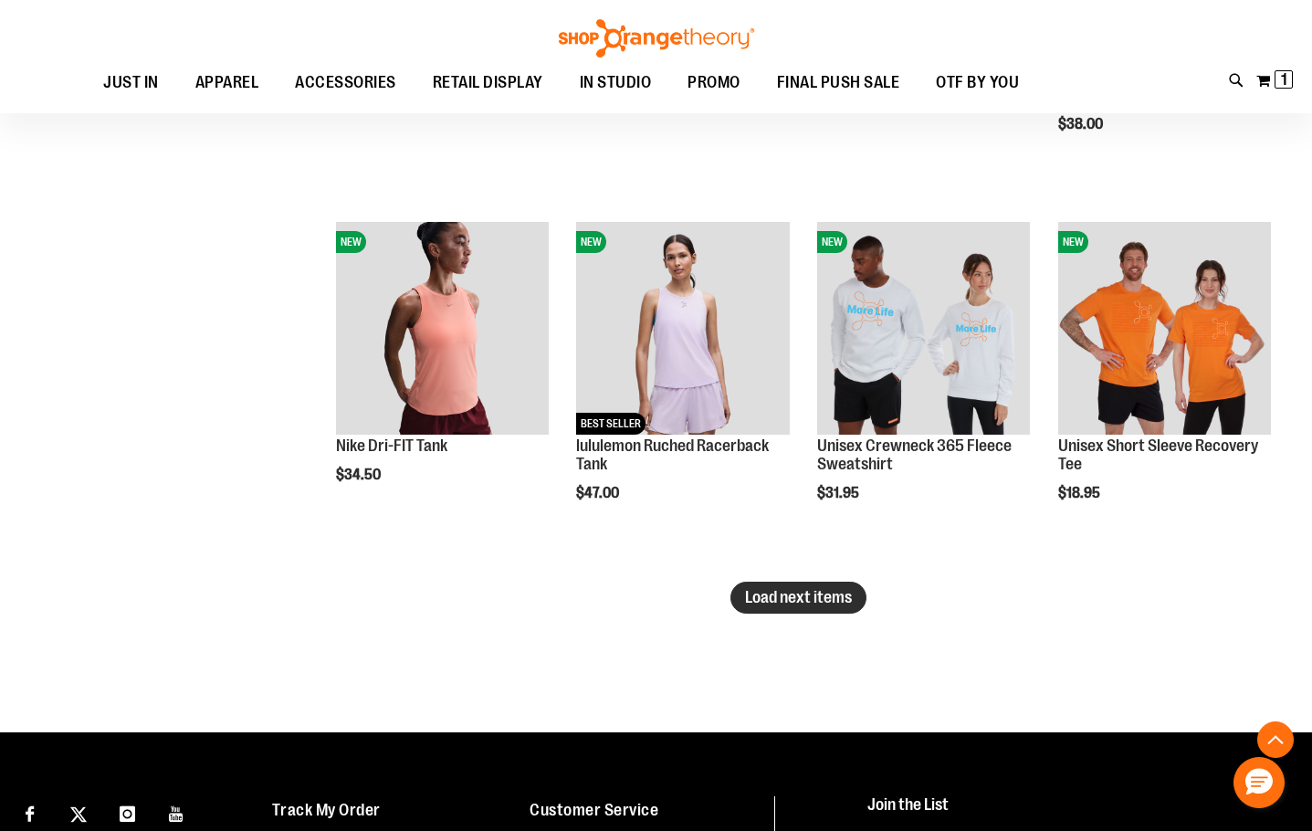
click at [837, 609] on button "Load next items" at bounding box center [799, 598] width 136 height 32
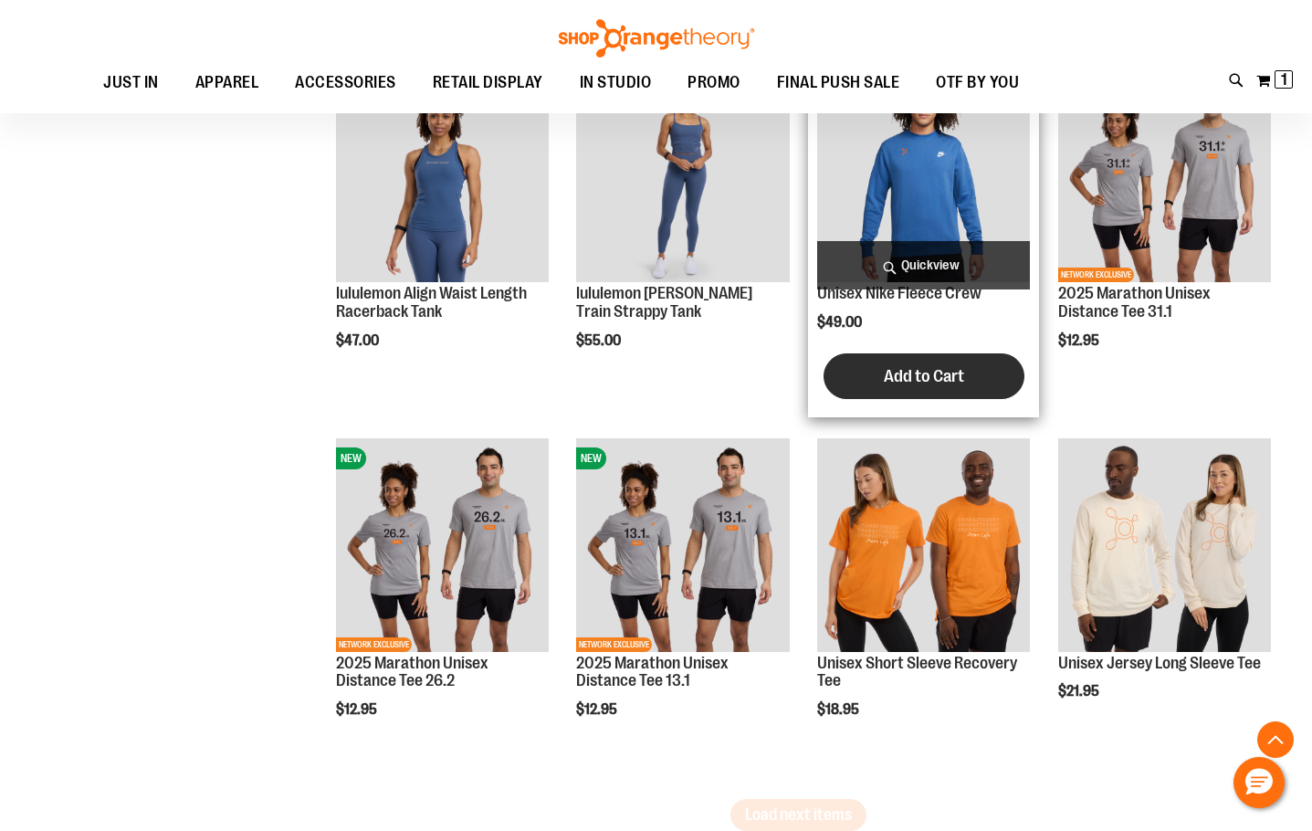
scroll to position [5113, 0]
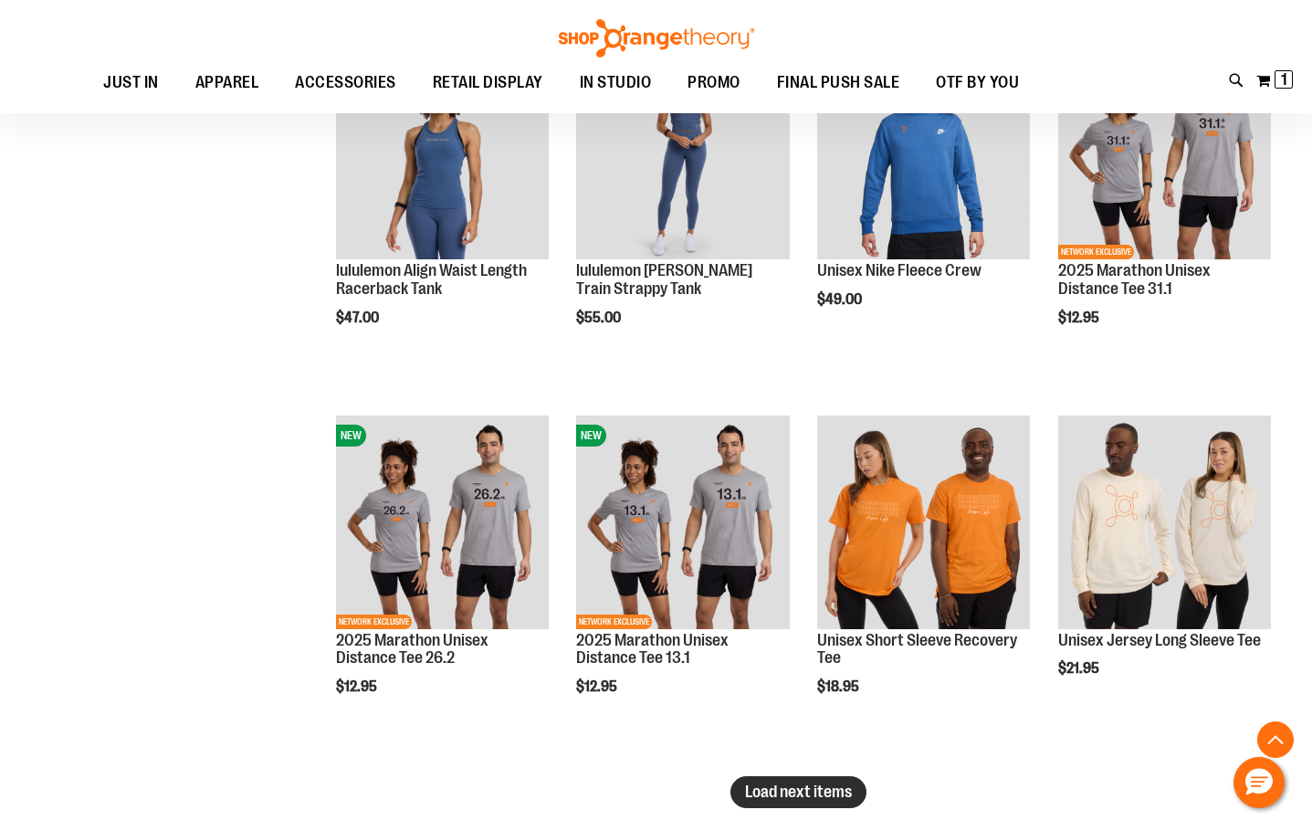
click at [821, 797] on span "Load next items" at bounding box center [798, 792] width 107 height 18
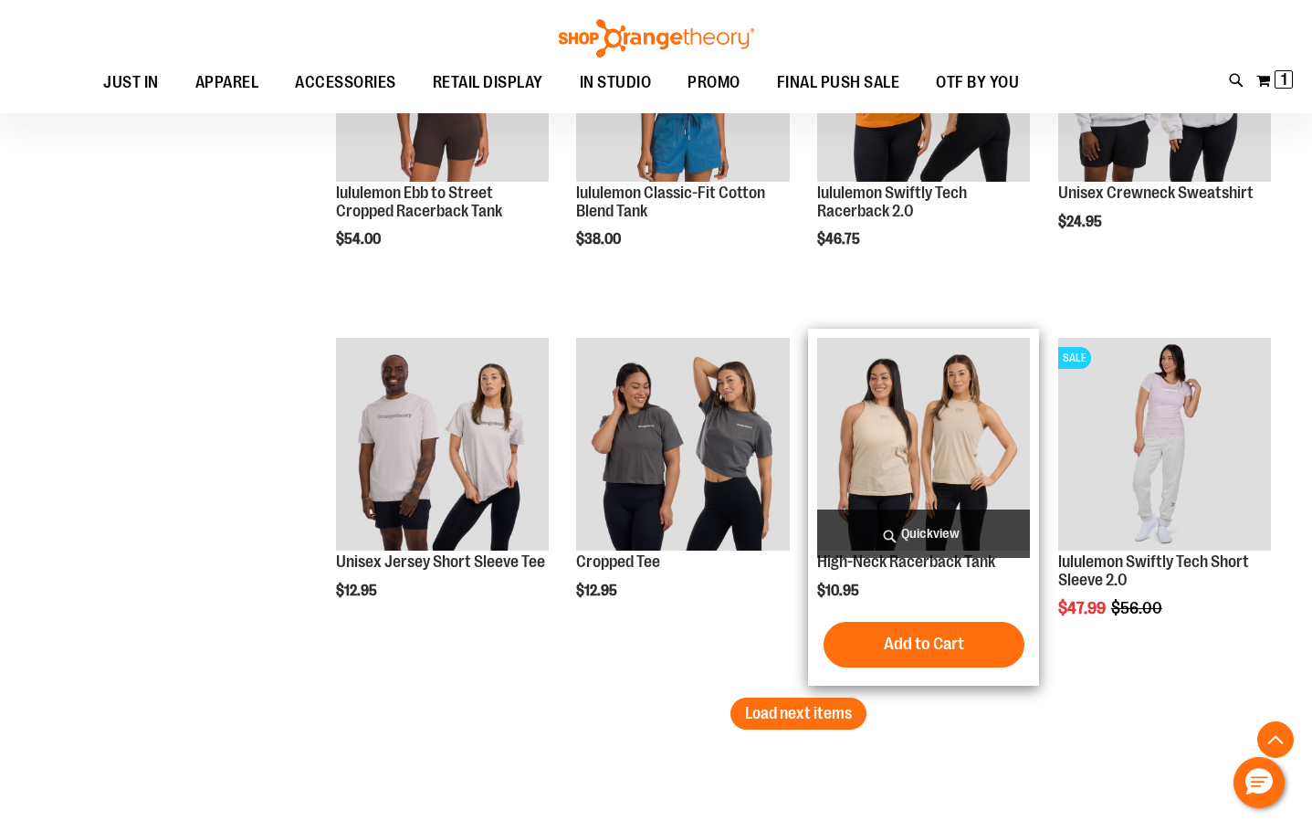
scroll to position [6300, 0]
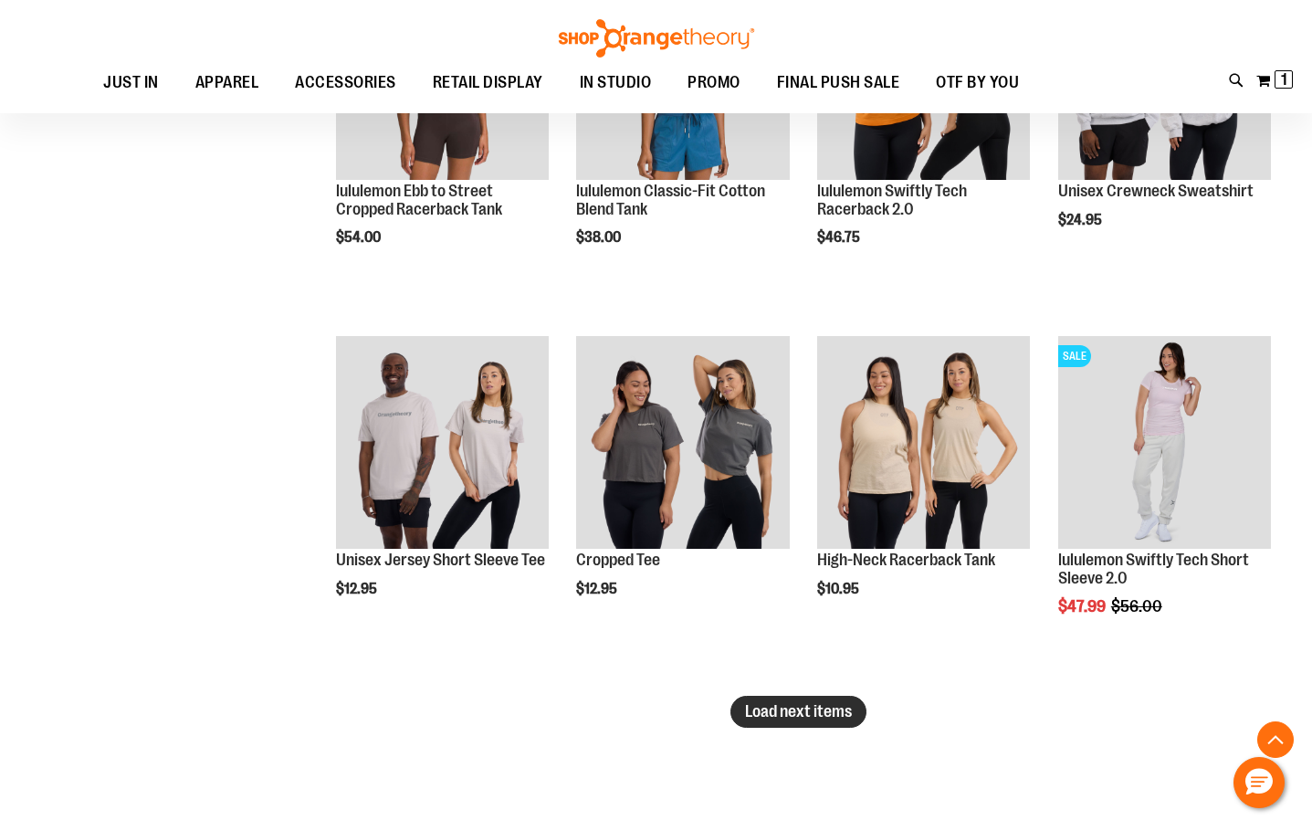
click at [833, 718] on span "Load next items" at bounding box center [798, 711] width 107 height 18
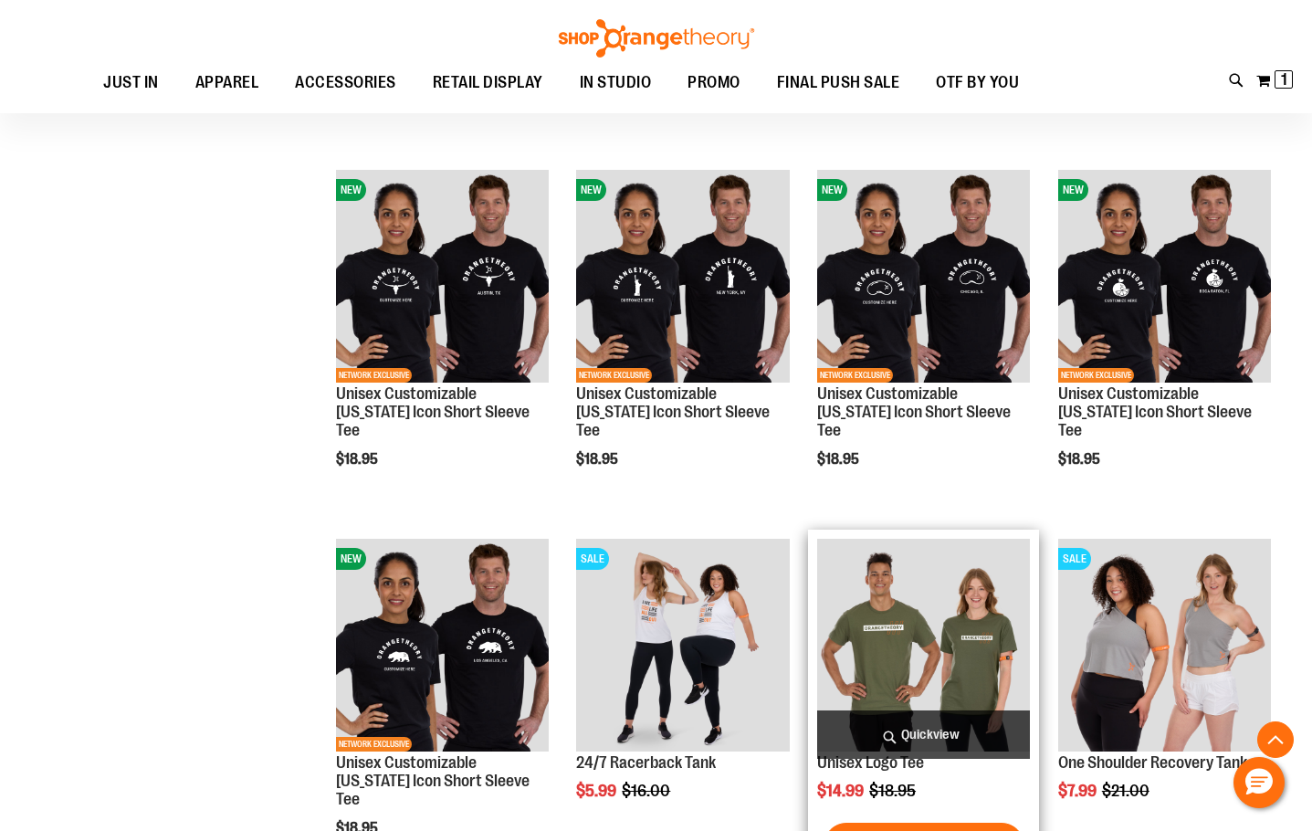
scroll to position [7487, 0]
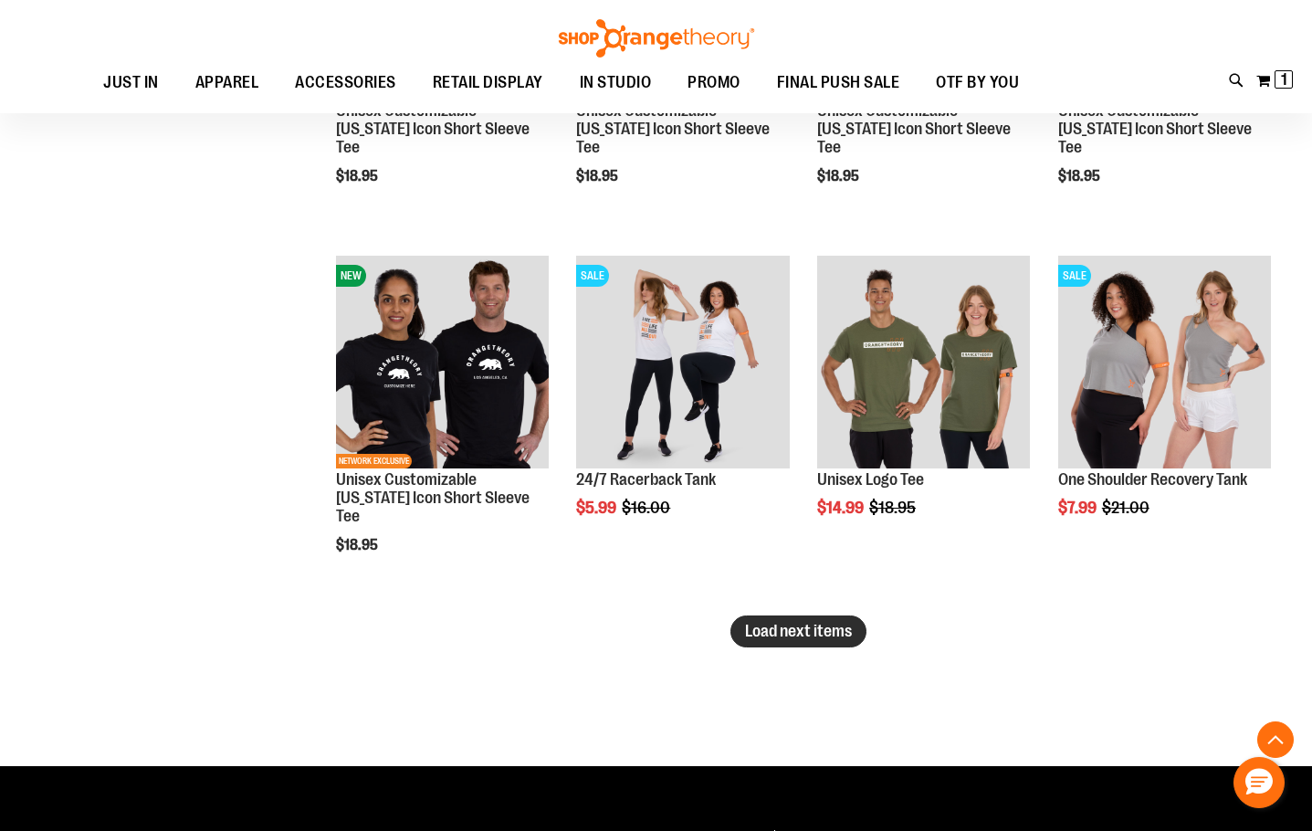
click at [807, 621] on button "Load next items" at bounding box center [799, 631] width 136 height 32
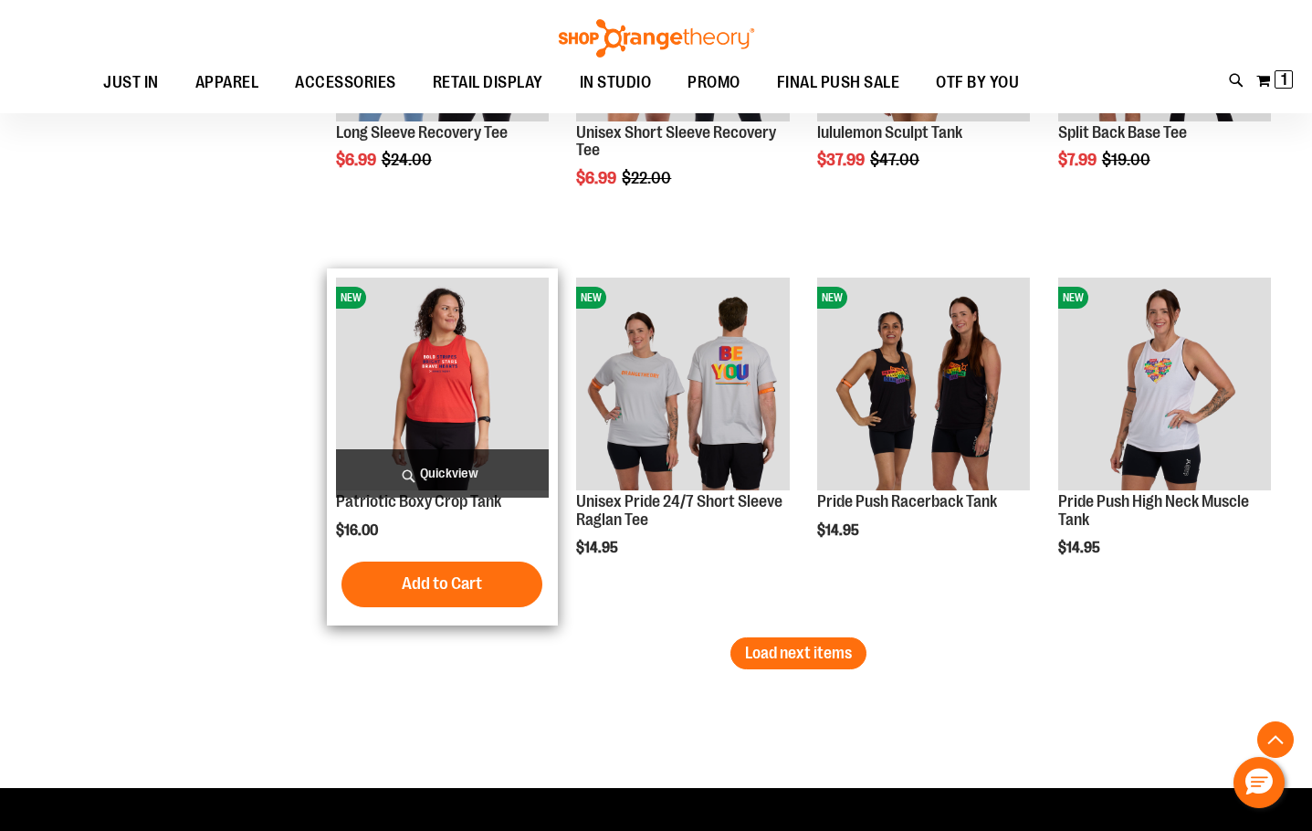
scroll to position [8583, 0]
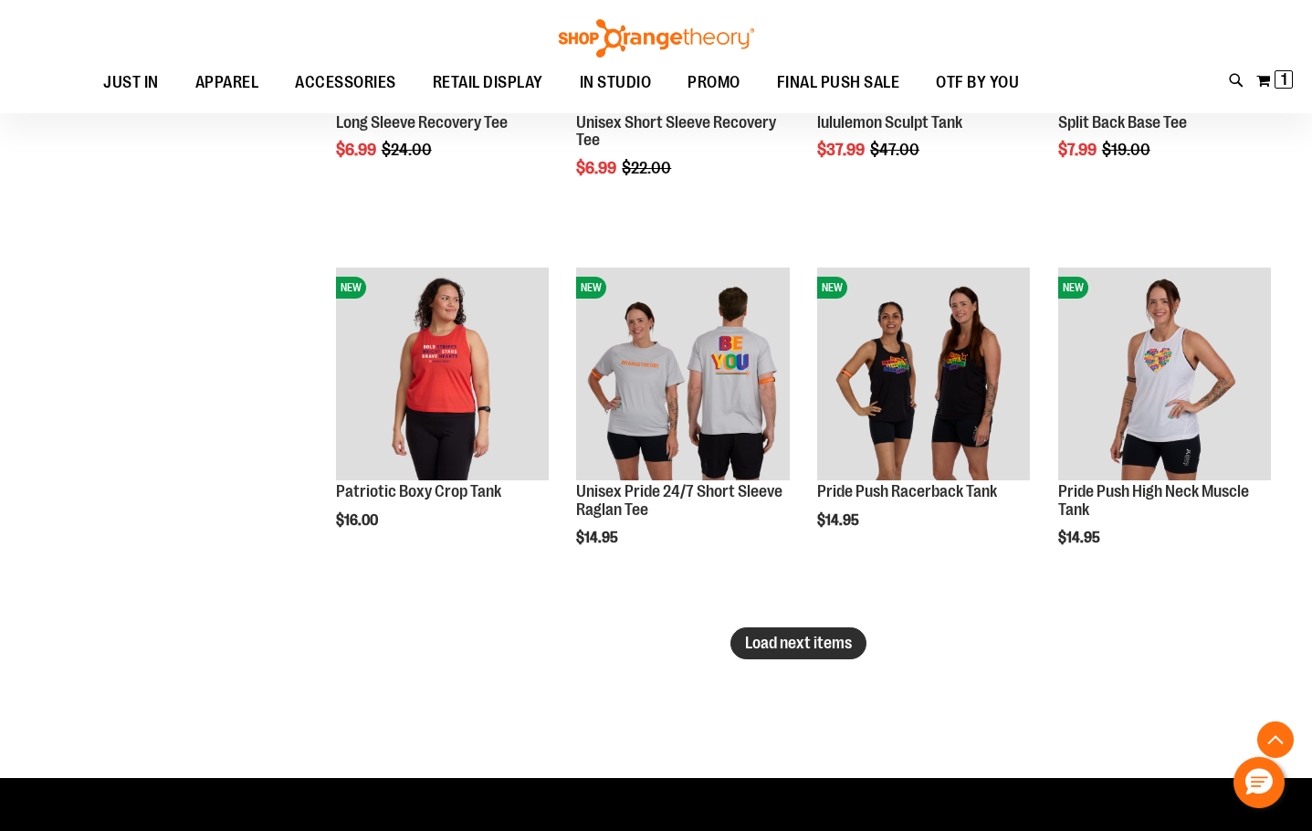
click at [778, 654] on button "Load next items" at bounding box center [799, 643] width 136 height 32
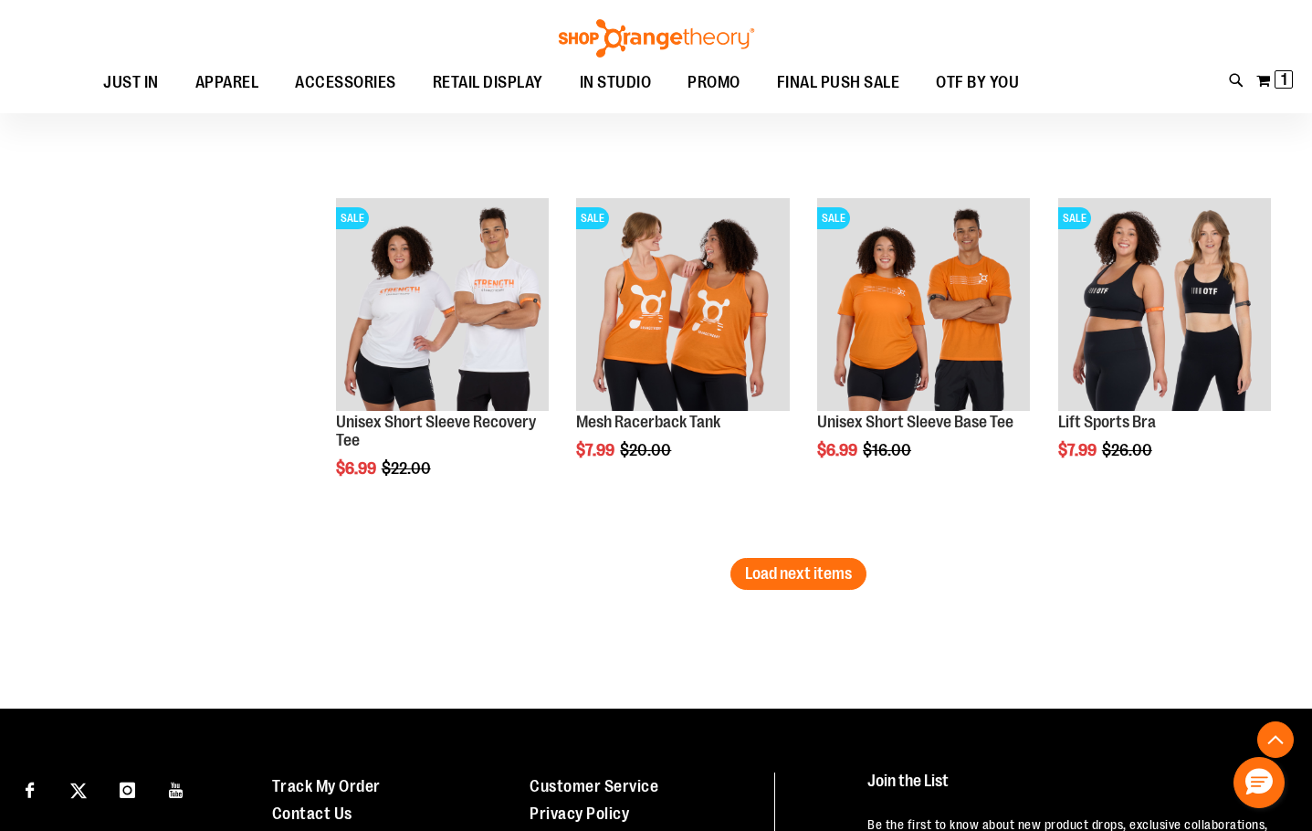
scroll to position [9770, 0]
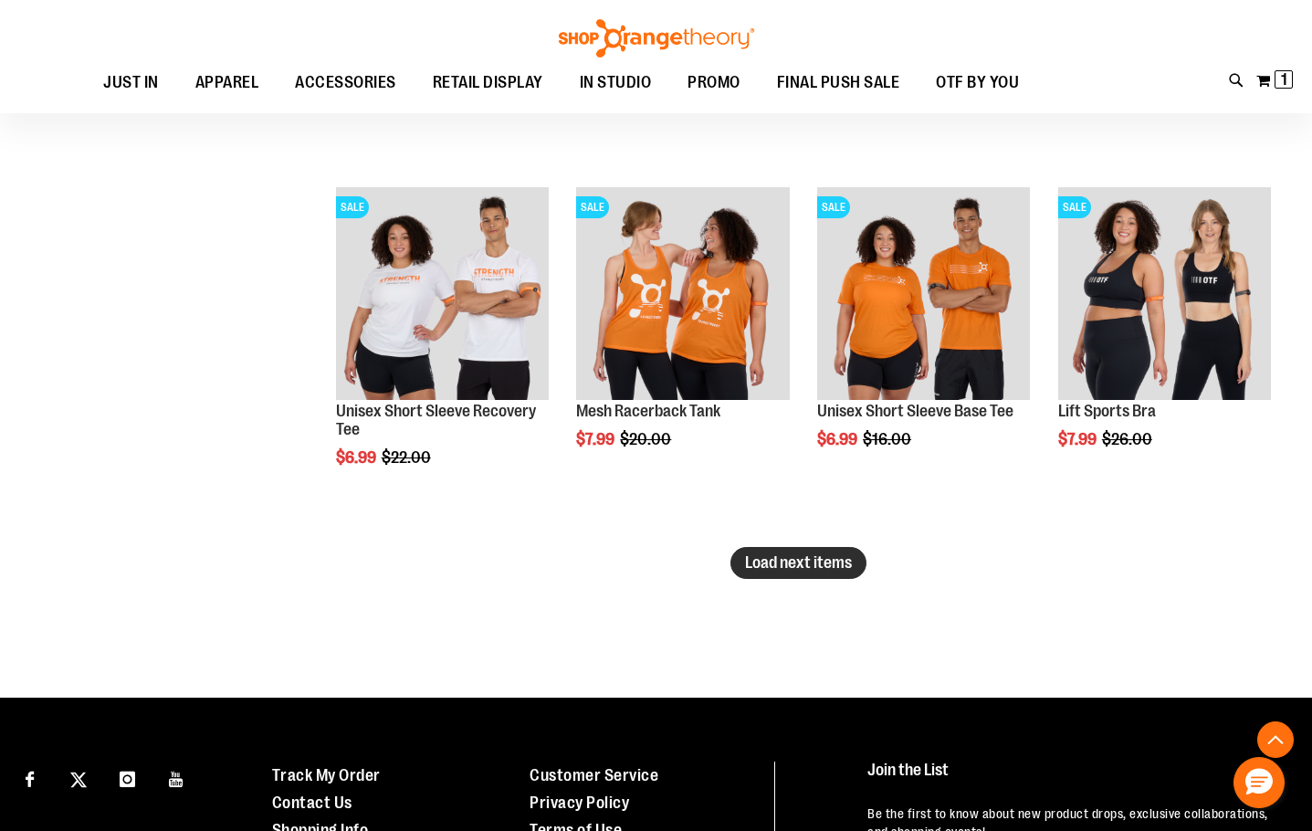
click at [816, 563] on span "Load next items" at bounding box center [798, 562] width 107 height 18
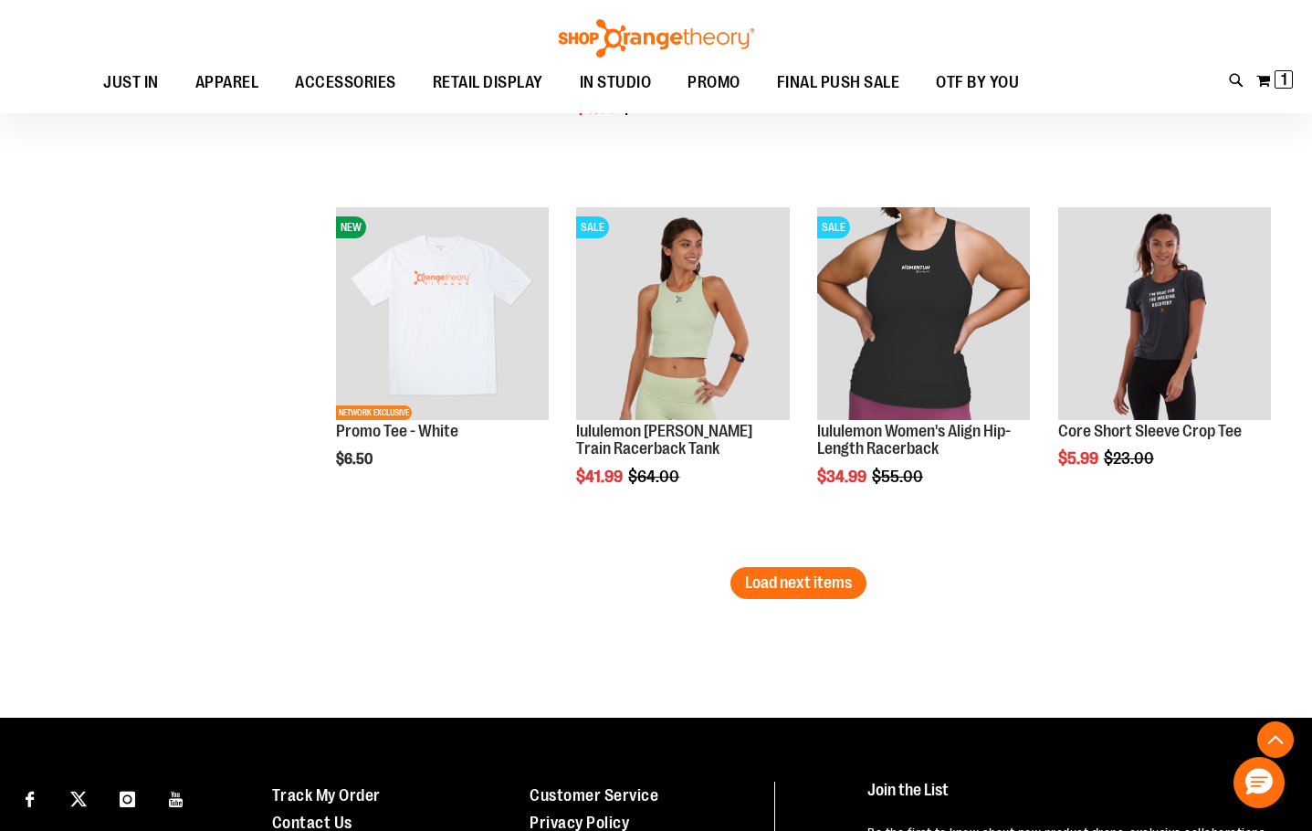
scroll to position [10866, 0]
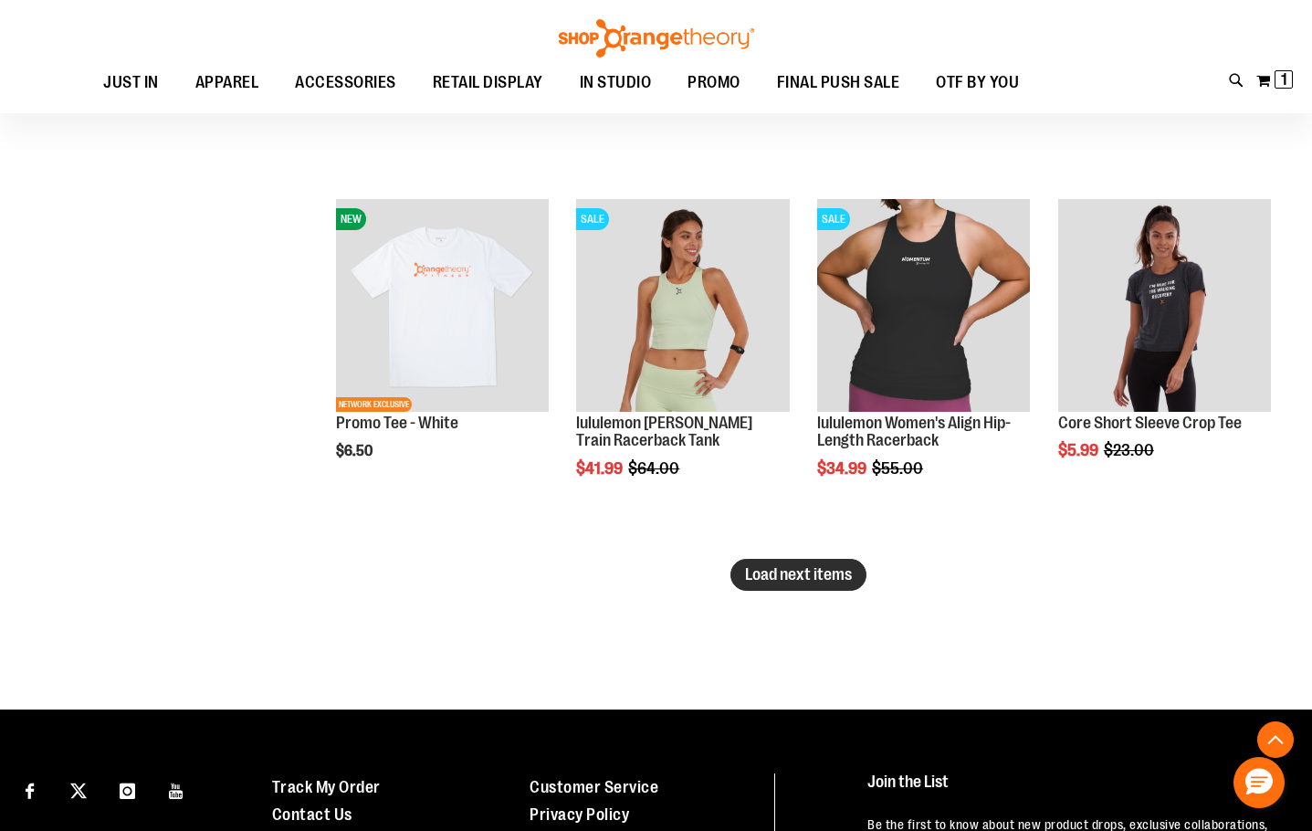
click at [792, 573] on span "Load next items" at bounding box center [798, 574] width 107 height 18
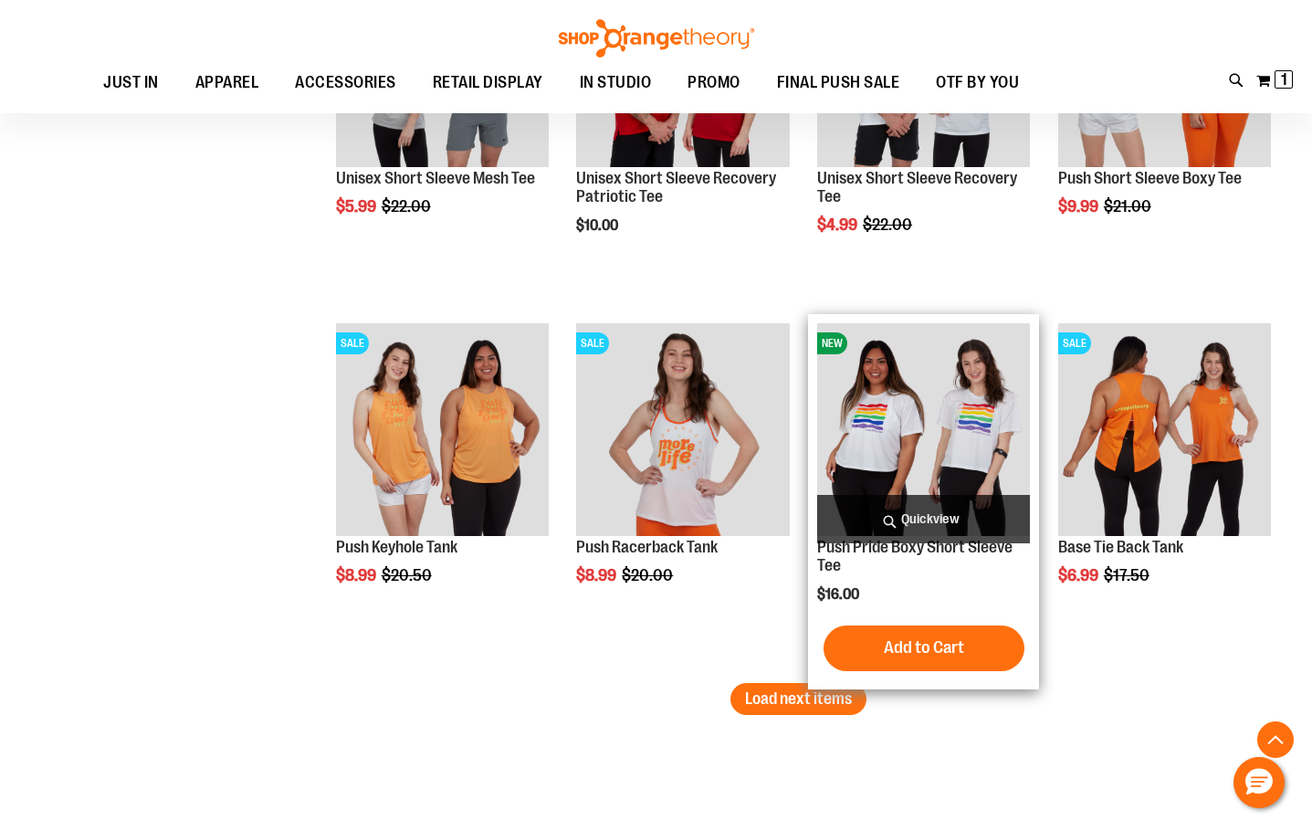
scroll to position [11962, 0]
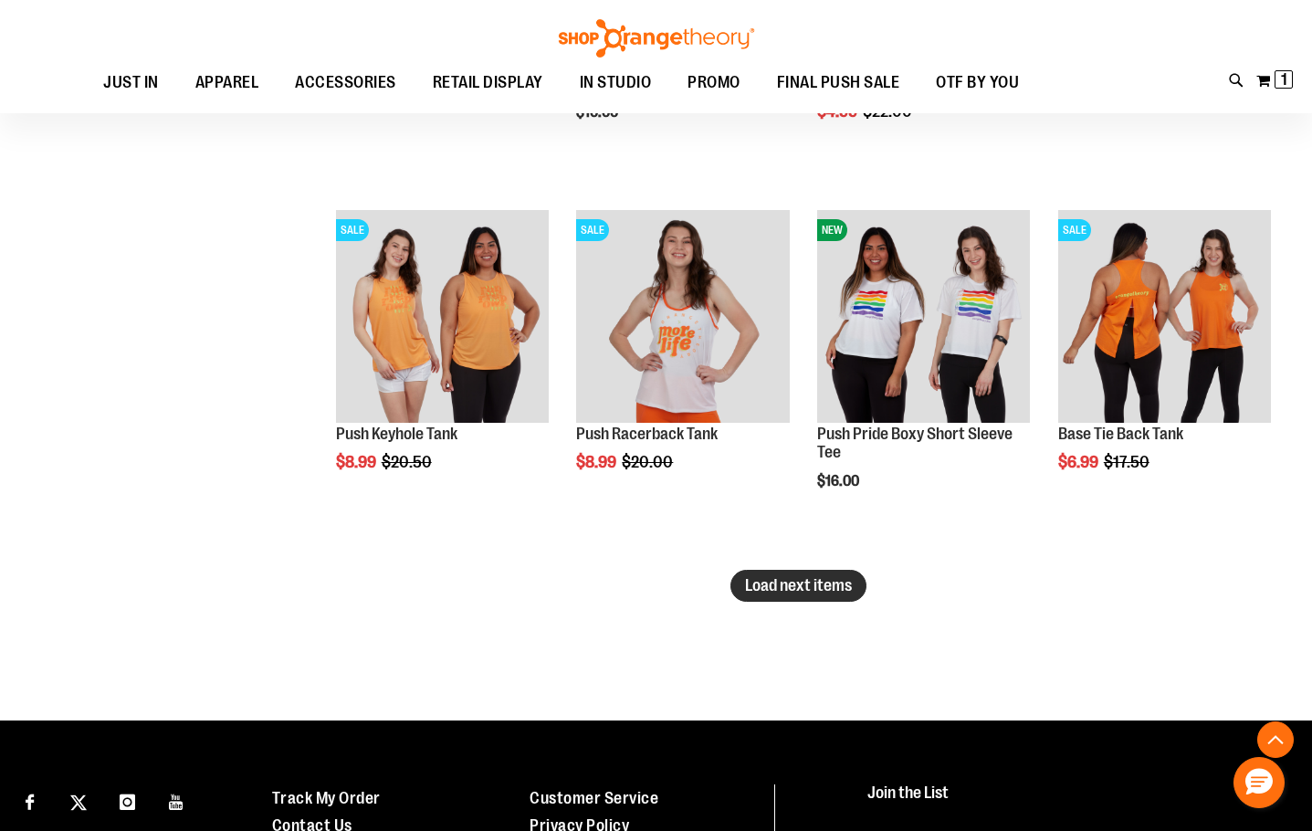
click at [849, 595] on button "Load next items" at bounding box center [799, 586] width 136 height 32
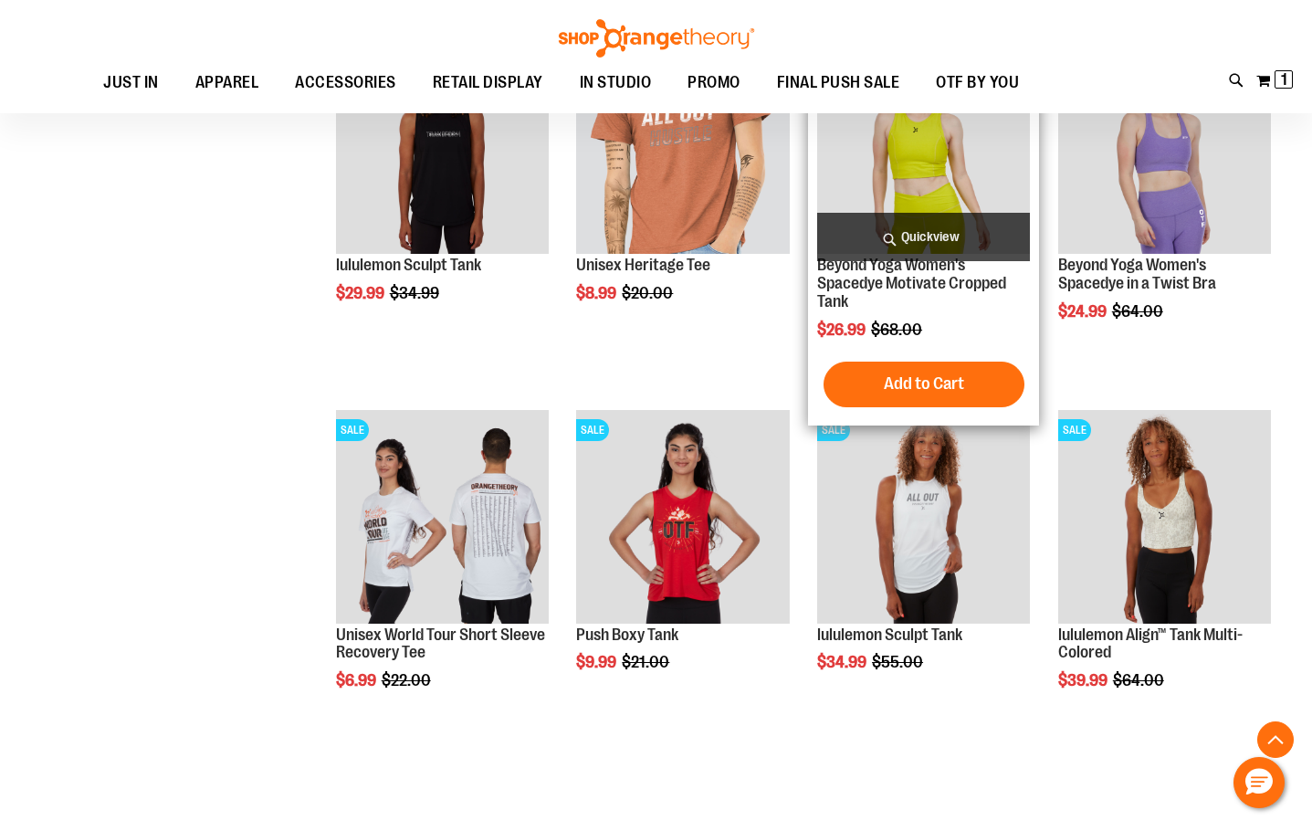
scroll to position [12875, 0]
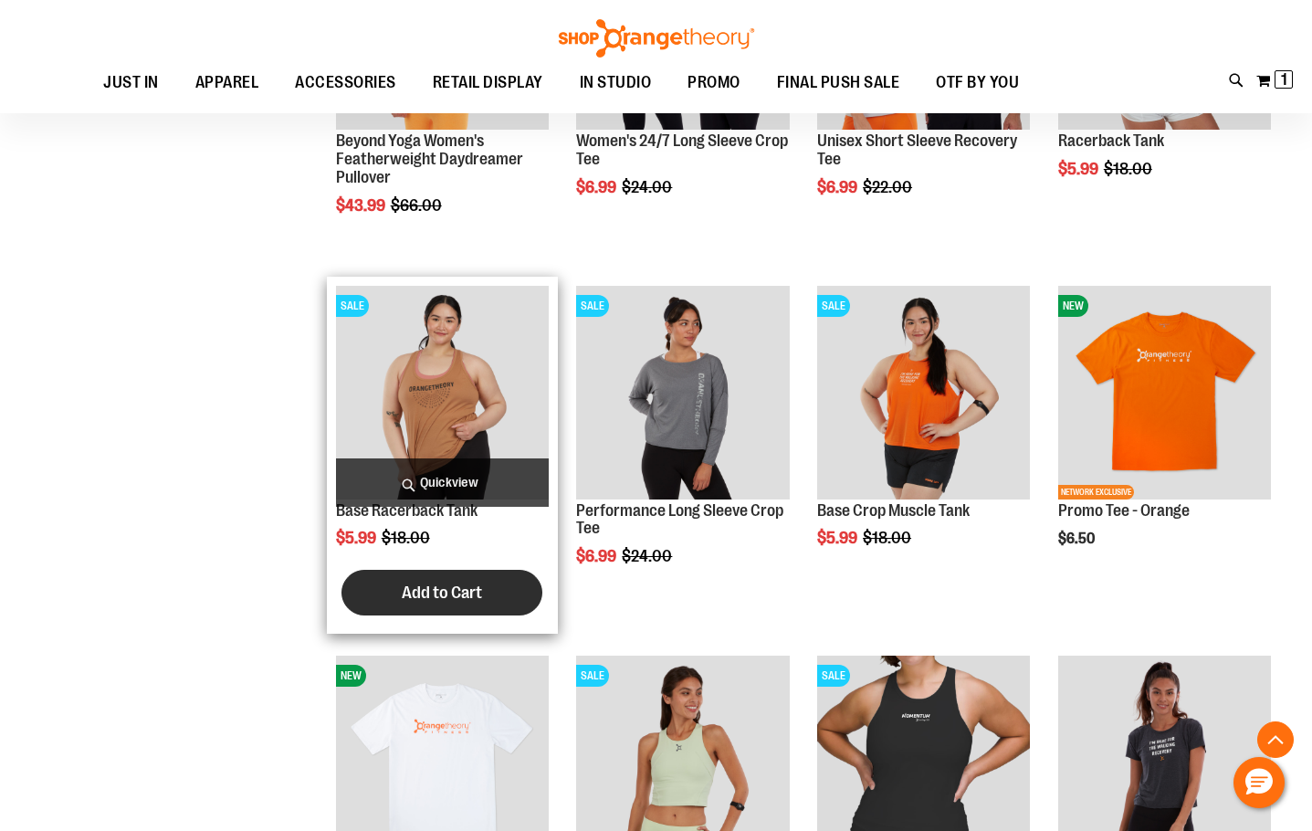
scroll to position [10683, 0]
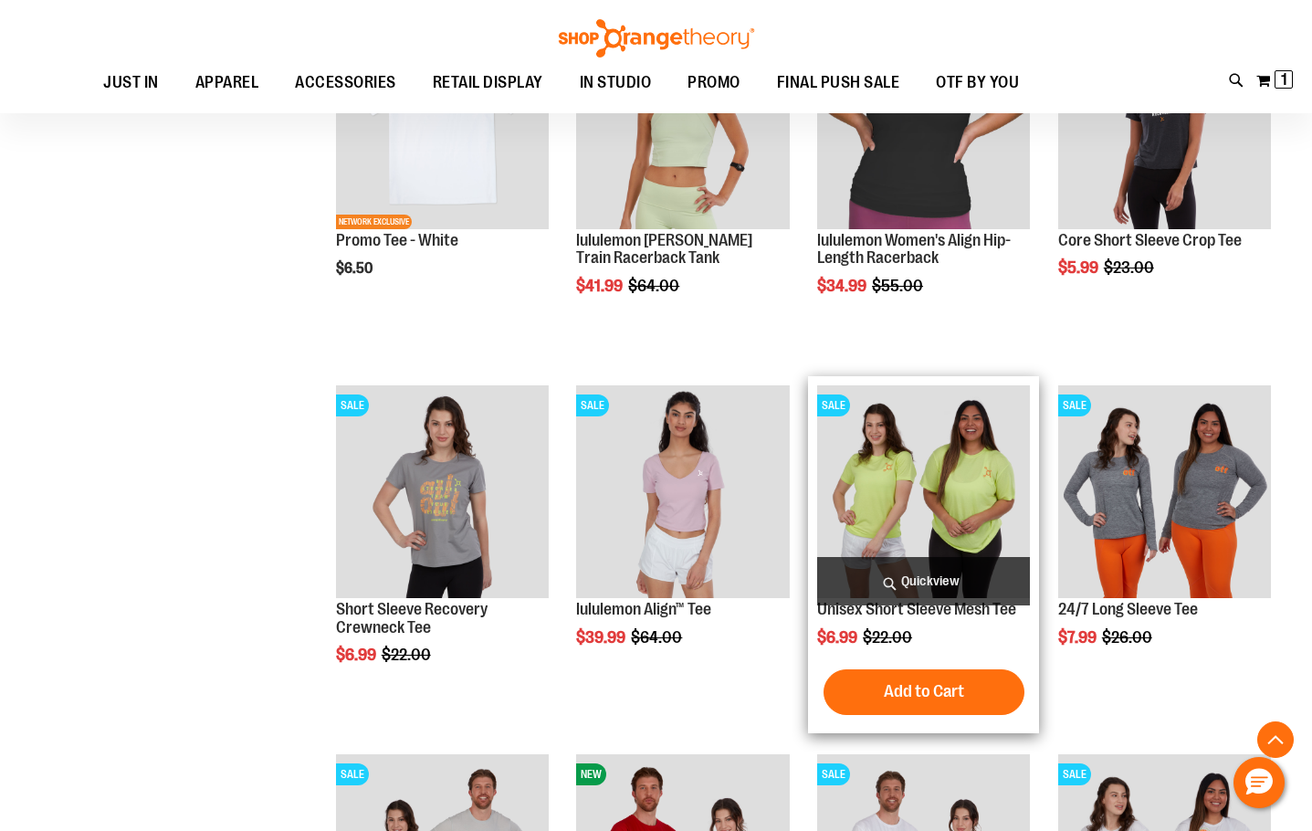
scroll to position [11322, 0]
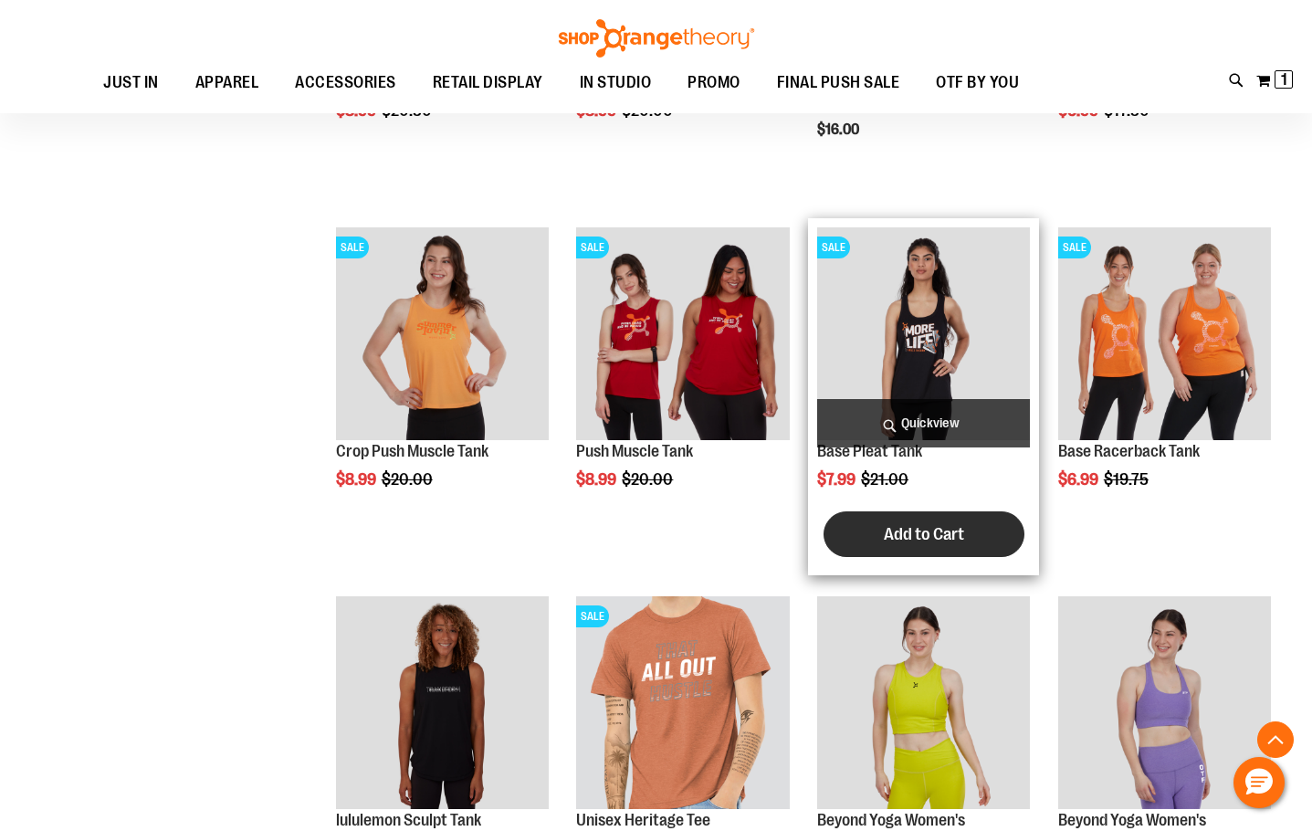
scroll to position [12418, 0]
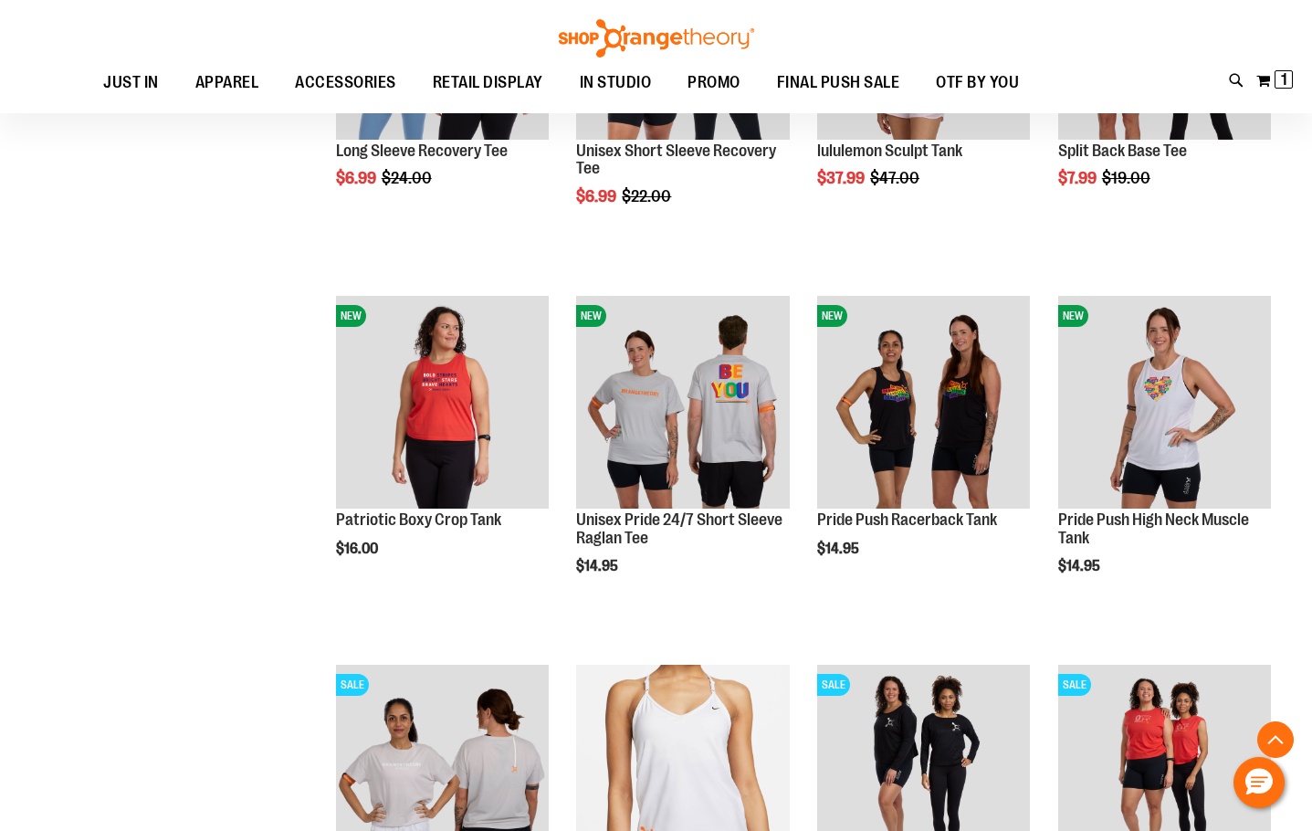
scroll to position [8492, 0]
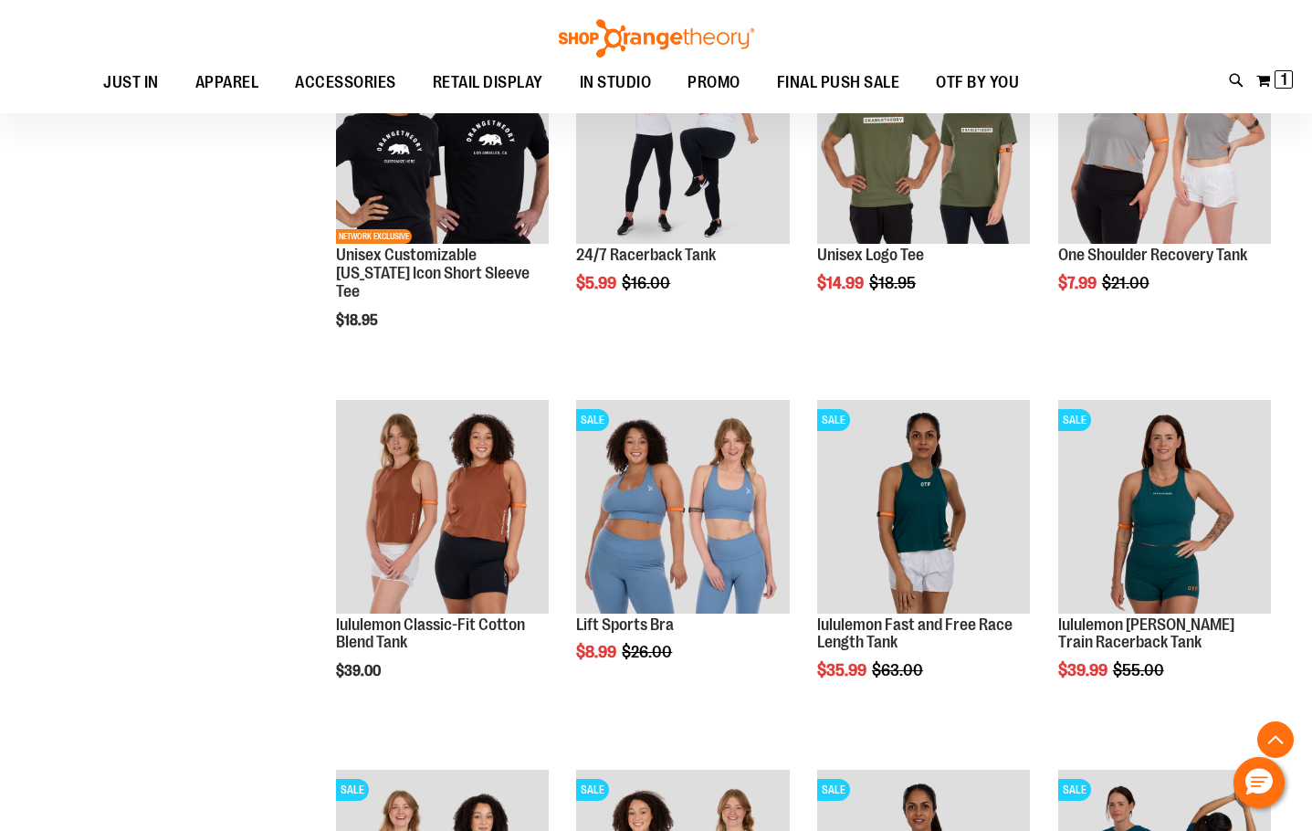
scroll to position [7670, 0]
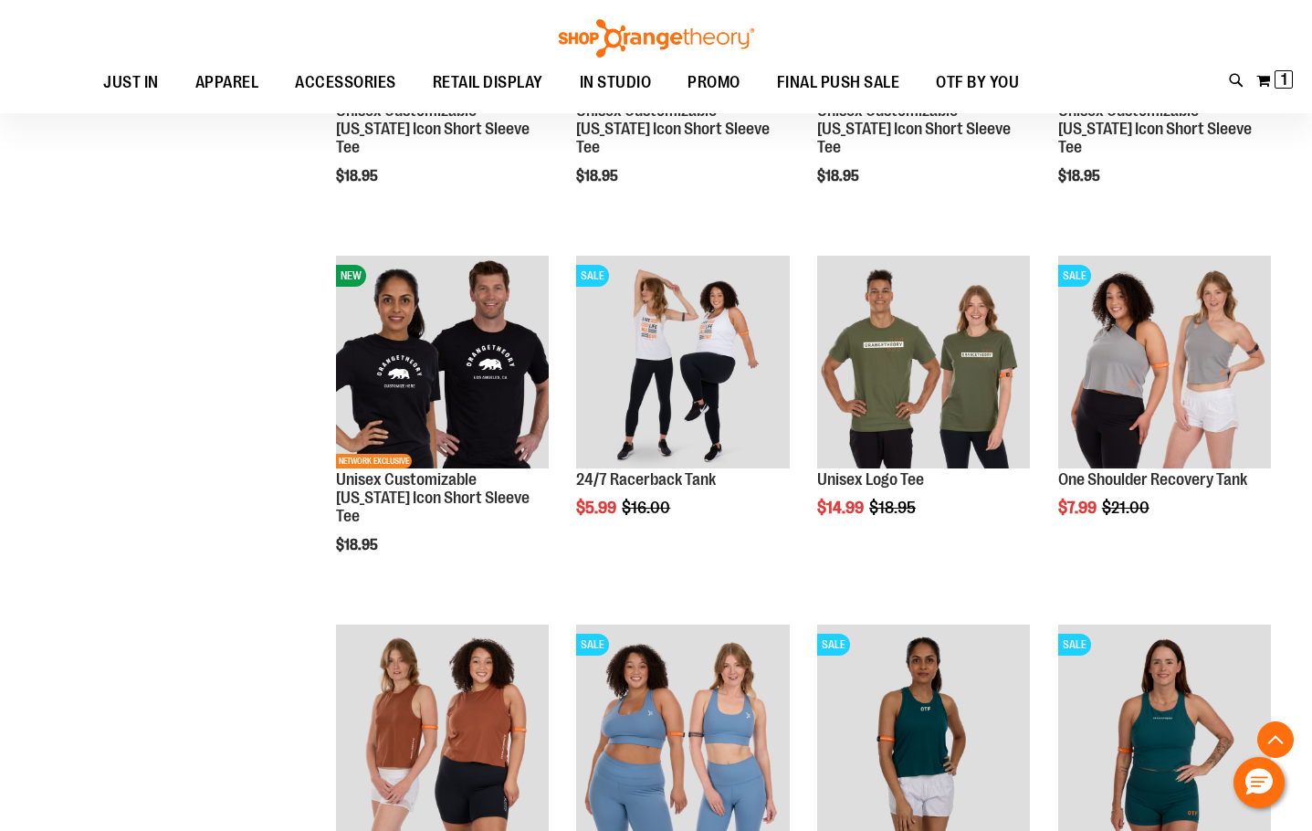
scroll to position [7122, 0]
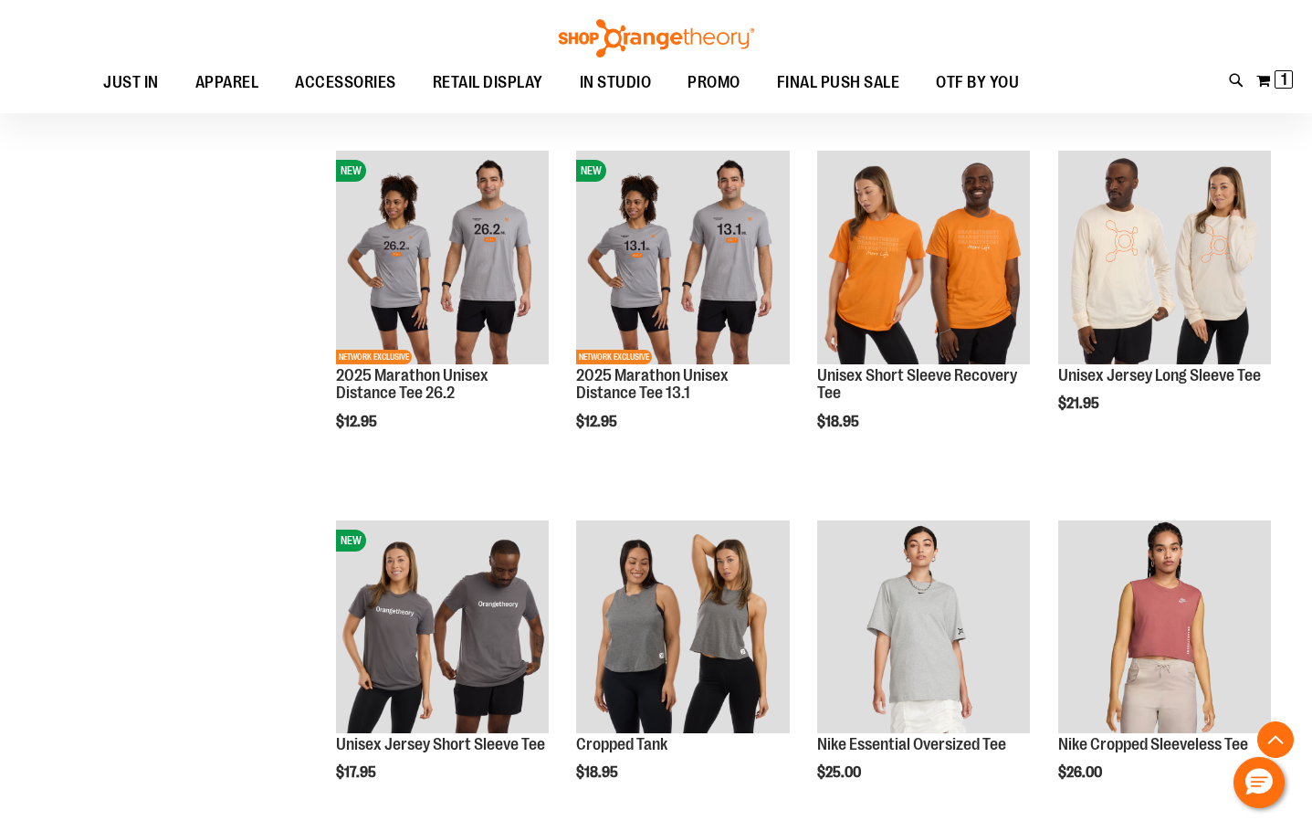
scroll to position [5113, 0]
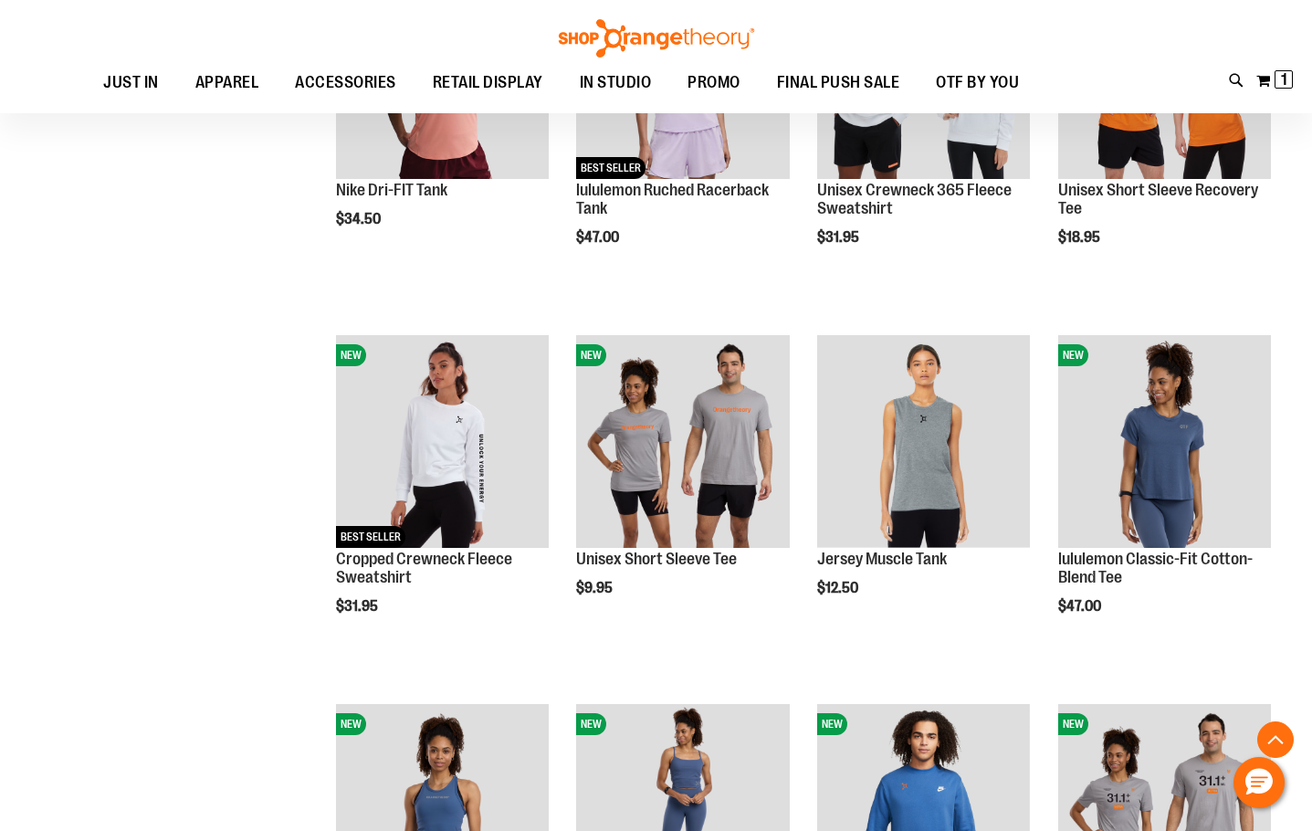
scroll to position [4382, 0]
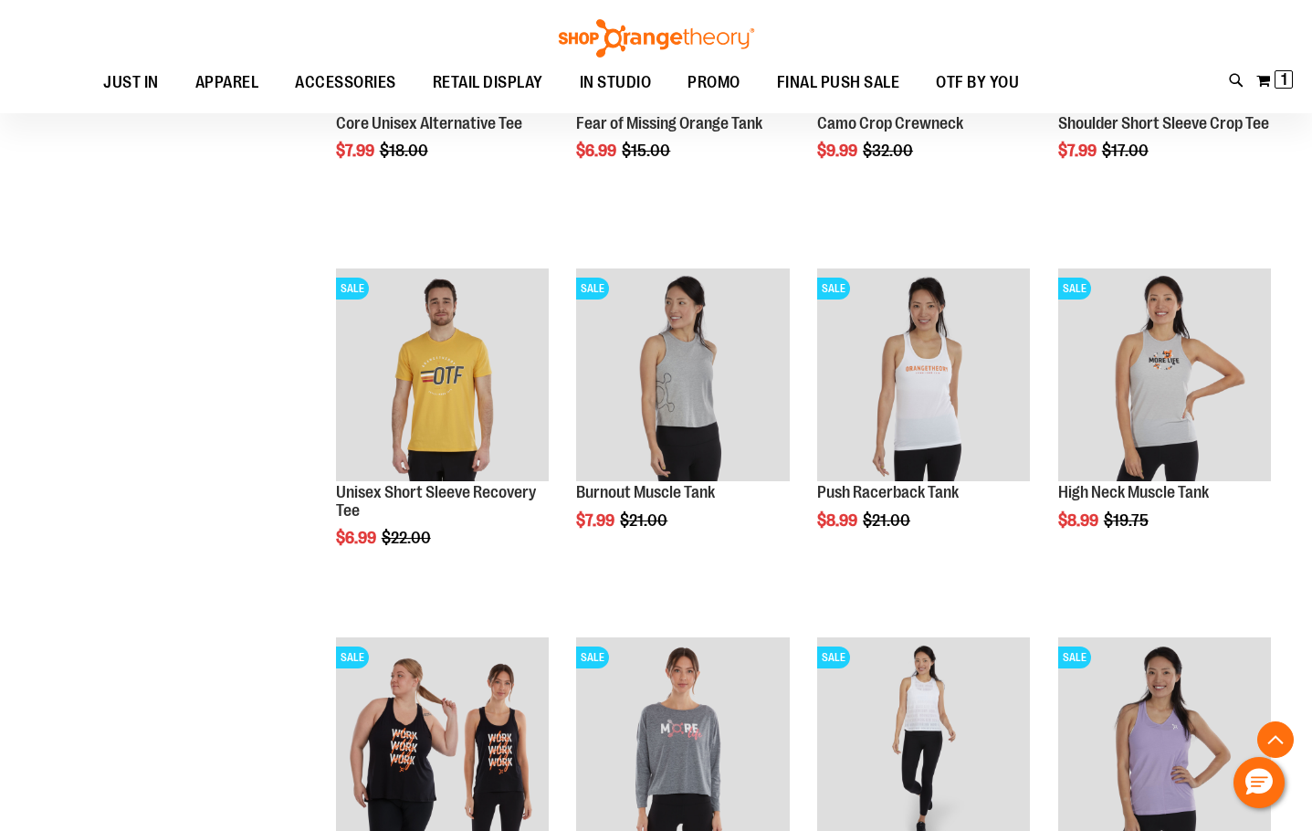
scroll to position [3013, 0]
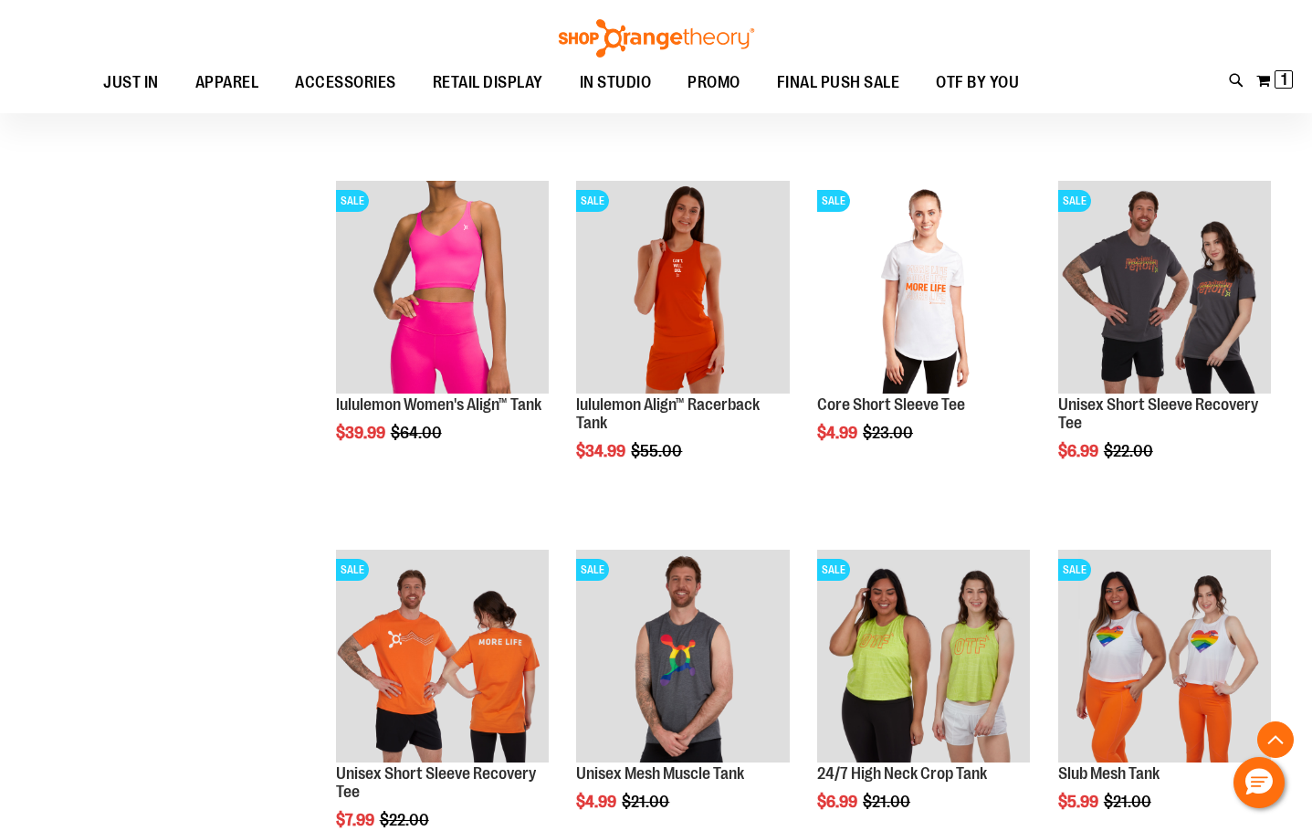
scroll to position [1643, 0]
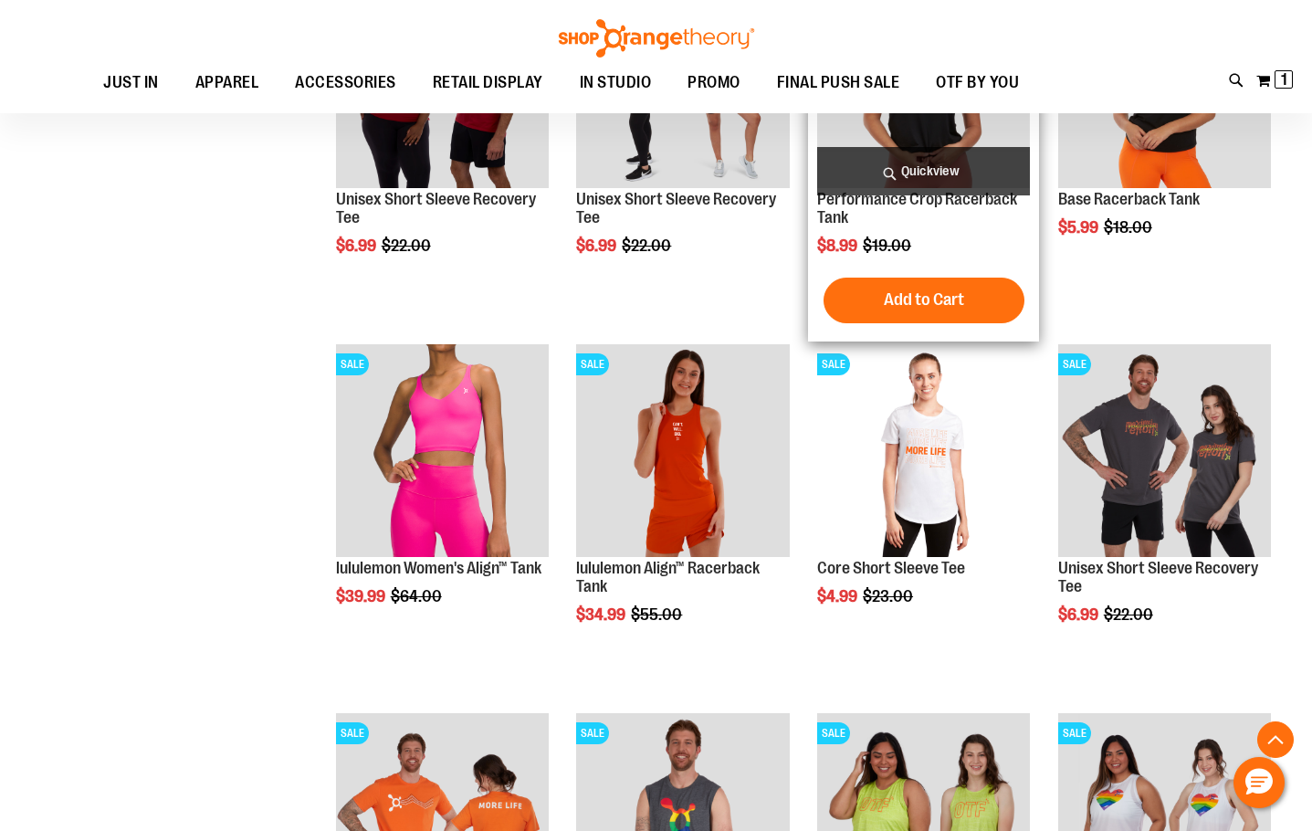
scroll to position [1186, 0]
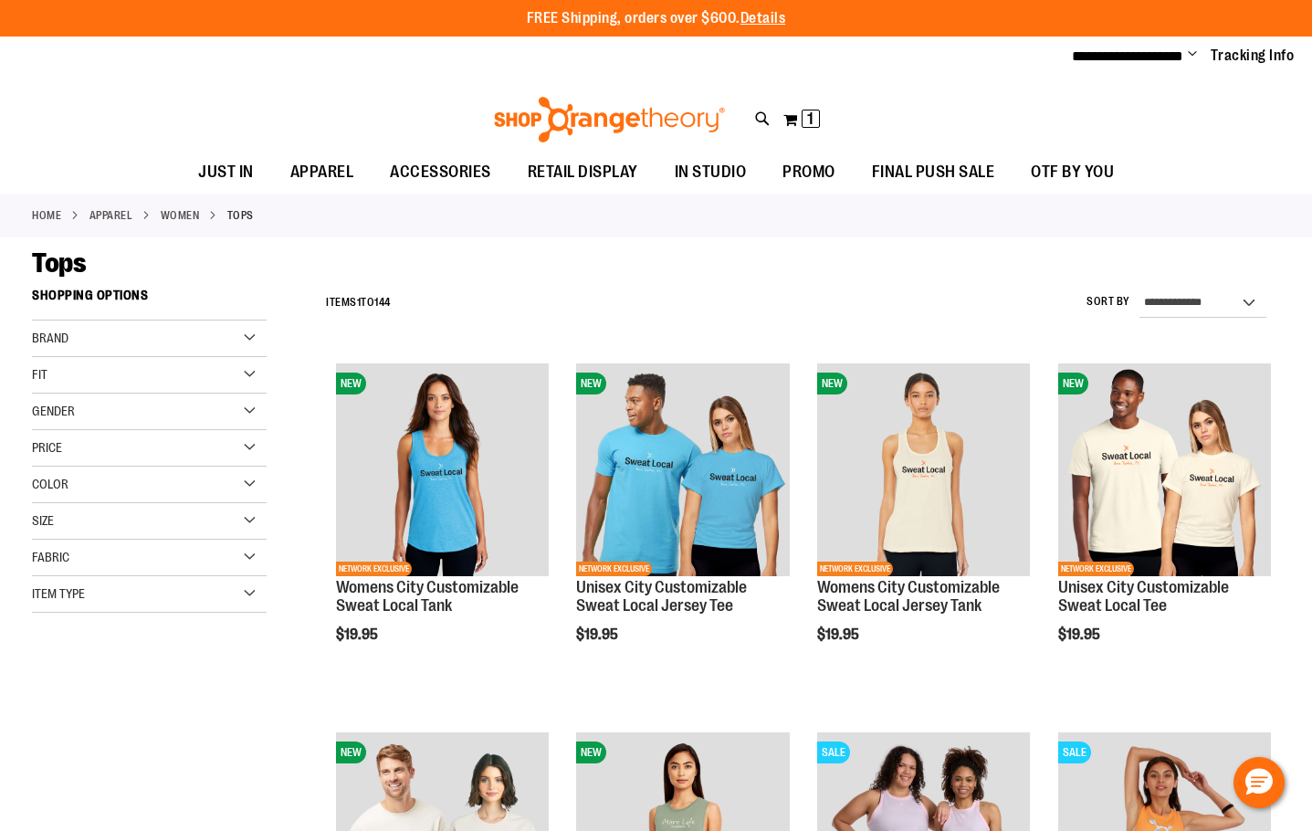
click at [226, 338] on div "Brand" at bounding box center [149, 339] width 235 height 37
click at [243, 340] on div "Brand" at bounding box center [149, 339] width 235 height 37
click at [182, 456] on div "Price" at bounding box center [149, 448] width 235 height 37
click at [192, 485] on div "Color" at bounding box center [149, 485] width 235 height 37
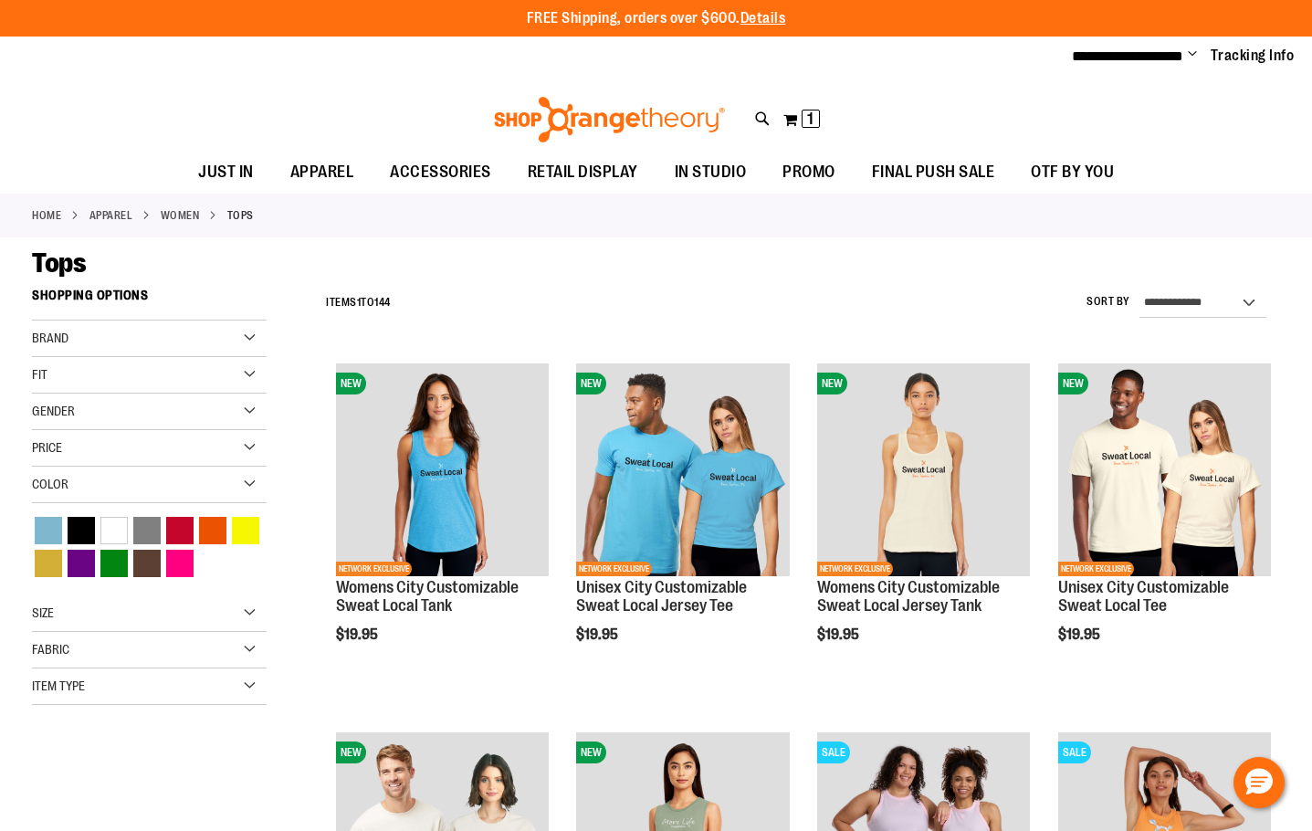
click at [192, 485] on div "Color" at bounding box center [149, 485] width 235 height 37
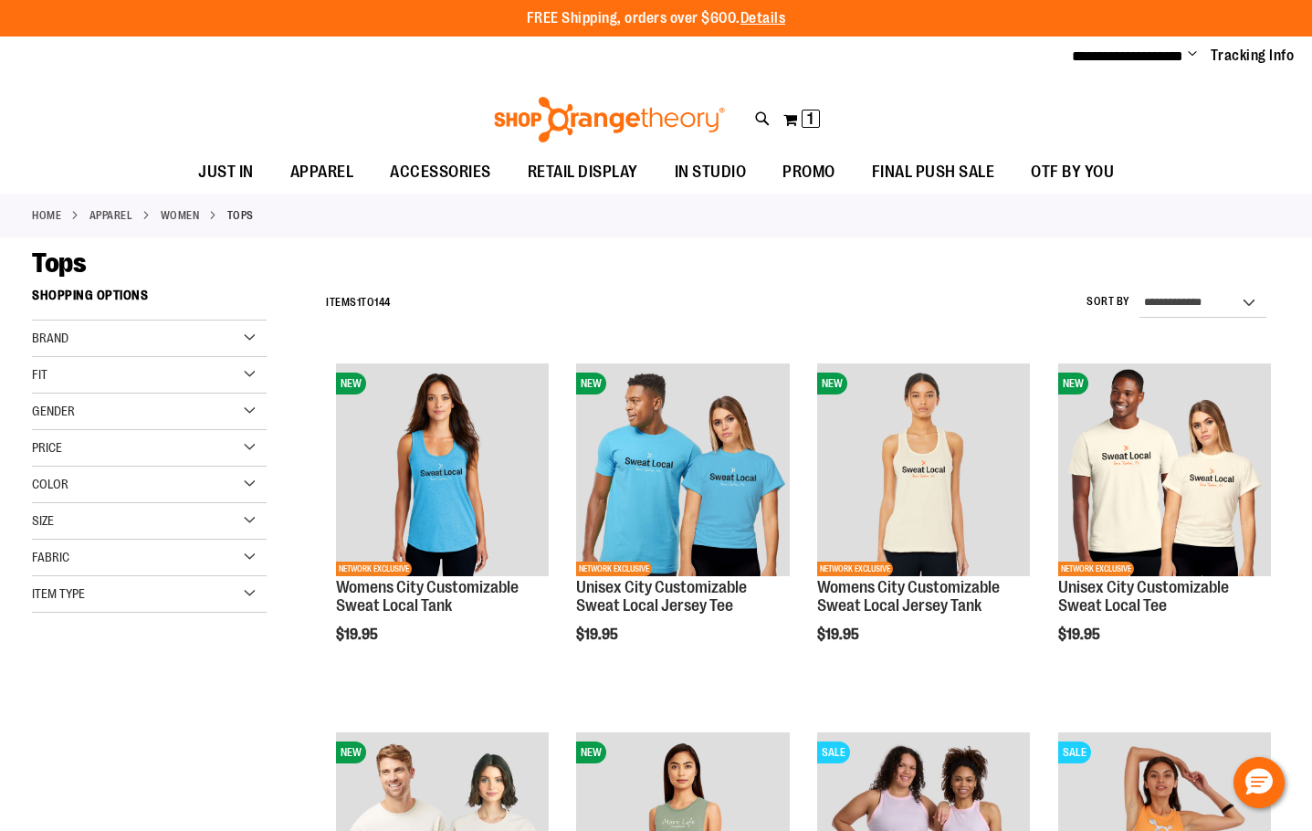
click at [185, 373] on div "Fit" at bounding box center [149, 375] width 235 height 37
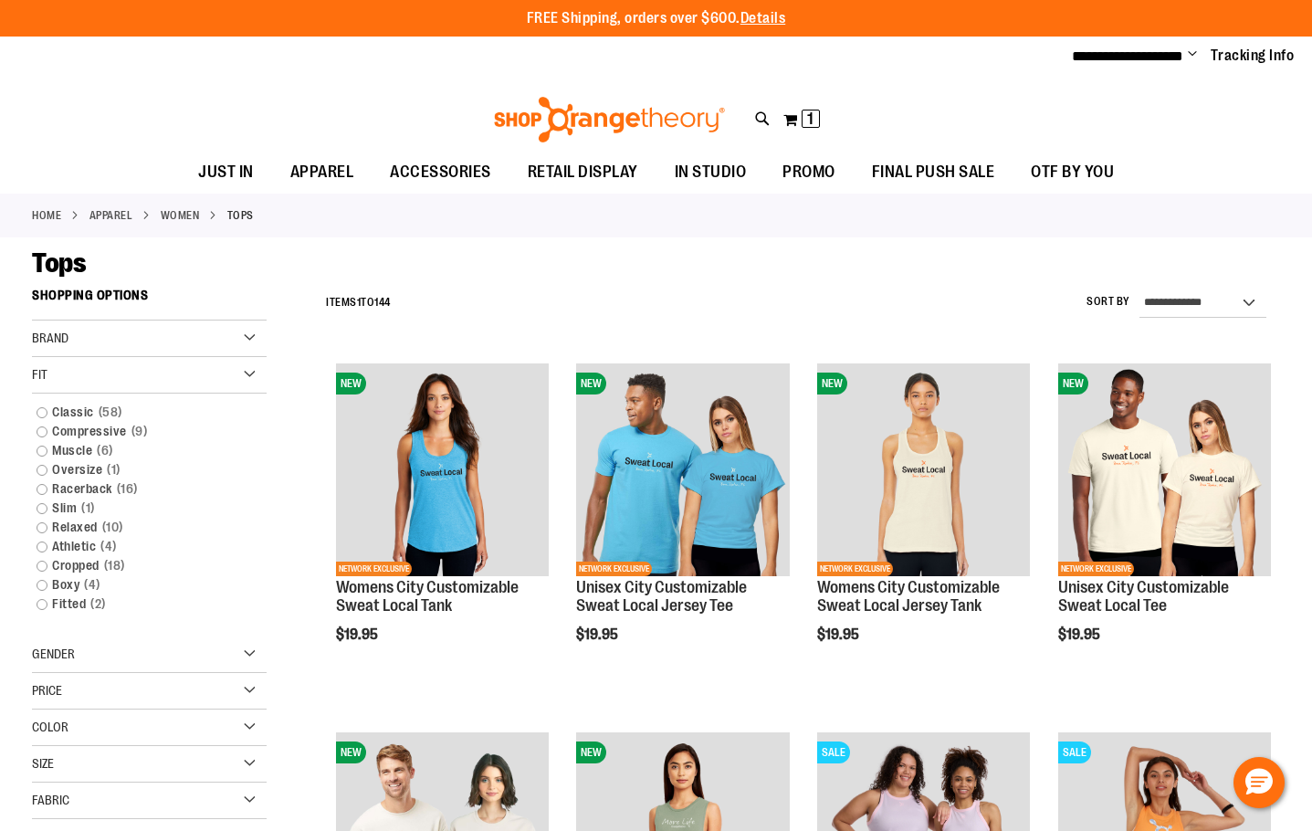
click at [185, 373] on div "Fit" at bounding box center [149, 375] width 235 height 37
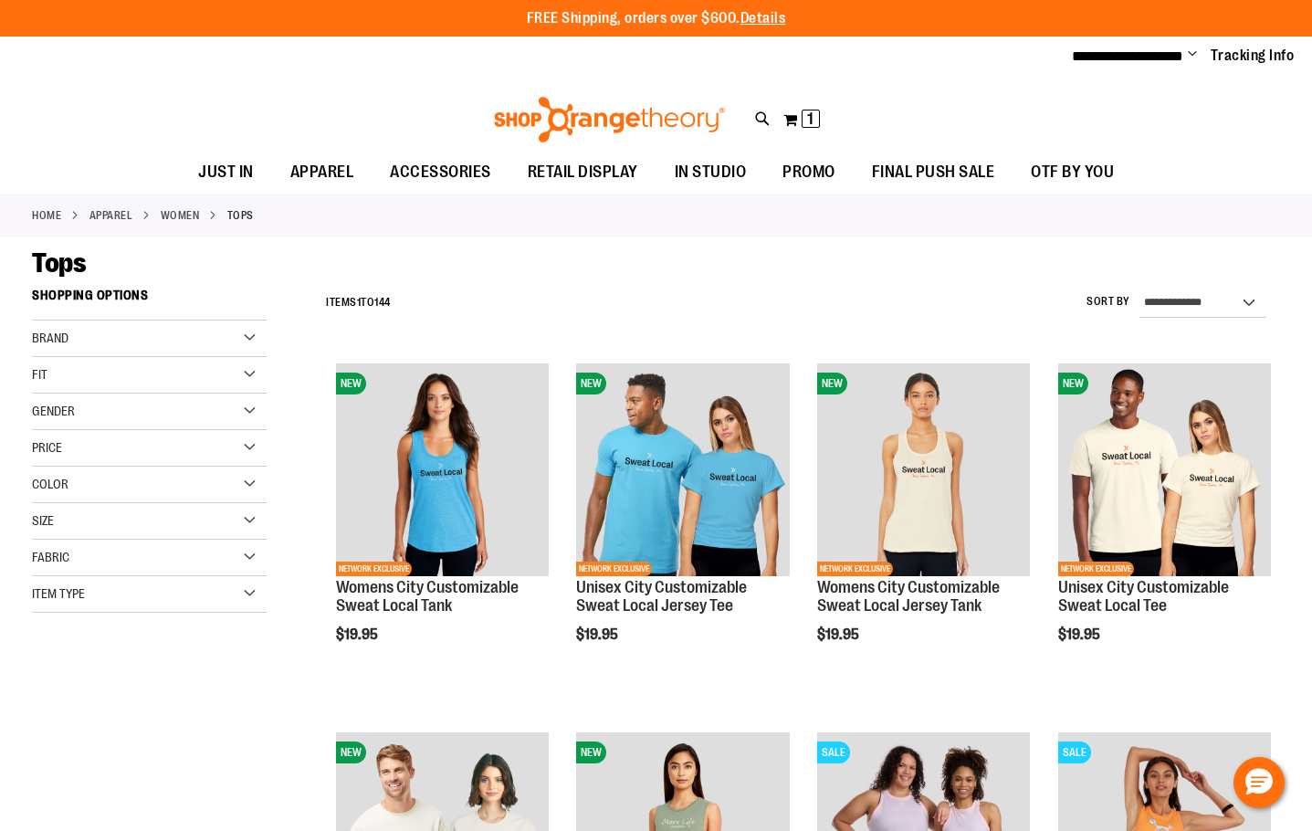
click at [196, 322] on div "Brand" at bounding box center [149, 339] width 235 height 37
click at [40, 412] on link "Orangetheory" at bounding box center [140, 414] width 226 height 19
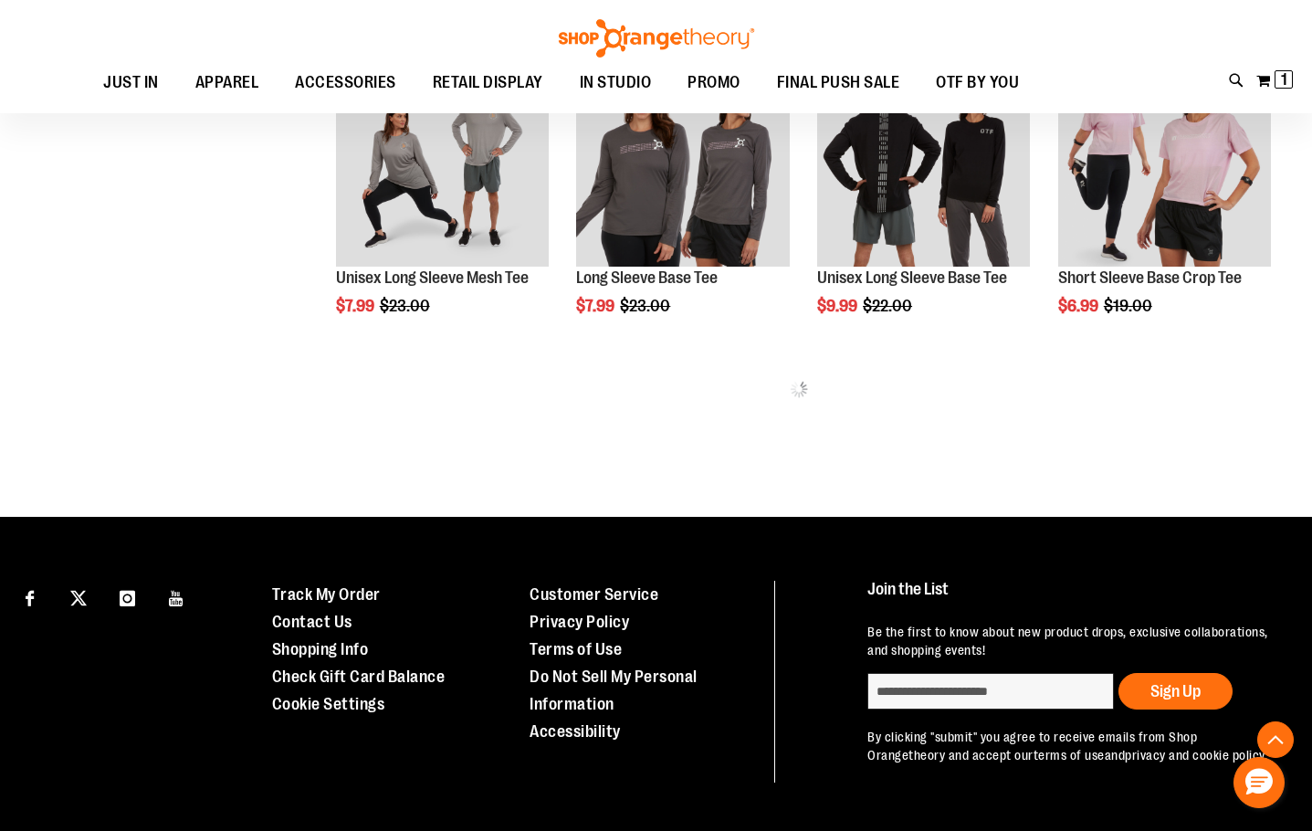
scroll to position [1009, 0]
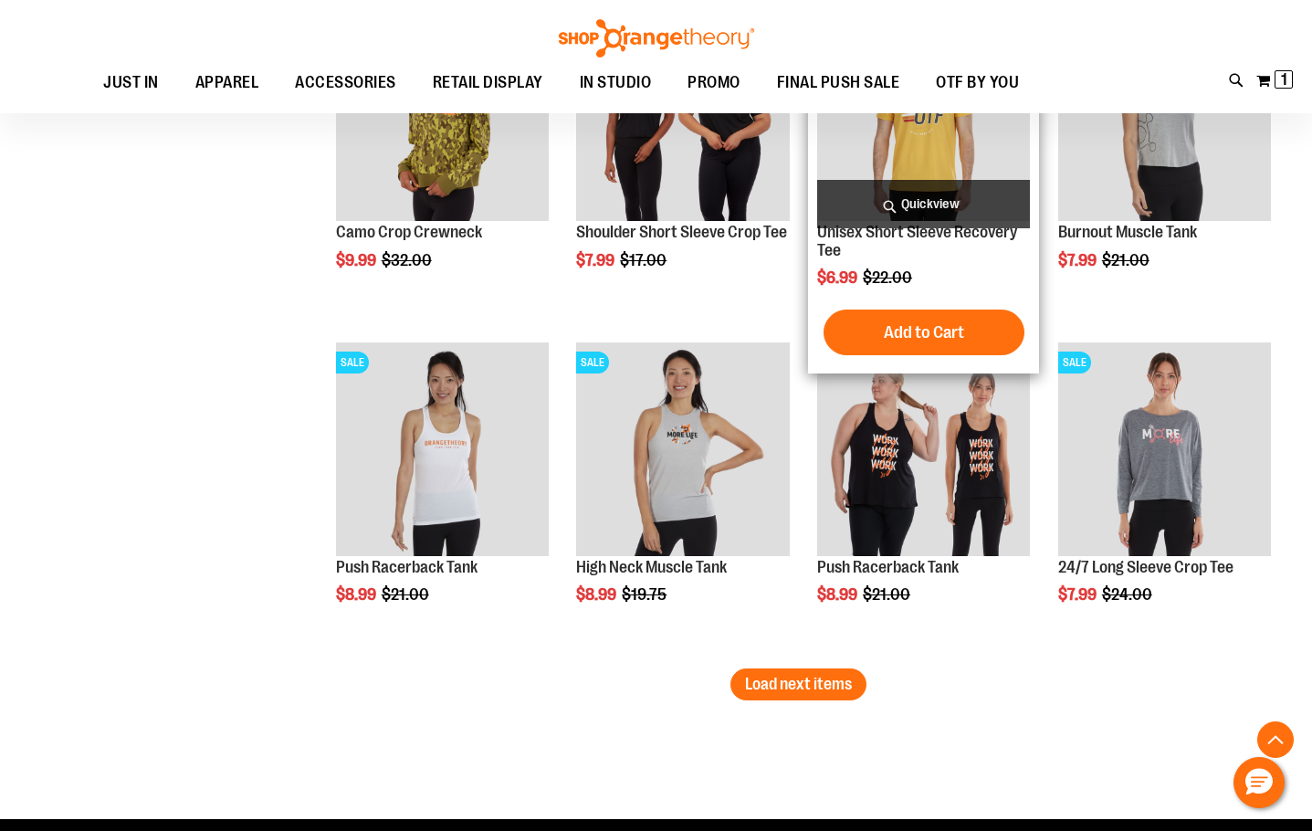
scroll to position [2744, 0]
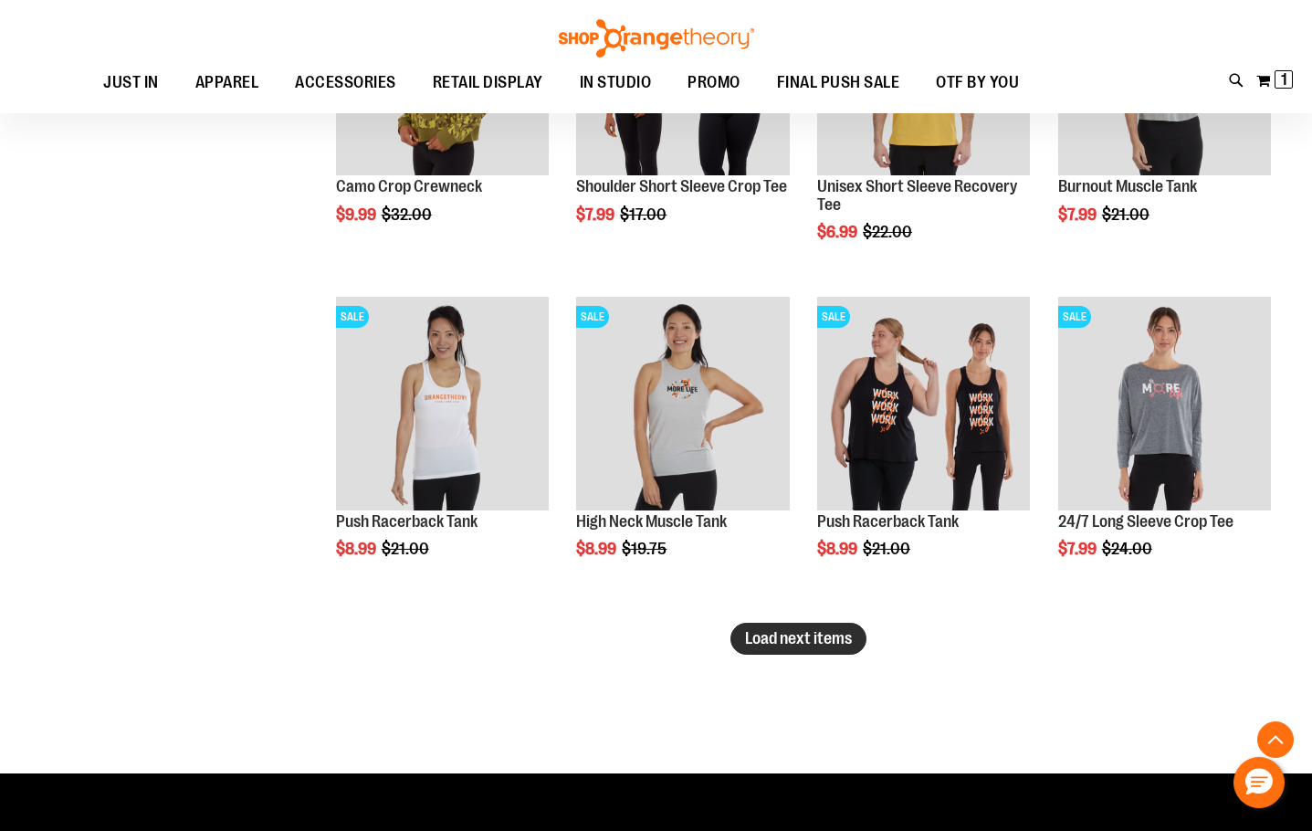
click at [798, 631] on span "Load next items" at bounding box center [798, 638] width 107 height 18
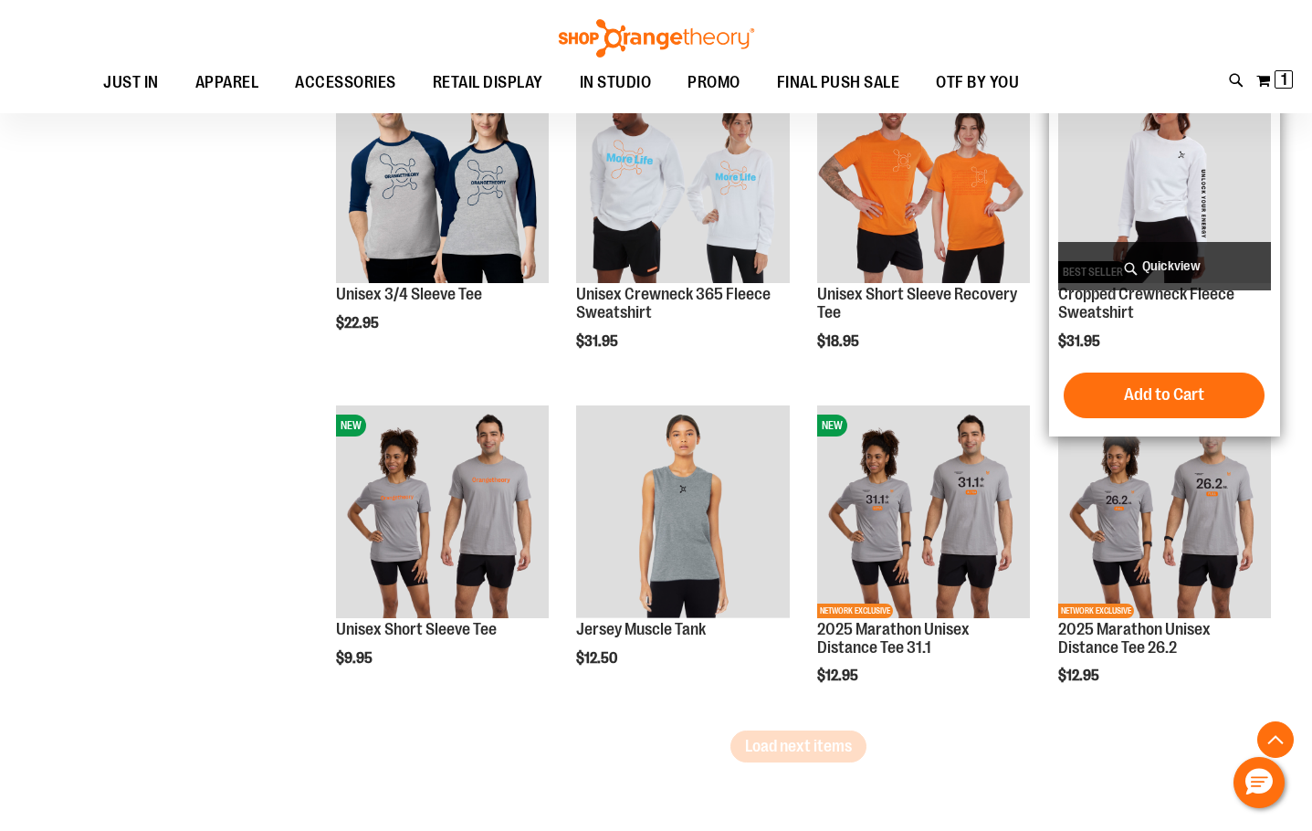
scroll to position [3657, 0]
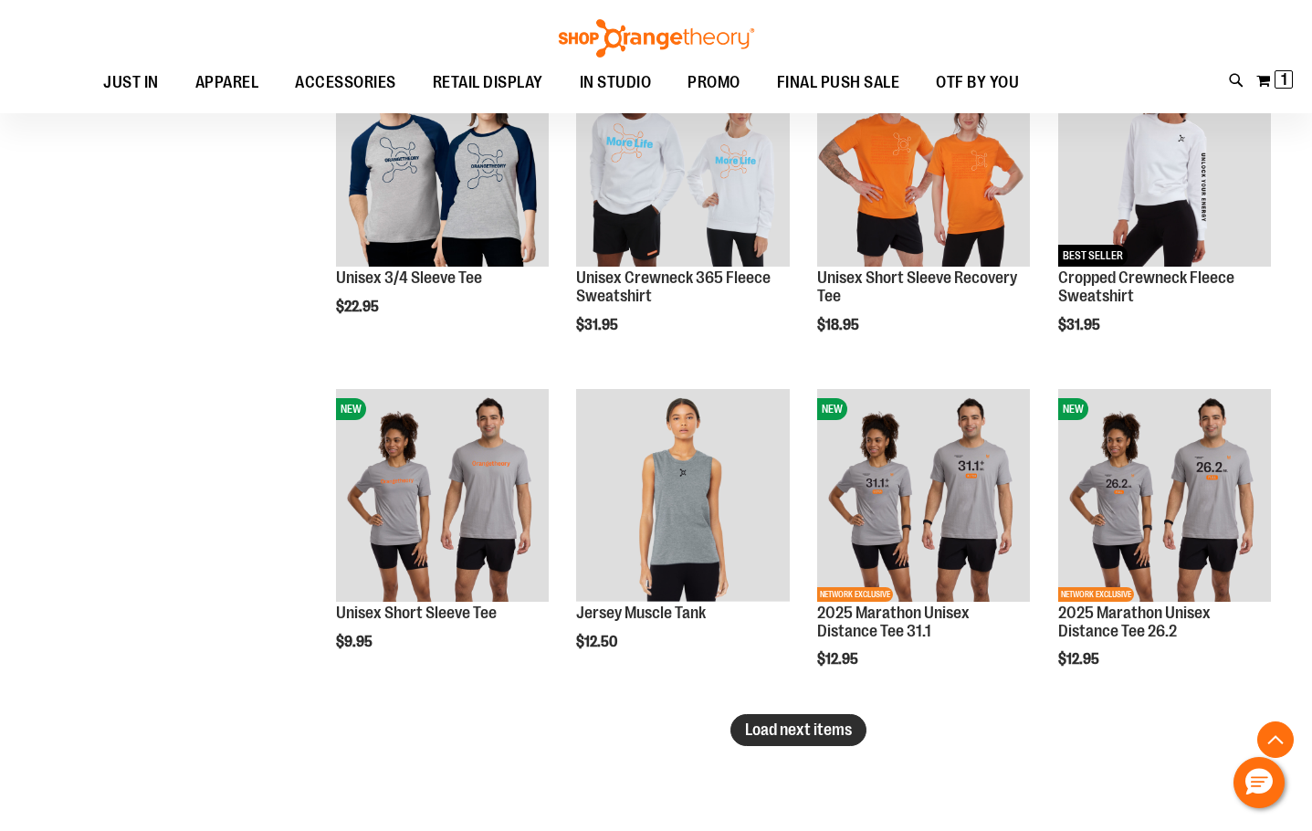
click at [782, 741] on button "Load next items" at bounding box center [799, 730] width 136 height 32
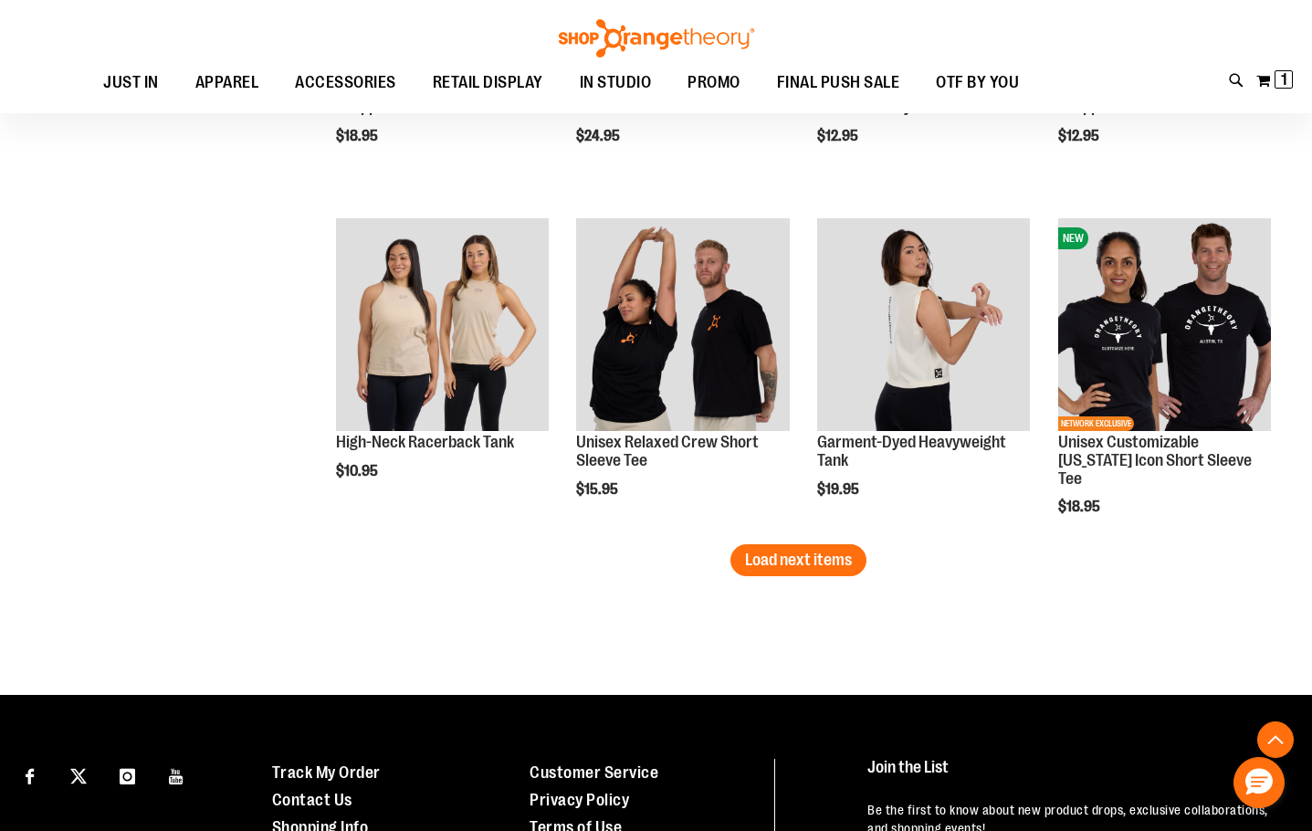
scroll to position [4844, 0]
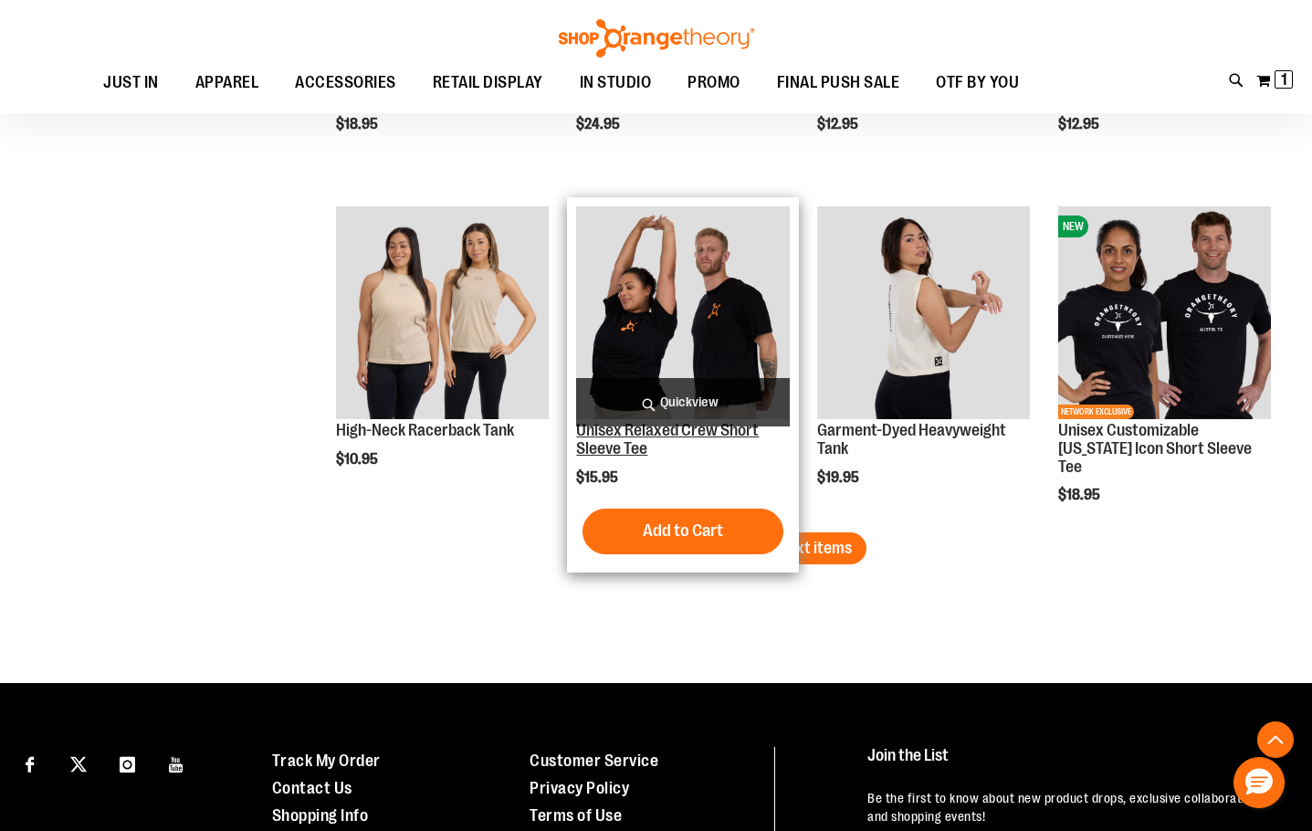
click at [691, 438] on link "Unisex Relaxed Crew Short Sleeve Tee" at bounding box center [667, 439] width 183 height 37
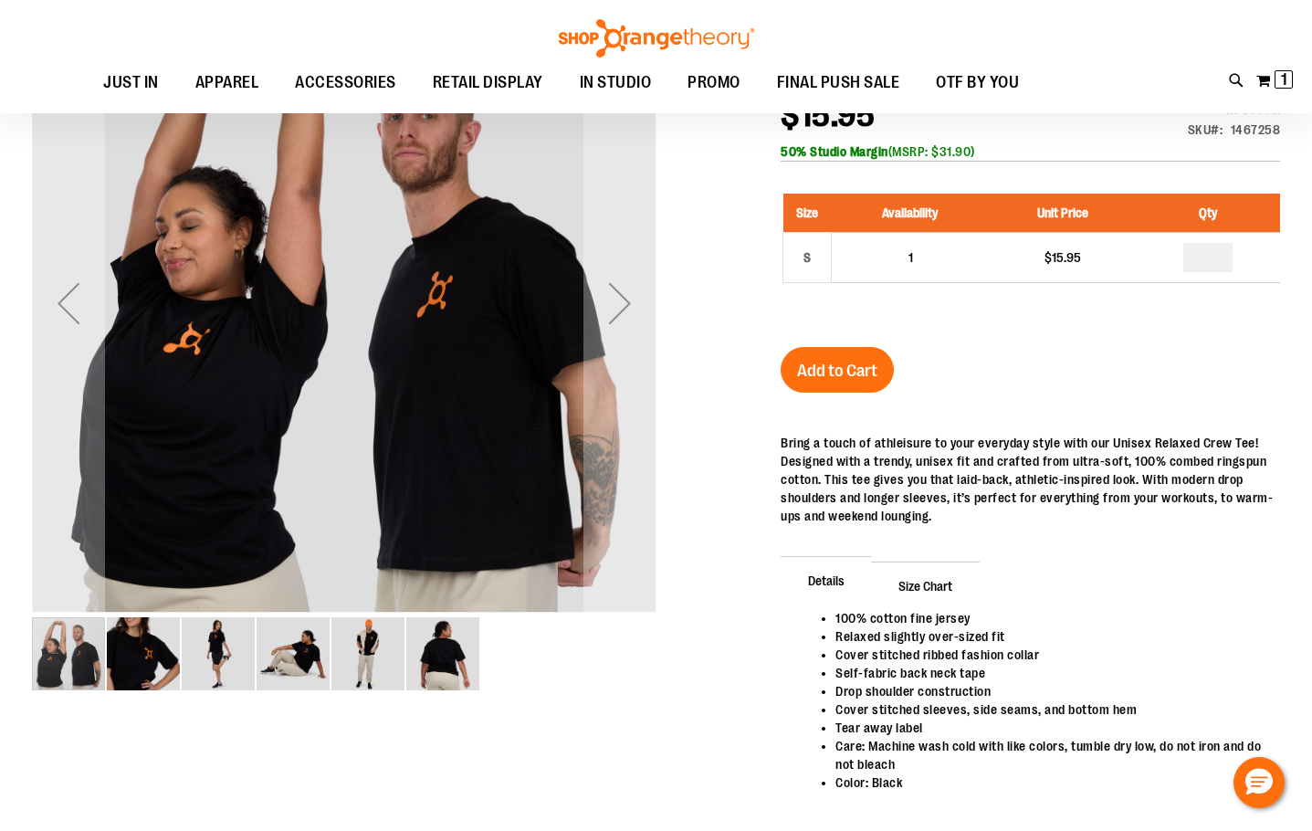
scroll to position [71, 0]
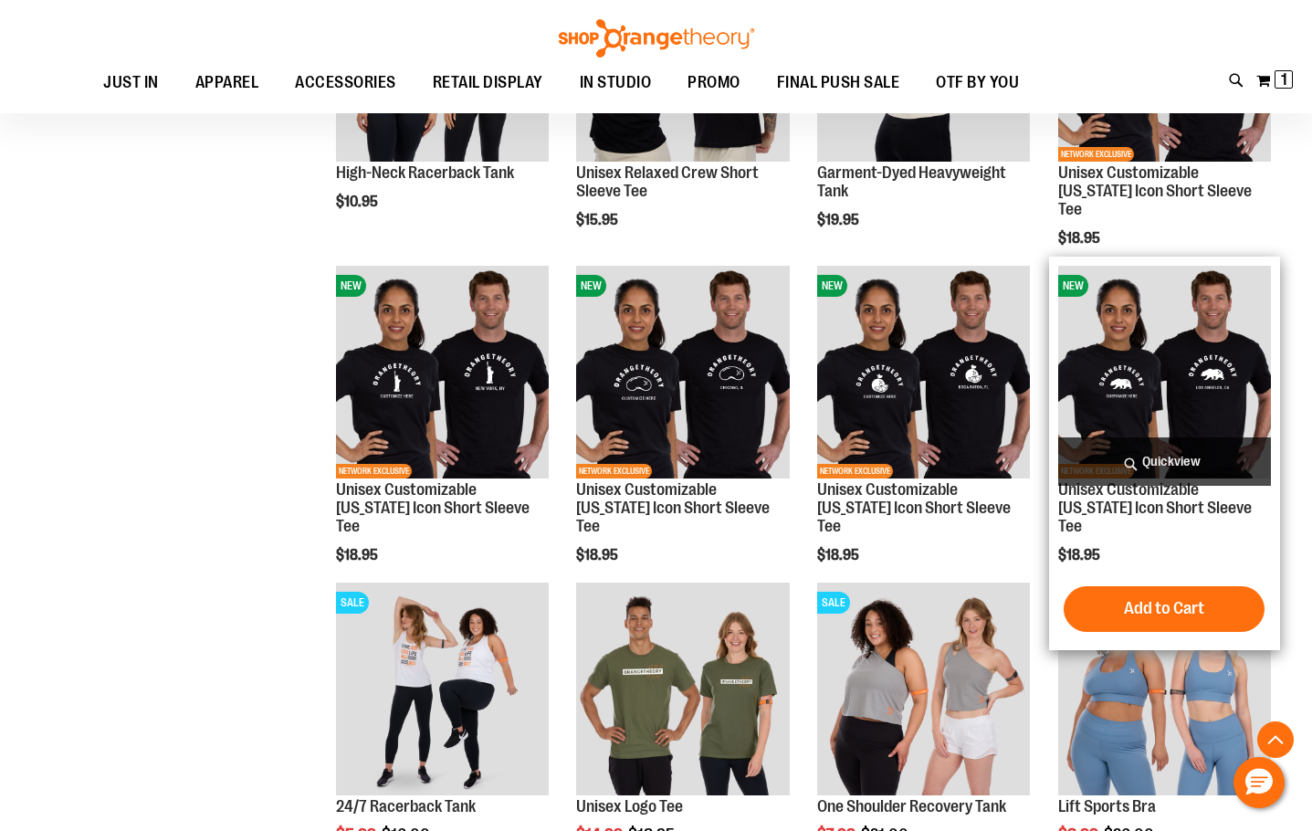
scroll to position [1097, 0]
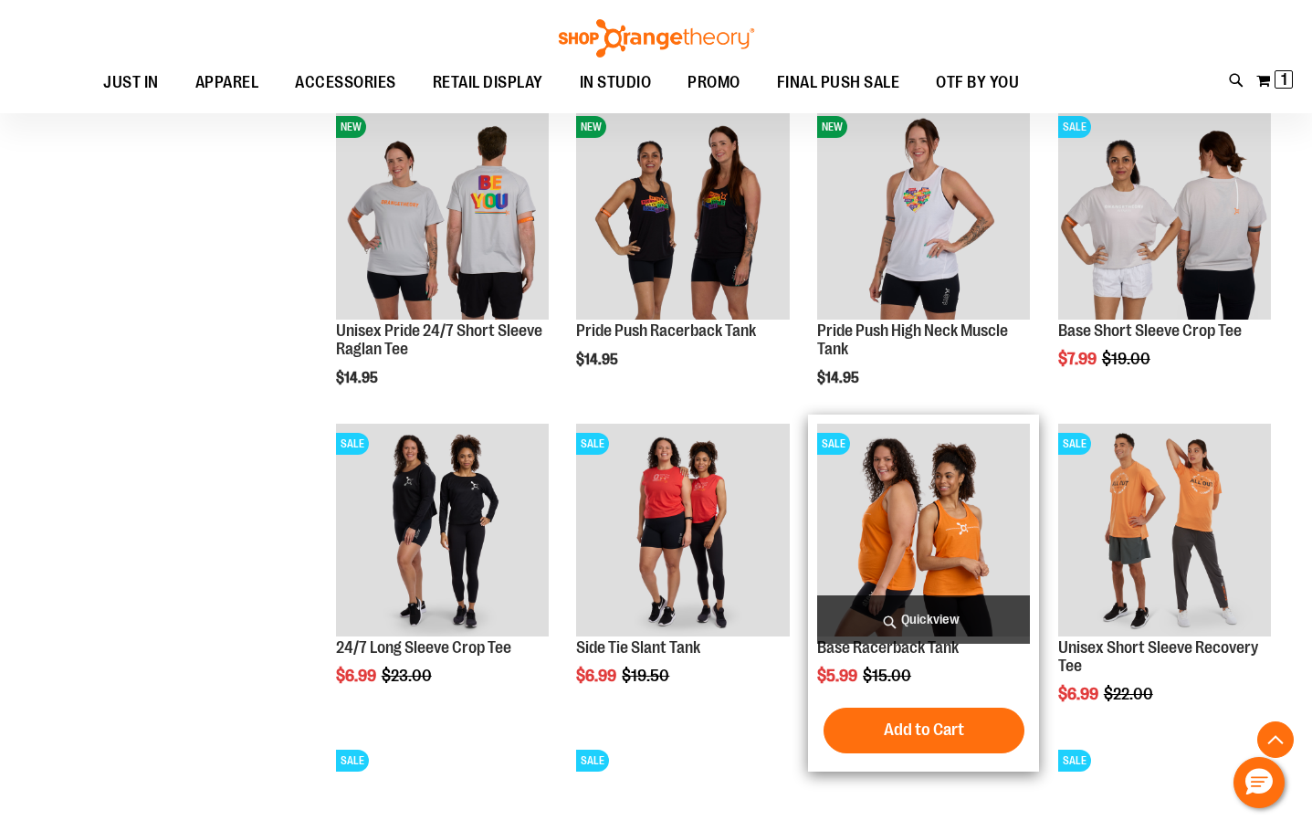
scroll to position [2375, 0]
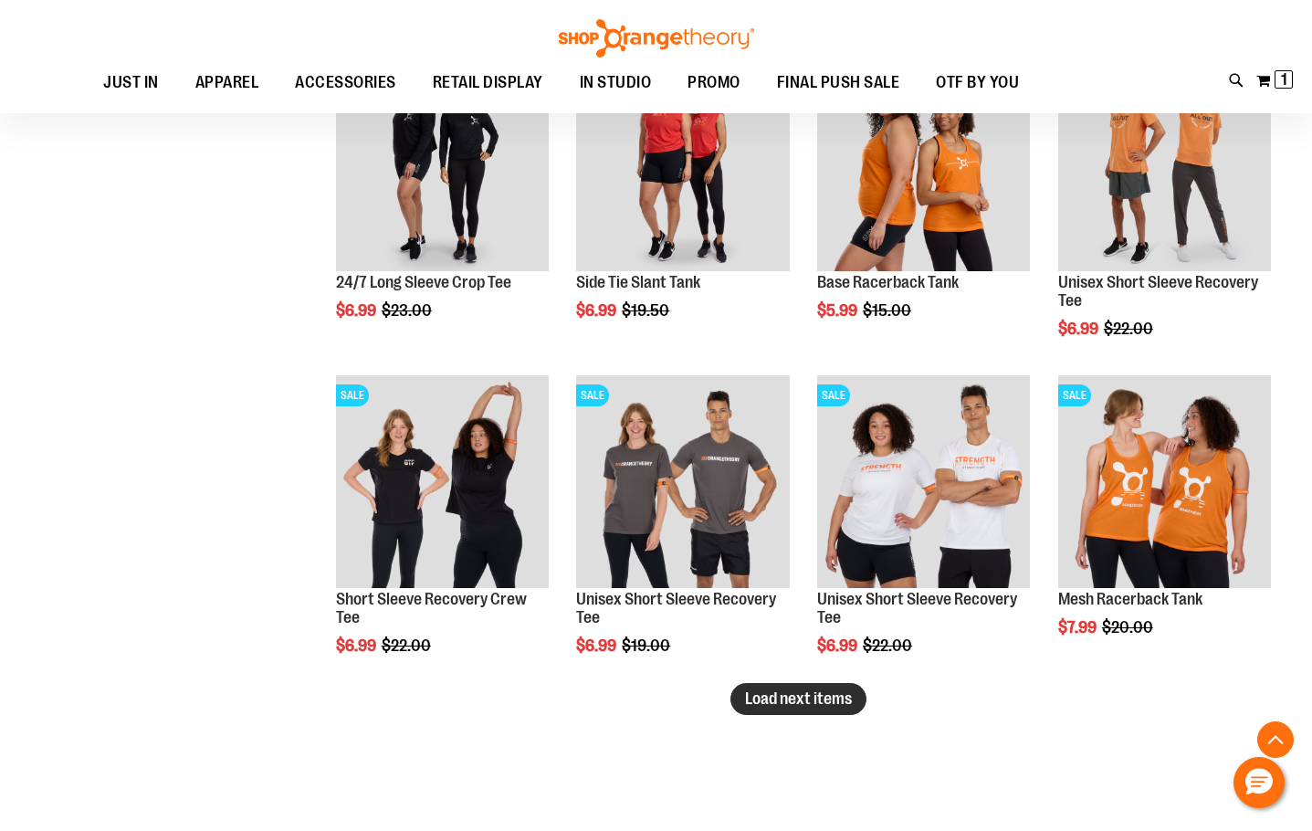
click at [786, 698] on span "Load next items" at bounding box center [798, 698] width 107 height 18
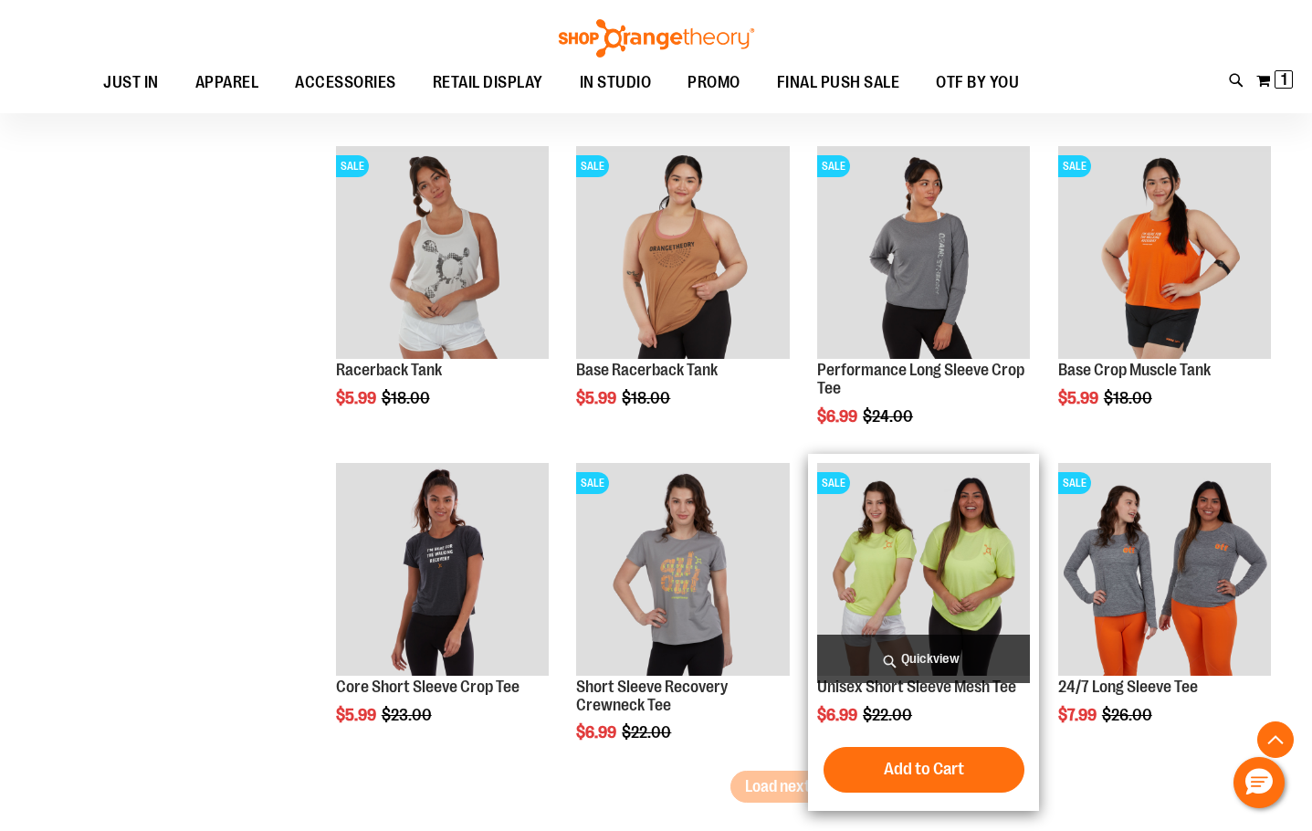
scroll to position [3288, 0]
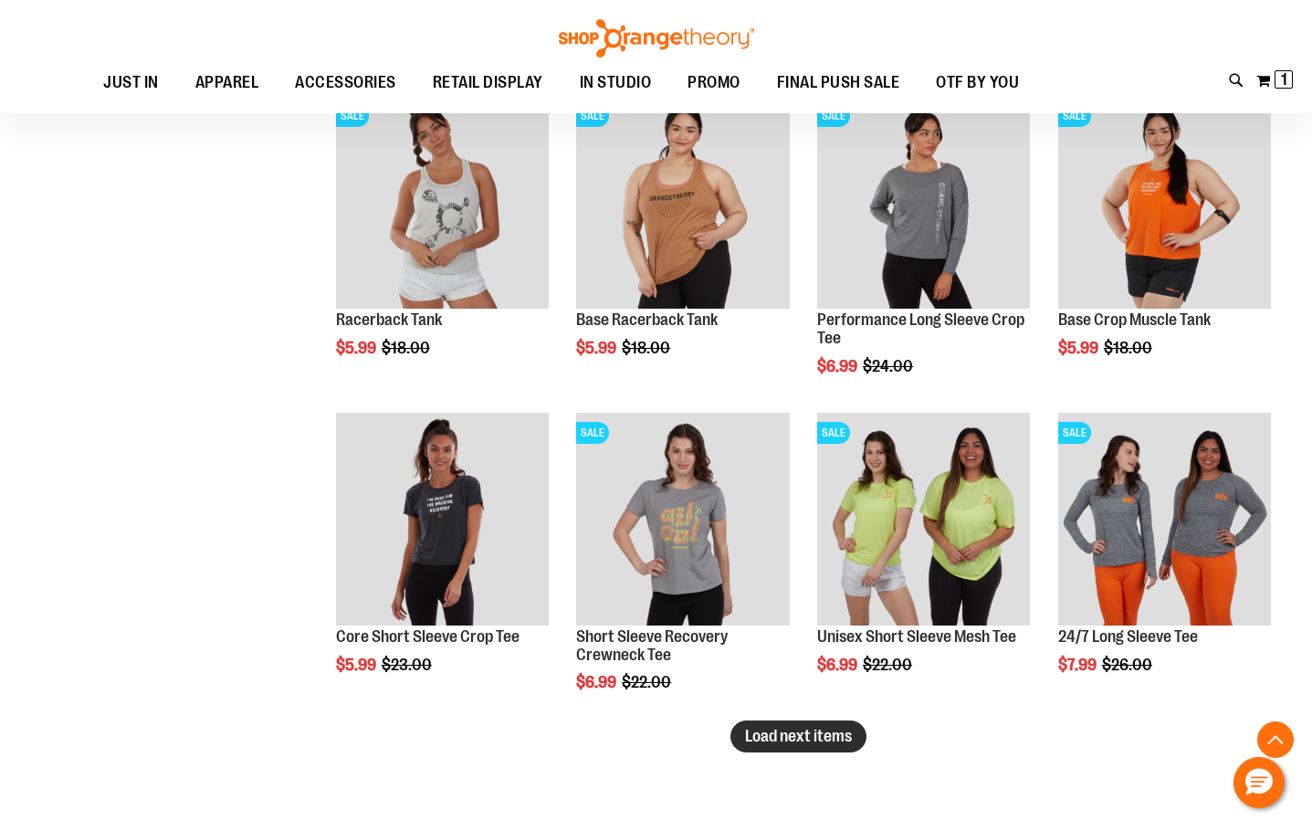
click at [832, 738] on span "Load next items" at bounding box center [798, 736] width 107 height 18
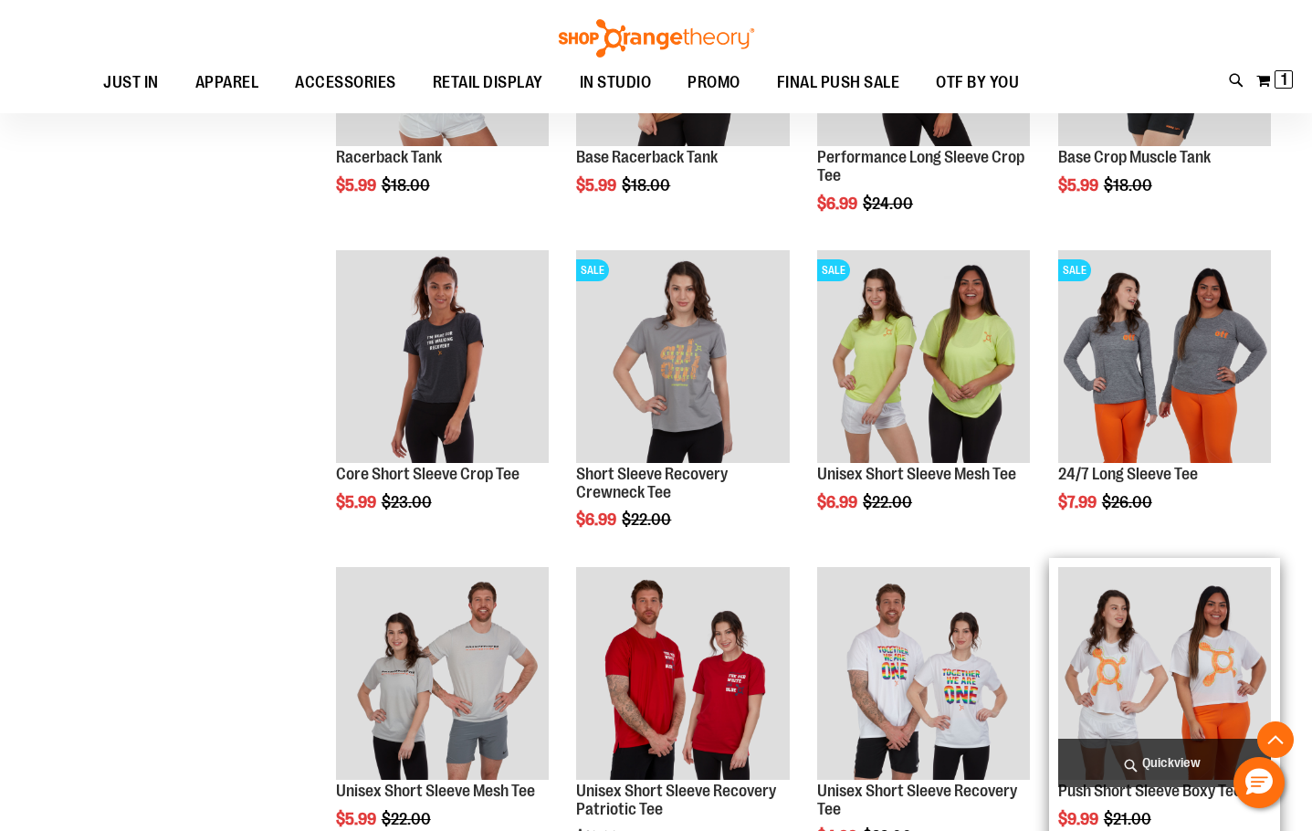
scroll to position [3654, 0]
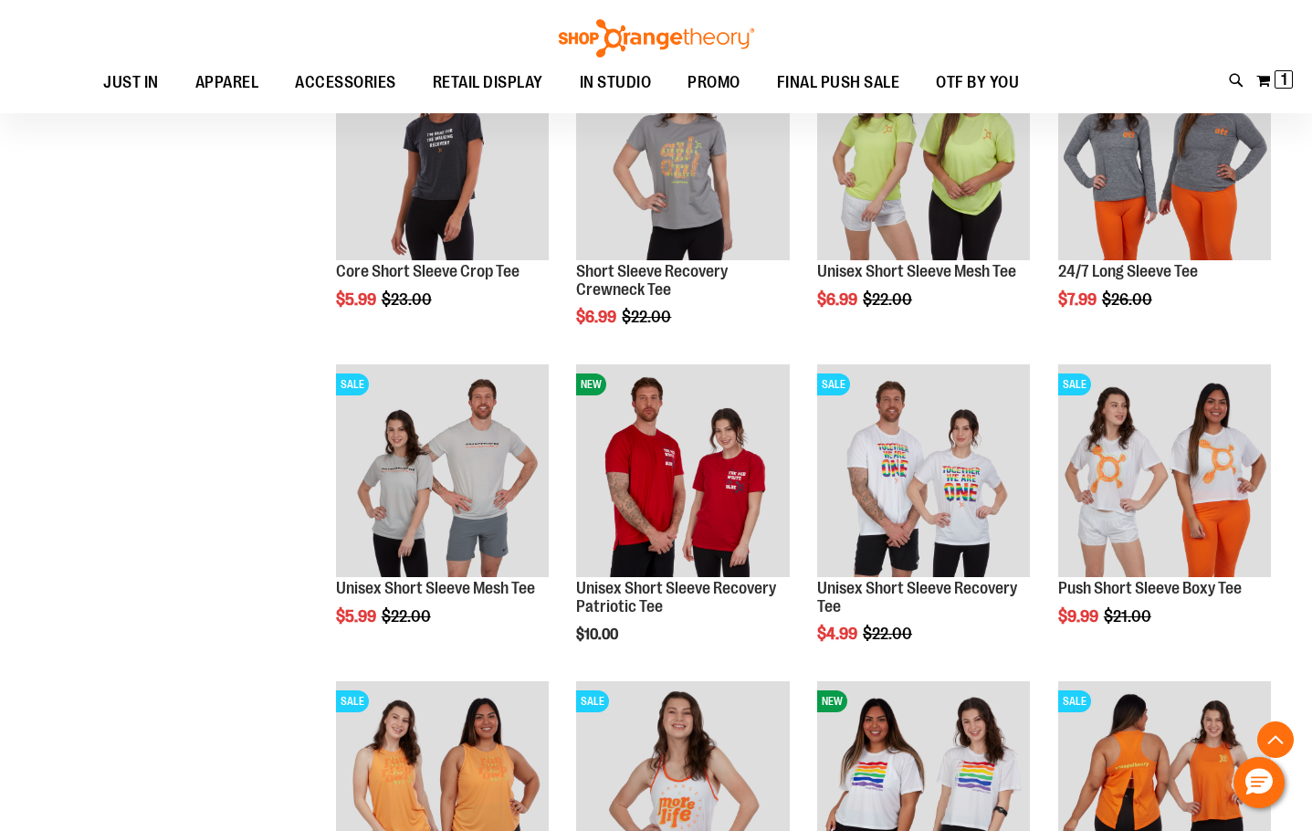
drag, startPoint x: 1115, startPoint y: 628, endPoint x: 268, endPoint y: 432, distance: 869.9
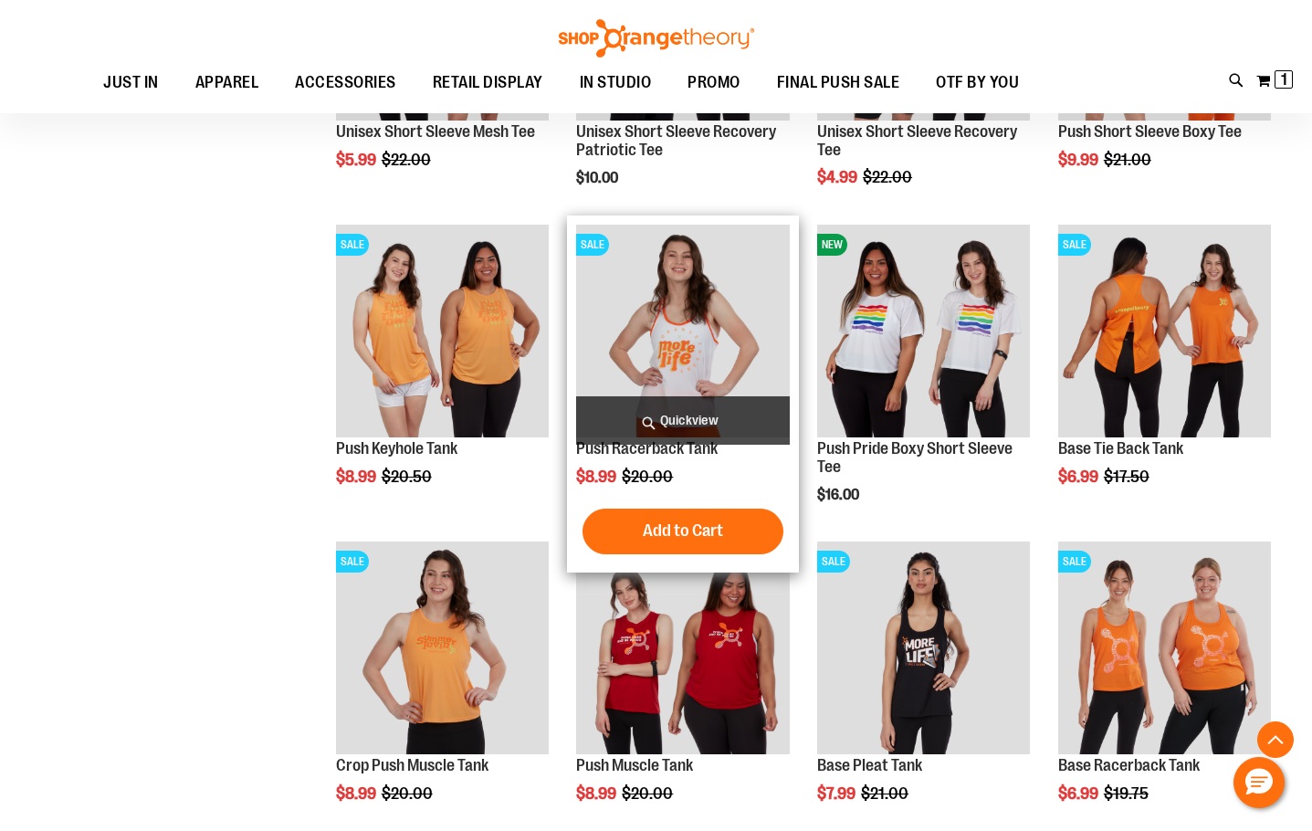
scroll to position [4201, 0]
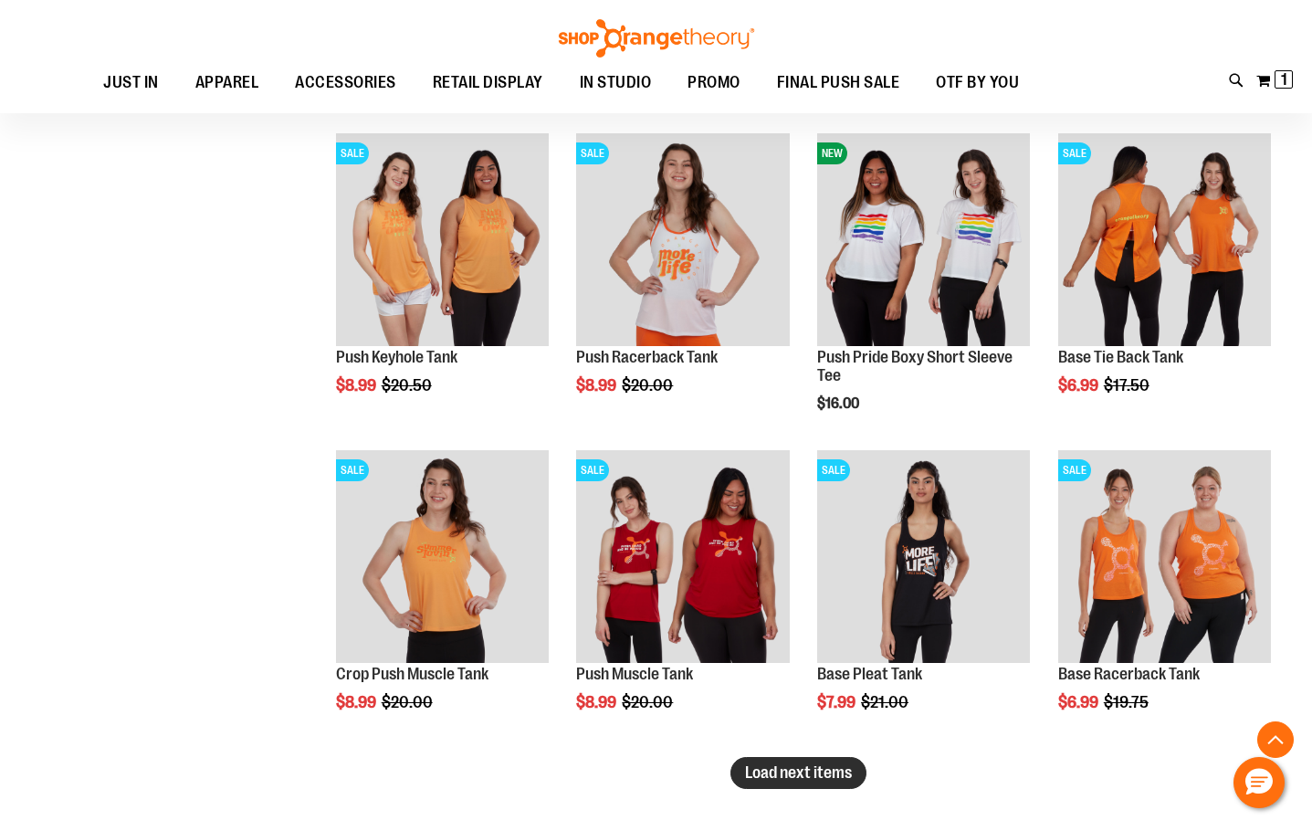
click at [811, 769] on span "Load next items" at bounding box center [798, 772] width 107 height 18
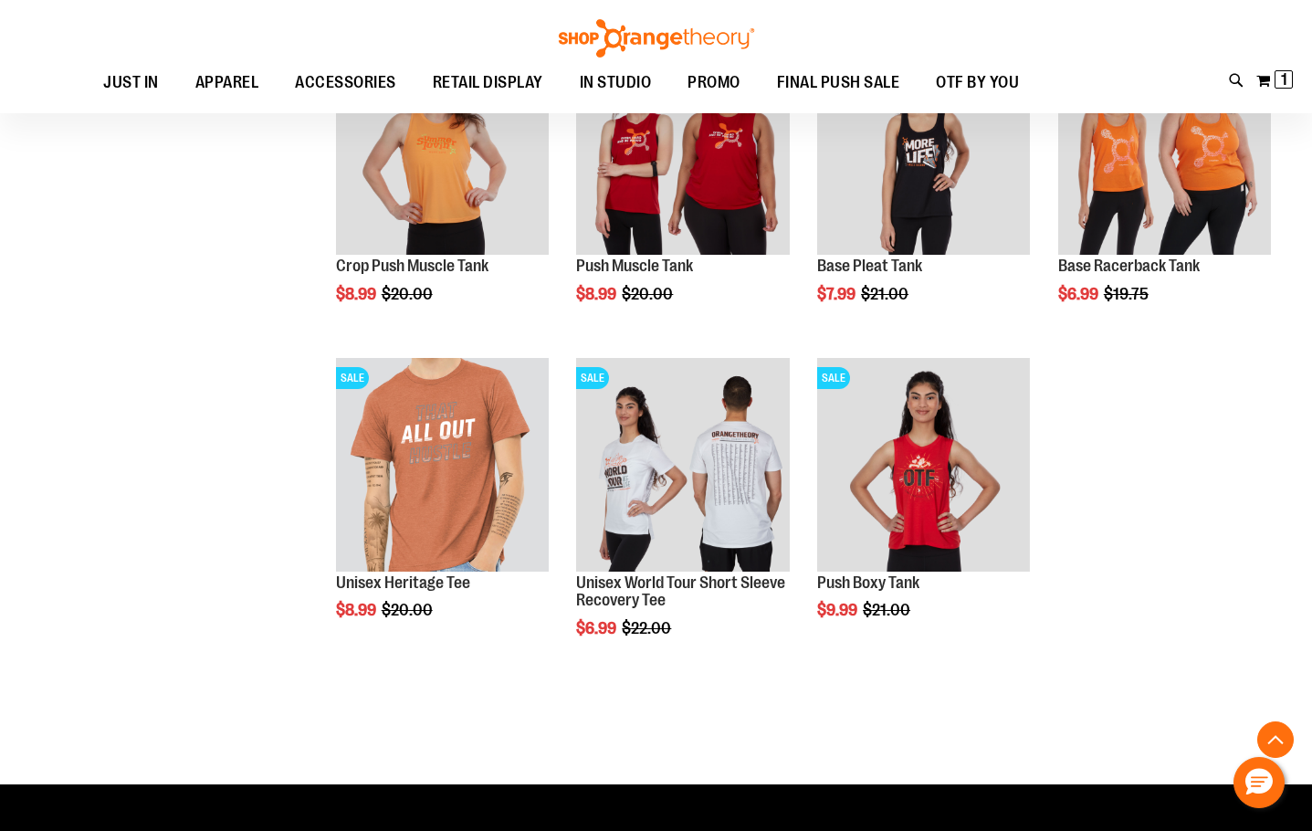
scroll to position [4658, 0]
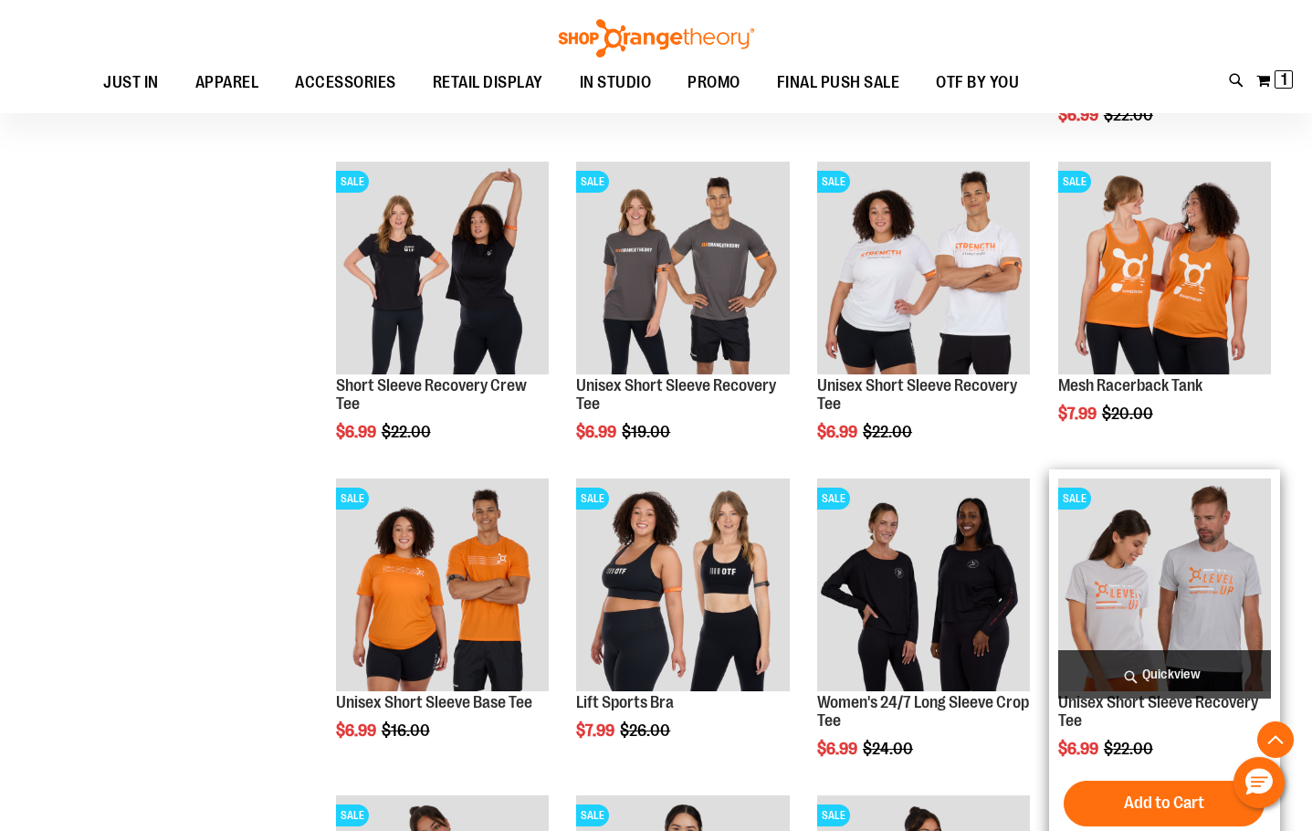
scroll to position [2558, 0]
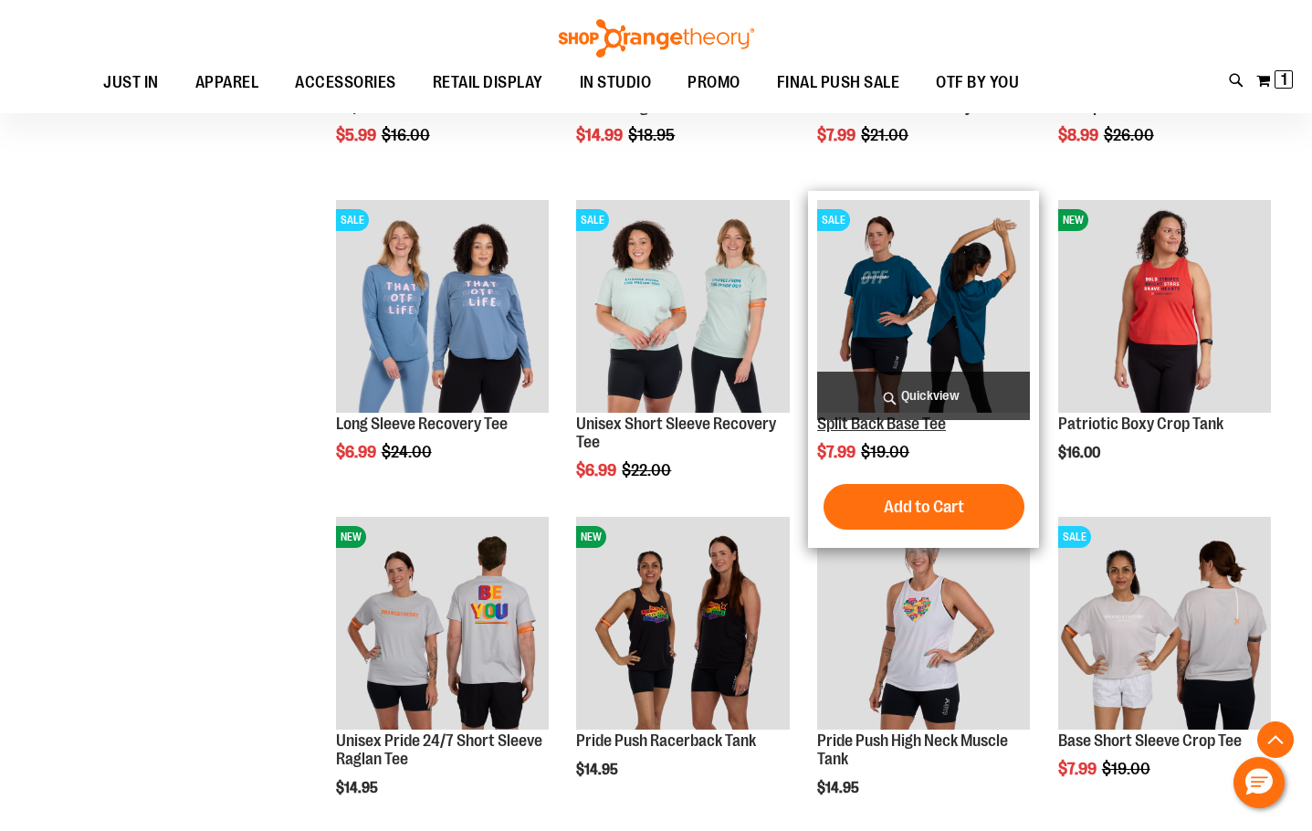
scroll to position [1645, 0]
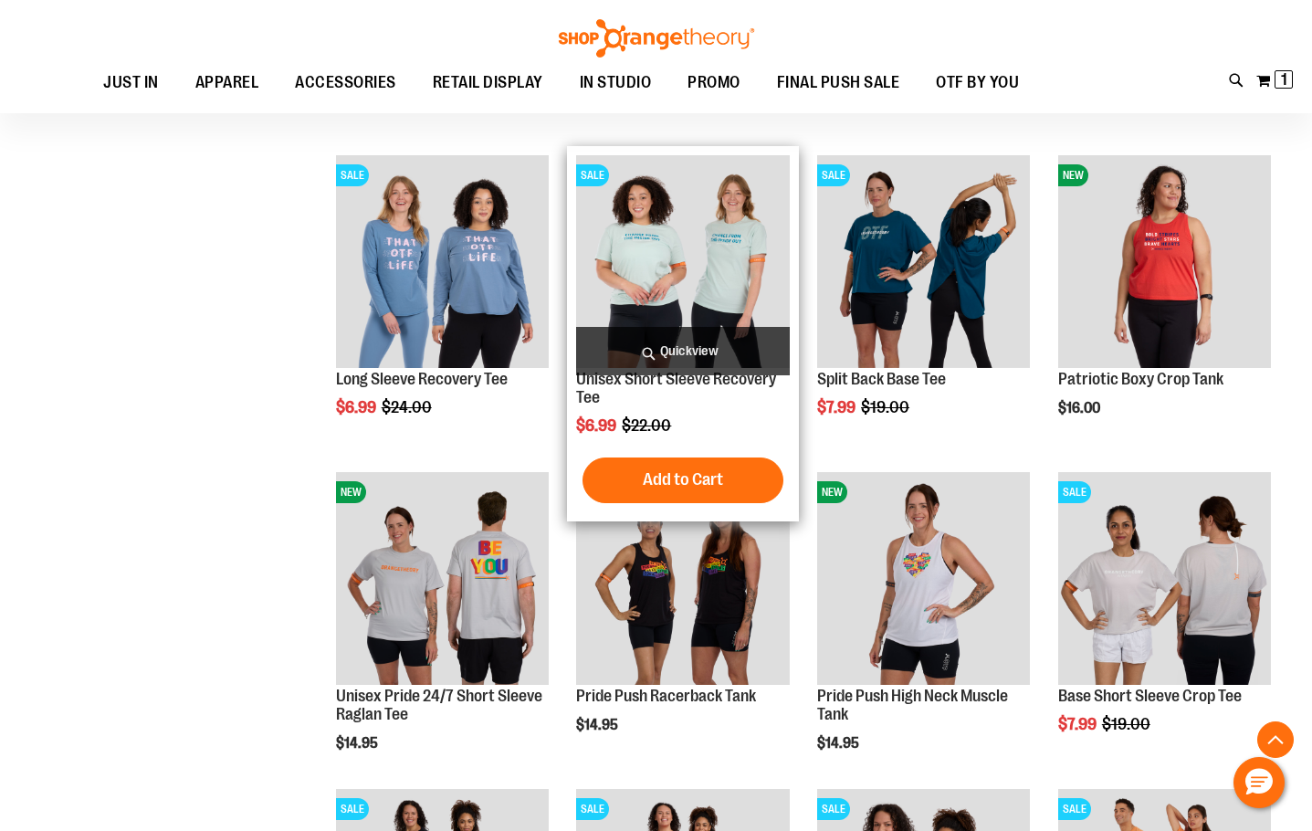
click at [714, 252] on img "product" at bounding box center [682, 261] width 213 height 213
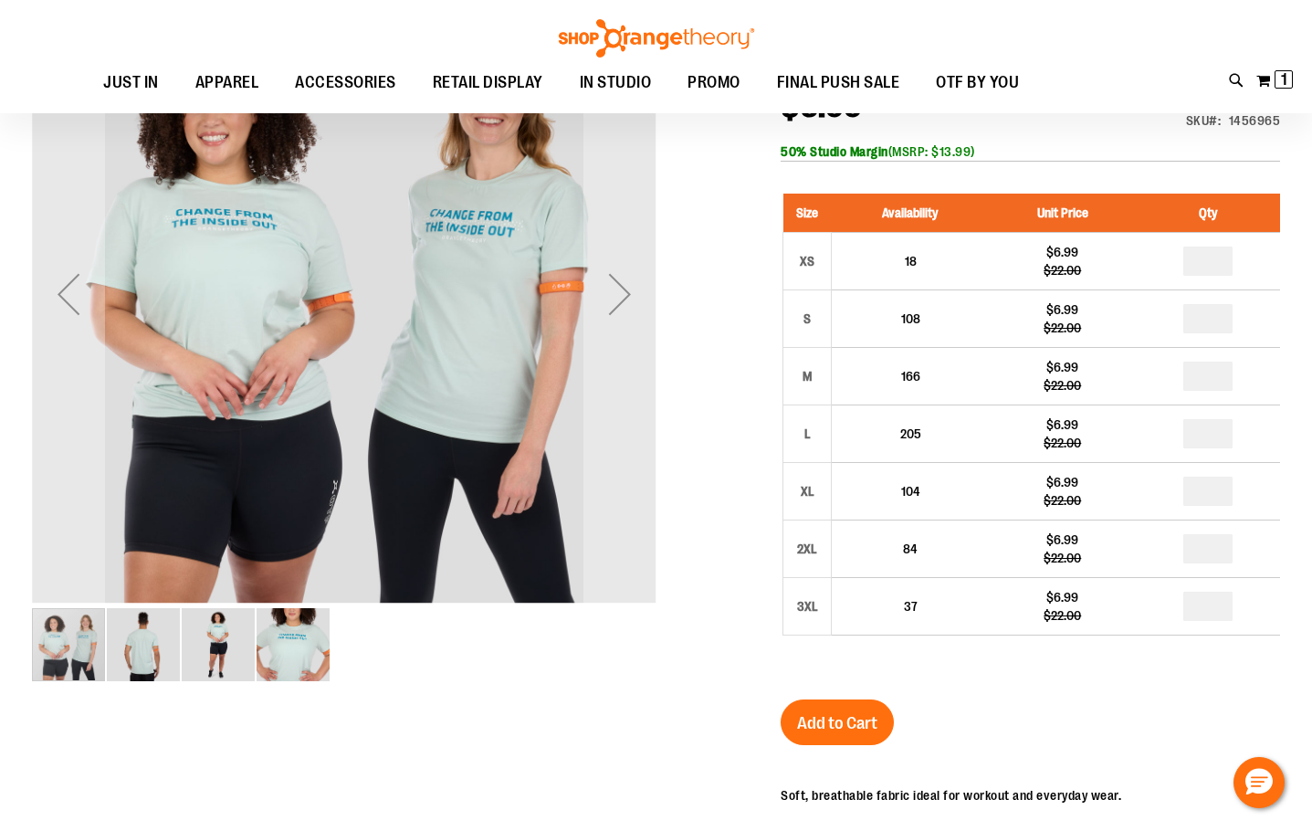
scroll to position [272, 0]
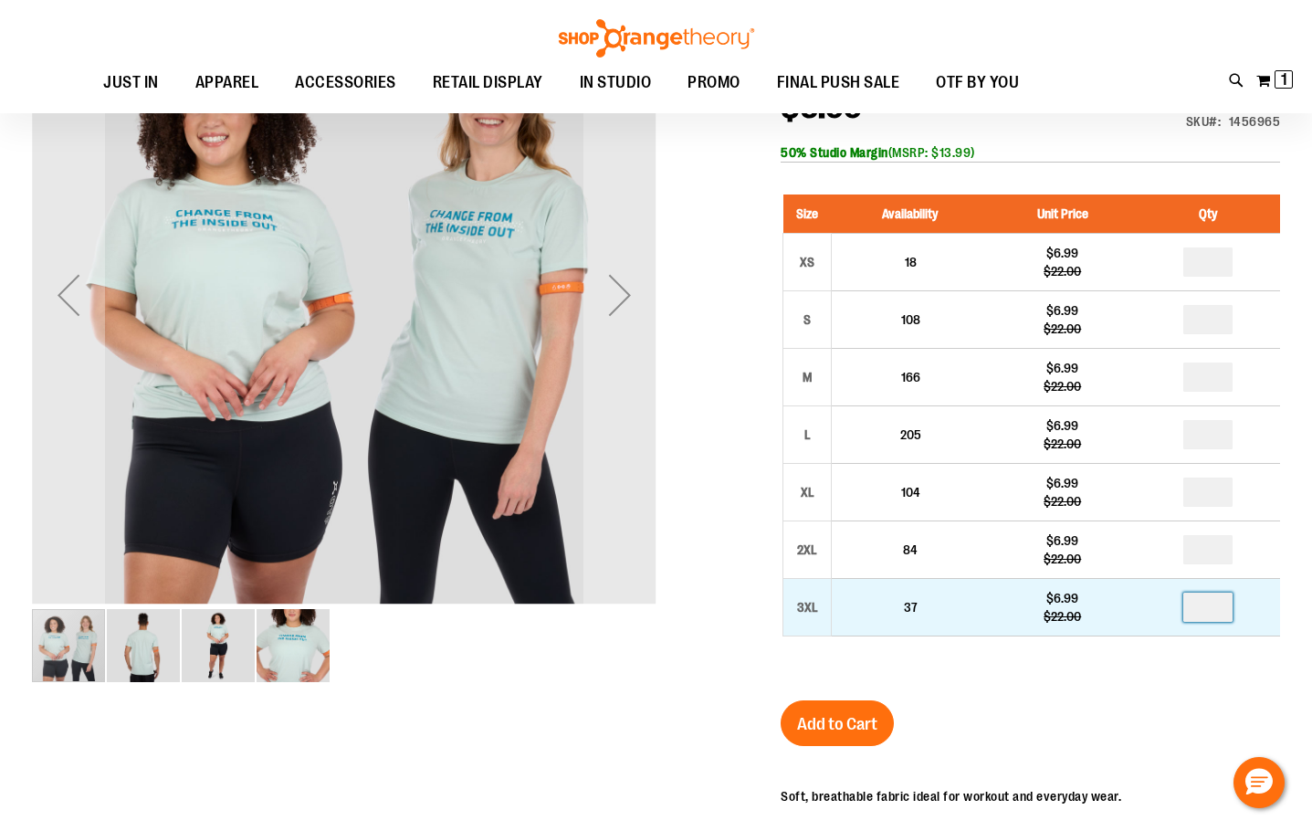
click at [1214, 619] on input "number" at bounding box center [1207, 607] width 49 height 29
type input "*"
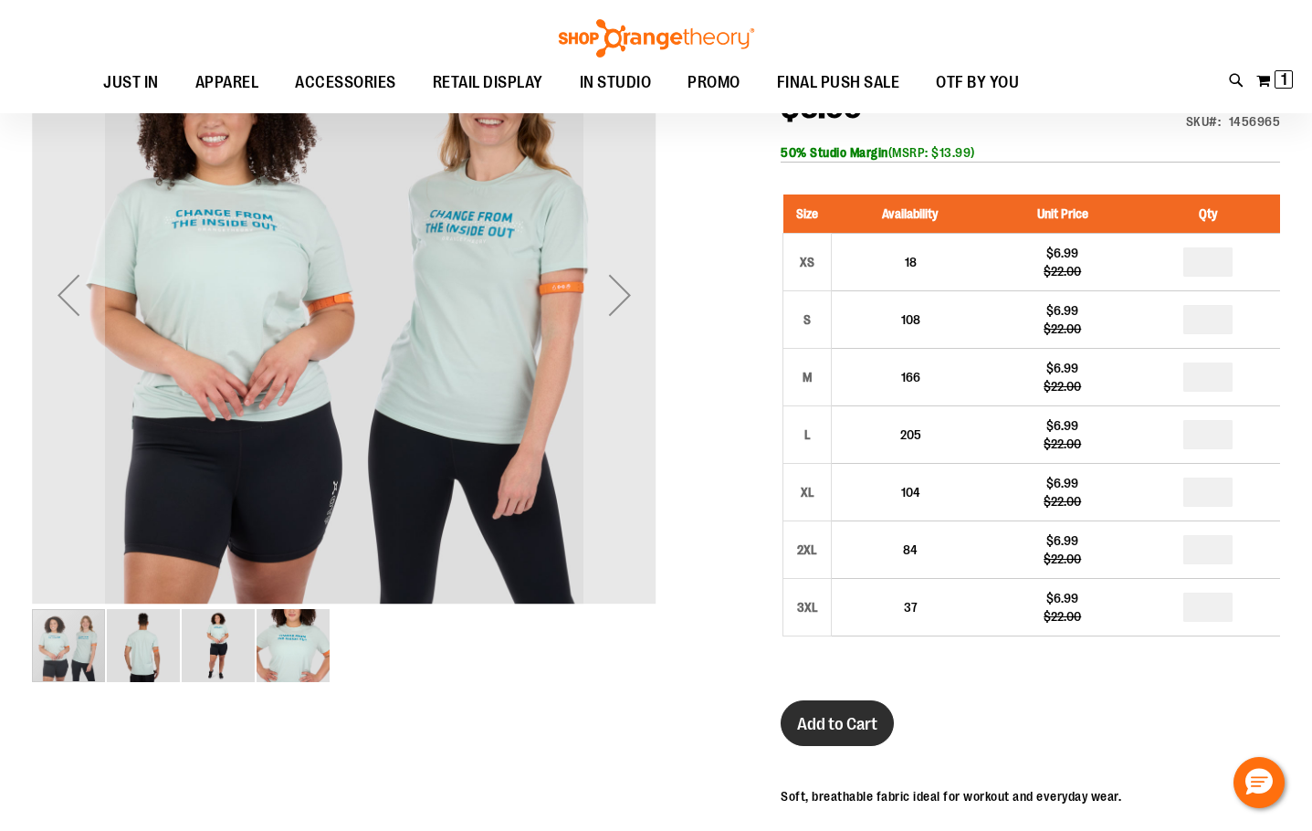
click at [844, 713] on button "Add to Cart" at bounding box center [837, 723] width 113 height 46
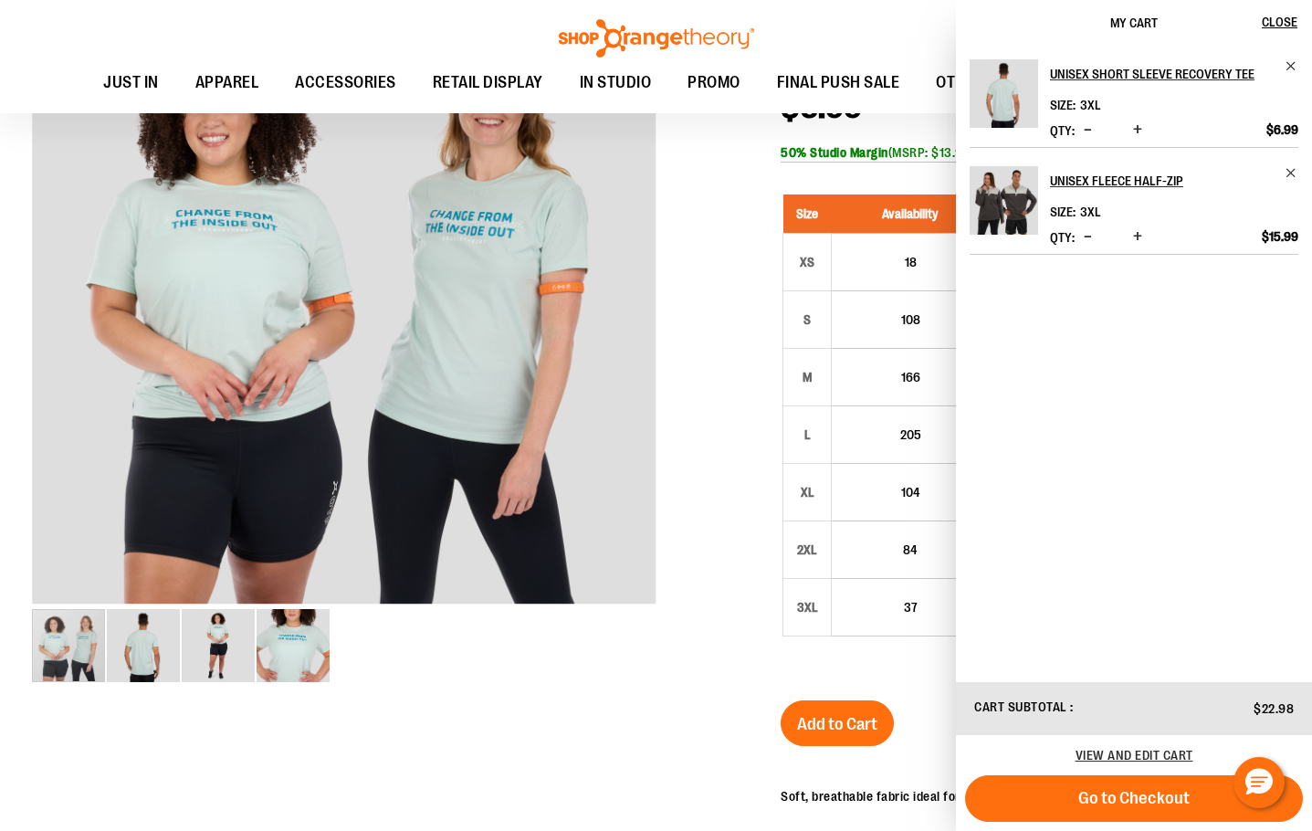
click at [734, 364] on div at bounding box center [656, 554] width 1248 height 1142
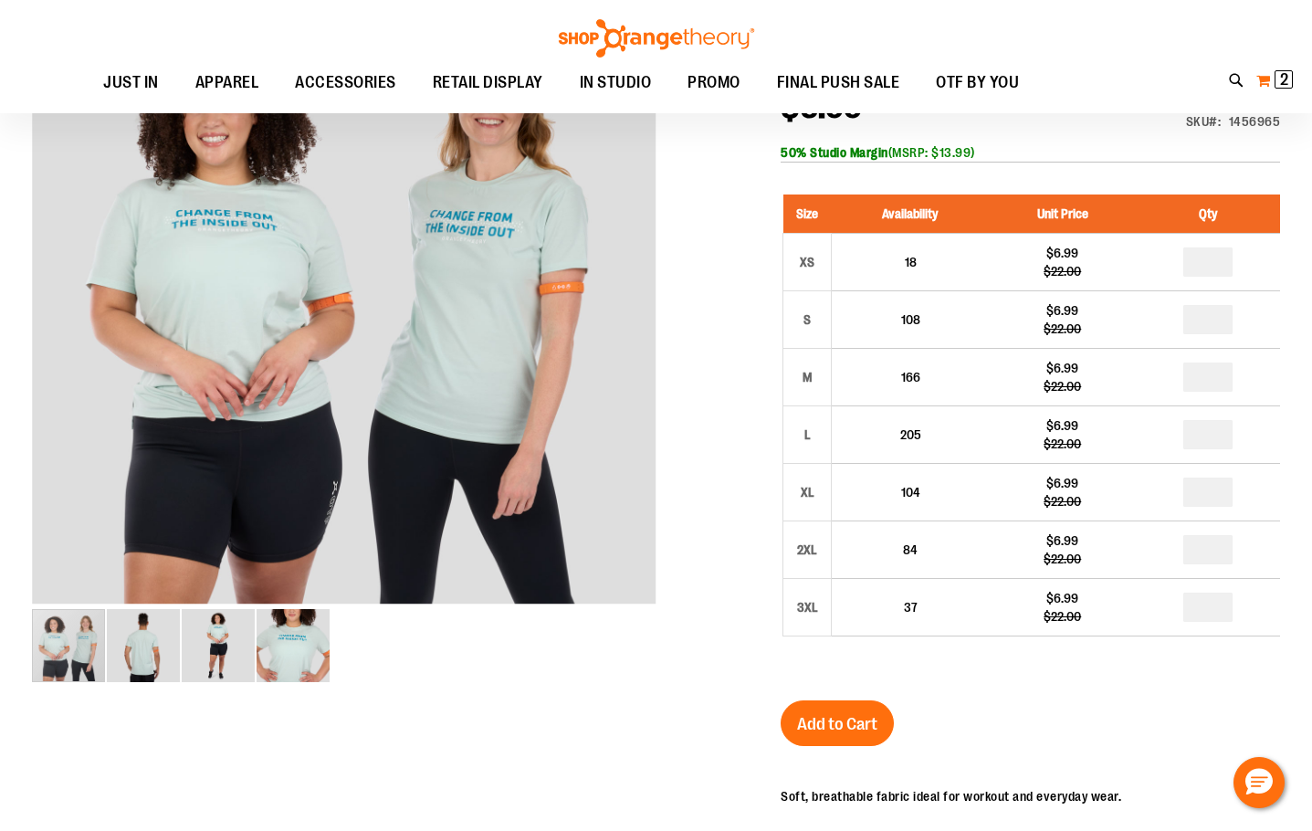
click at [1275, 72] on span "2 2 items" at bounding box center [1284, 79] width 18 height 18
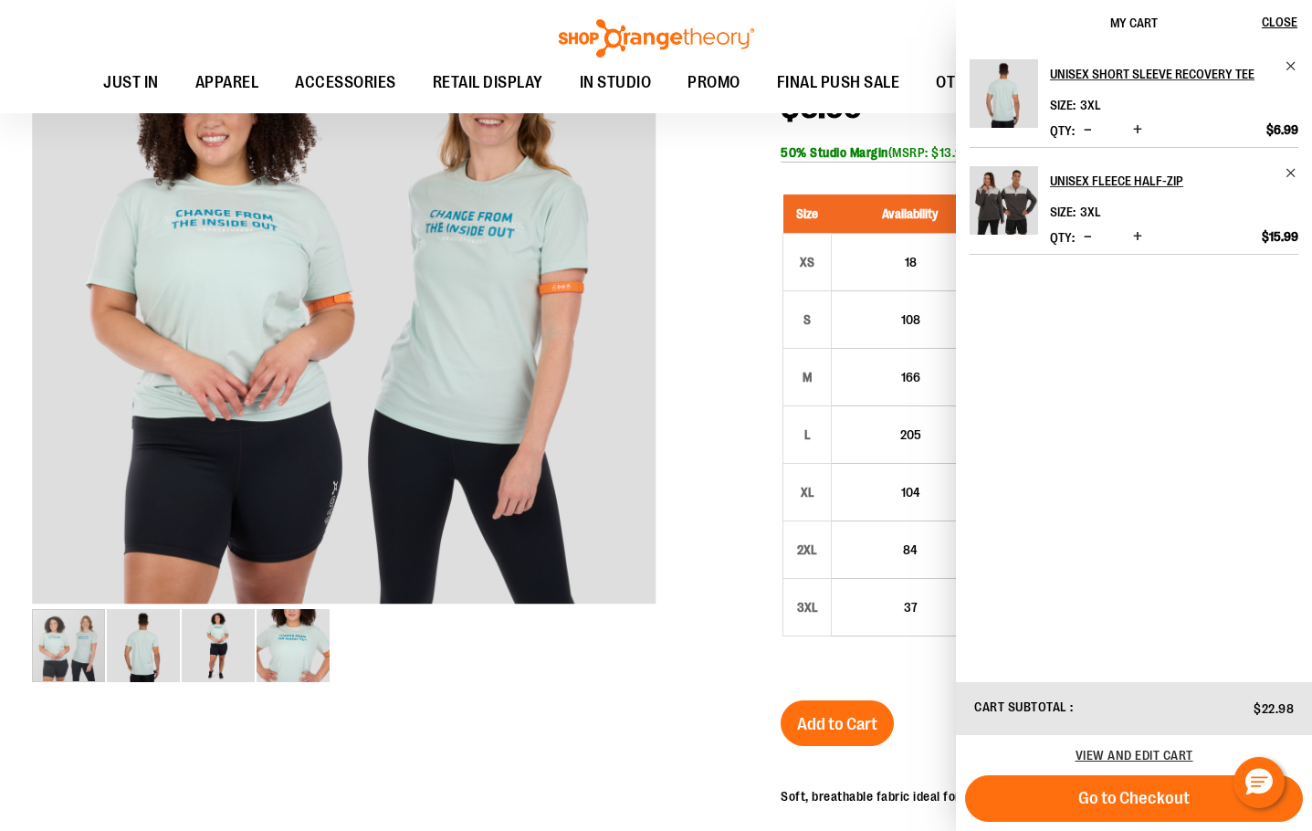
click at [748, 283] on div at bounding box center [656, 554] width 1248 height 1142
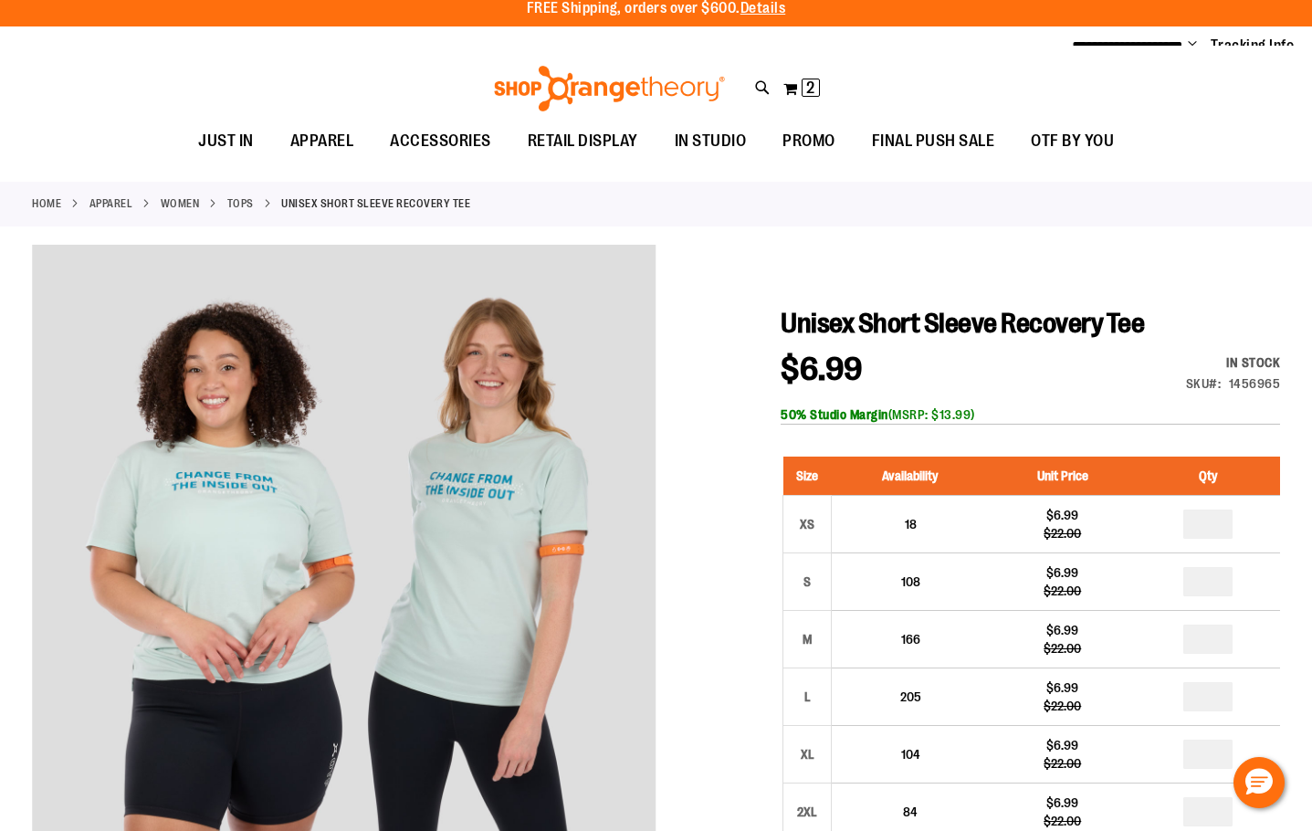
scroll to position [0, 0]
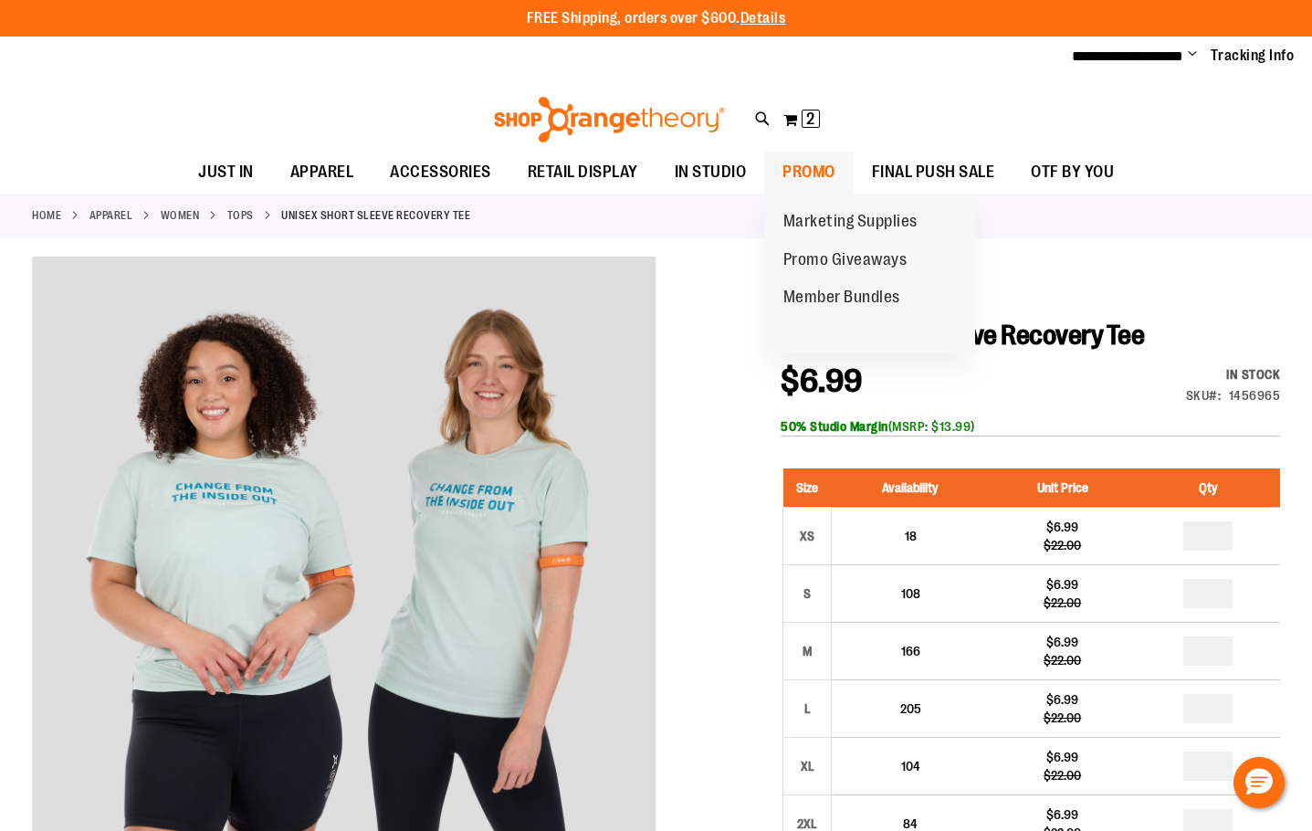
click at [793, 164] on span "PROMO" at bounding box center [809, 172] width 53 height 41
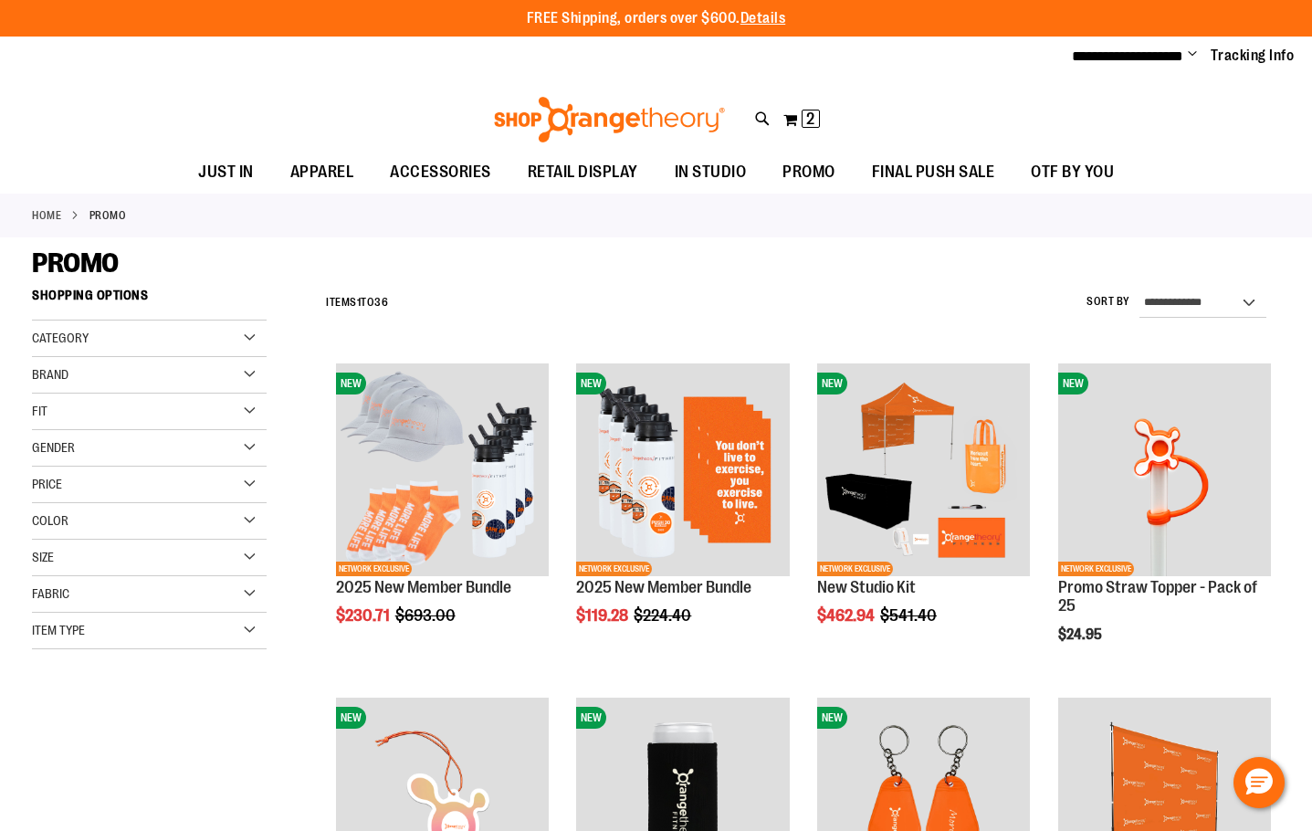
click at [183, 408] on div "Fit" at bounding box center [149, 412] width 235 height 37
click at [163, 514] on div "Gender" at bounding box center [149, 499] width 235 height 37
click at [186, 595] on div "Price" at bounding box center [149, 587] width 235 height 37
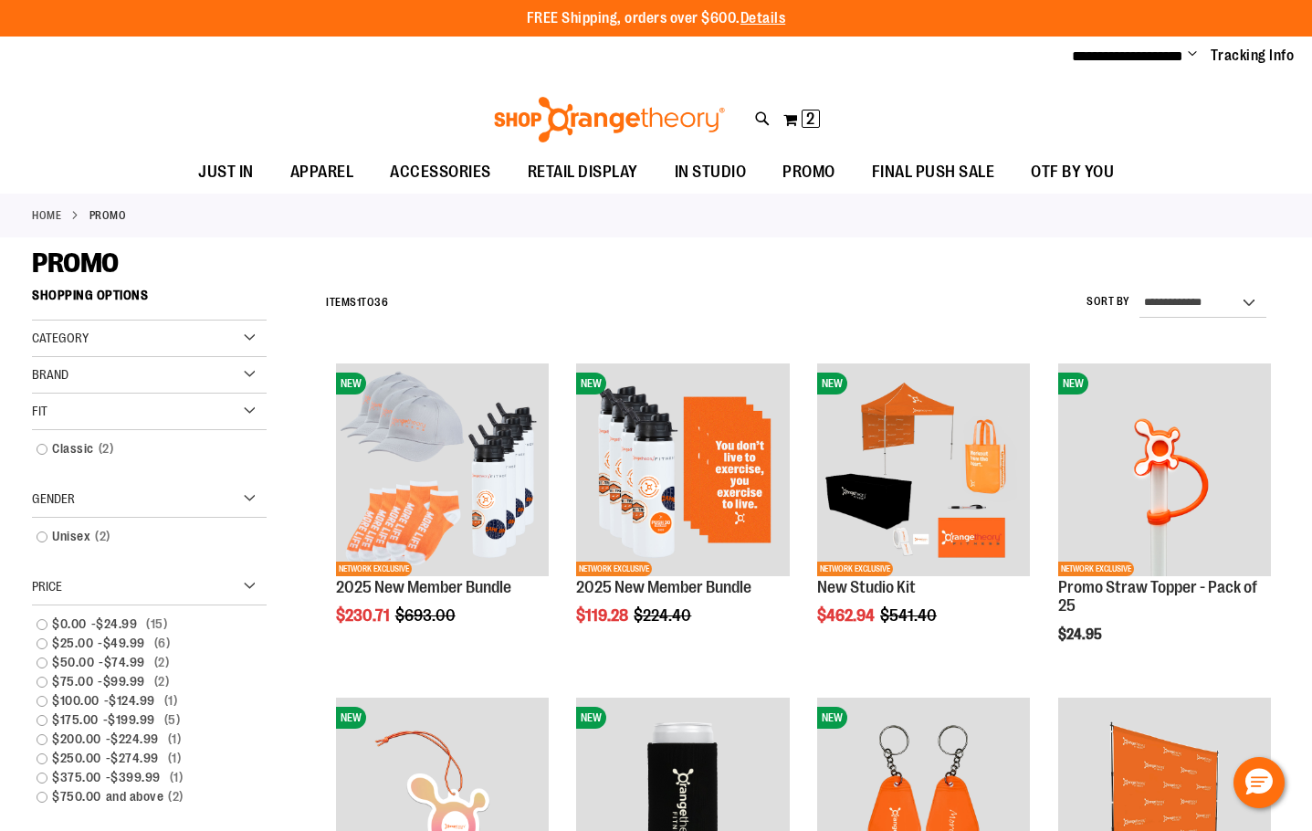
click at [187, 594] on div "Price" at bounding box center [149, 587] width 235 height 37
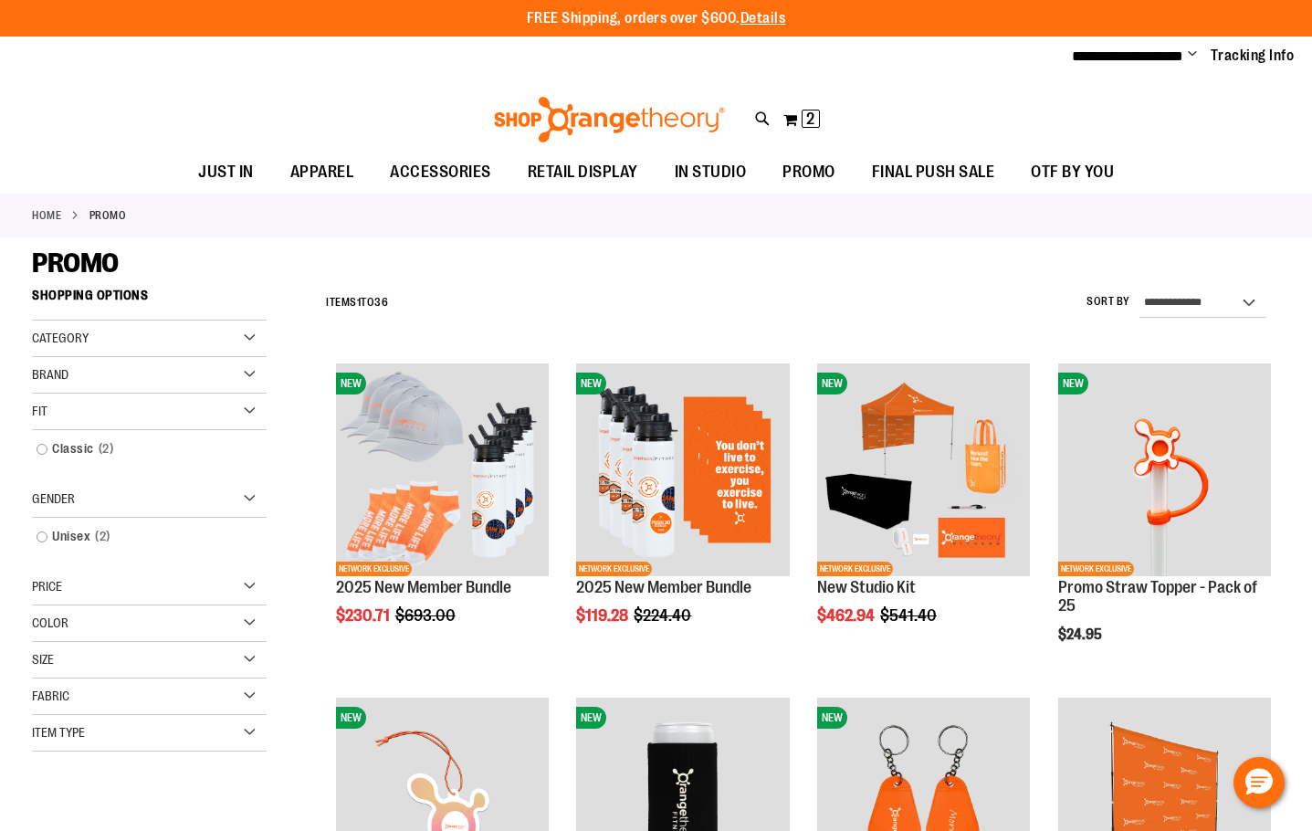
click at [172, 661] on div "Size" at bounding box center [149, 660] width 235 height 37
click at [132, 340] on div "Category" at bounding box center [149, 339] width 235 height 37
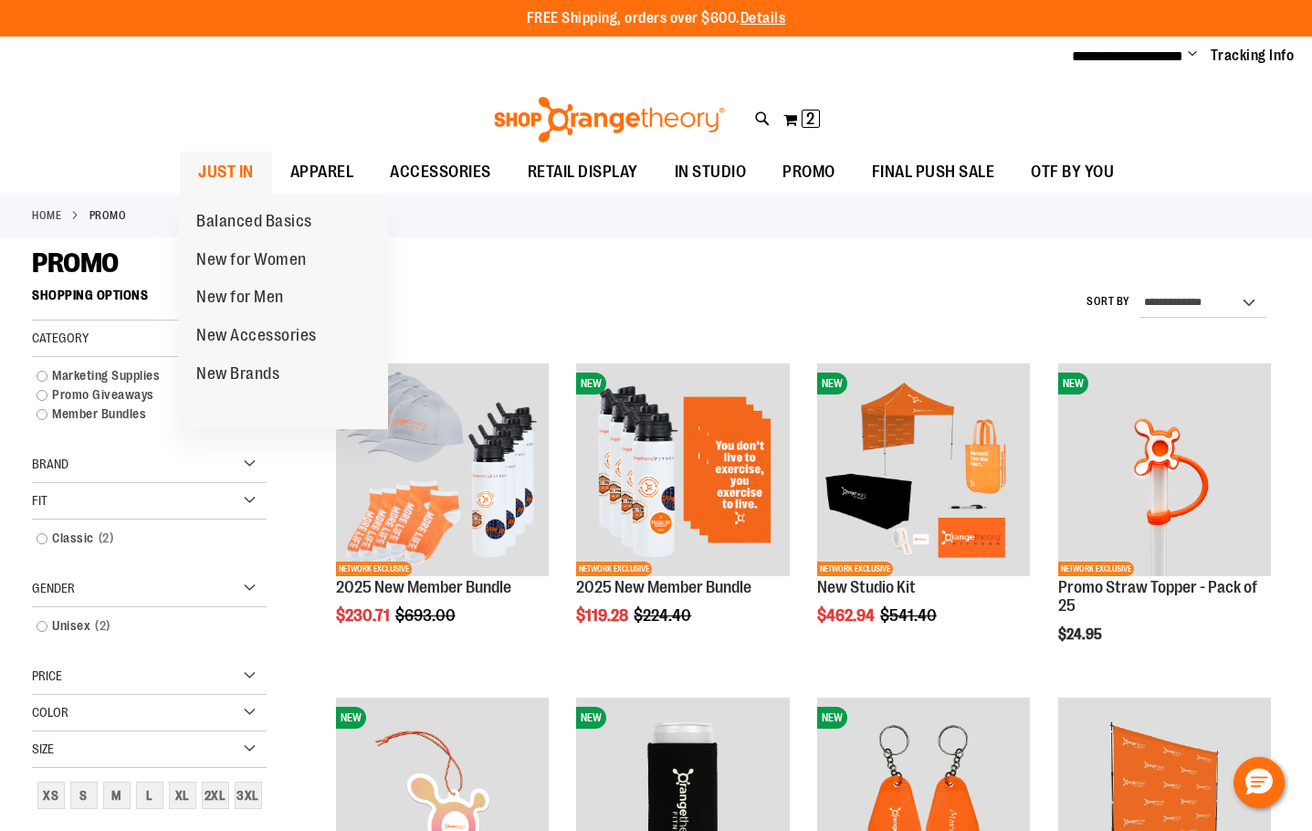
click at [216, 164] on span "JUST IN" at bounding box center [226, 172] width 56 height 41
click at [241, 255] on span "New for Women" at bounding box center [251, 261] width 110 height 23
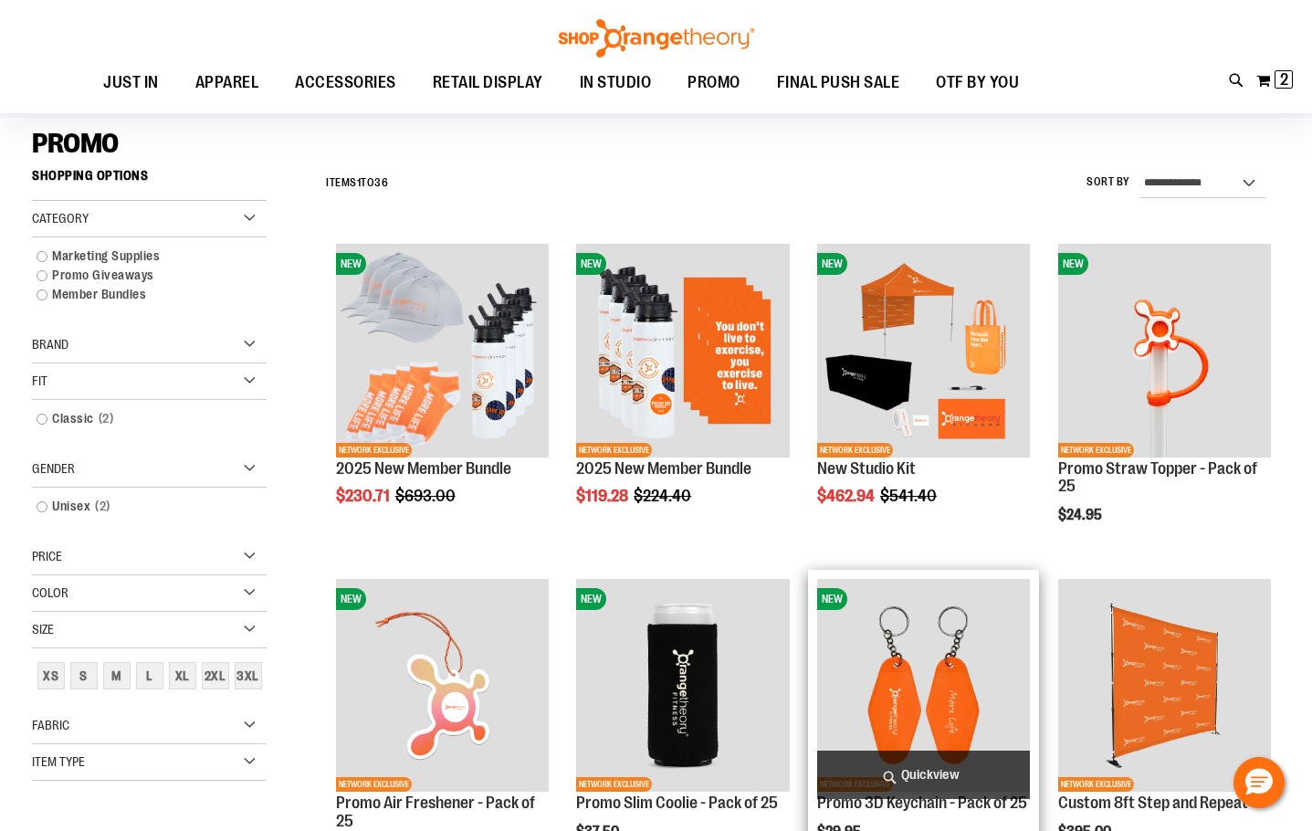
scroll to position [182, 0]
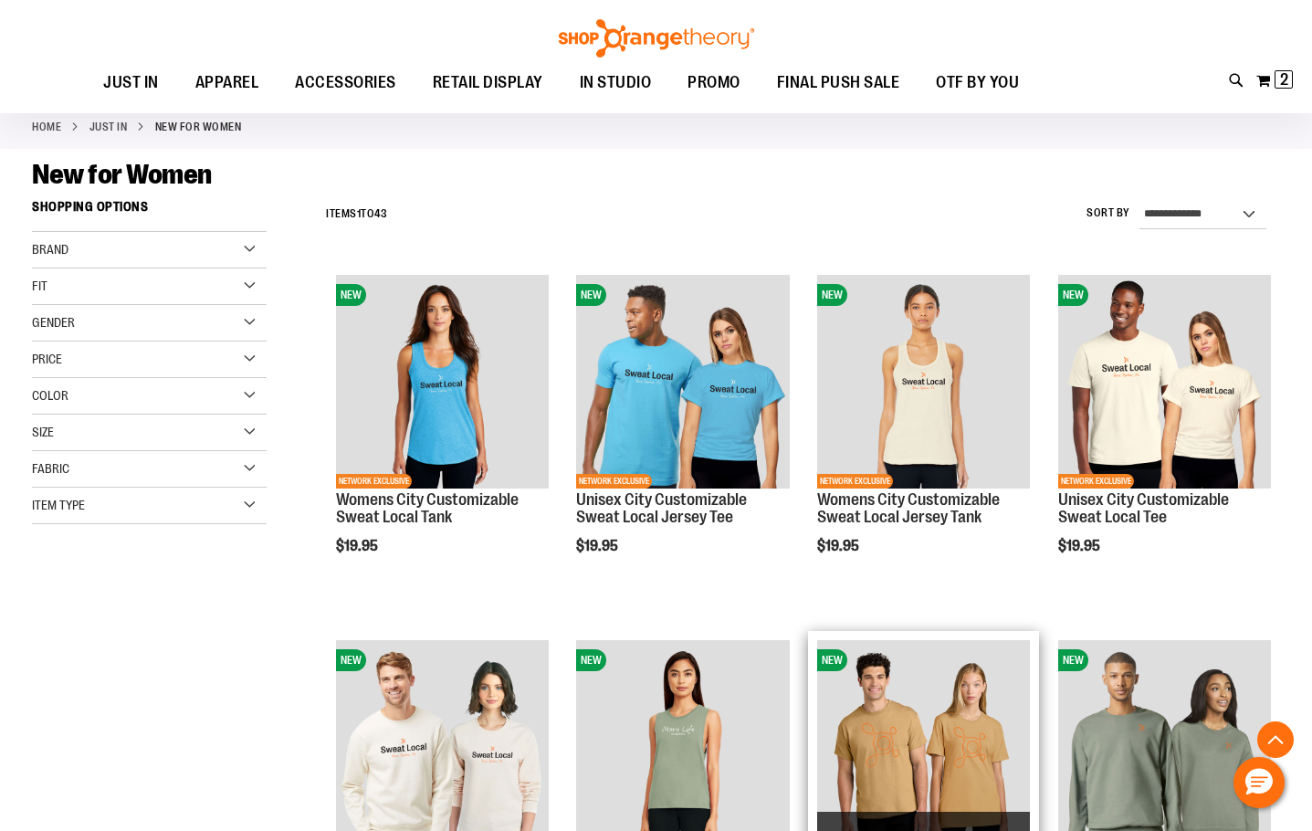
scroll to position [456, 0]
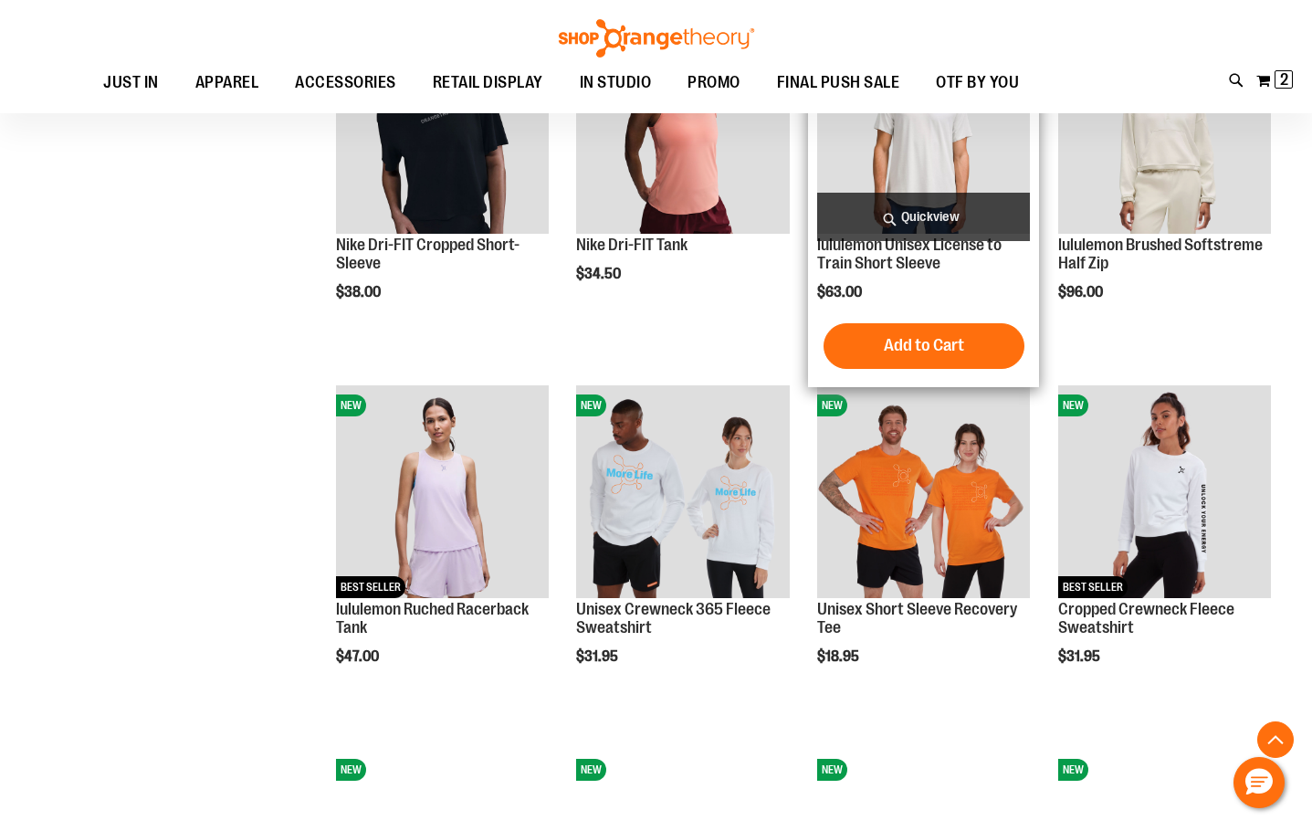
scroll to position [1460, 0]
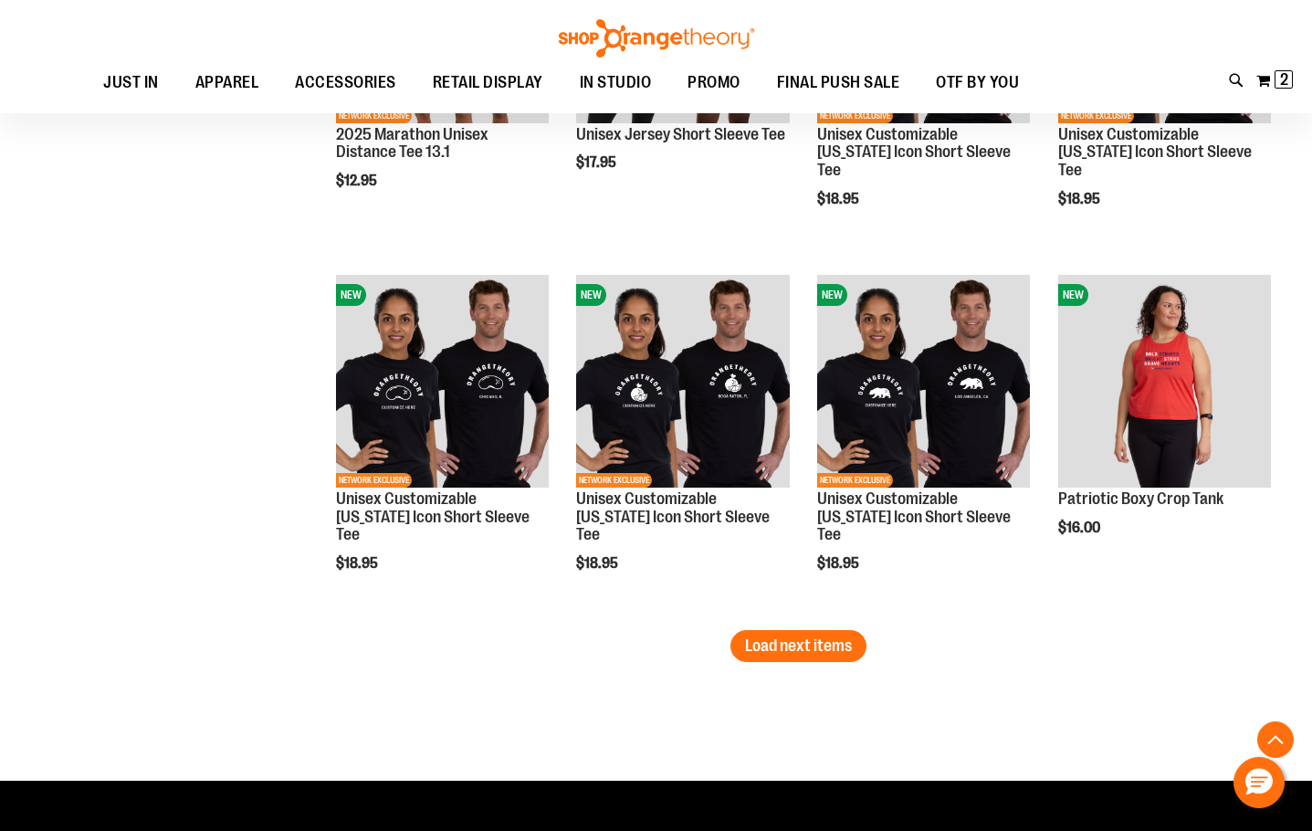
scroll to position [3013, 0]
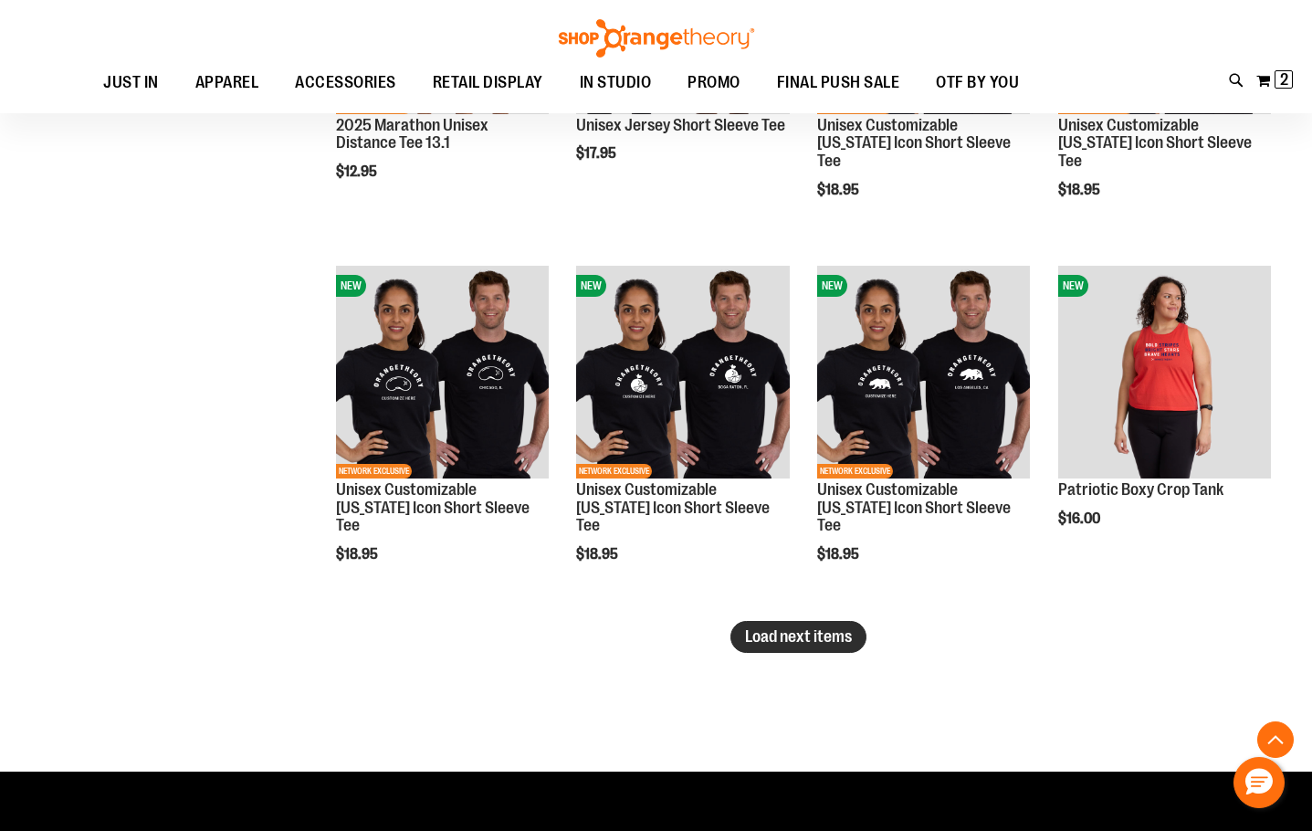
click at [826, 627] on span "Load next items" at bounding box center [798, 636] width 107 height 18
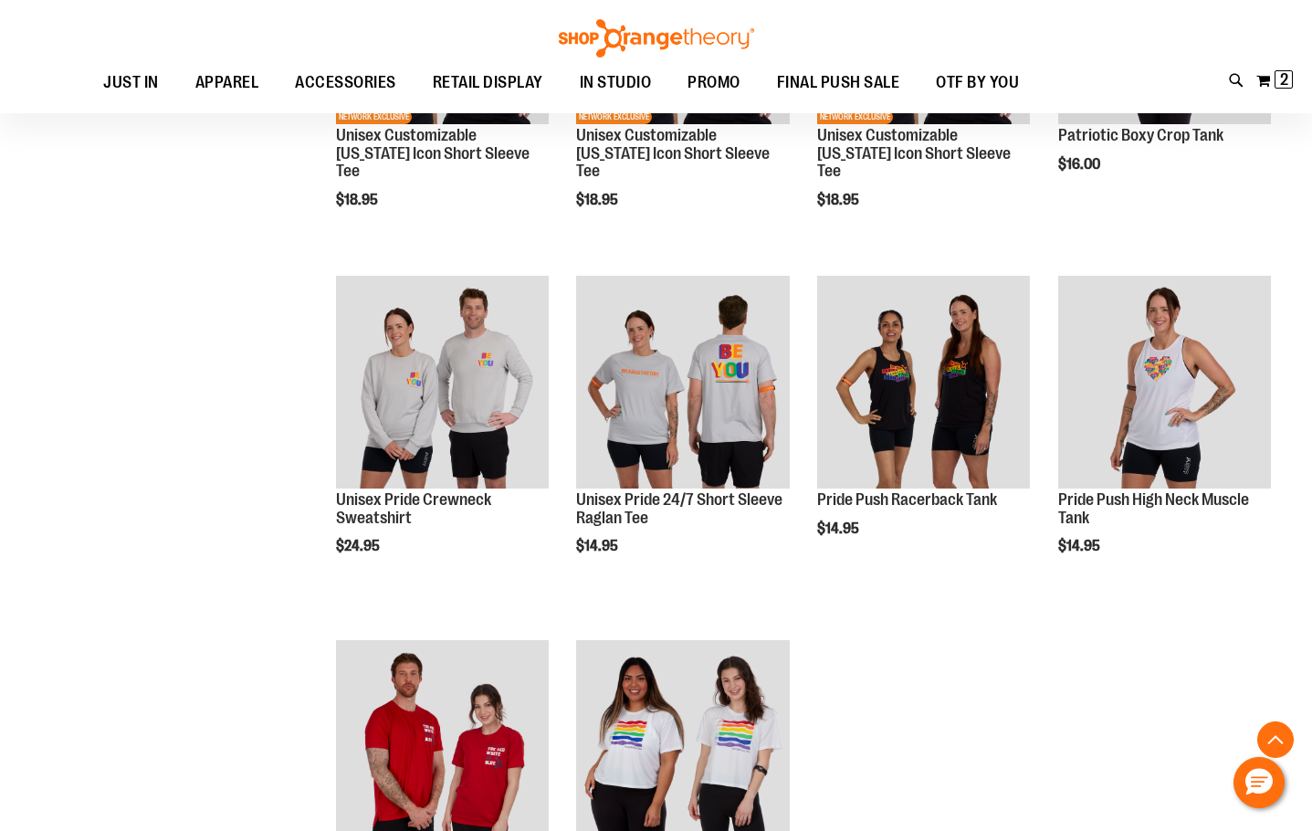
scroll to position [3378, 0]
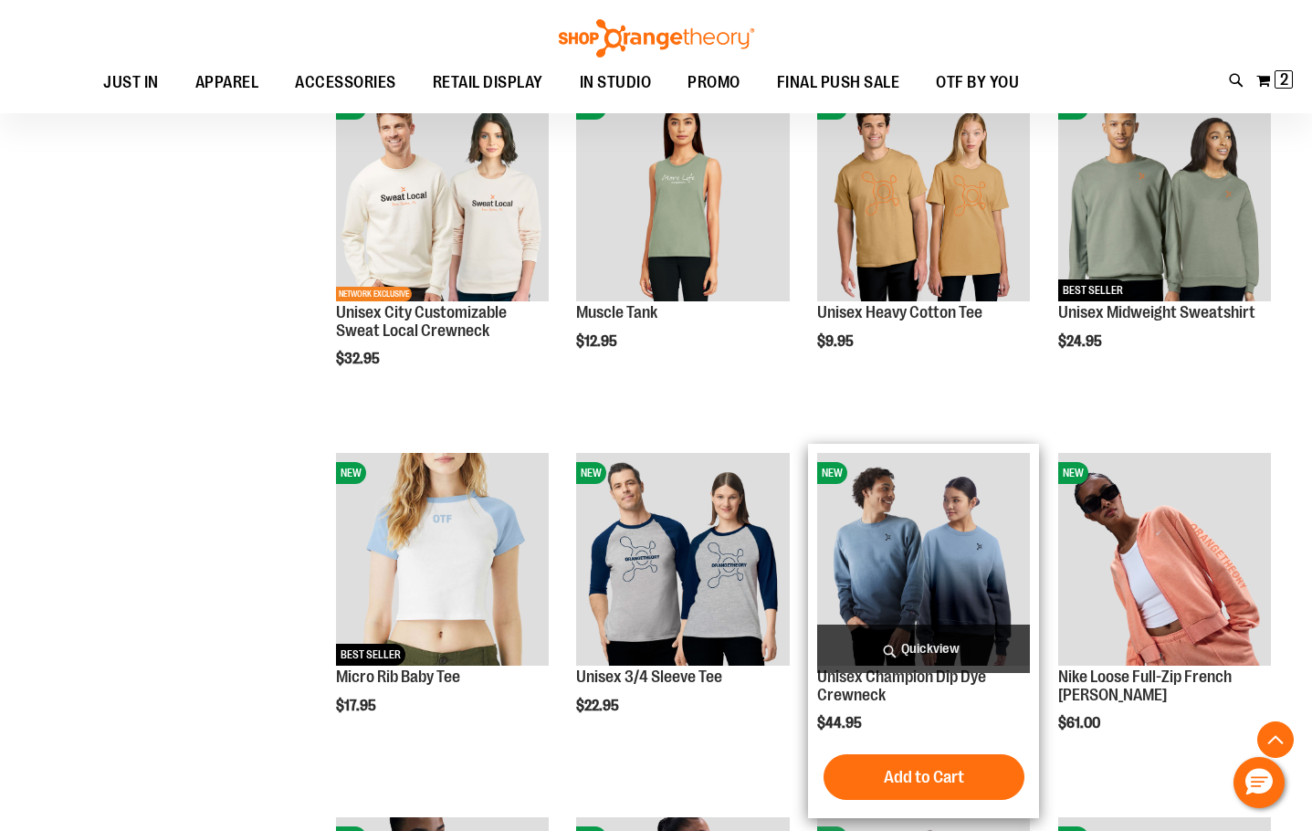
scroll to position [122, 0]
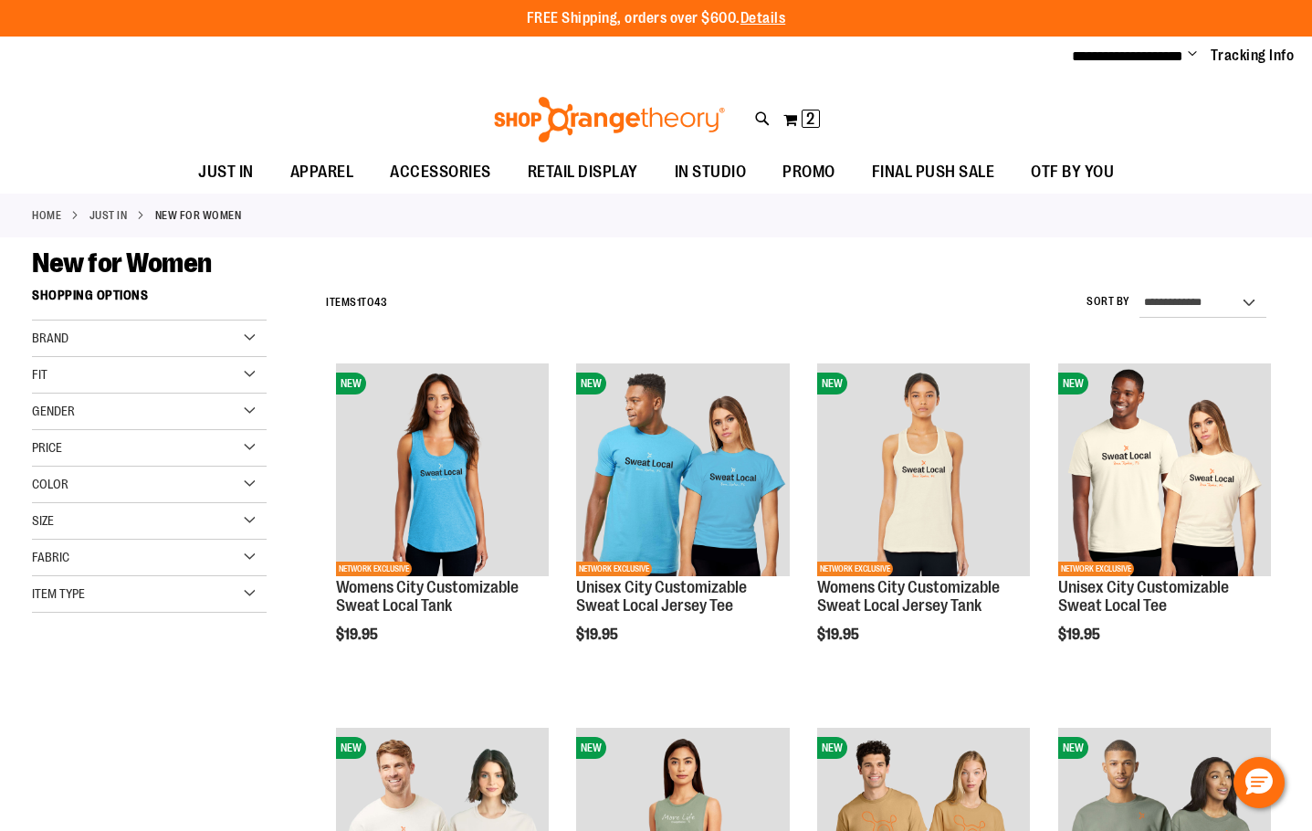
click at [205, 368] on div "Fit" at bounding box center [149, 375] width 235 height 37
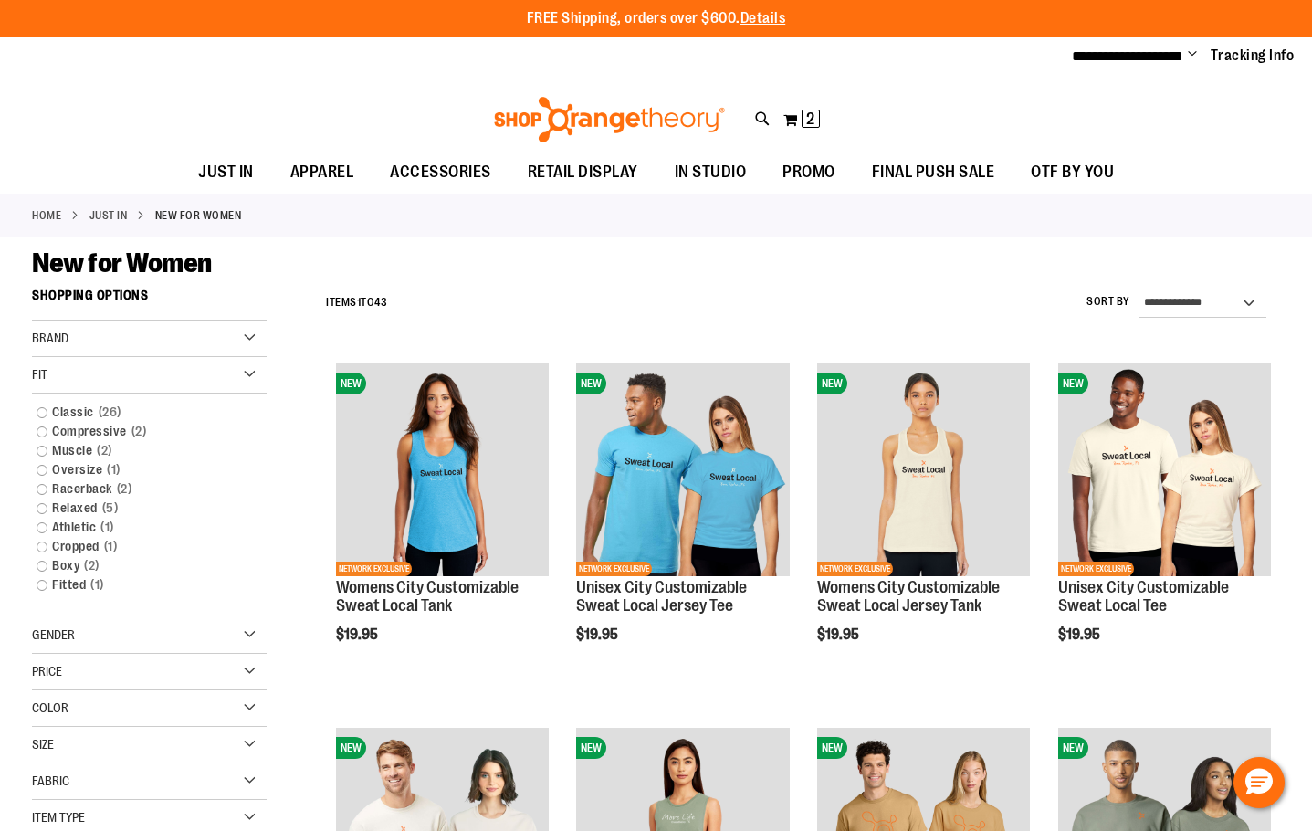
click at [205, 368] on div "Fit" at bounding box center [149, 375] width 235 height 37
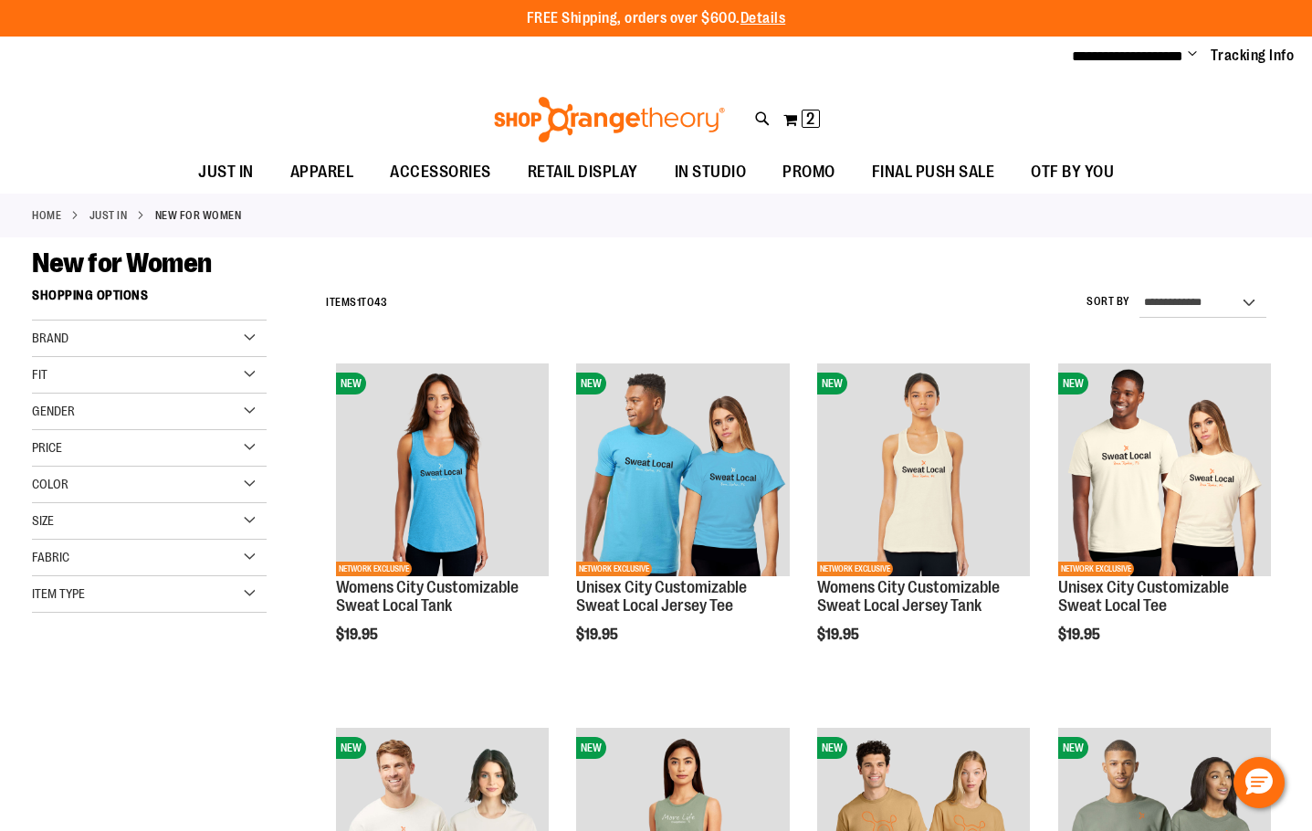
click at [215, 342] on div "Brand" at bounding box center [149, 339] width 235 height 37
click at [154, 544] on div "Fabric" at bounding box center [149, 558] width 235 height 37
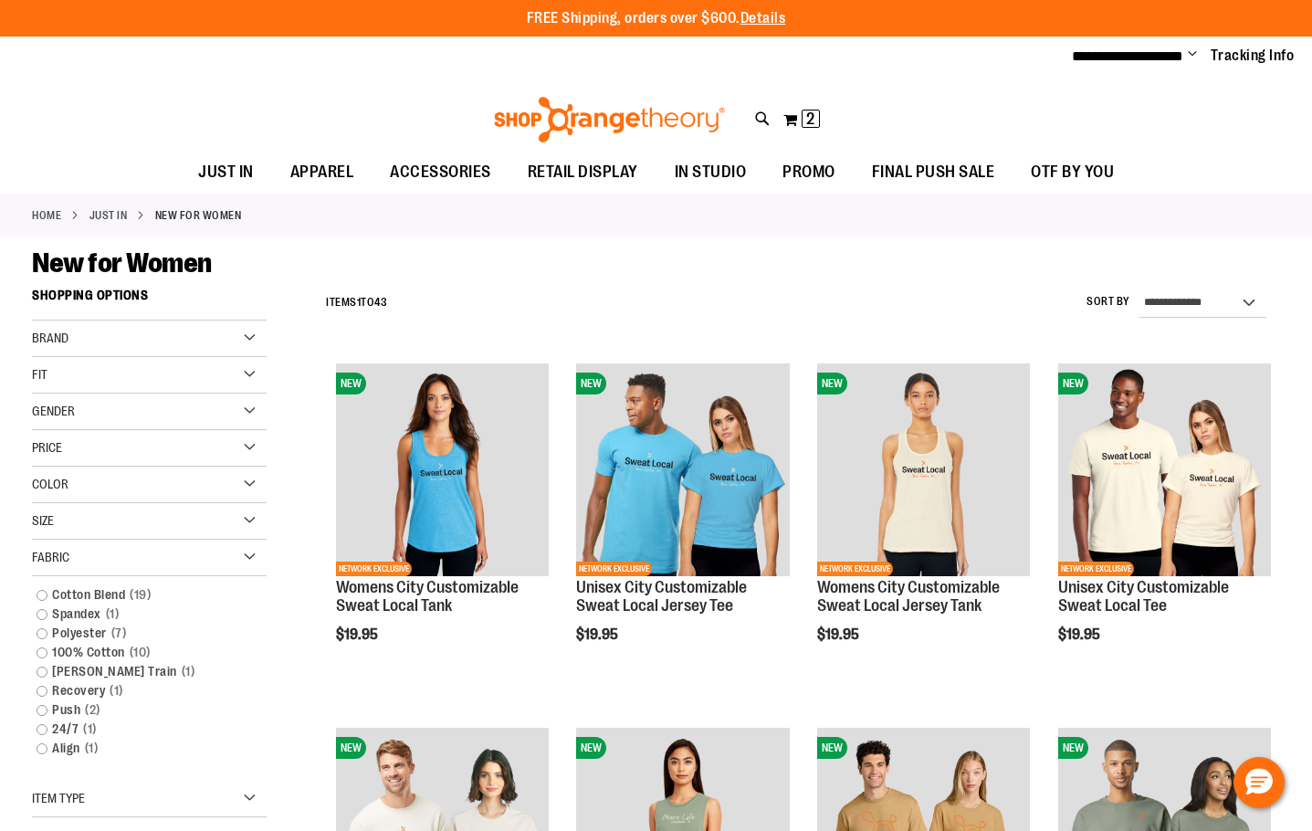
click at [143, 521] on div "Size" at bounding box center [149, 521] width 235 height 37
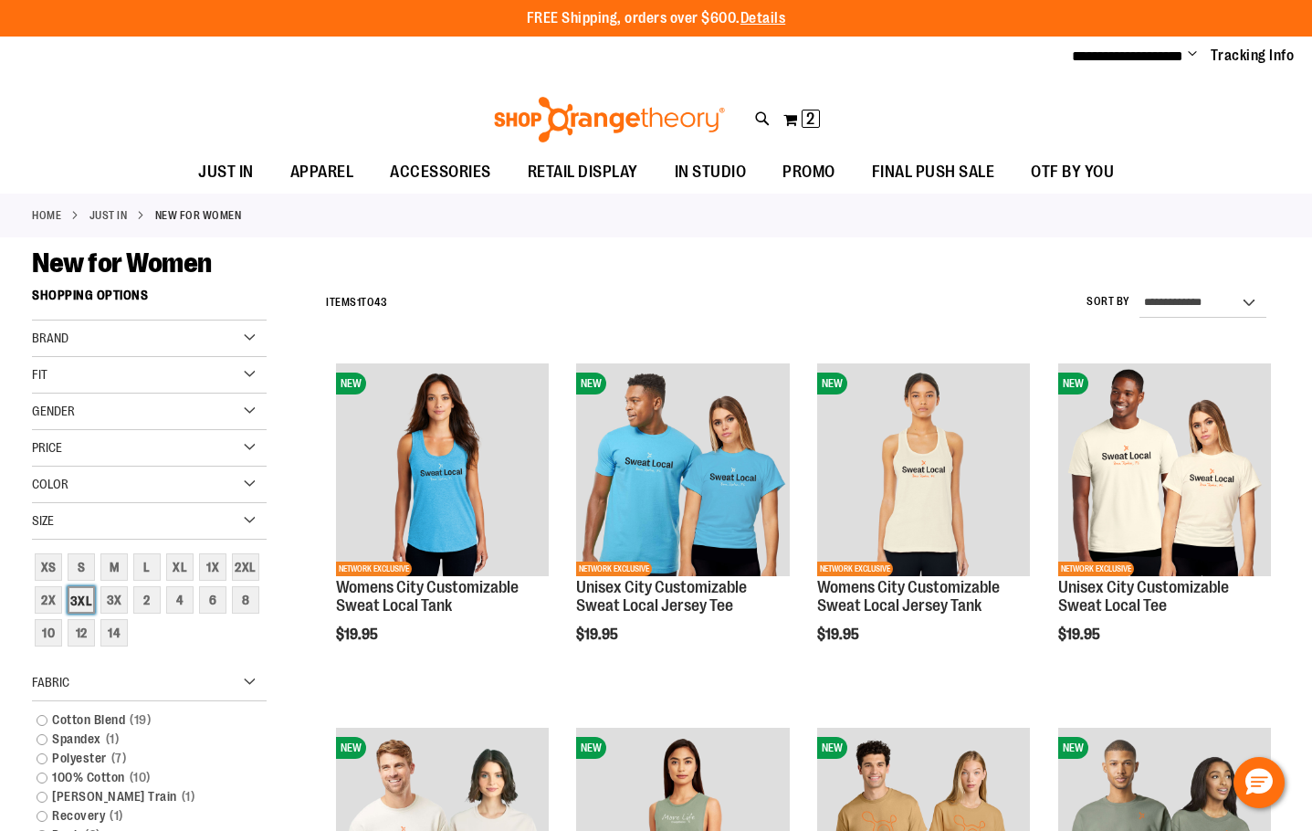
click at [86, 601] on div "3XL" at bounding box center [81, 599] width 27 height 27
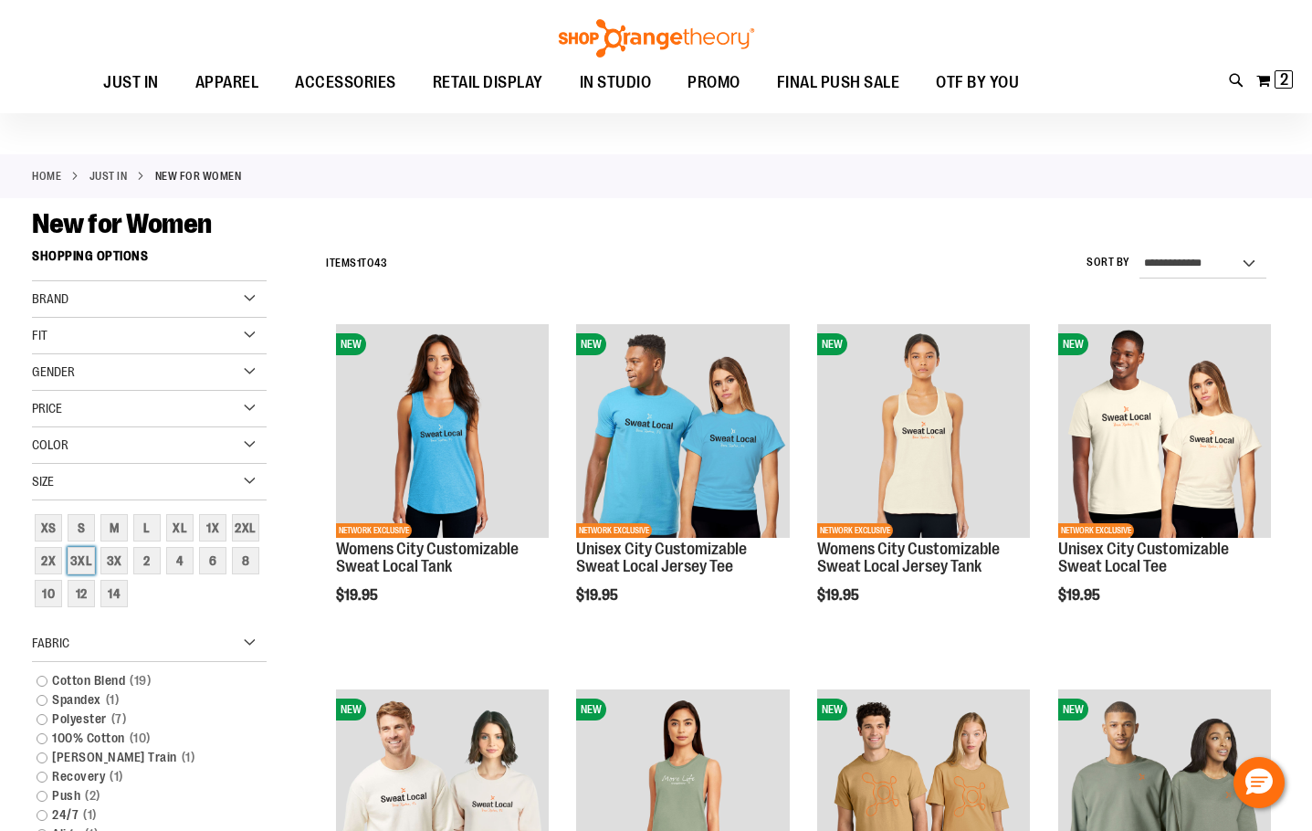
scroll to position [5, 0]
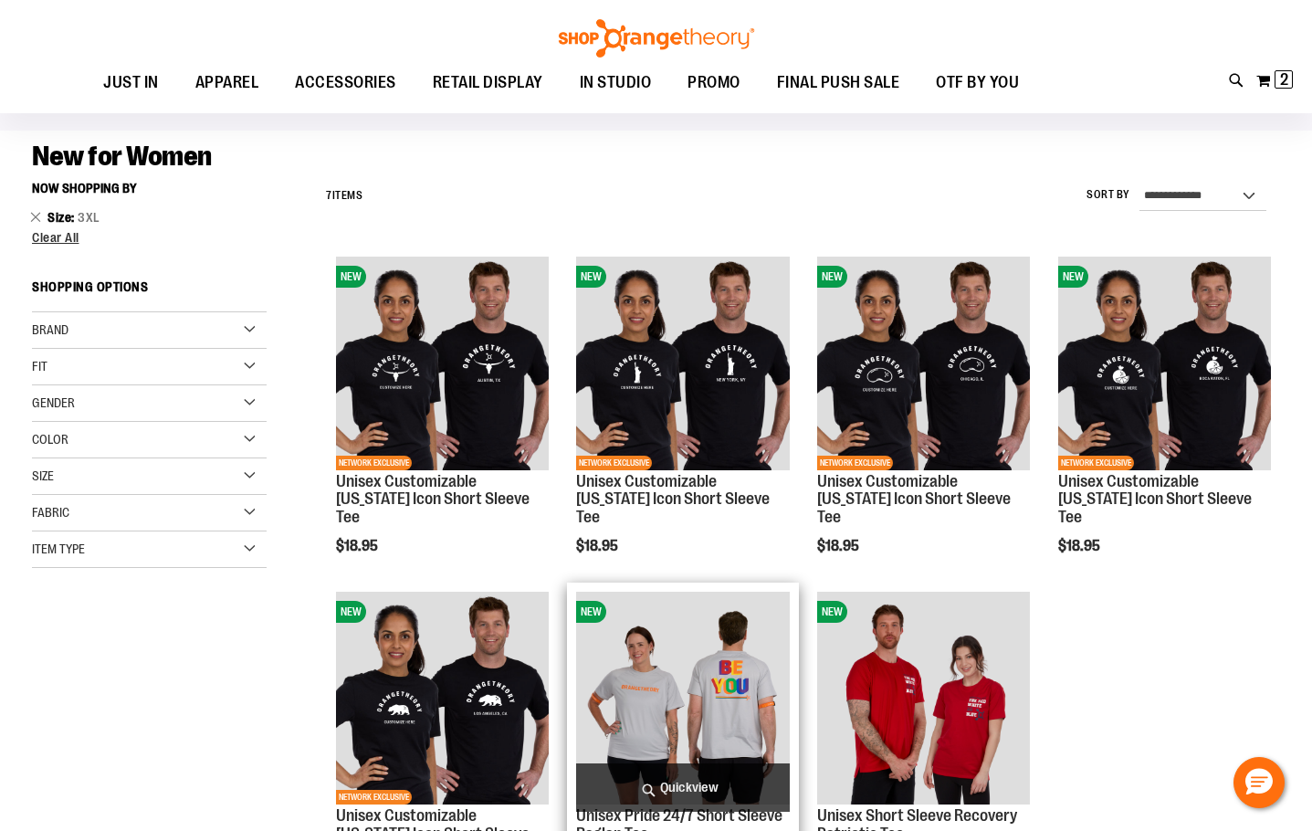
scroll to position [96, 0]
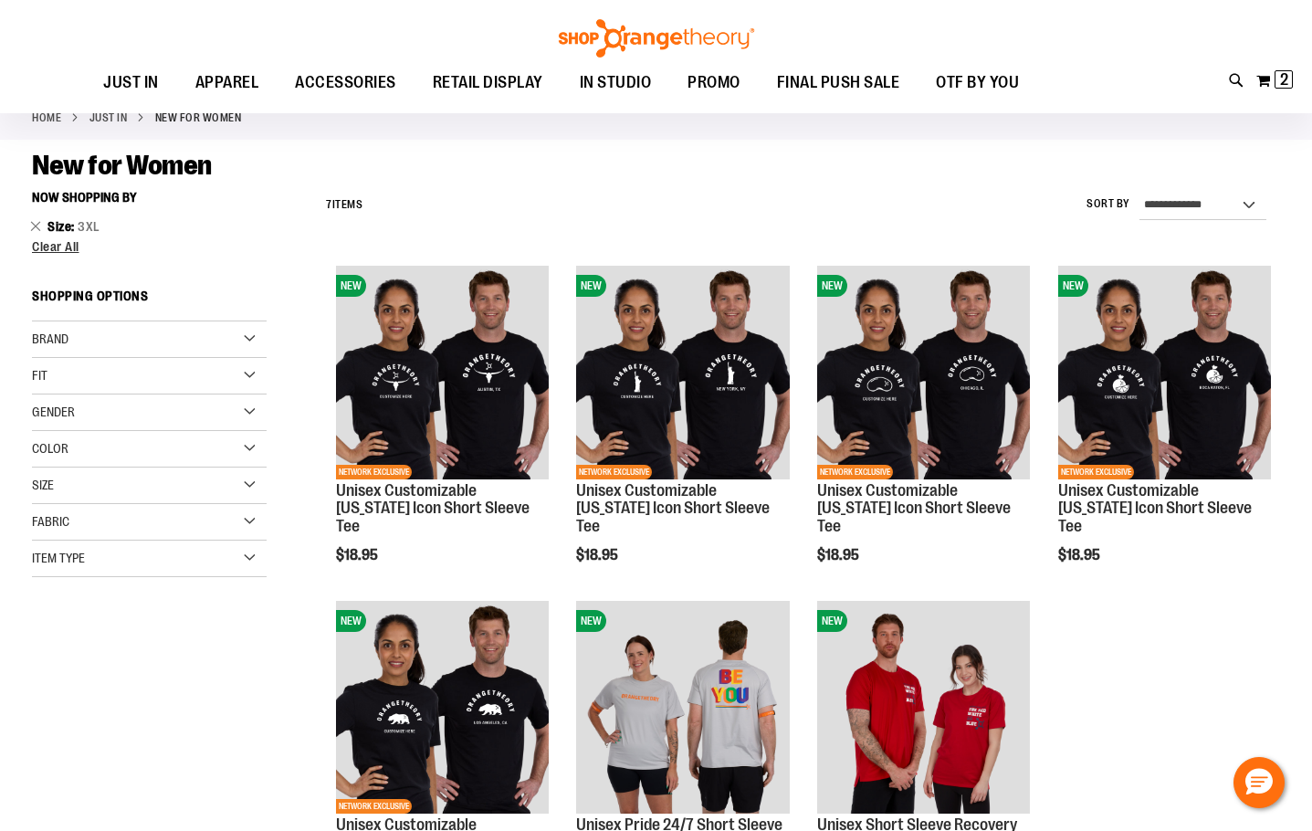
click at [42, 229] on li "Size 3XL Remove This Item" at bounding box center [149, 226] width 235 height 18
click at [37, 225] on link "Remove This Item" at bounding box center [36, 225] width 12 height 18
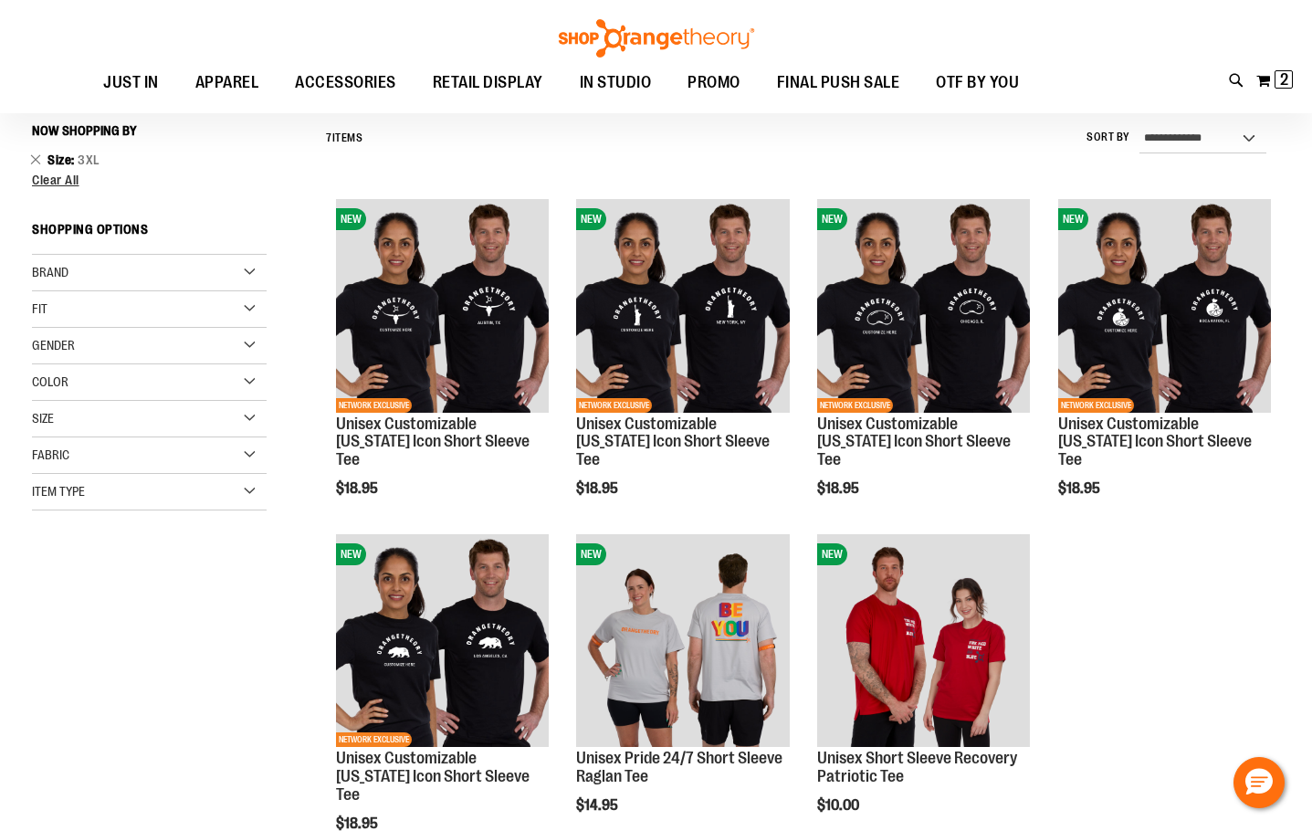
scroll to position [165, 0]
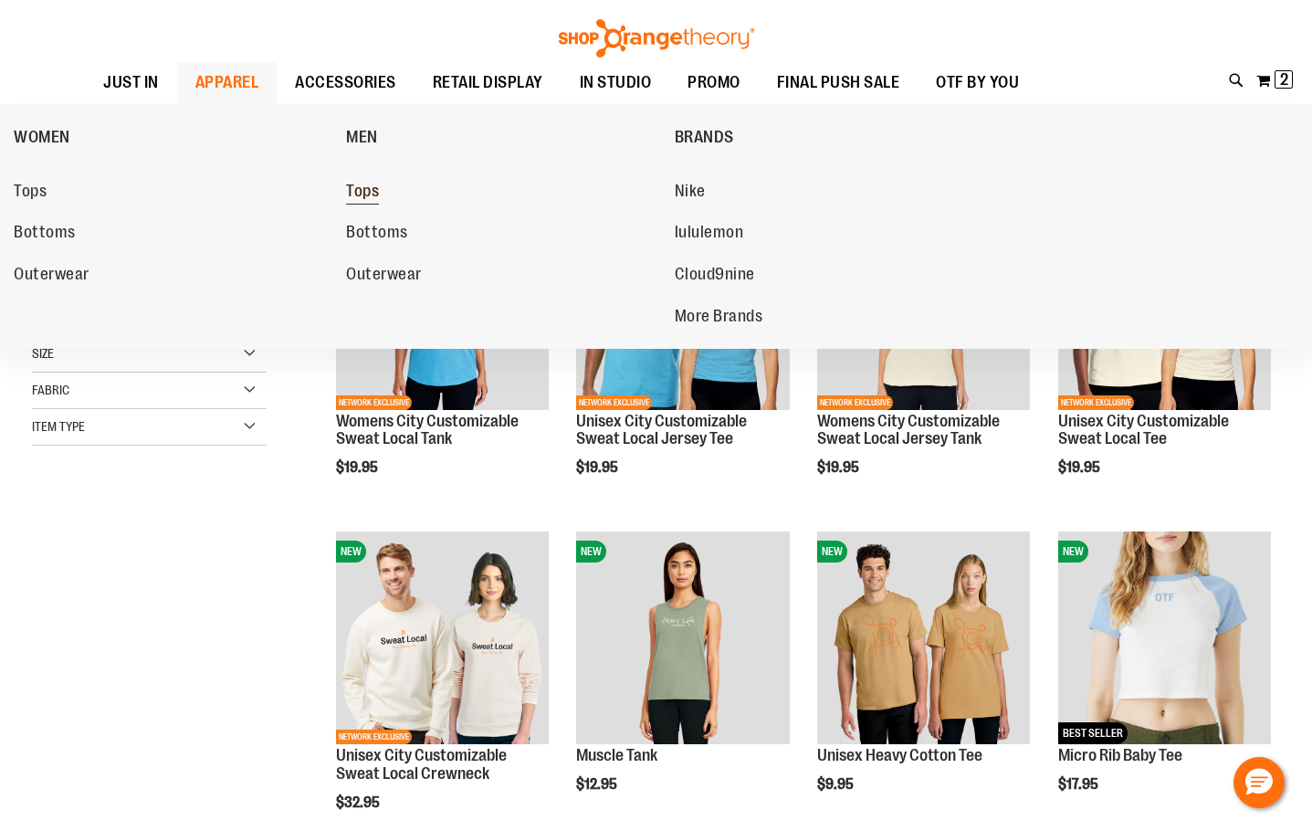
click at [374, 190] on span "Tops" at bounding box center [362, 193] width 33 height 23
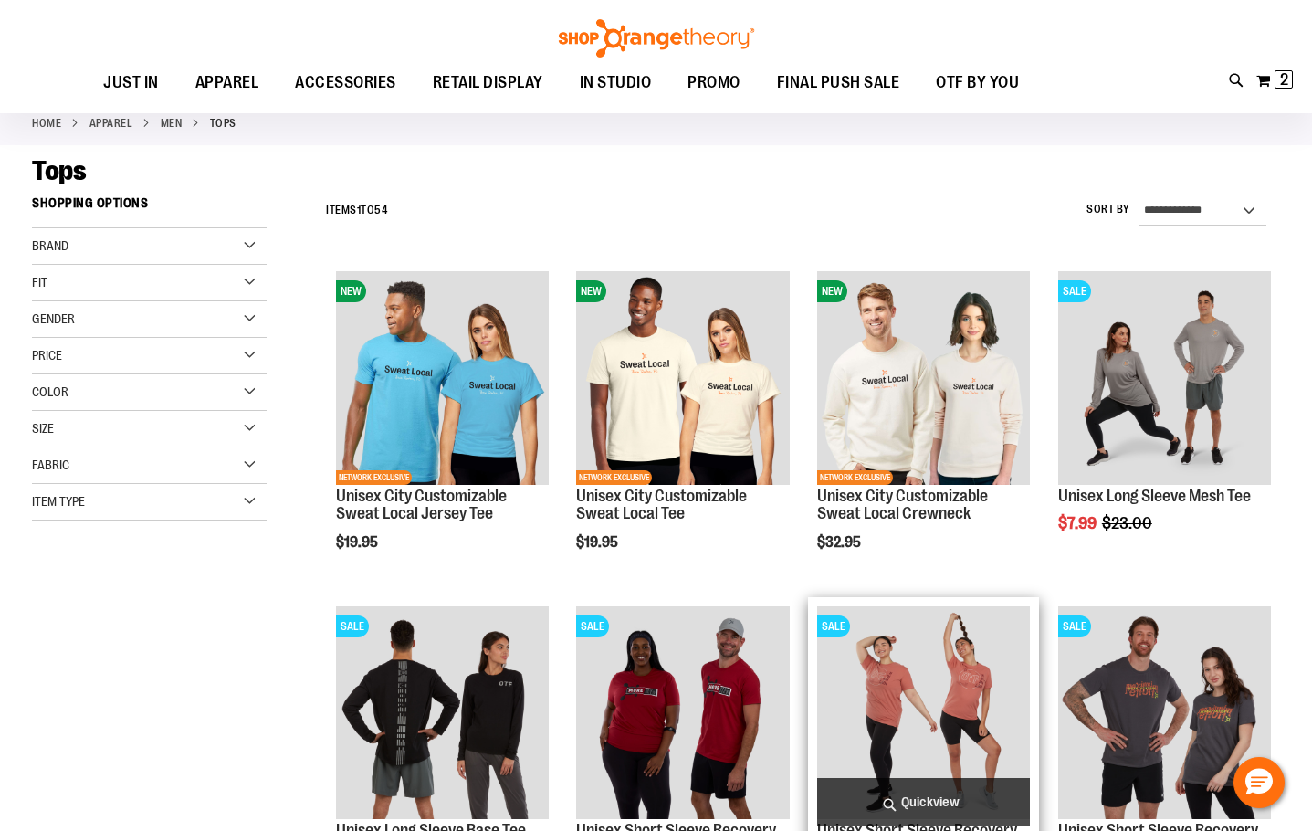
scroll to position [364, 0]
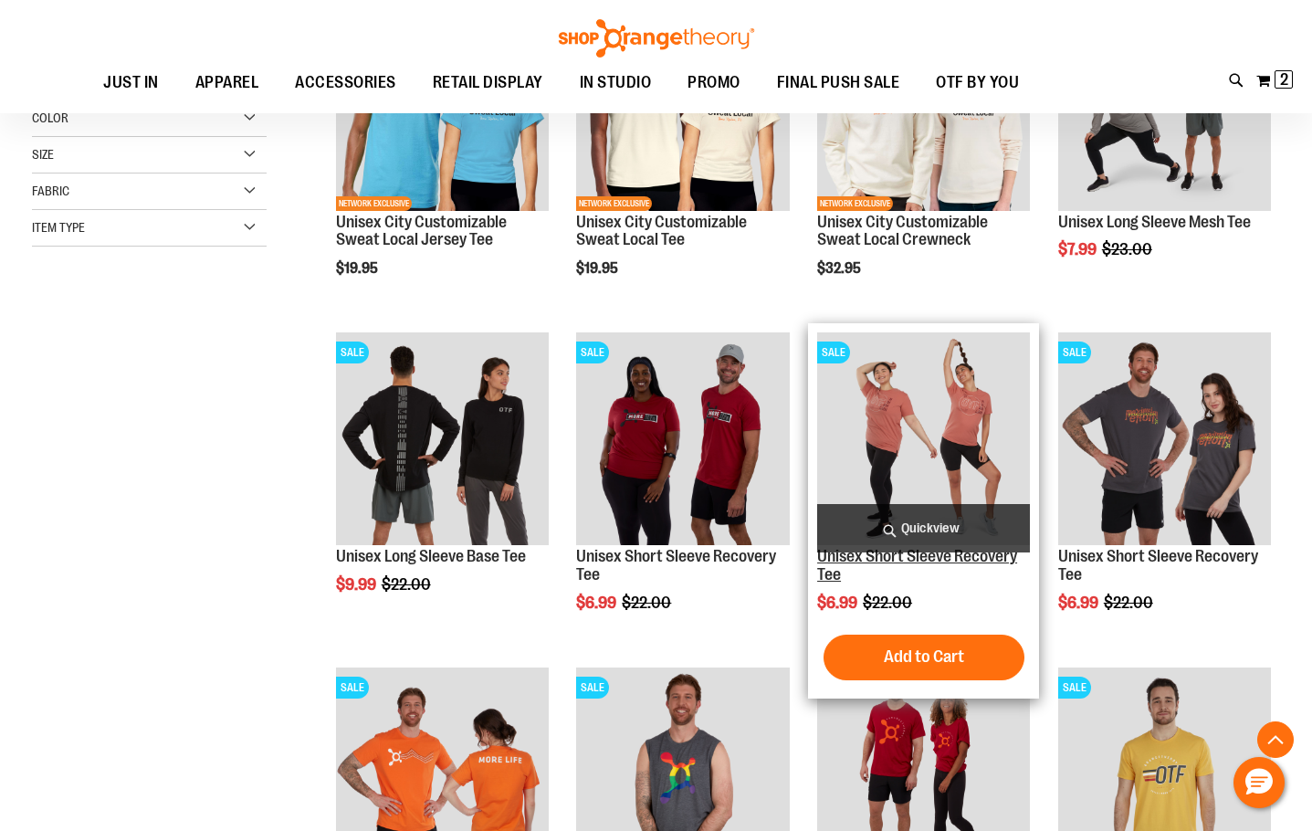
click at [976, 557] on link "Unisex Short Sleeve Recovery Tee" at bounding box center [917, 565] width 200 height 37
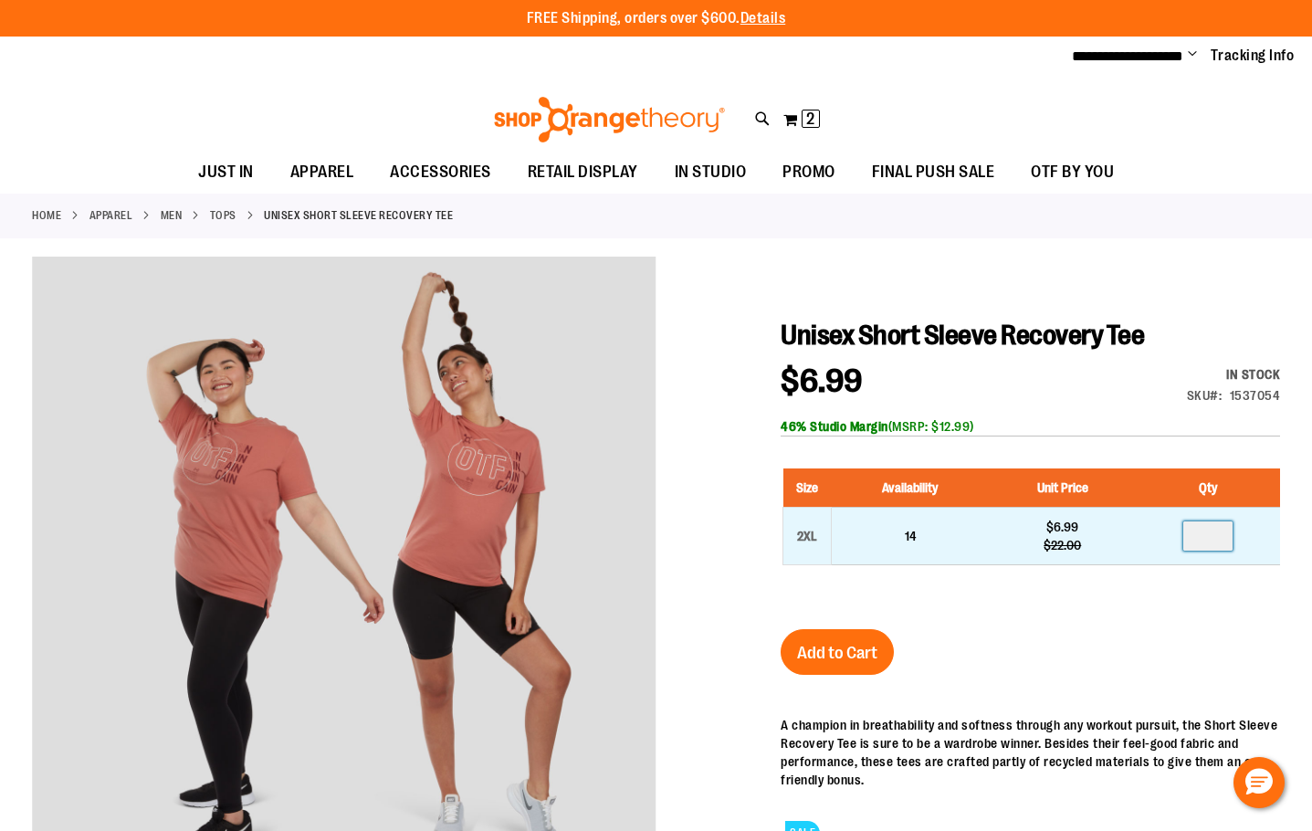
click at [1215, 532] on input "number" at bounding box center [1207, 535] width 49 height 29
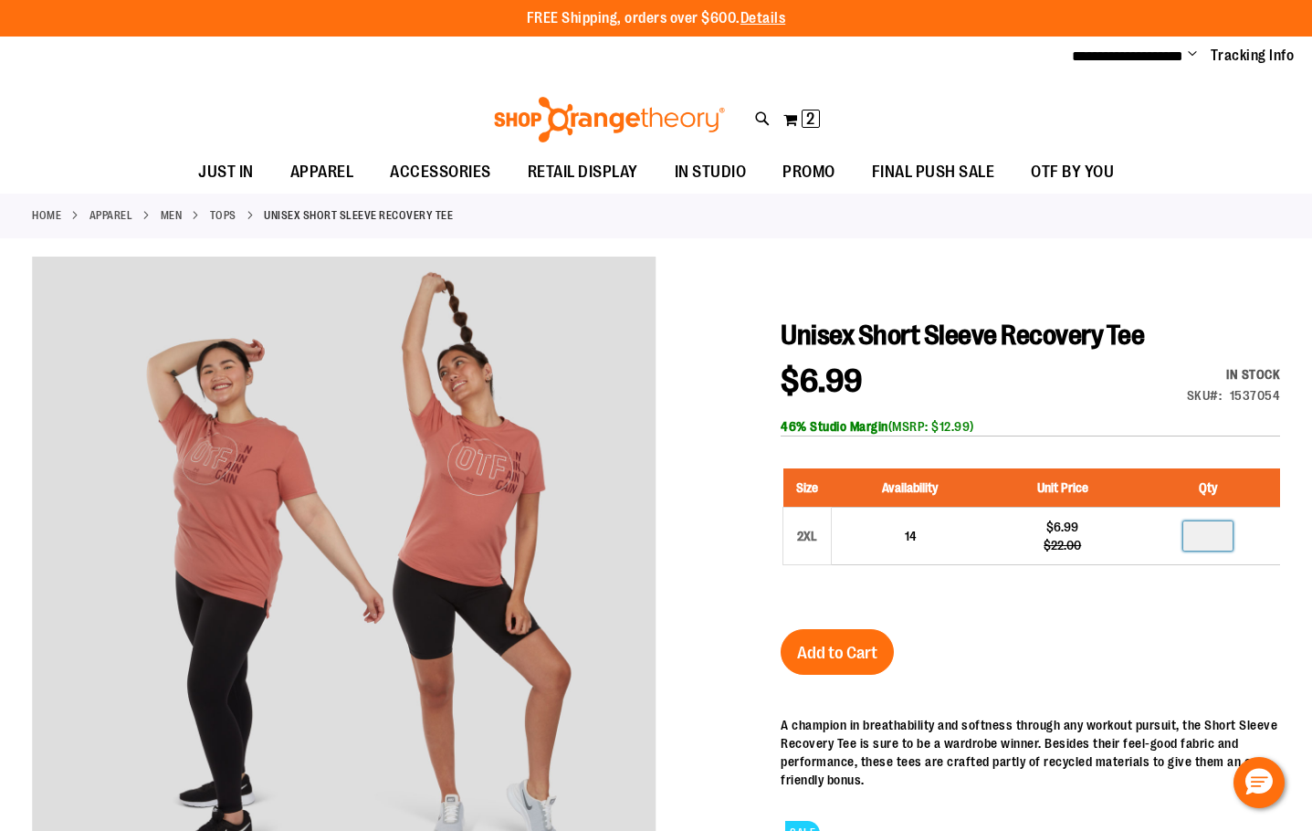
type input "*"
click at [854, 643] on span "Add to Cart" at bounding box center [837, 653] width 80 height 20
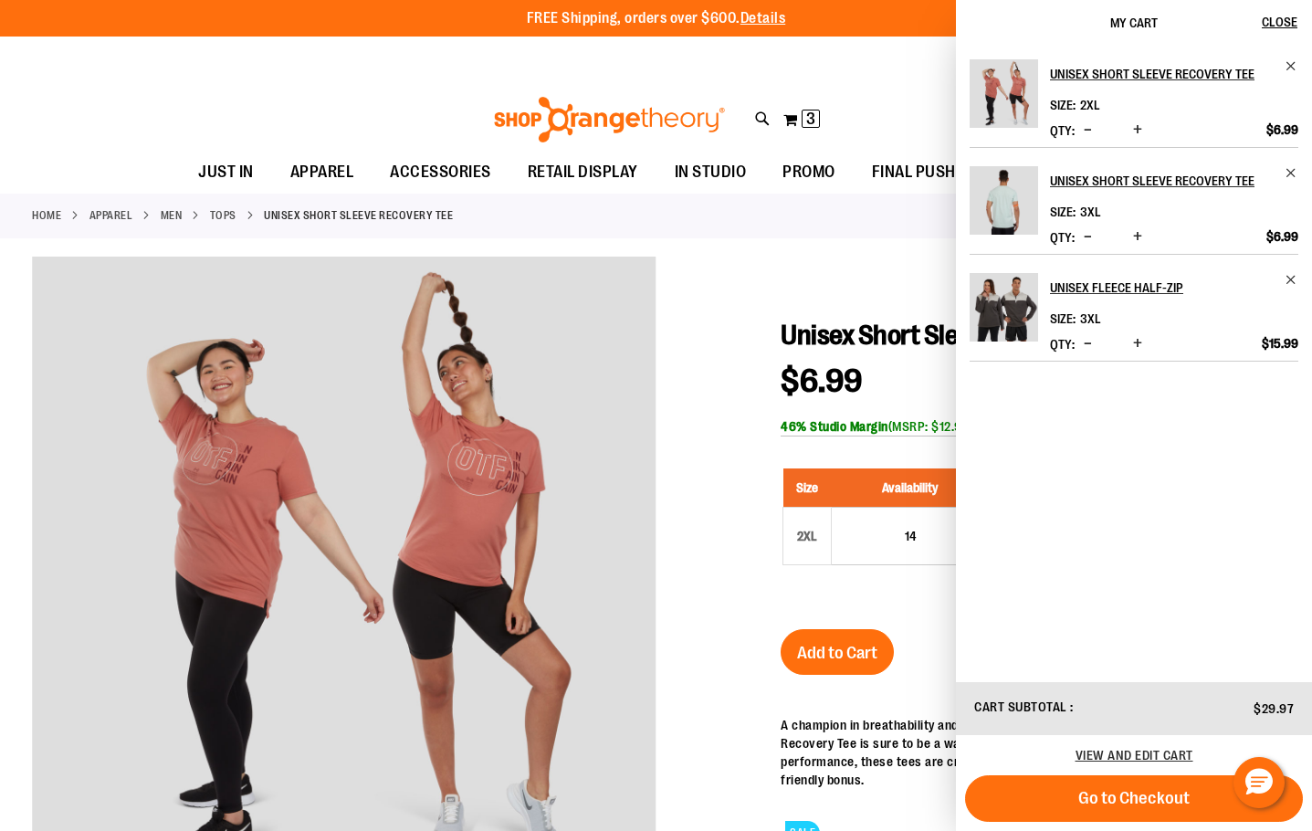
click at [711, 73] on div "**********" at bounding box center [656, 57] width 1312 height 40
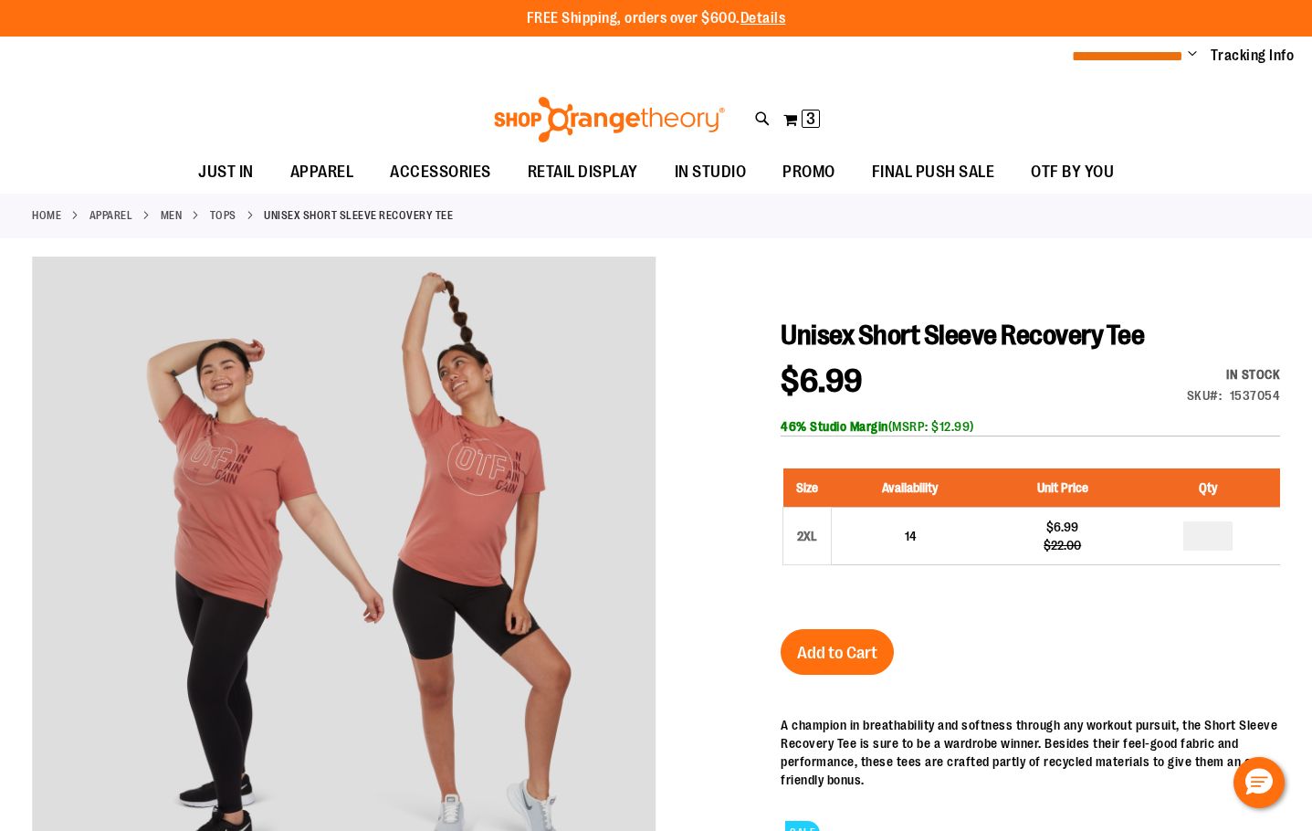
click at [1141, 58] on span "**********" at bounding box center [1127, 56] width 111 height 14
click at [1190, 57] on span "Change" at bounding box center [1192, 55] width 9 height 17
click at [1192, 52] on span "Change" at bounding box center [1192, 55] width 9 height 17
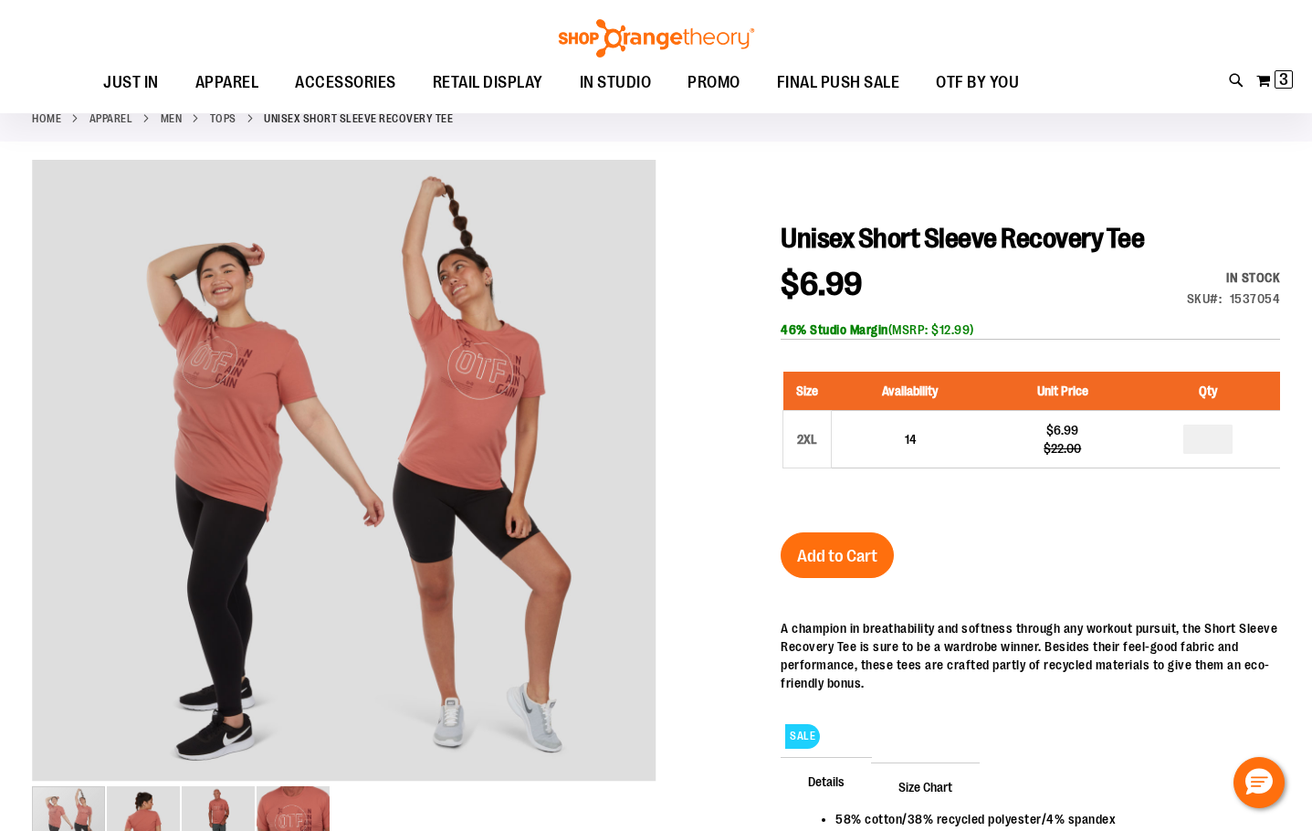
scroll to position [90, 0]
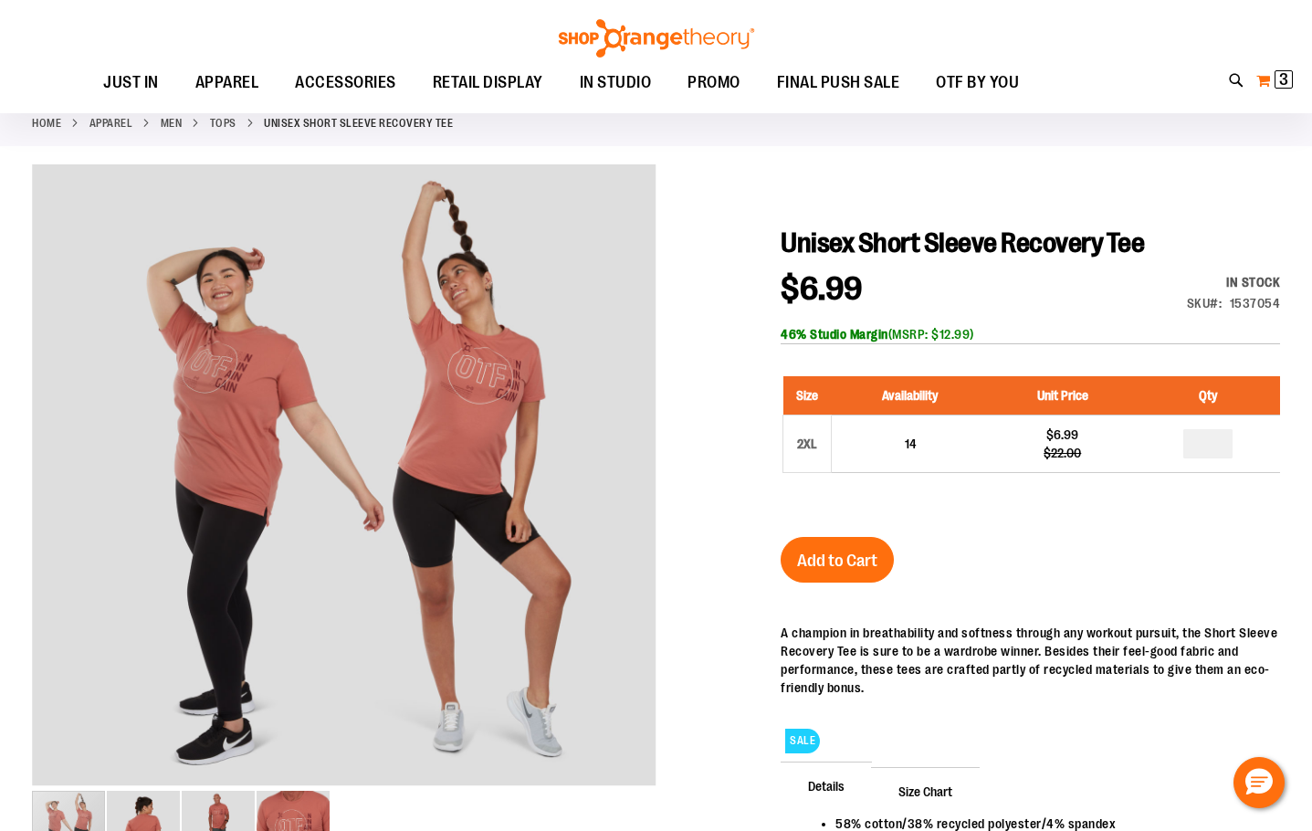
click at [1277, 74] on span "3 3 items" at bounding box center [1284, 79] width 18 height 18
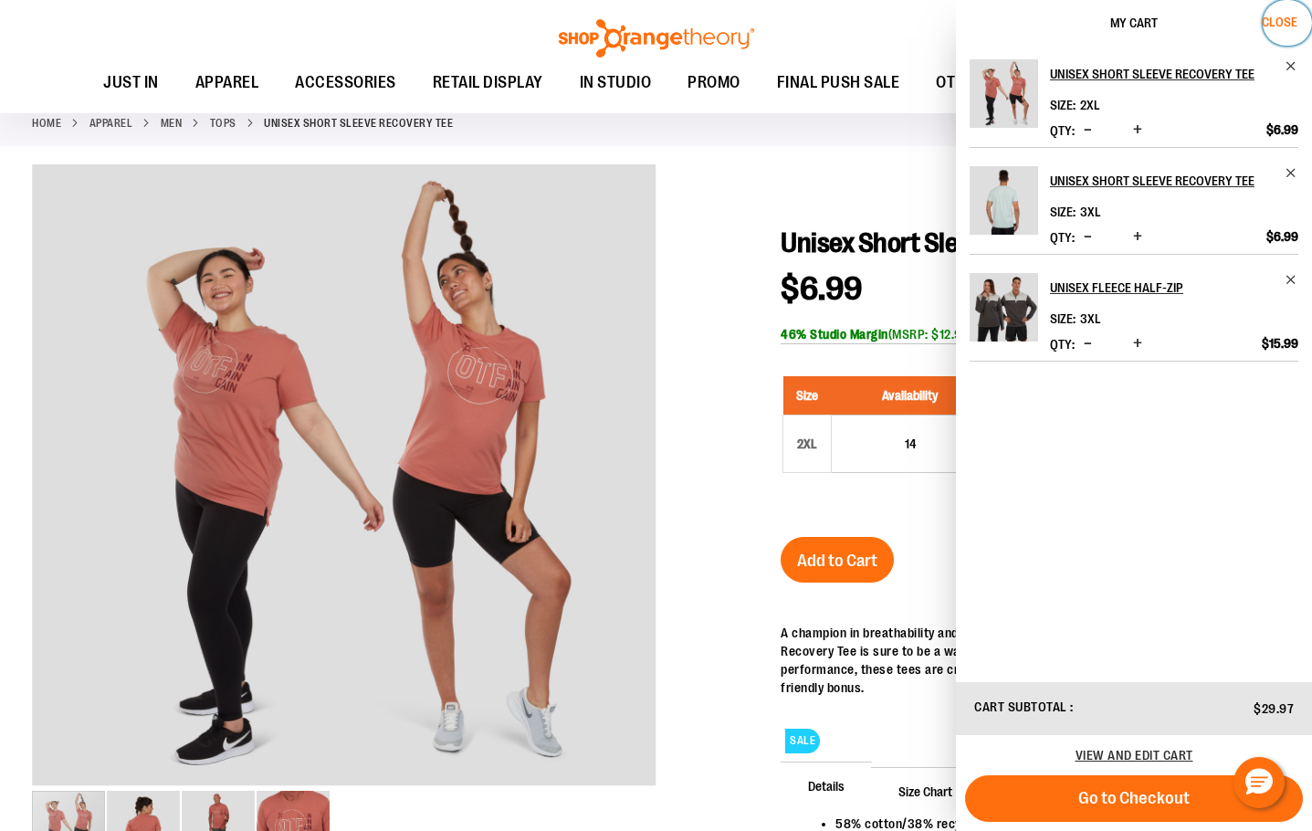
click at [1272, 18] on span "Close" at bounding box center [1280, 22] width 36 height 15
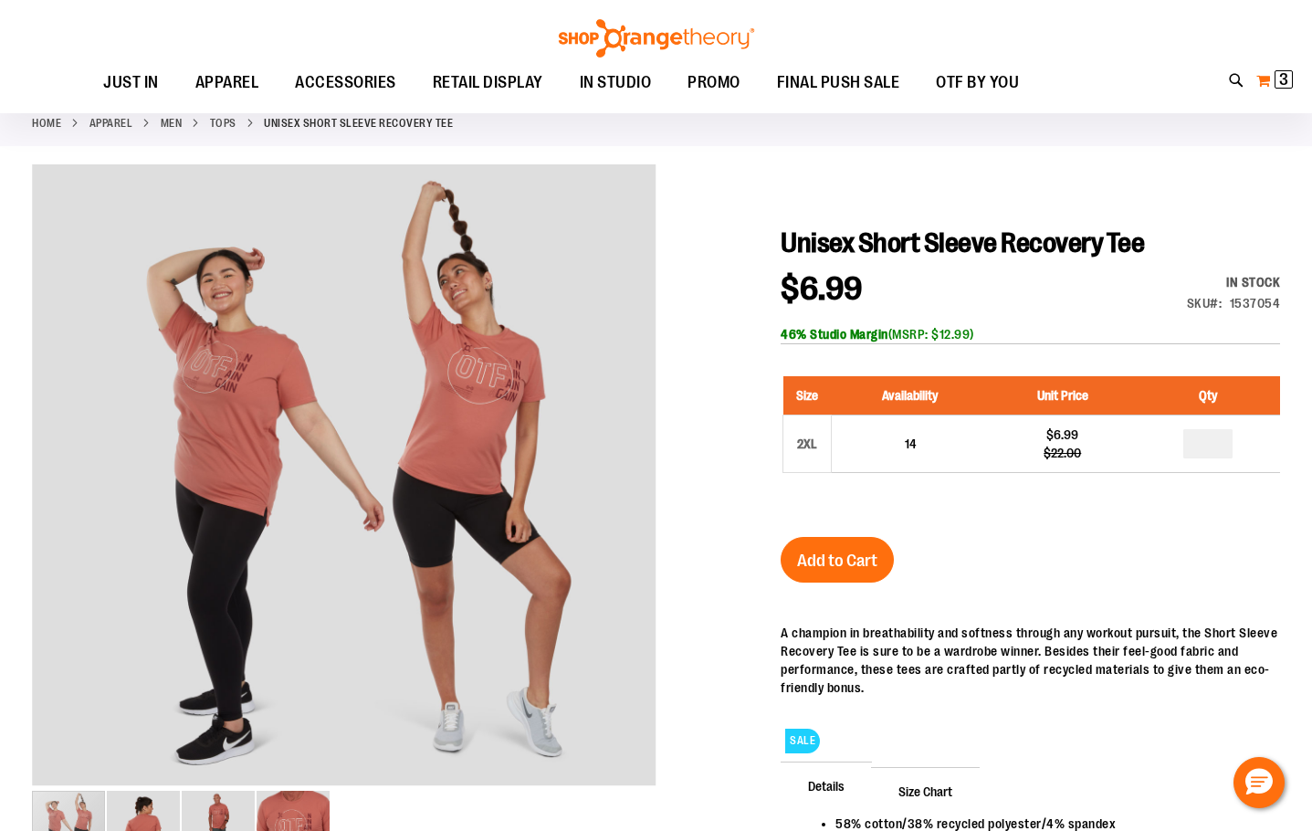
click at [1269, 81] on button "My Cart 3 3 items" at bounding box center [1275, 80] width 38 height 29
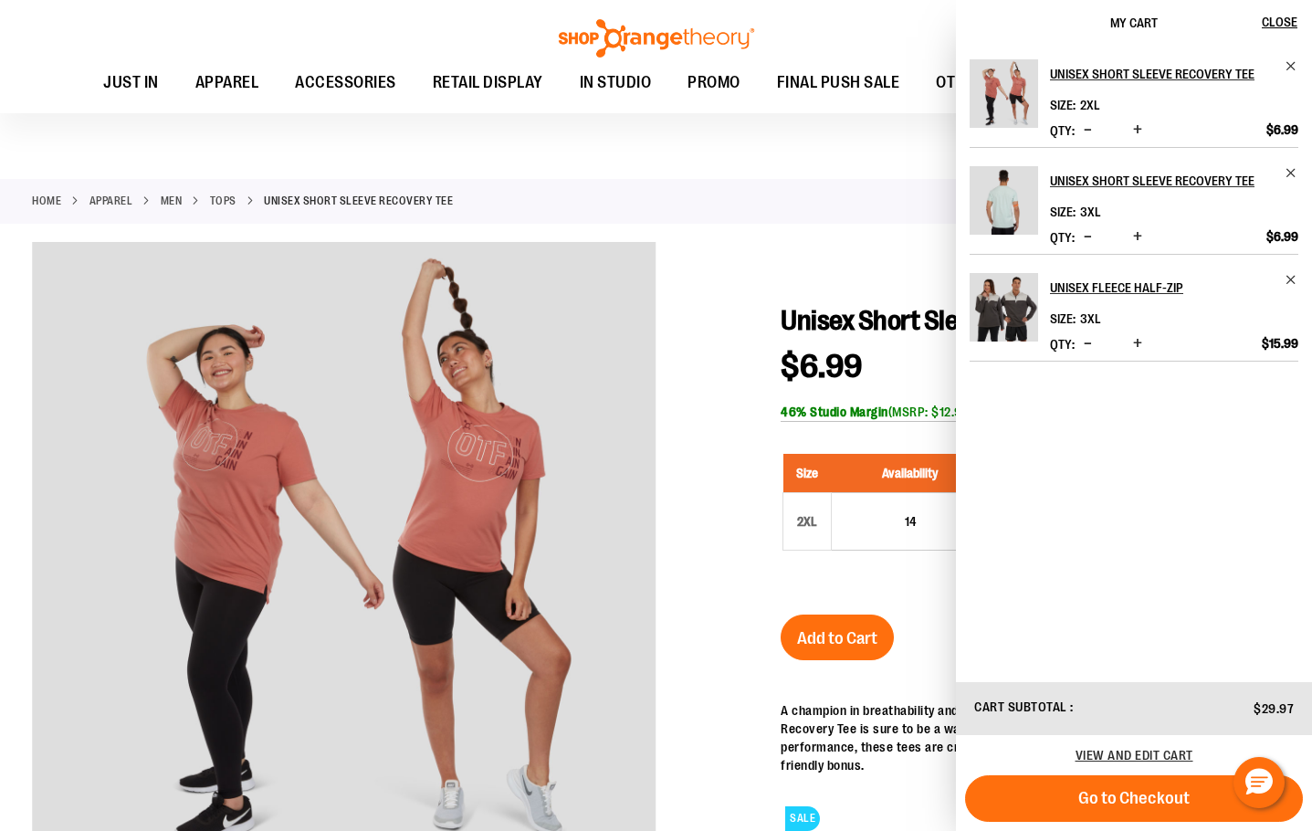
scroll to position [0, 0]
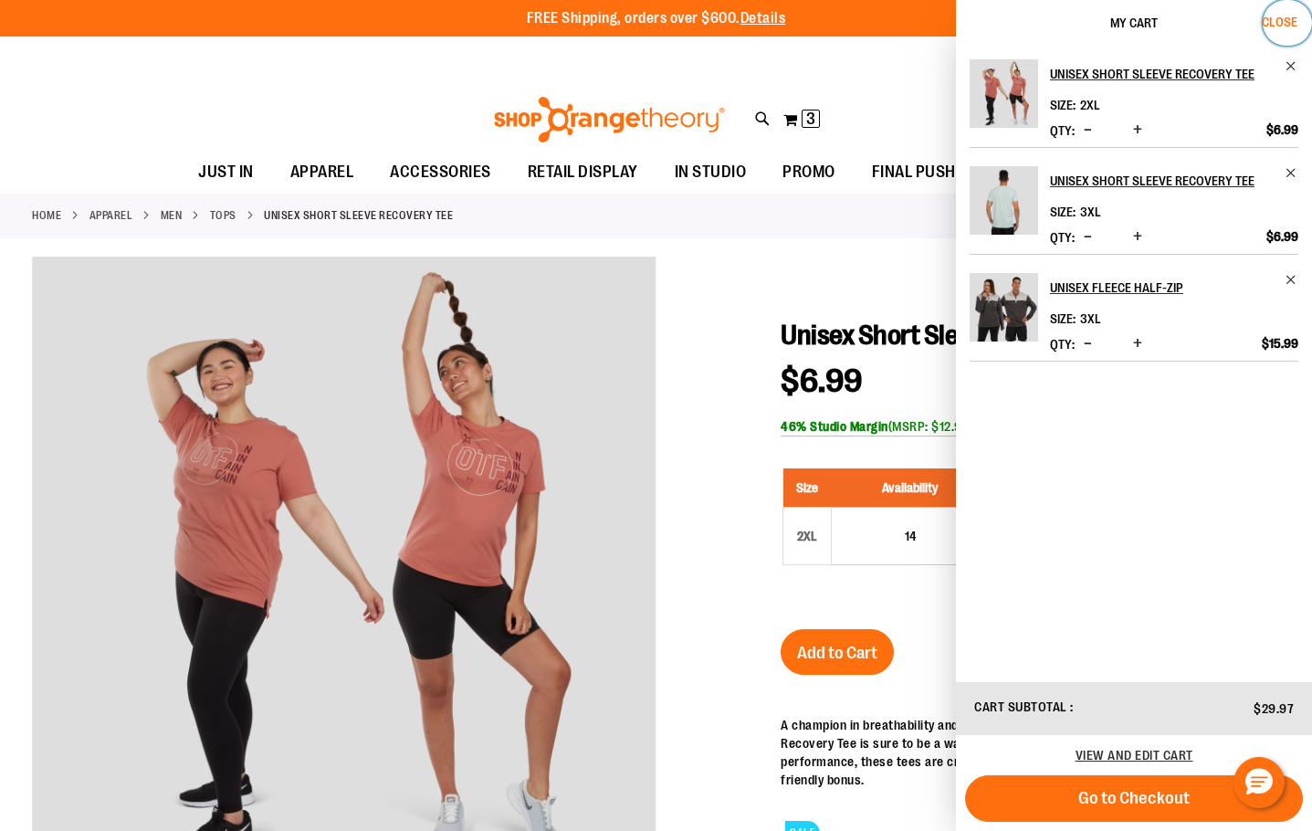
click at [1274, 15] on span "Close" at bounding box center [1280, 22] width 36 height 15
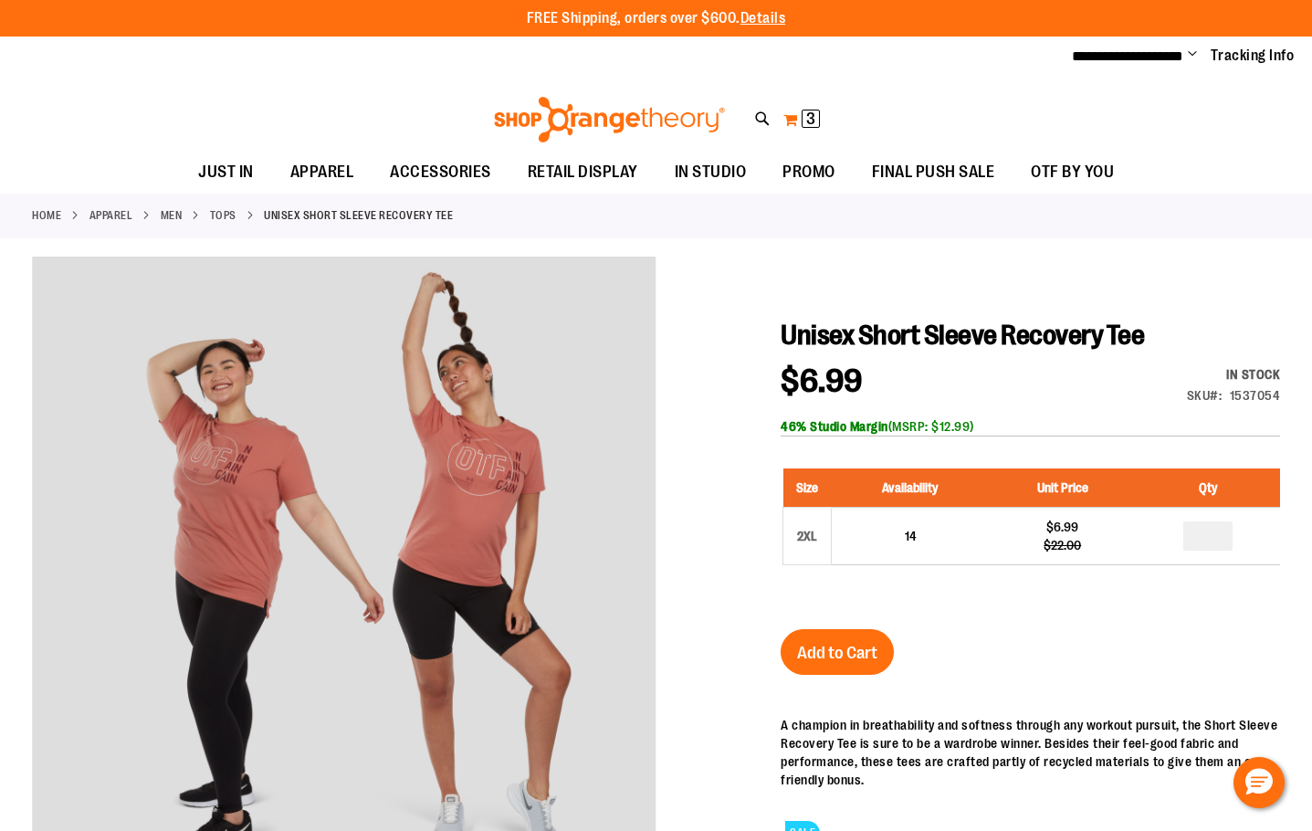
click at [792, 115] on button "My Cart 3 3 items" at bounding box center [802, 119] width 38 height 29
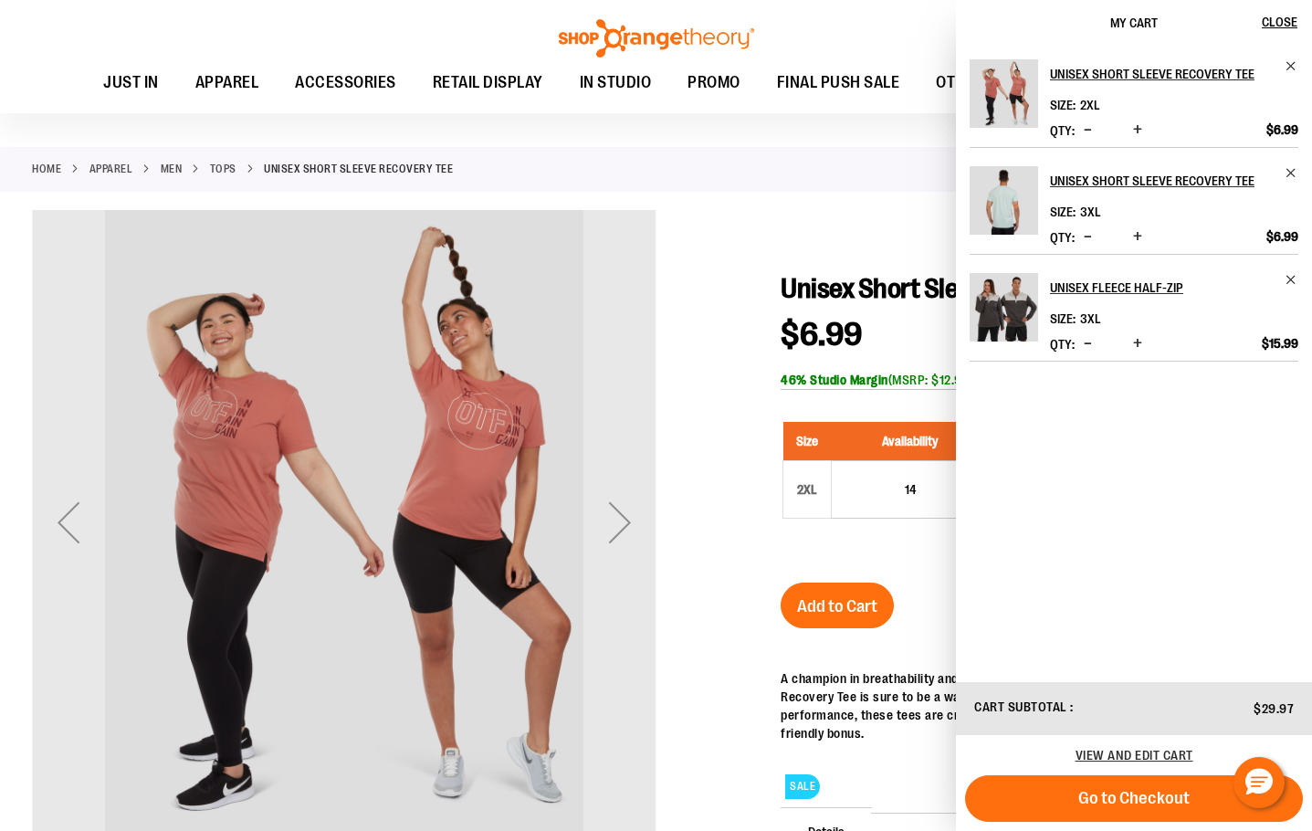
scroll to position [90, 0]
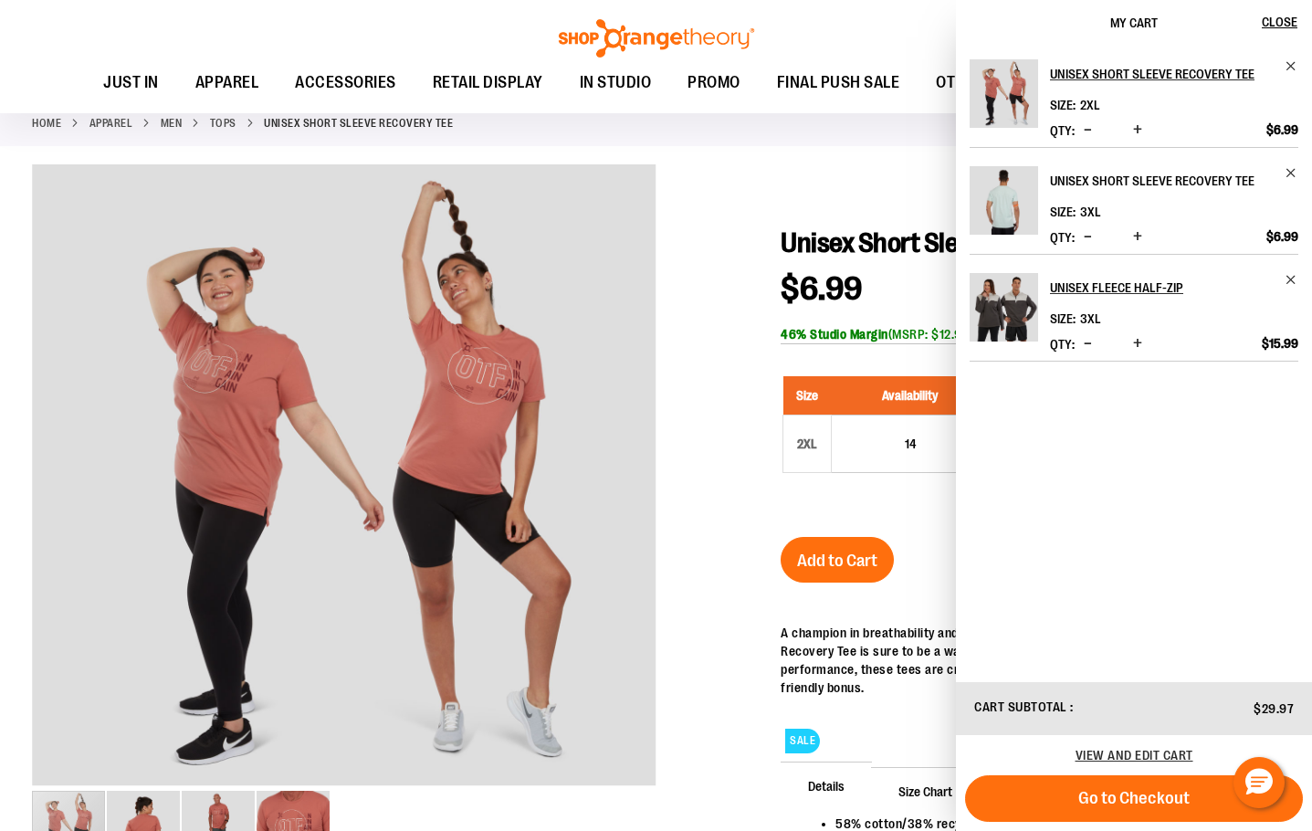
click at [1078, 190] on h2 "Unisex Short Sleeve Recovery Tee" at bounding box center [1162, 180] width 224 height 29
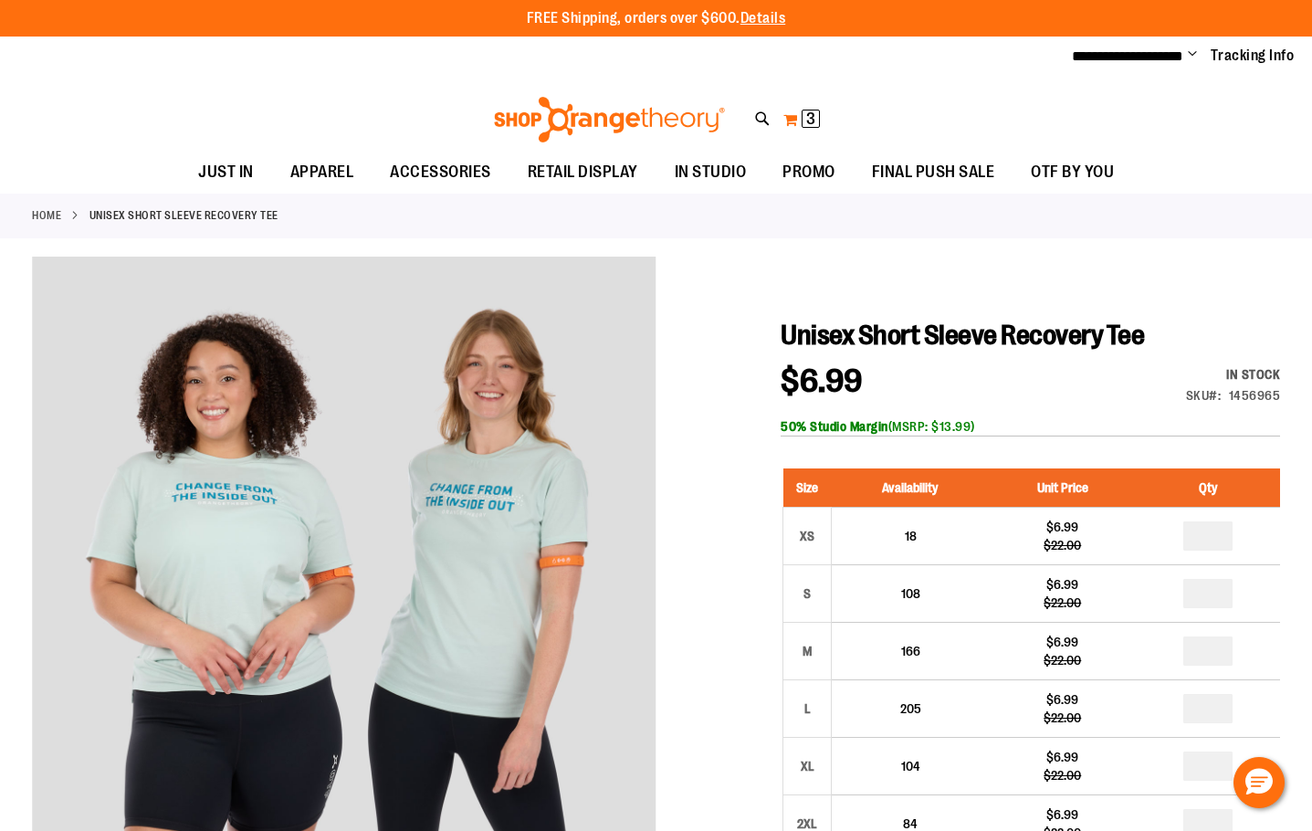
click at [815, 120] on span "3" at bounding box center [810, 119] width 9 height 18
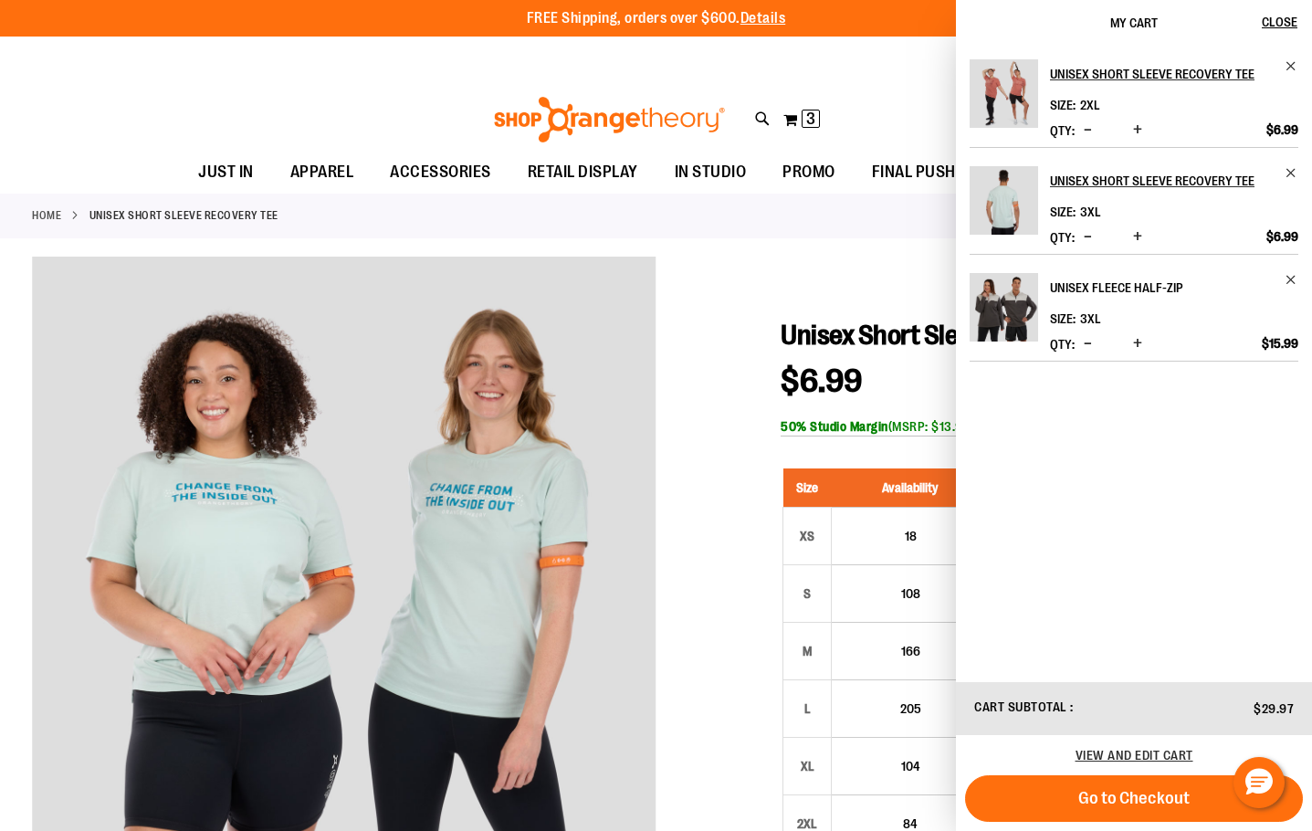
click at [1125, 289] on h2 "Unisex Fleece Half-Zip" at bounding box center [1162, 287] width 224 height 29
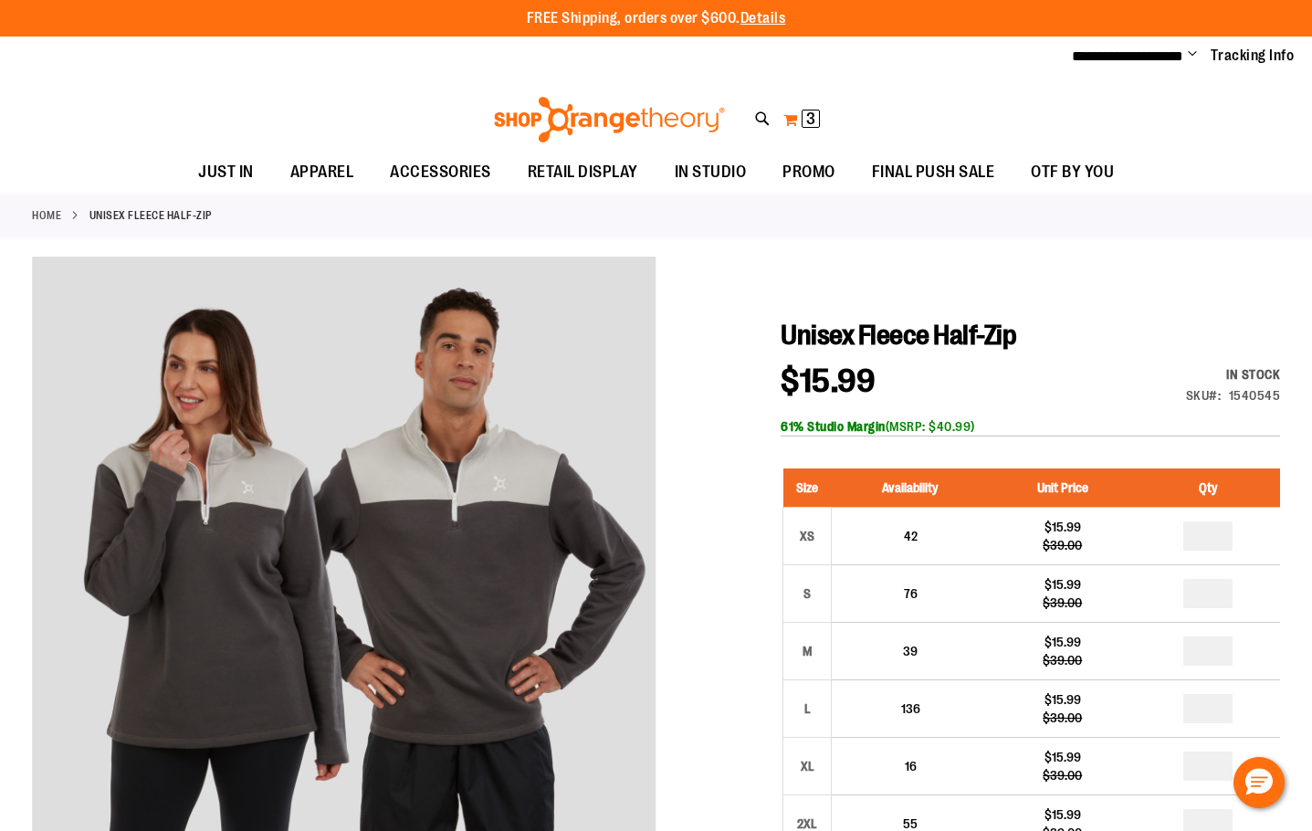
click at [797, 123] on button "My Cart 3 3 items" at bounding box center [802, 119] width 38 height 29
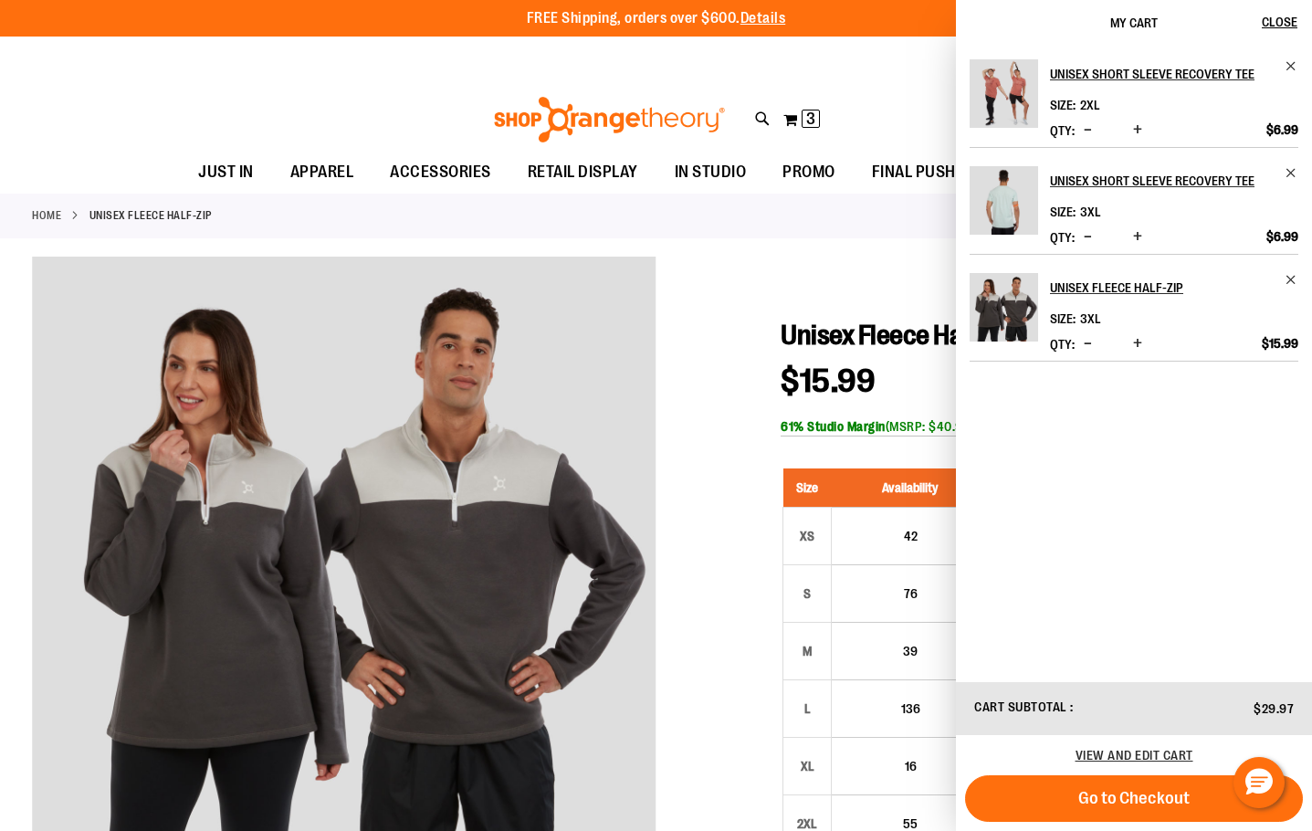
click at [453, 47] on div "**********" at bounding box center [656, 57] width 1312 height 40
